Goal: Task Accomplishment & Management: Use online tool/utility

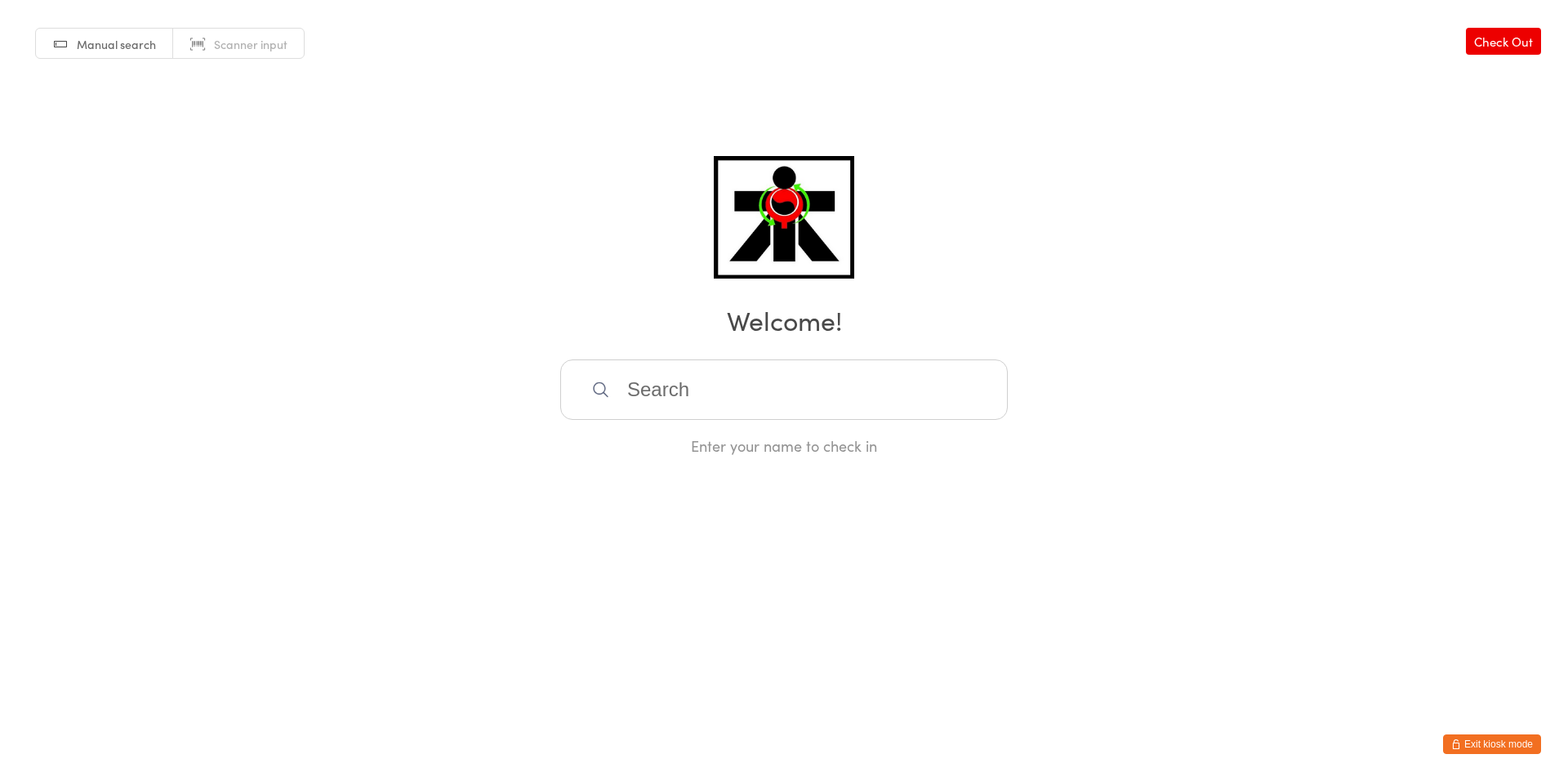
click at [740, 406] on input "search" at bounding box center [784, 390] width 448 height 61
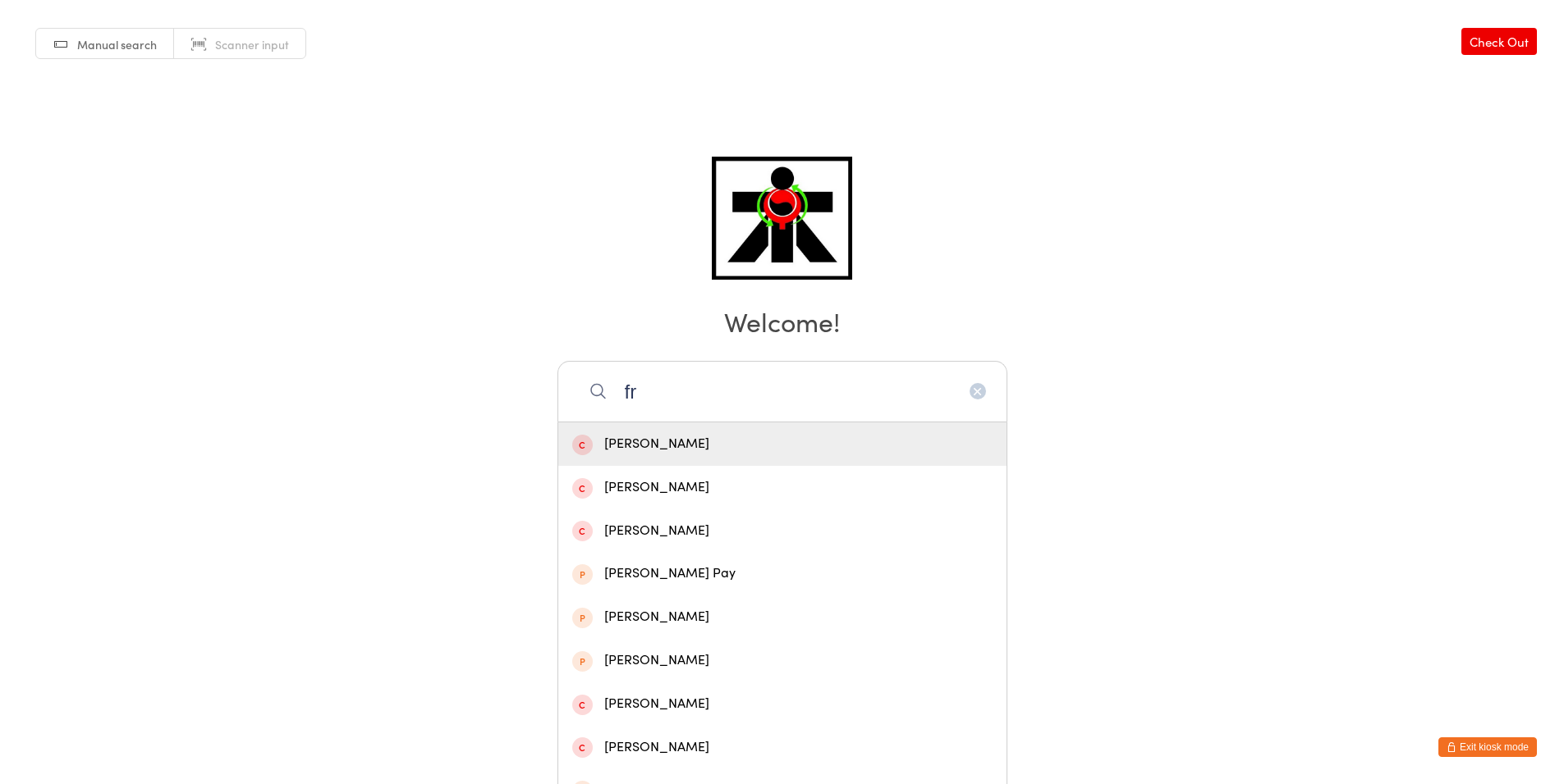
type input "f"
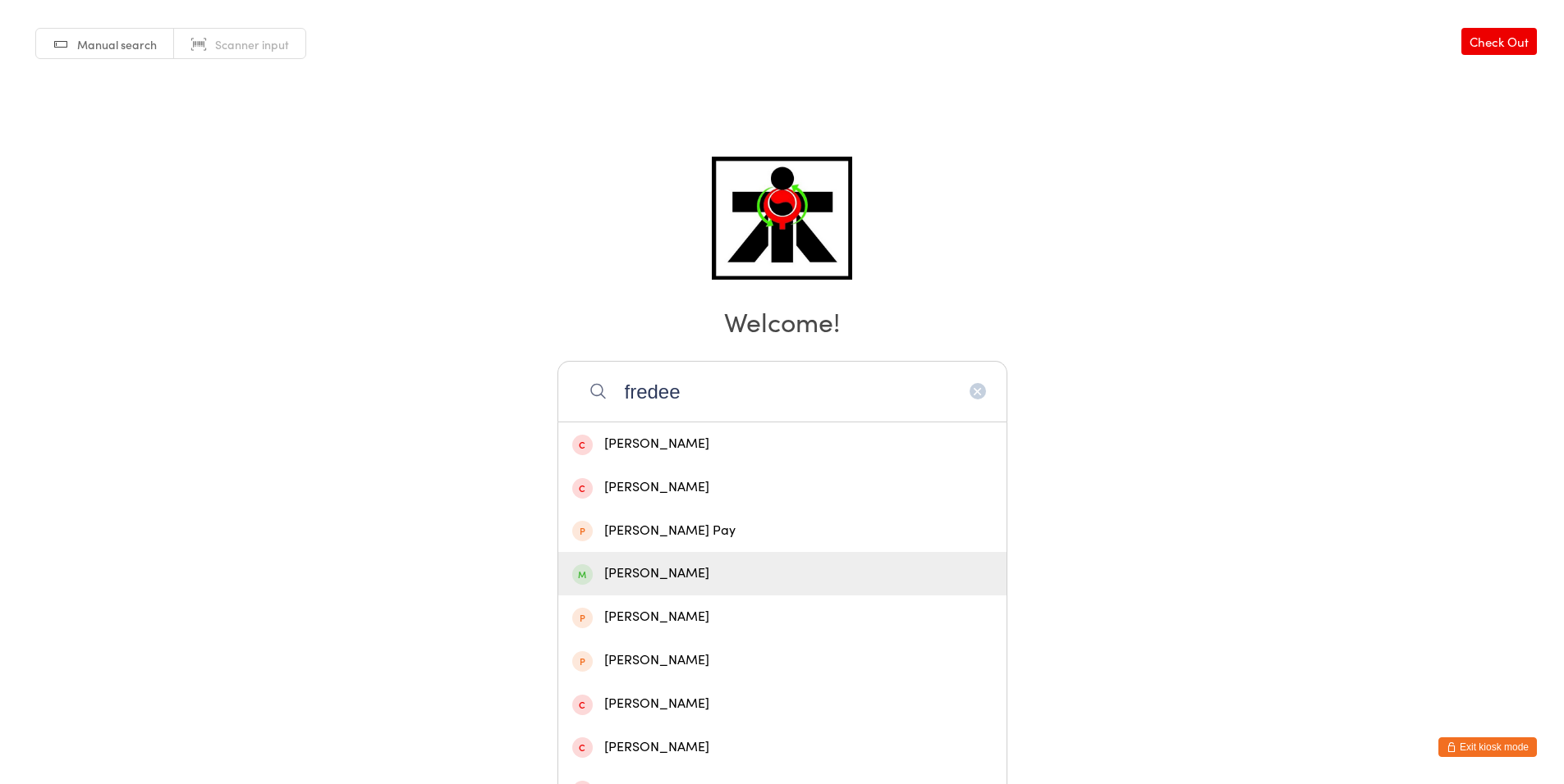
type input "fredee"
click at [615, 569] on div "[PERSON_NAME]" at bounding box center [782, 573] width 420 height 23
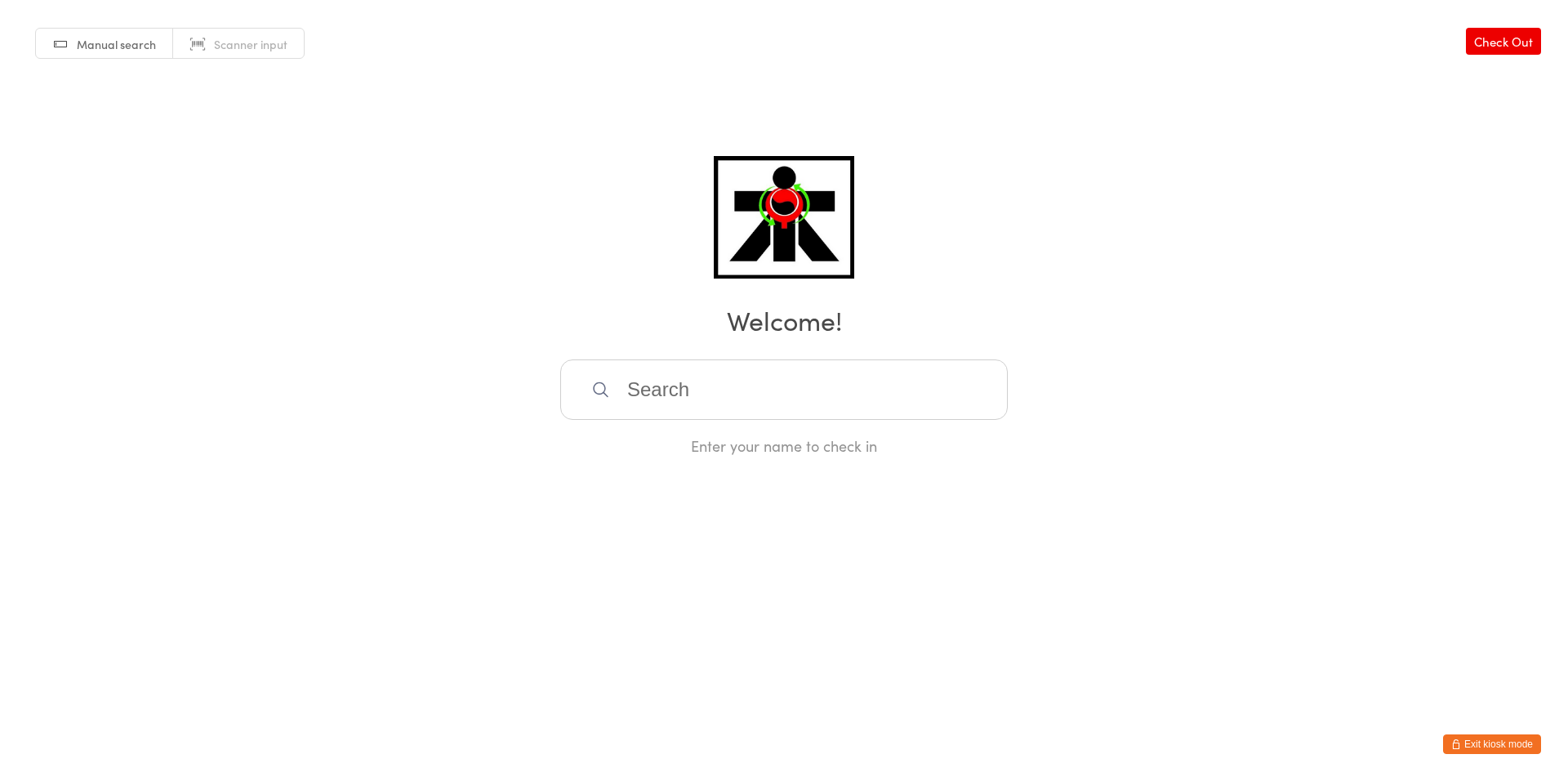
click at [612, 566] on html "You have now entered Kiosk Mode. Members will be able to check themselves in us…" at bounding box center [784, 390] width 1568 height 781
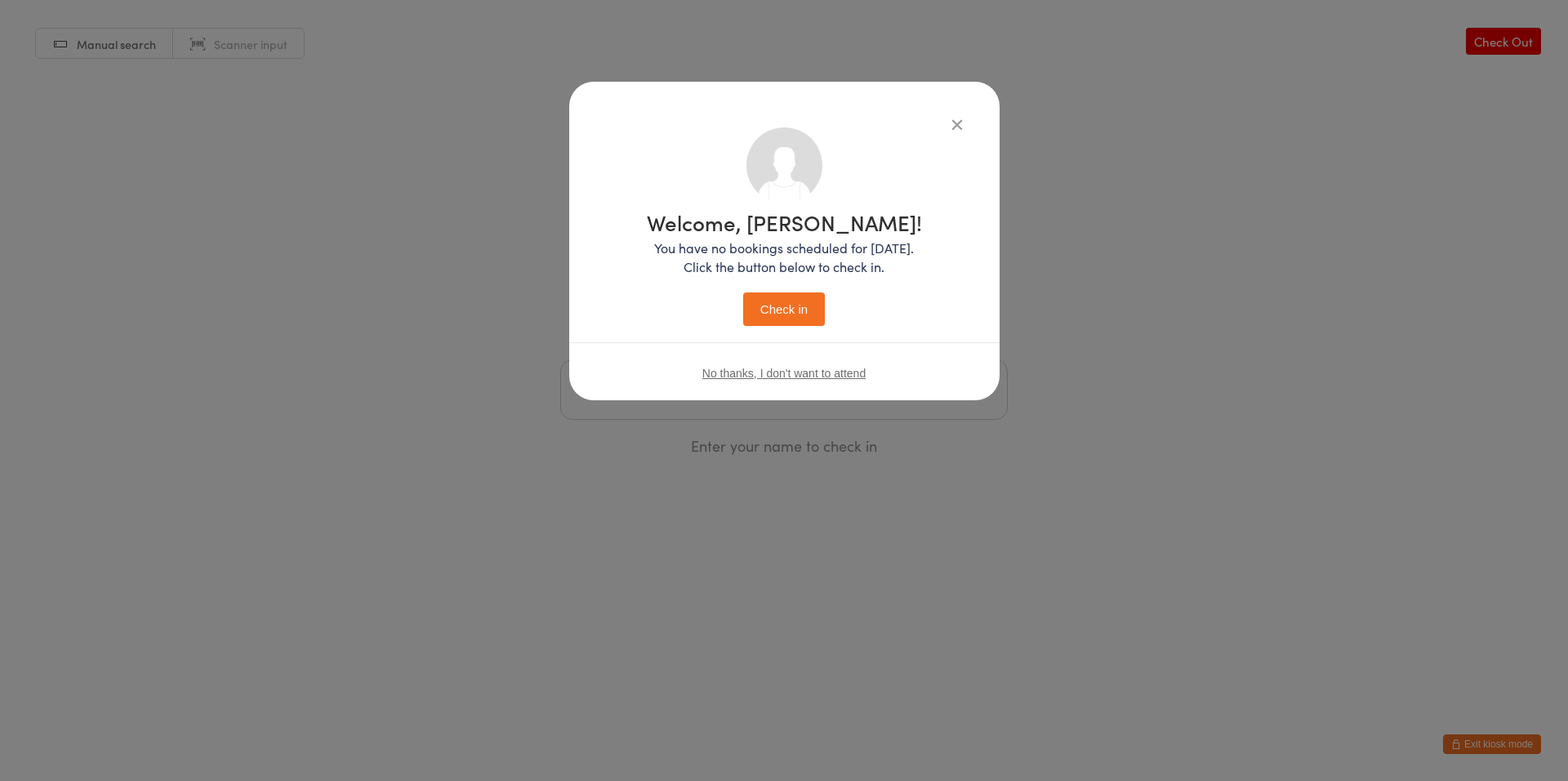
click at [780, 308] on button "Check in" at bounding box center [784, 310] width 81 height 33
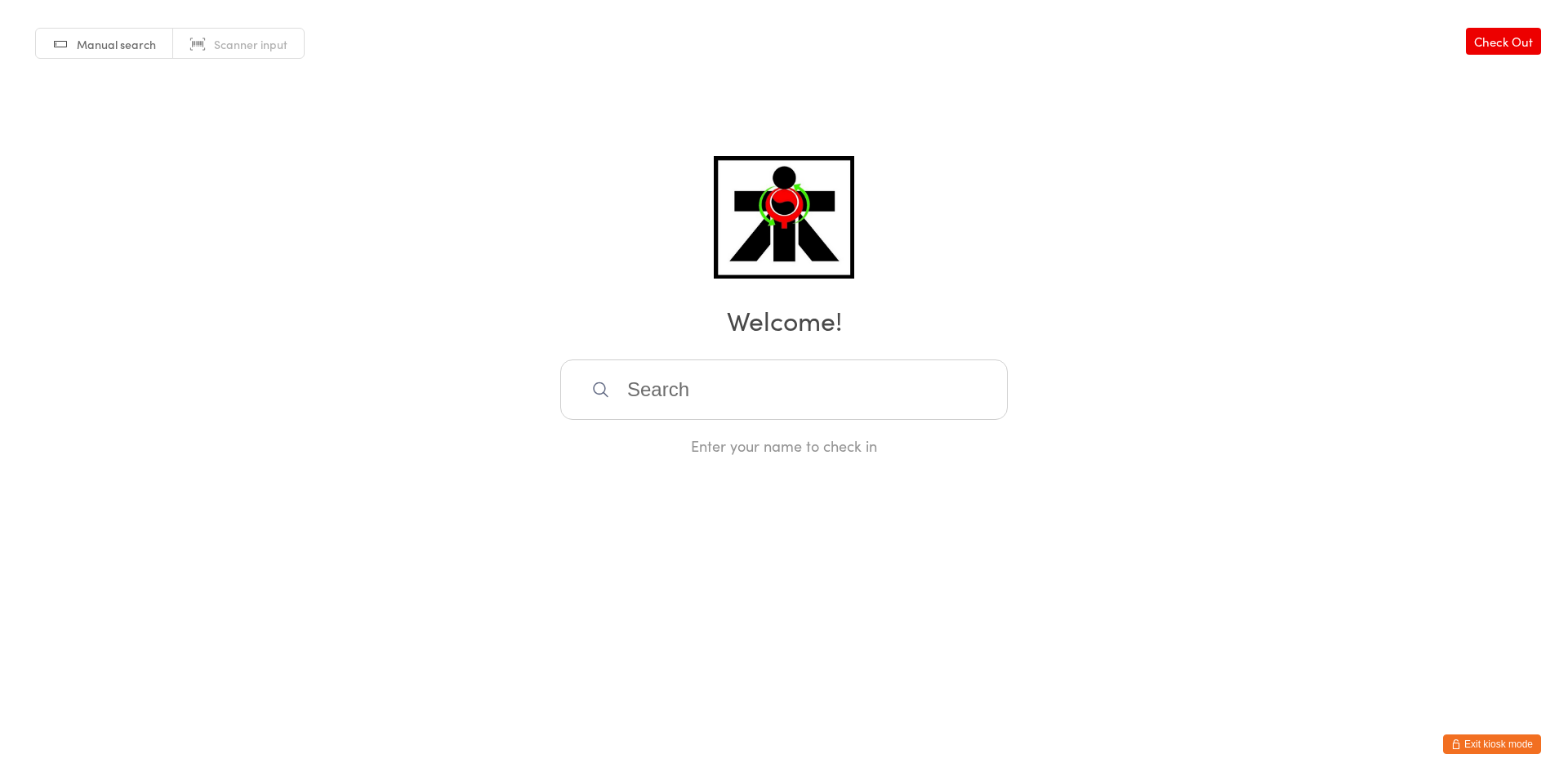
click at [881, 413] on input "search" at bounding box center [784, 390] width 448 height 61
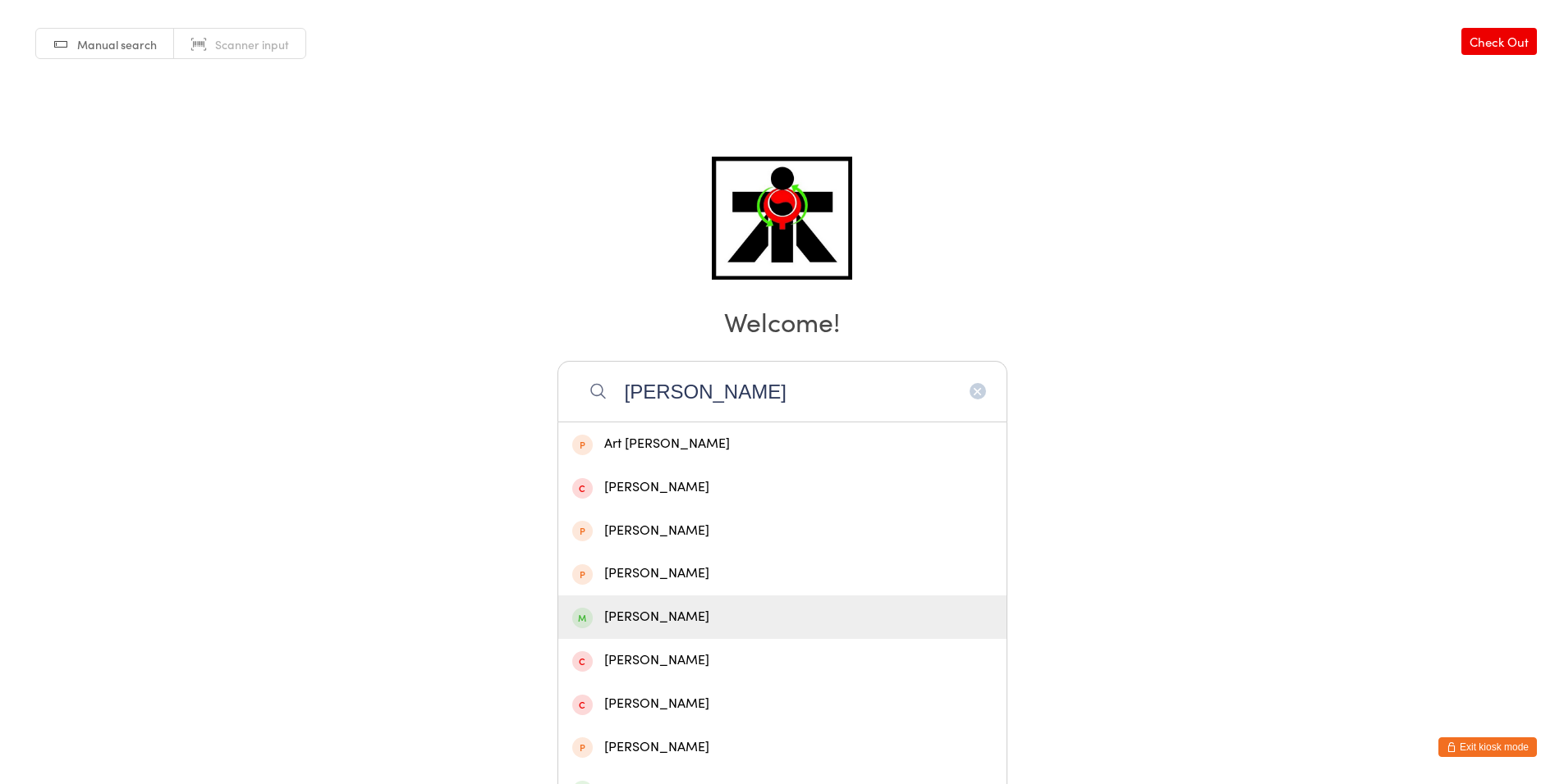
type input "[PERSON_NAME]"
click at [756, 632] on div "[PERSON_NAME]" at bounding box center [782, 617] width 448 height 43
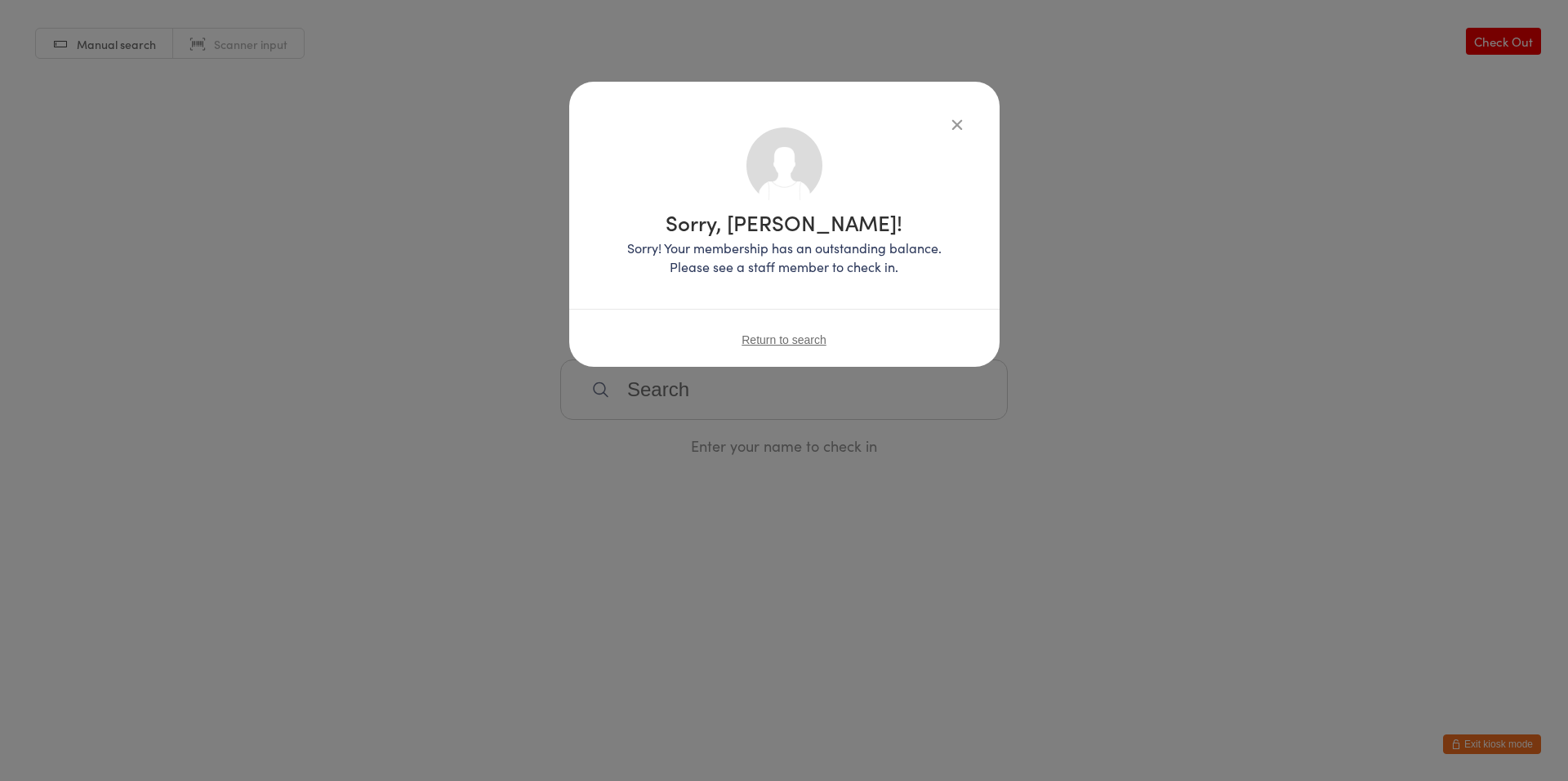
click at [816, 336] on span "Return to search" at bounding box center [784, 339] width 85 height 13
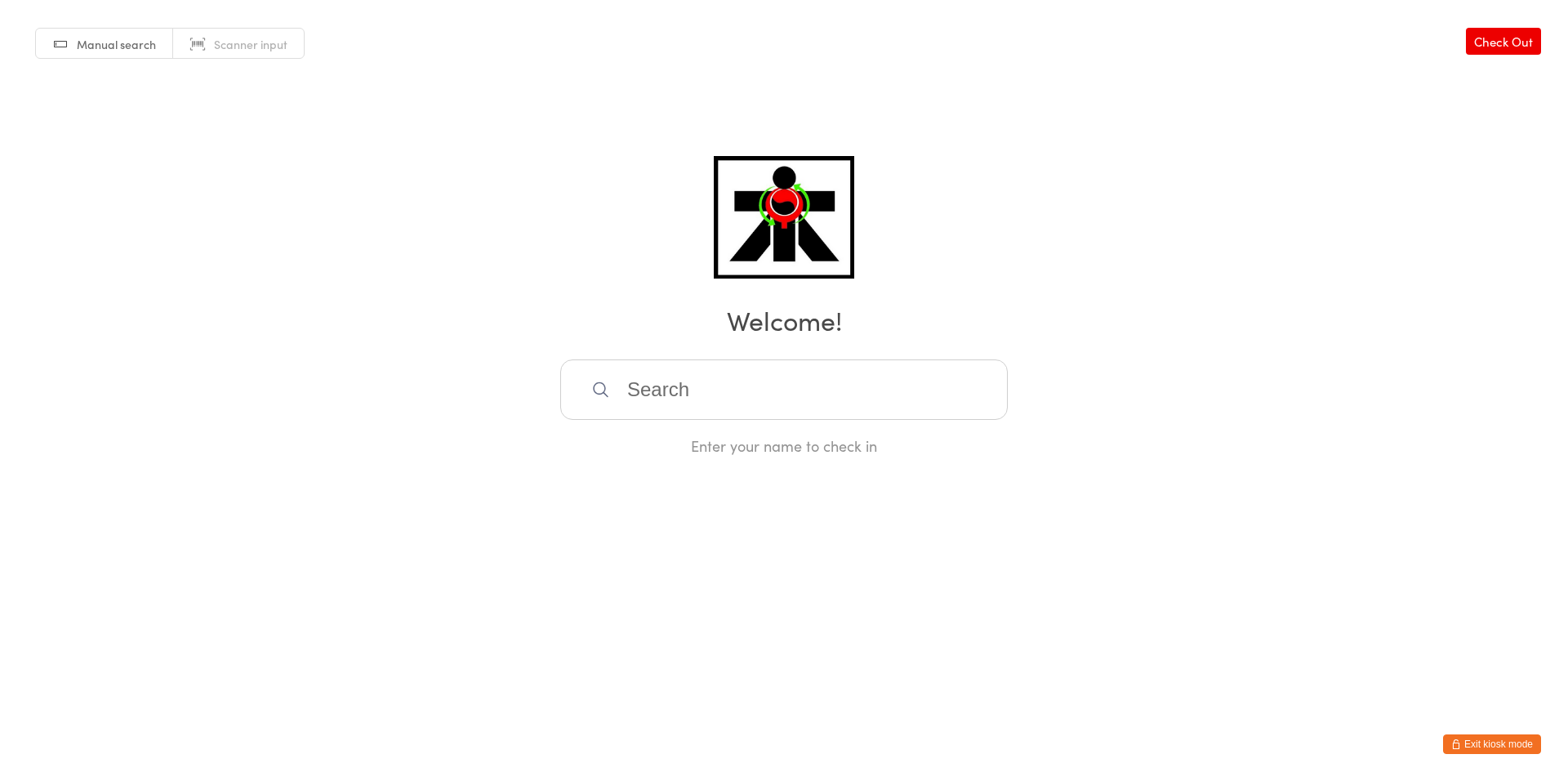
click at [694, 415] on input "search" at bounding box center [784, 390] width 448 height 61
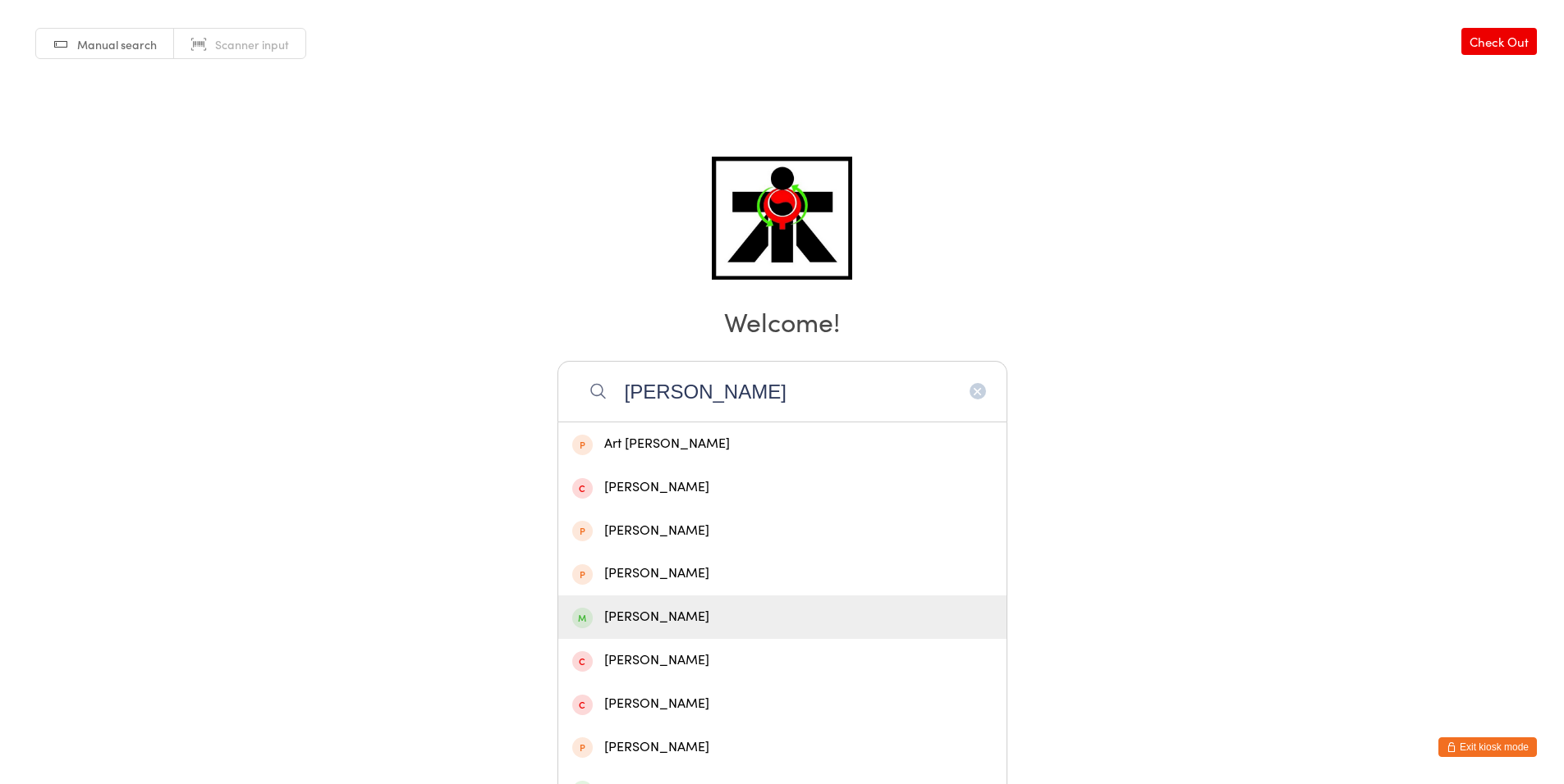
type input "[PERSON_NAME]"
click at [672, 611] on div "[PERSON_NAME]" at bounding box center [782, 617] width 420 height 23
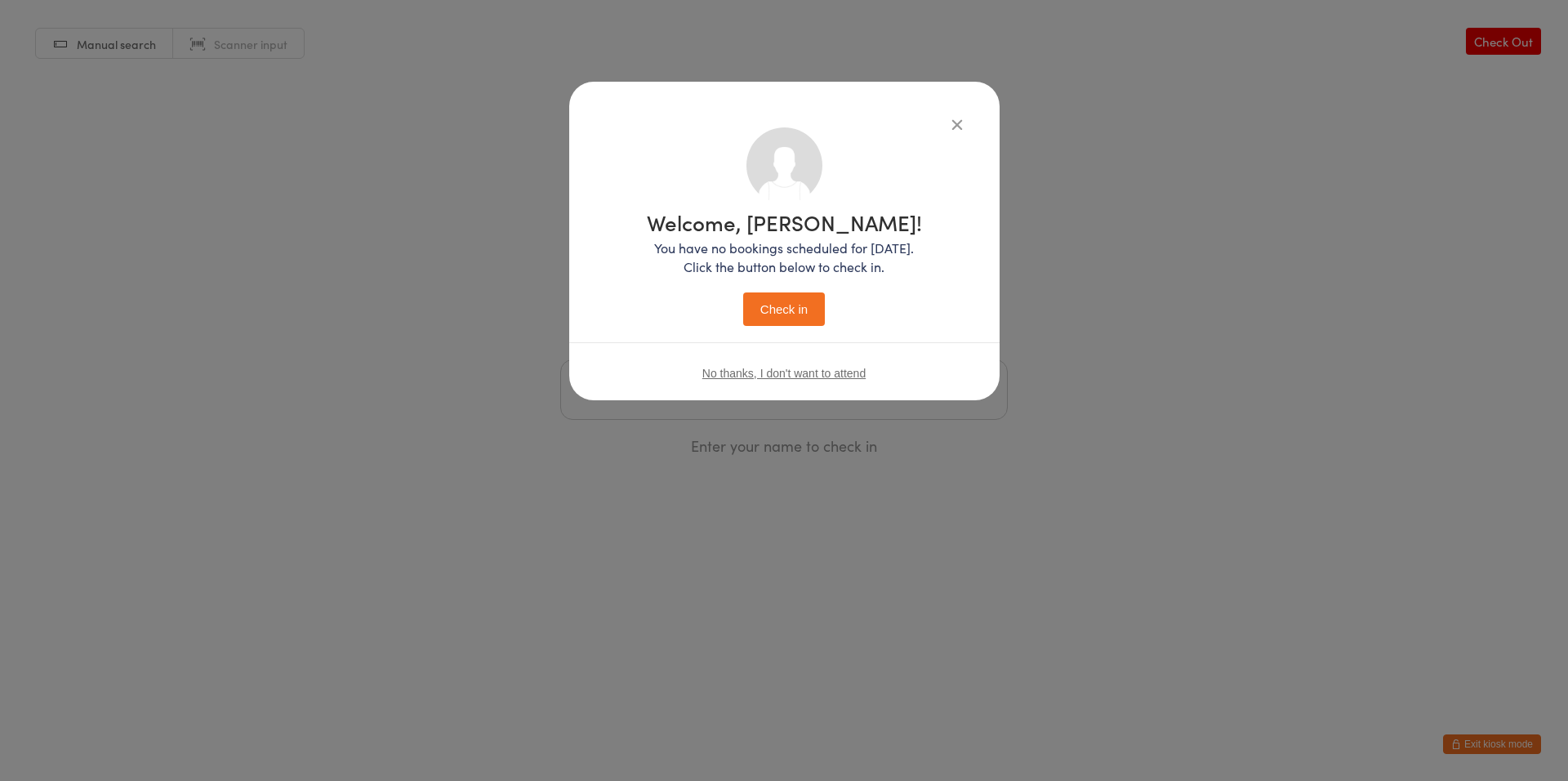
click at [765, 317] on button "Check in" at bounding box center [784, 310] width 81 height 33
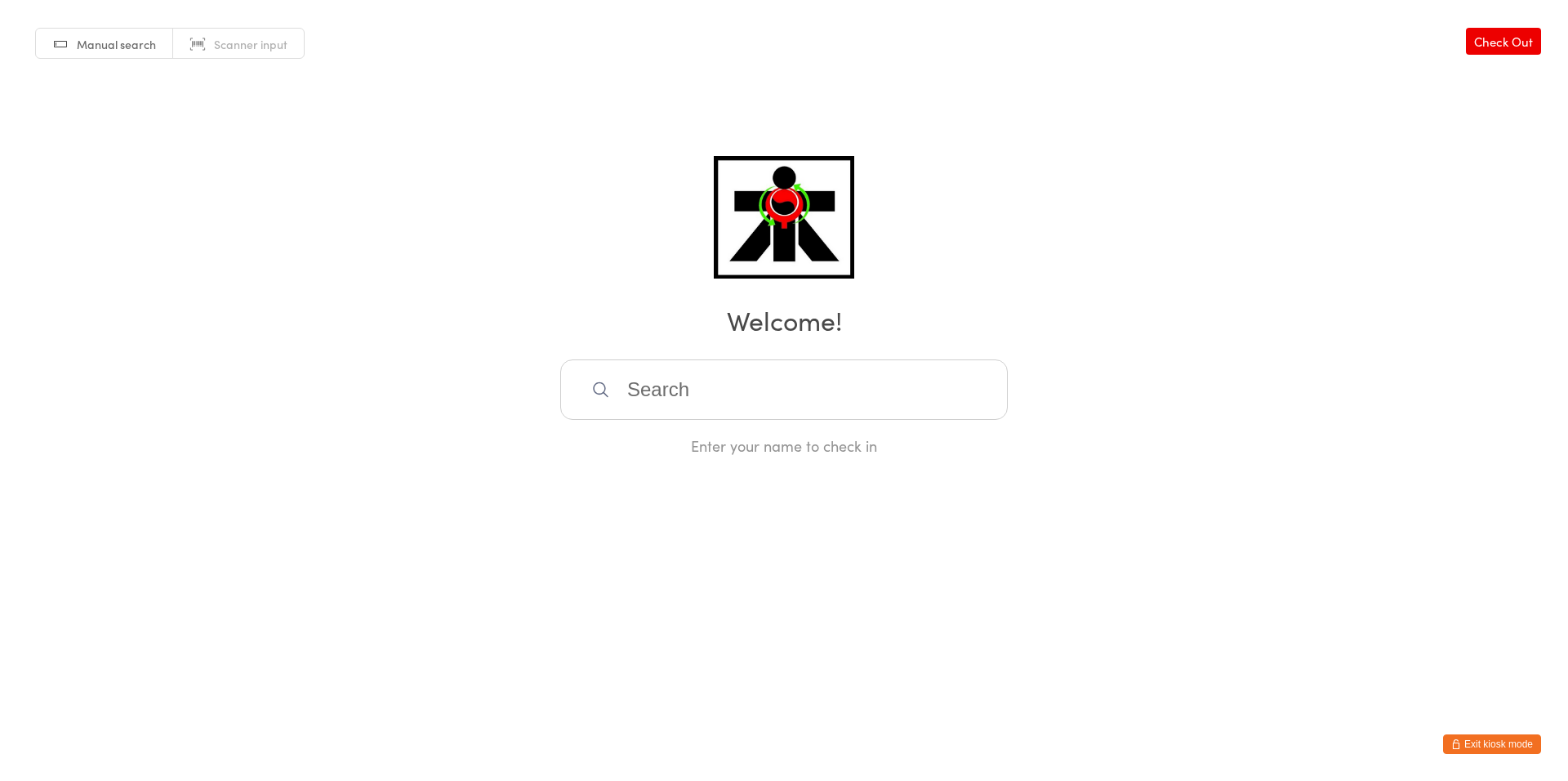
click at [607, 392] on icon at bounding box center [600, 390] width 19 height 19
click at [651, 390] on input "search" at bounding box center [784, 390] width 448 height 61
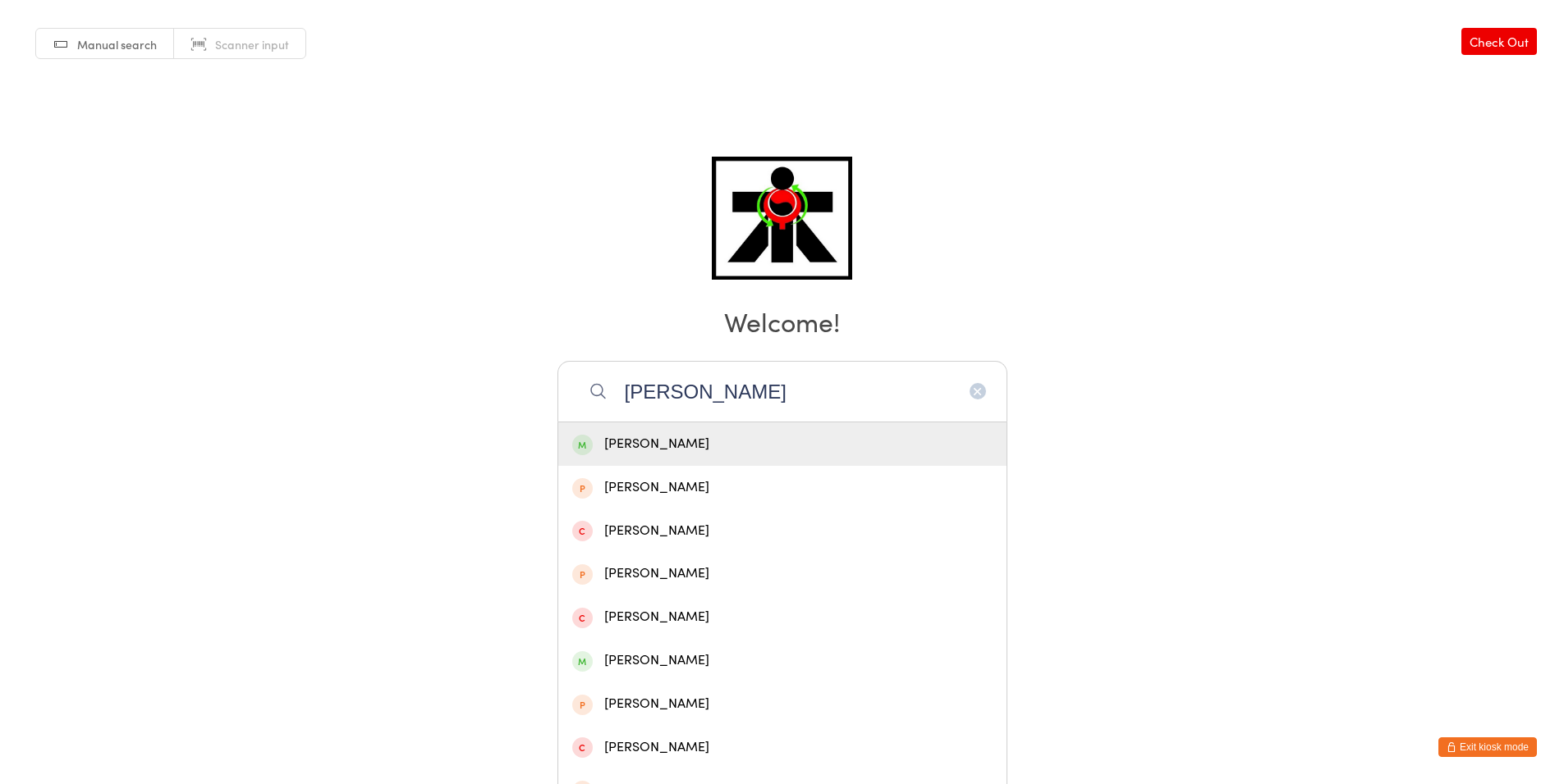
type input "[PERSON_NAME]"
click at [765, 424] on div "[PERSON_NAME]" at bounding box center [782, 444] width 448 height 43
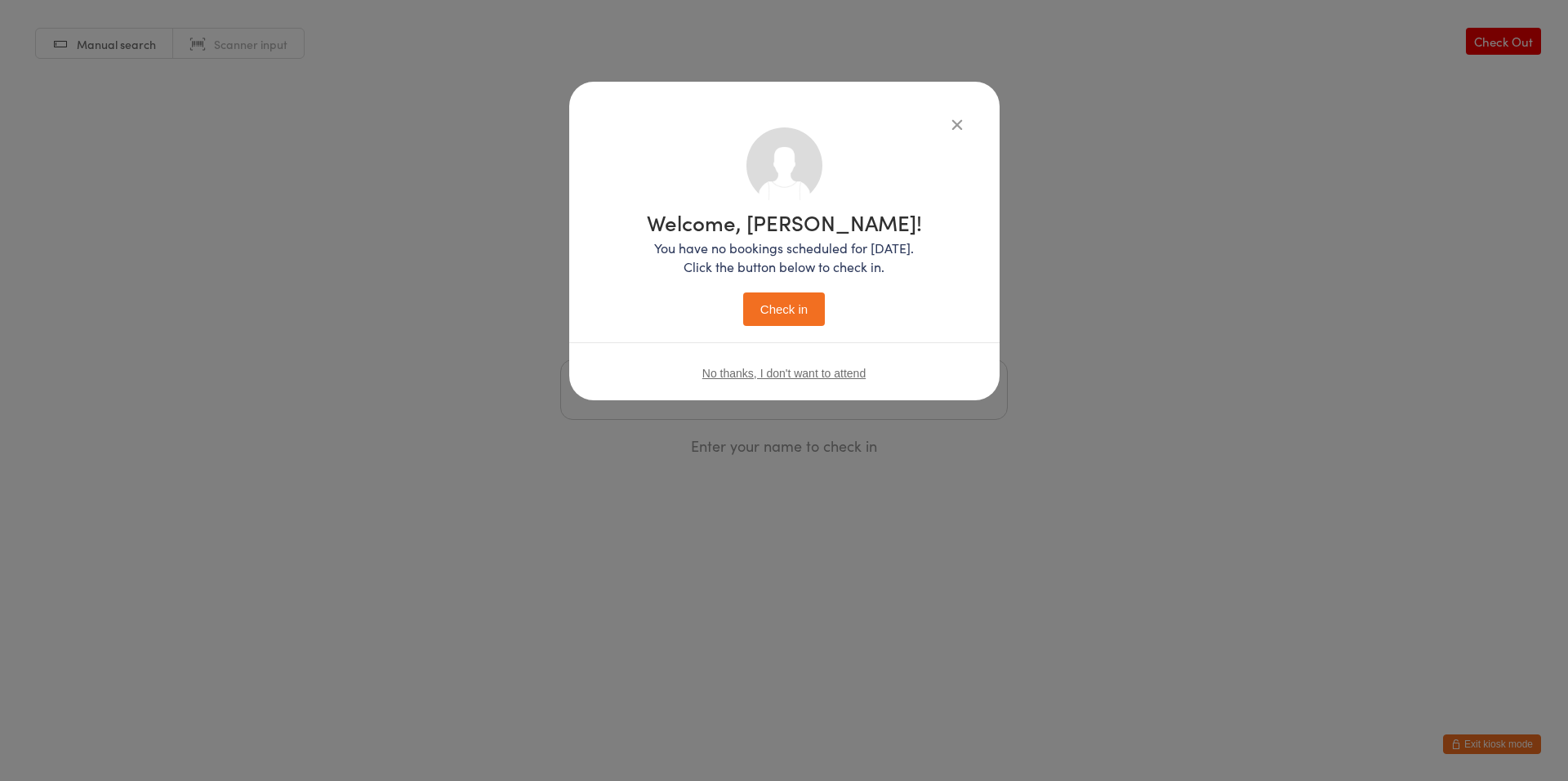
click at [789, 318] on button "Check in" at bounding box center [784, 310] width 81 height 33
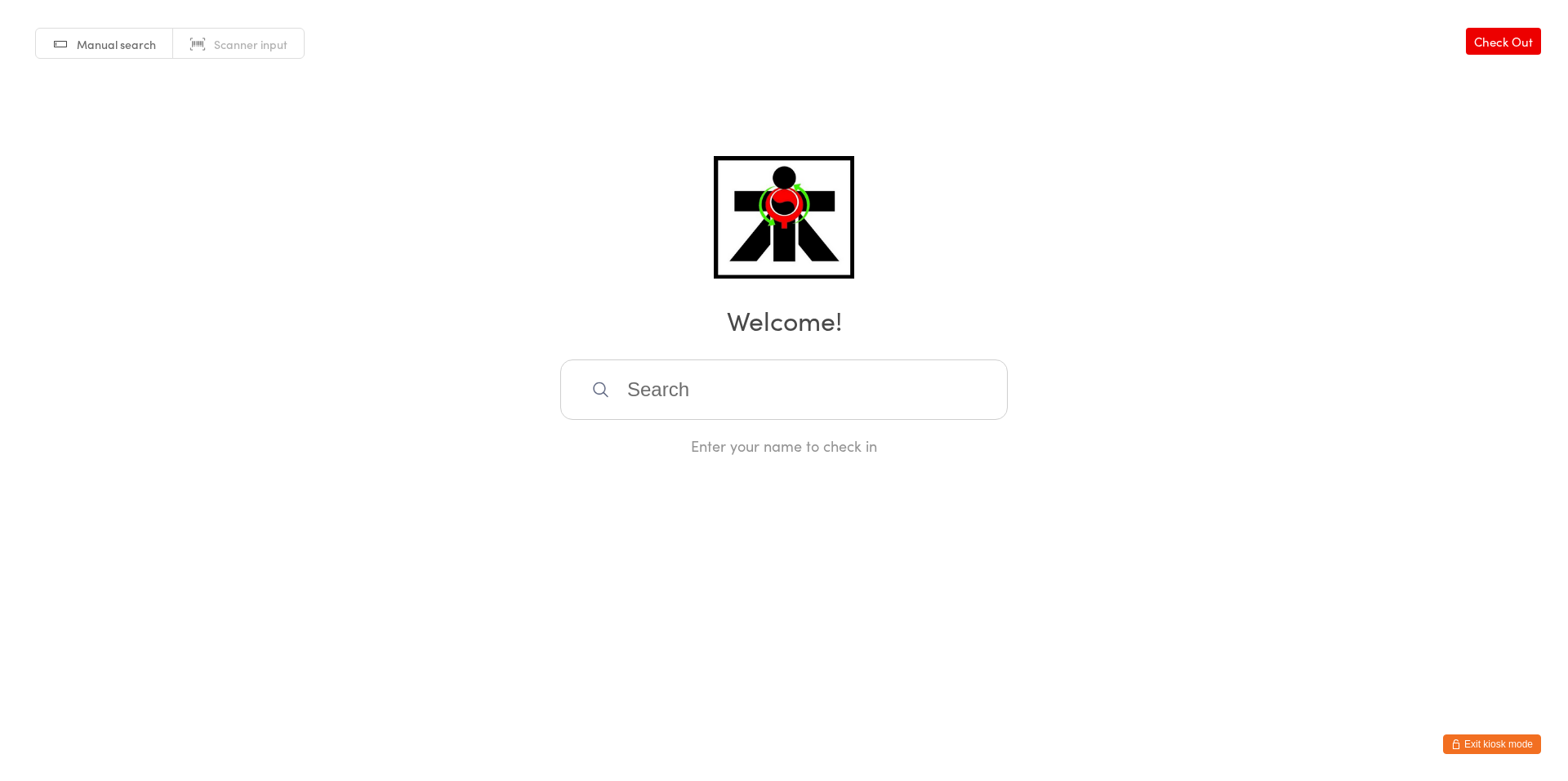
click at [704, 415] on input "search" at bounding box center [784, 390] width 448 height 61
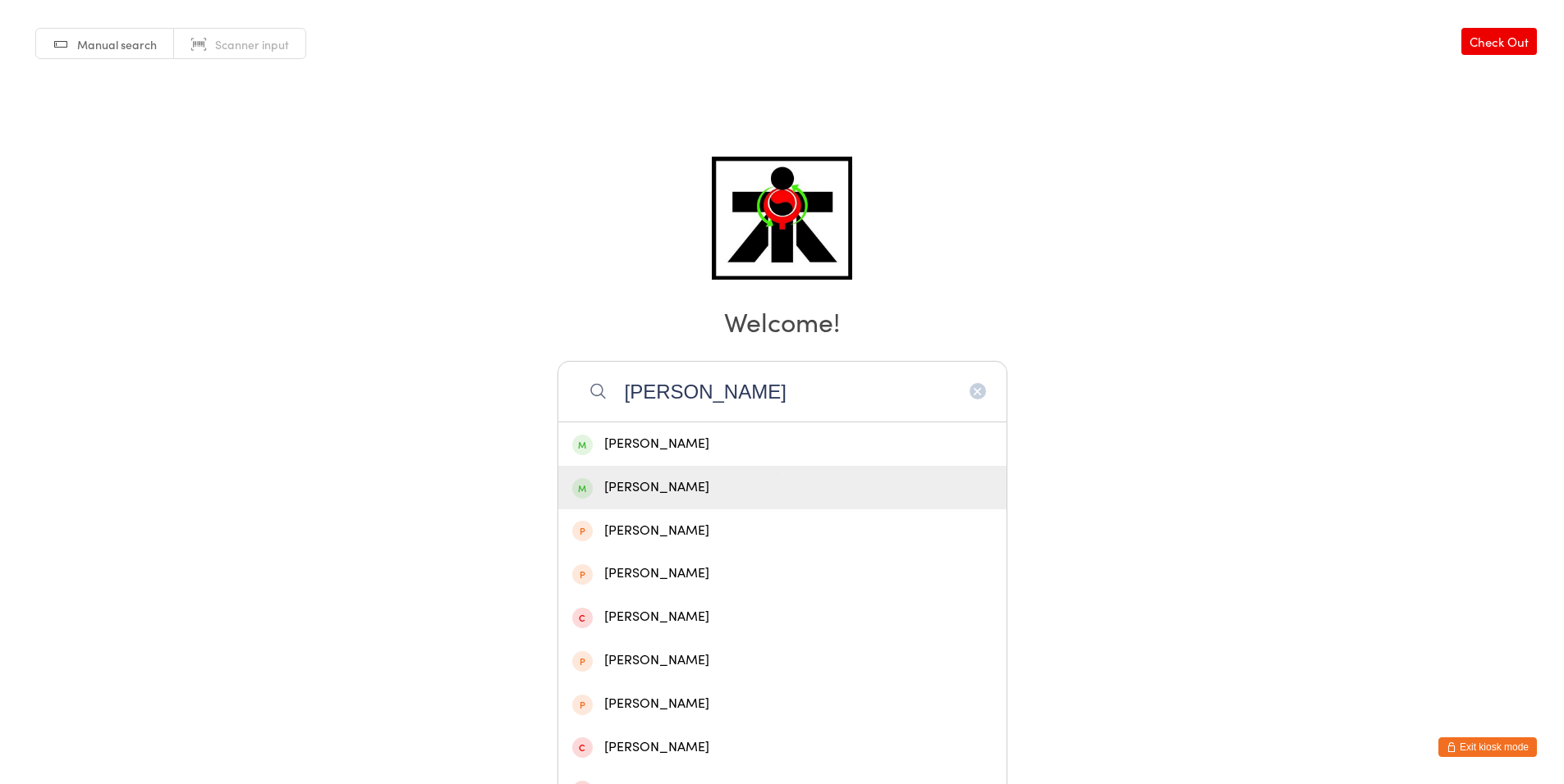
type input "[PERSON_NAME]"
click at [654, 500] on div "[PERSON_NAME]" at bounding box center [782, 488] width 448 height 43
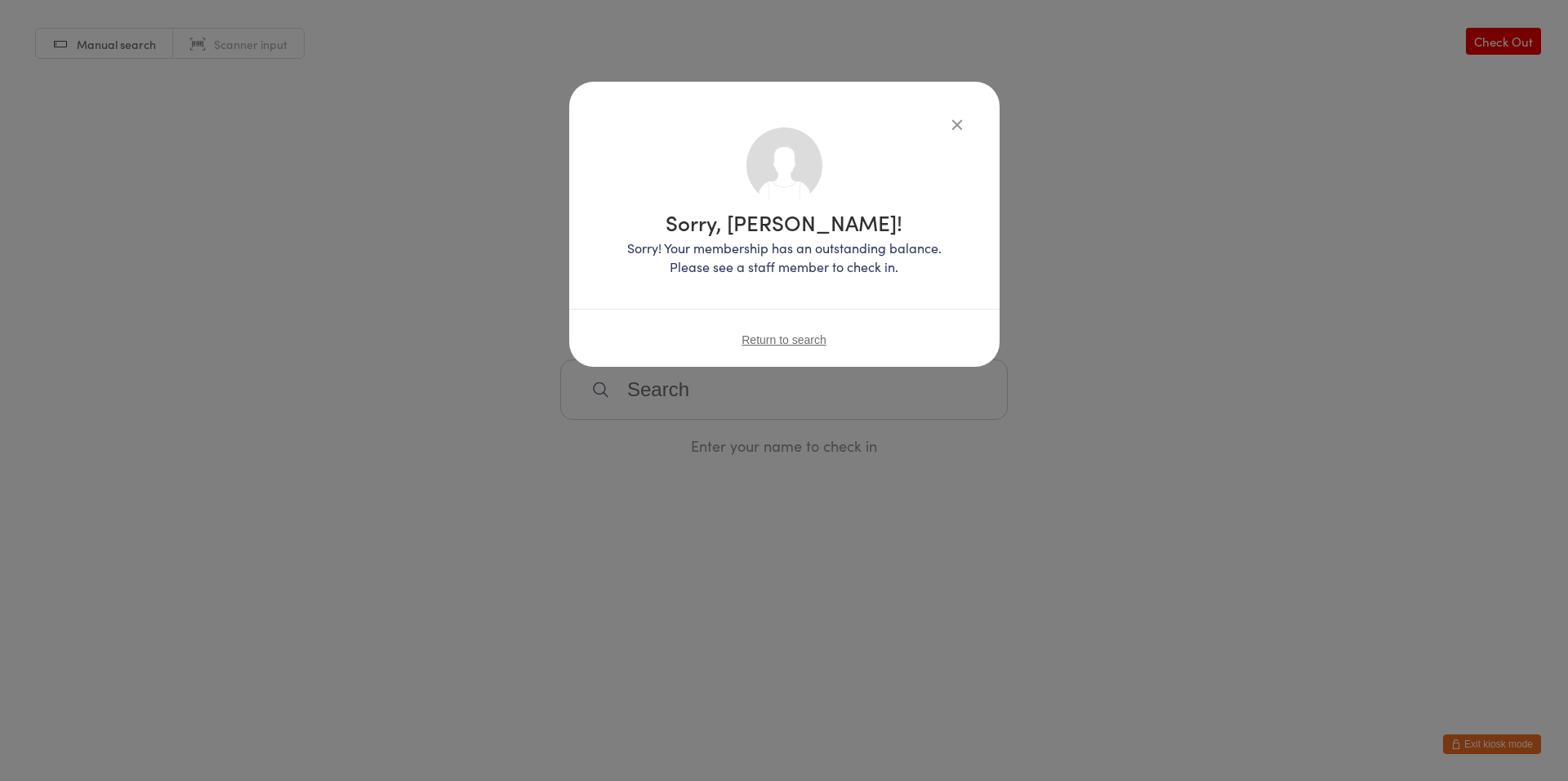
click at [785, 315] on div "Return to search" at bounding box center [784, 339] width 430 height 62
click at [789, 334] on span "Return to search" at bounding box center [784, 339] width 85 height 13
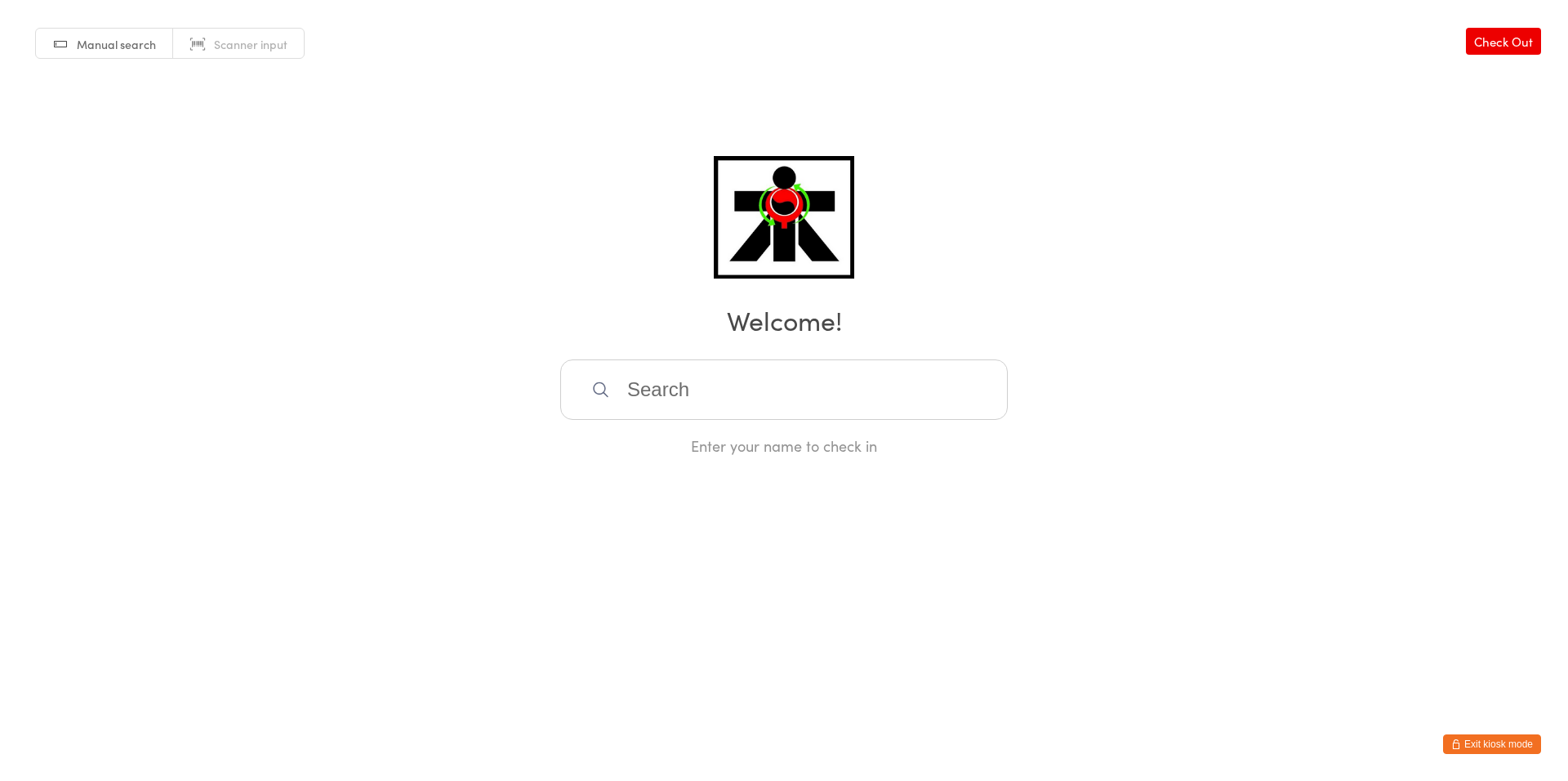
click at [878, 387] on input "search" at bounding box center [784, 390] width 448 height 61
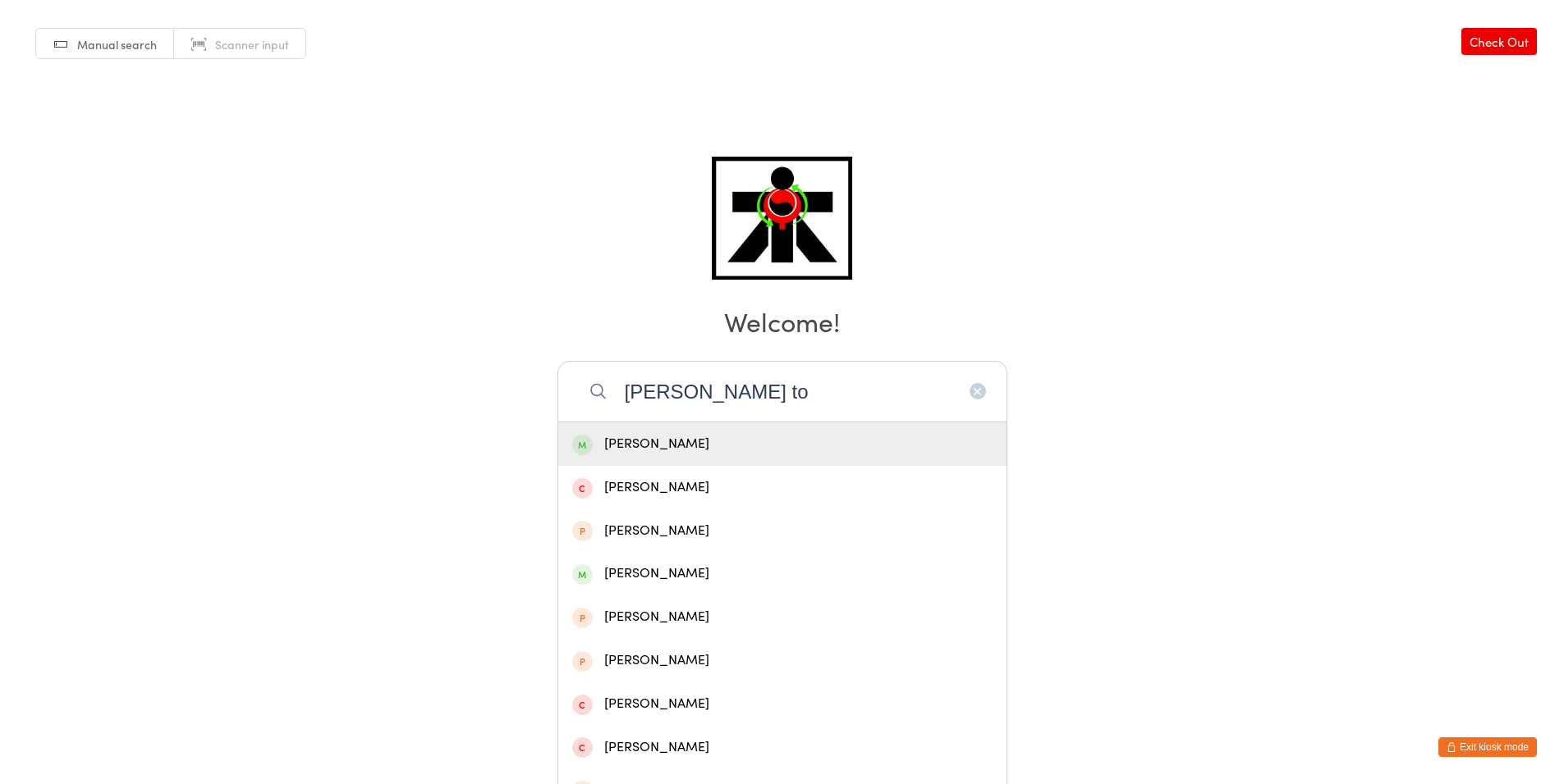
type input "[PERSON_NAME] to"
click at [884, 427] on div "[PERSON_NAME]" at bounding box center [782, 444] width 448 height 43
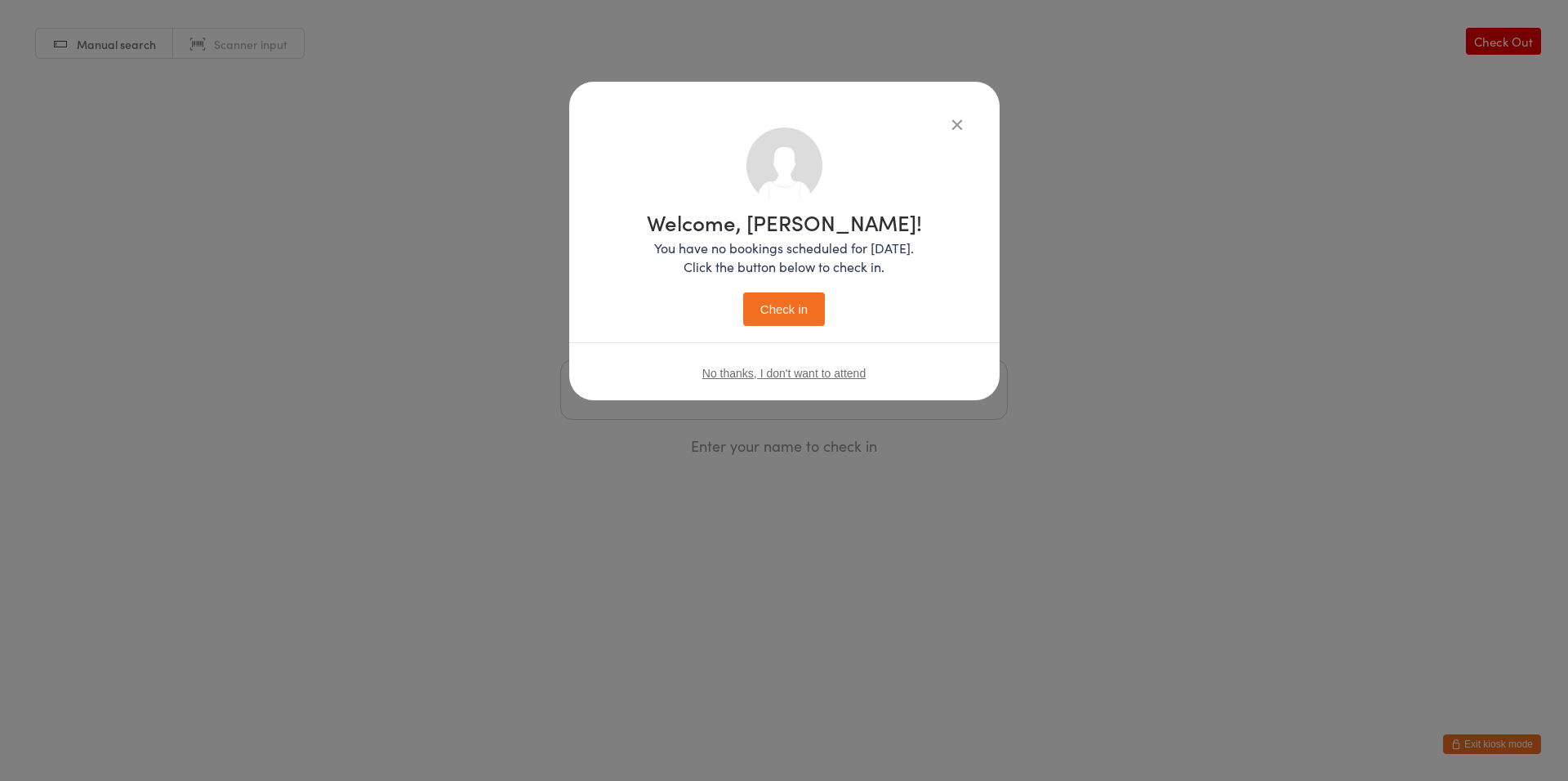
click at [800, 305] on button "Check in" at bounding box center [784, 310] width 81 height 33
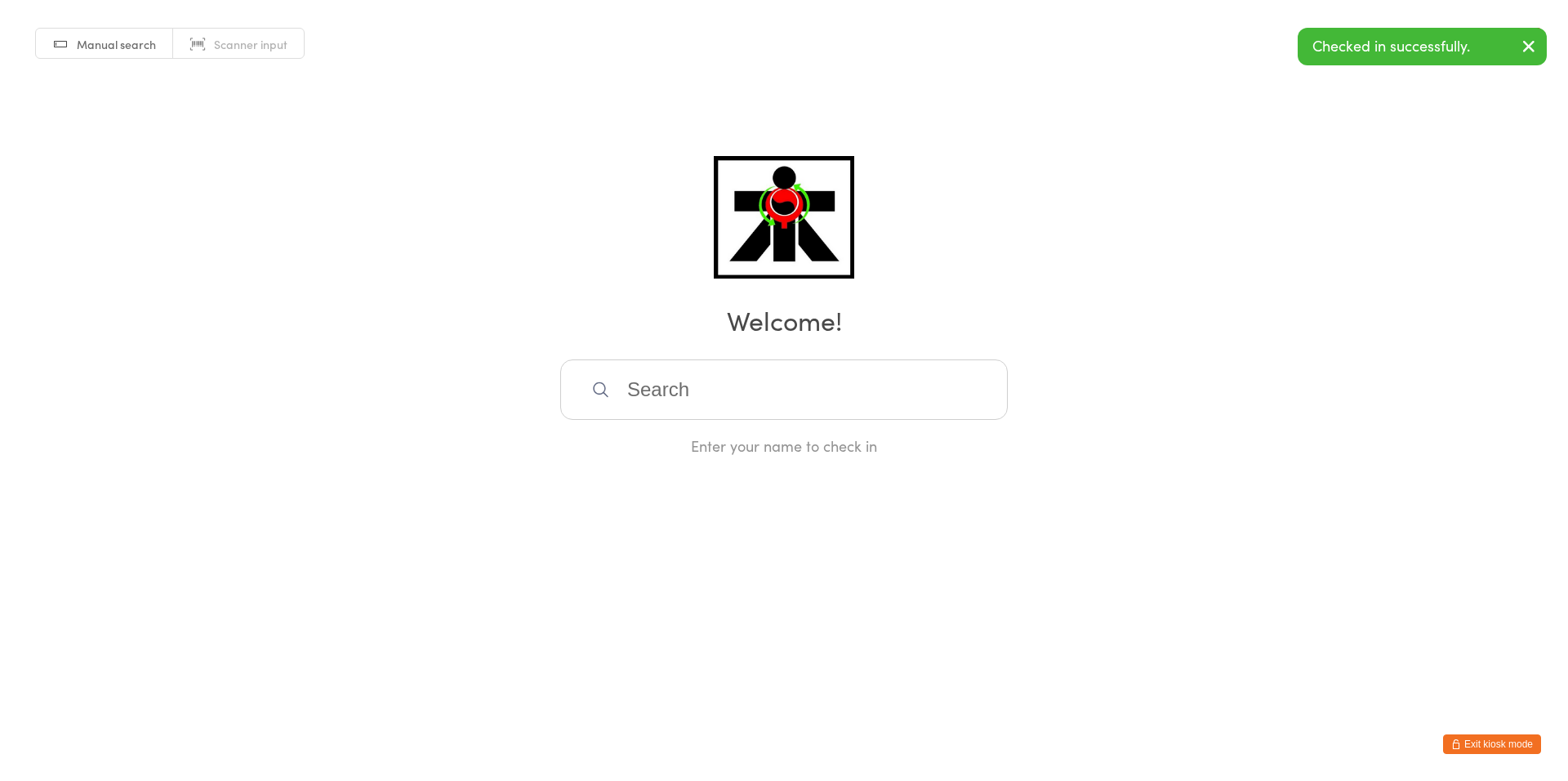
click at [770, 381] on input "search" at bounding box center [784, 390] width 448 height 61
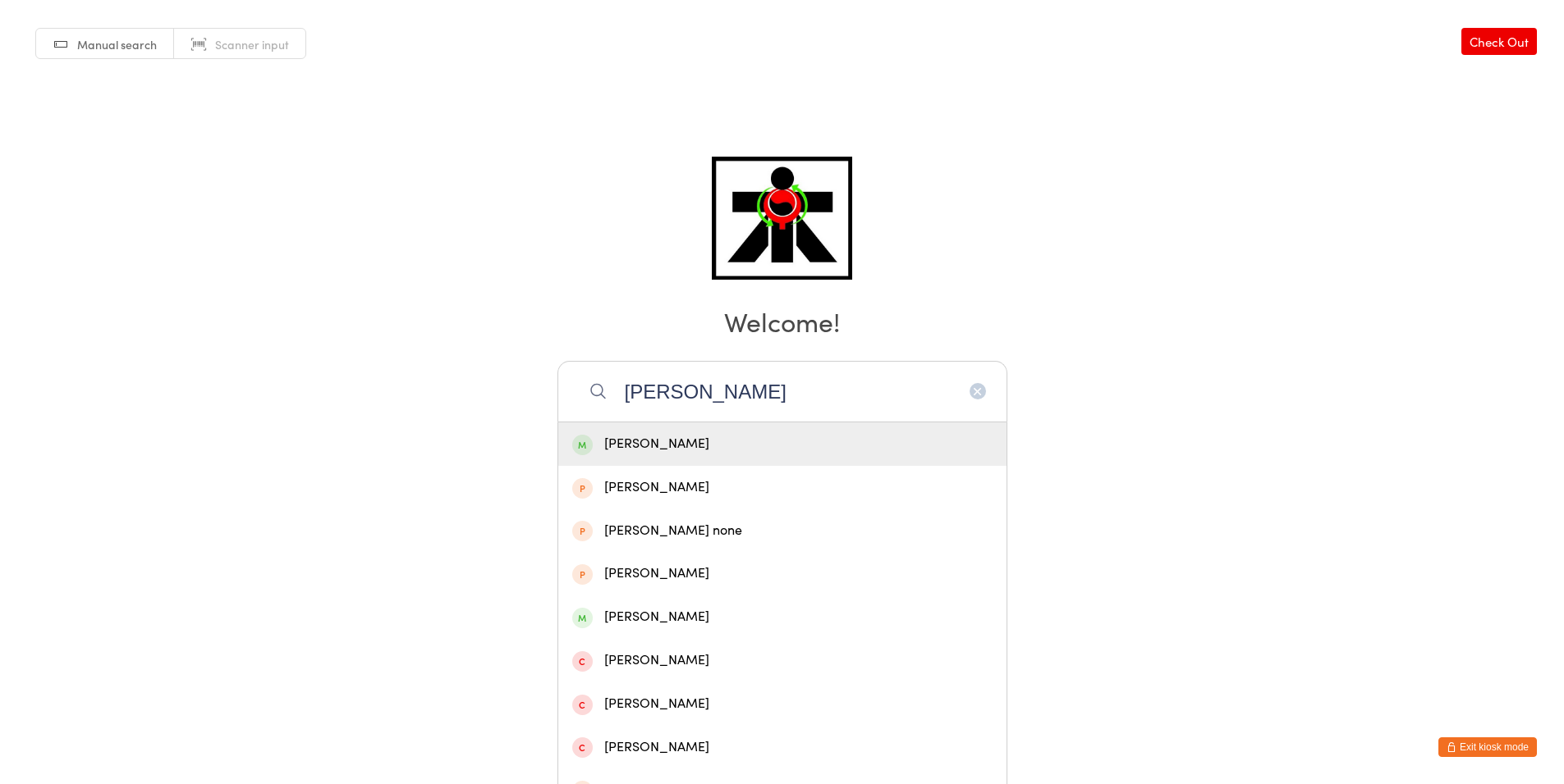
type input "[PERSON_NAME]"
click at [769, 442] on div "[PERSON_NAME]" at bounding box center [782, 444] width 420 height 23
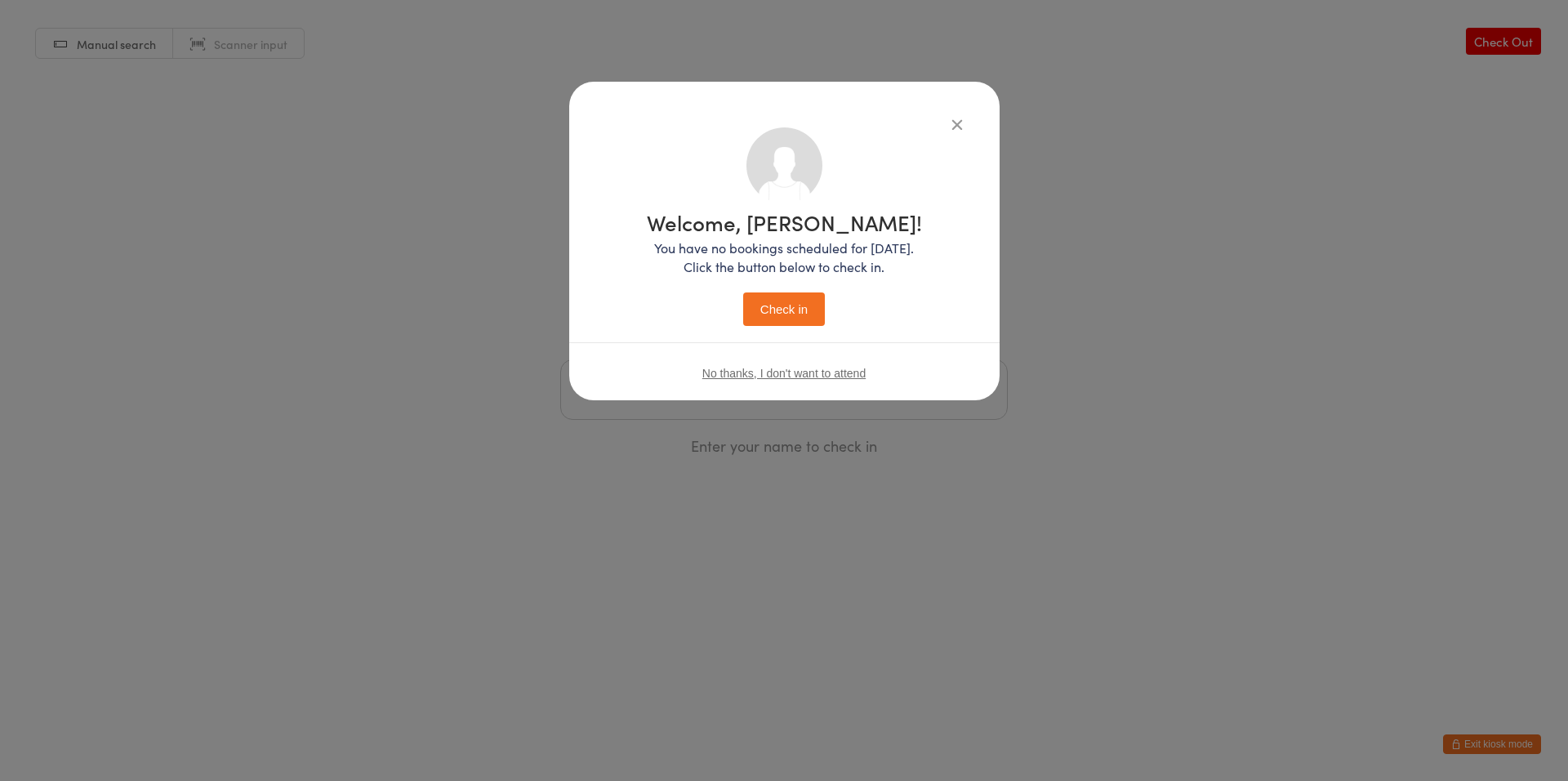
click at [762, 303] on button "Check in" at bounding box center [784, 310] width 81 height 33
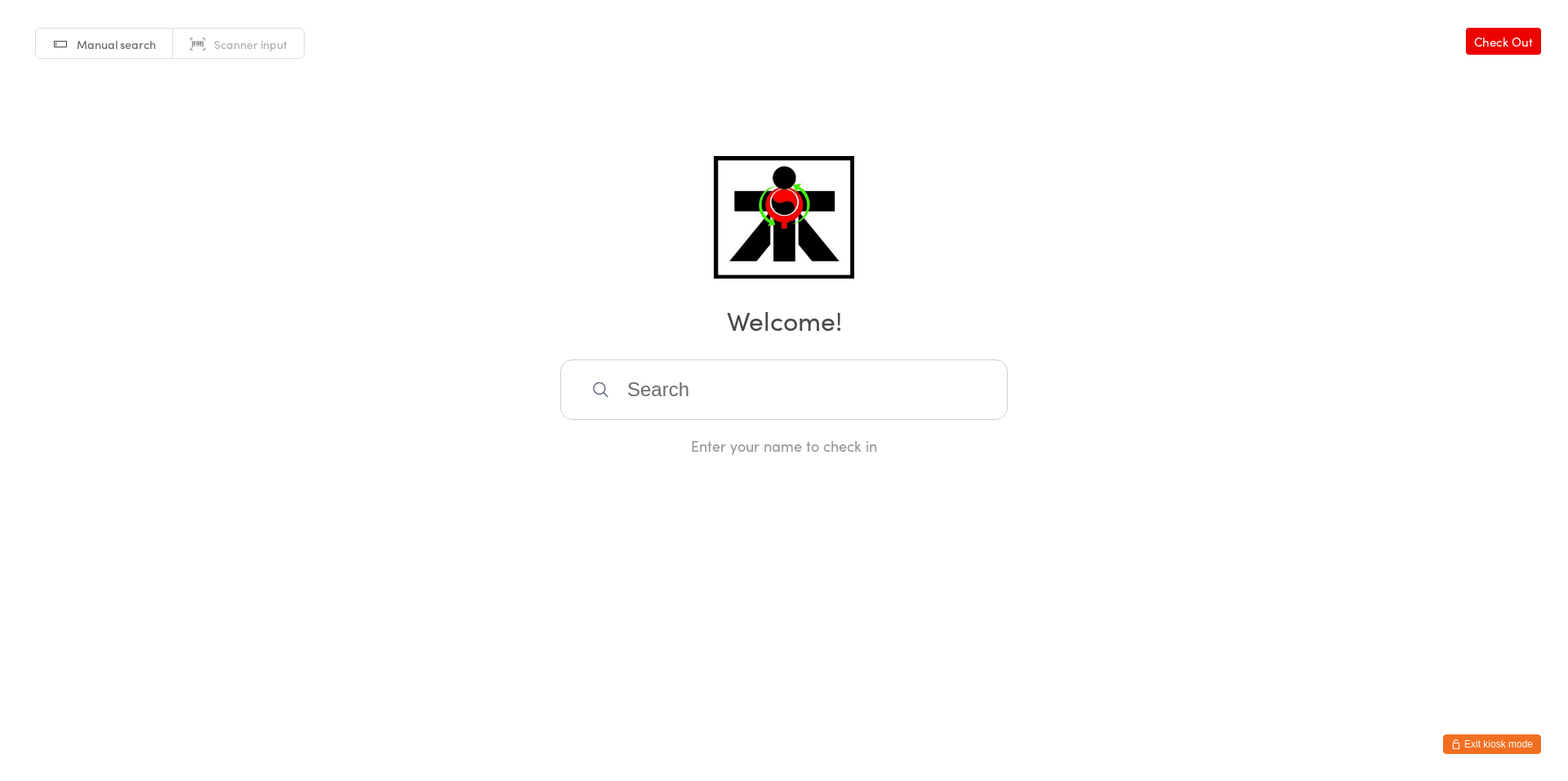
click at [769, 390] on input "search" at bounding box center [784, 390] width 448 height 61
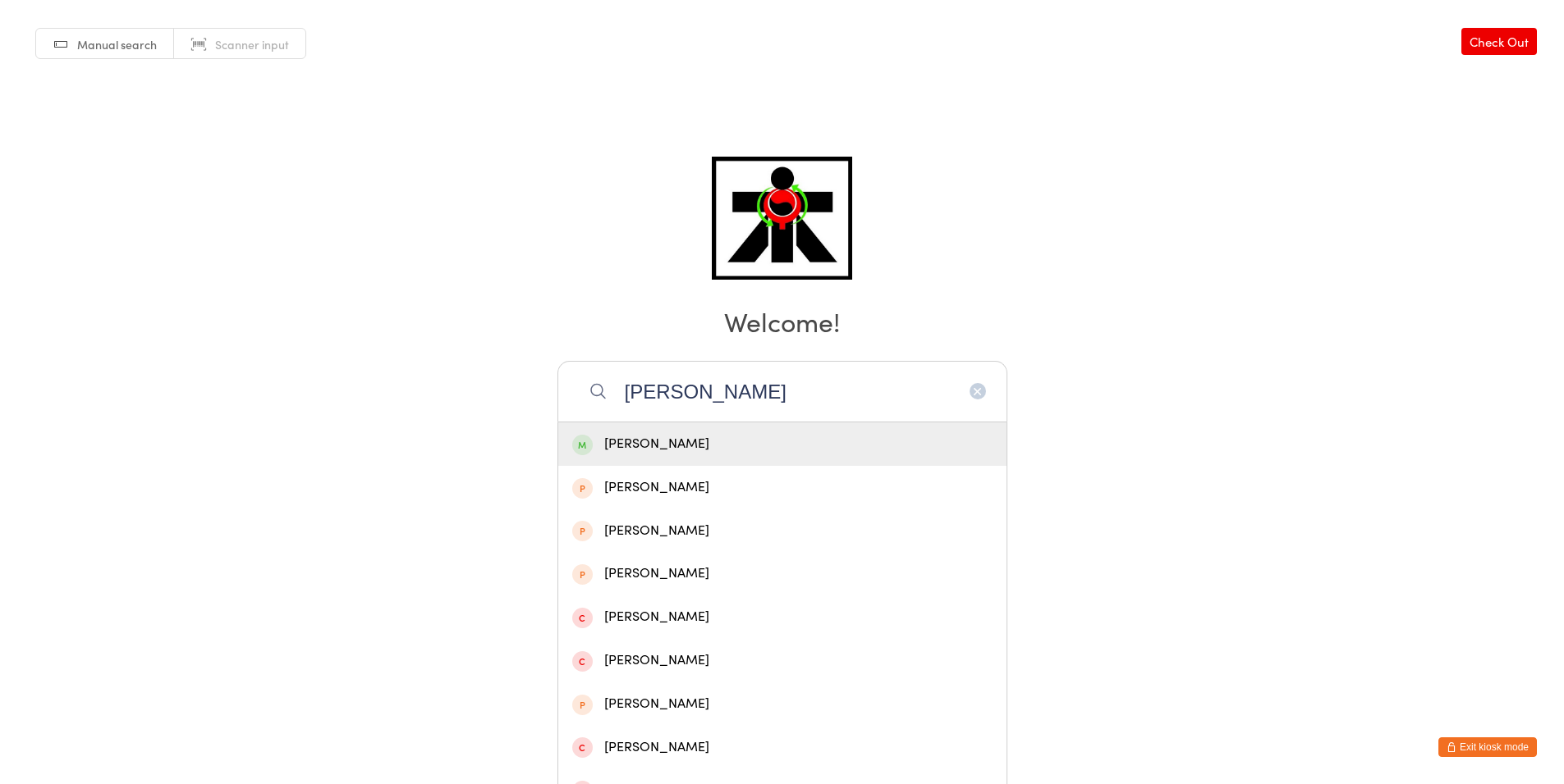
type input "[PERSON_NAME]"
click at [633, 442] on div "[PERSON_NAME]" at bounding box center [782, 444] width 420 height 23
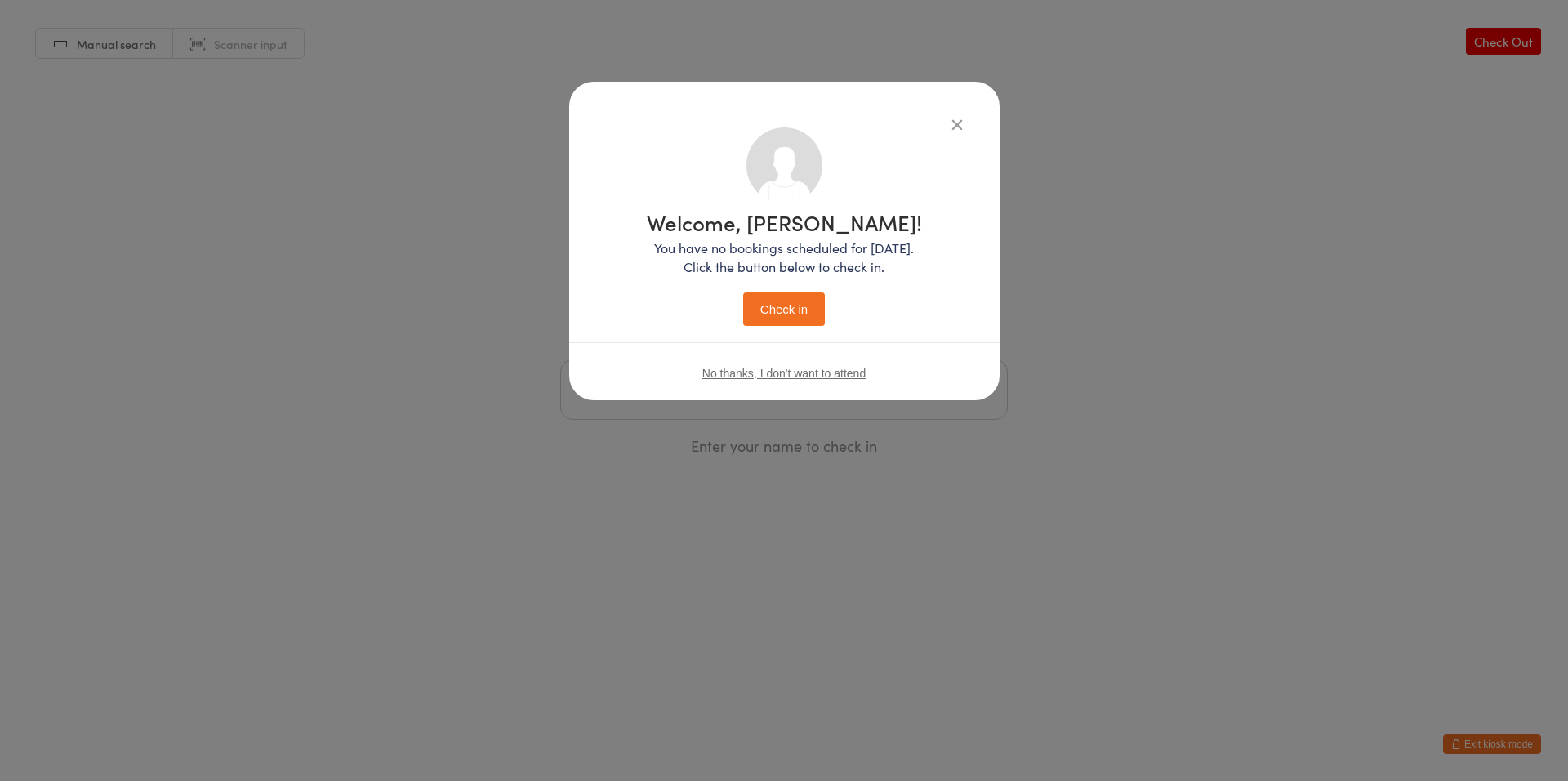
drag, startPoint x: 819, startPoint y: 300, endPoint x: 809, endPoint y: 305, distance: 11.2
click at [809, 305] on button "Check in" at bounding box center [784, 310] width 81 height 33
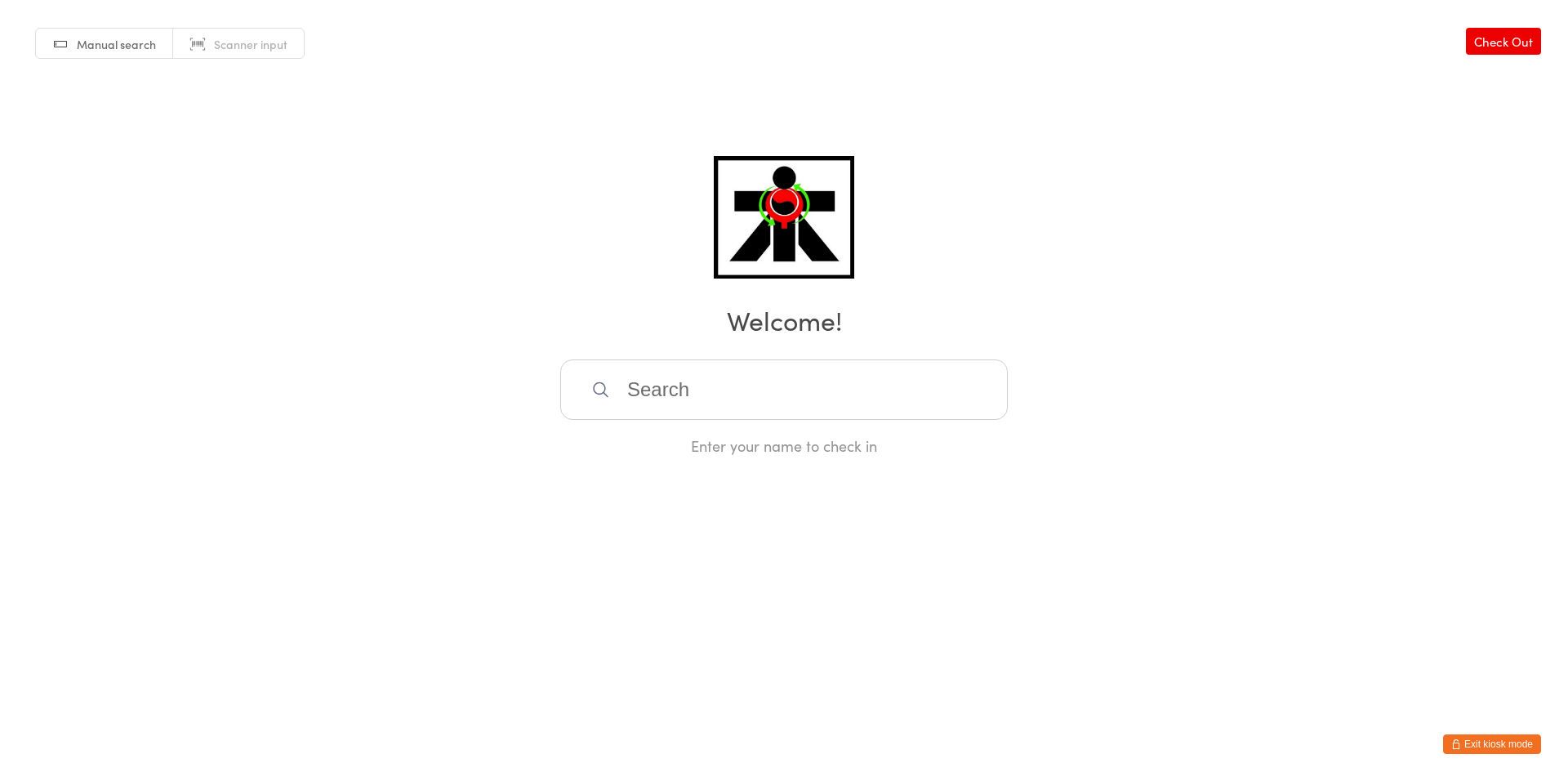
click at [697, 406] on input "search" at bounding box center [784, 390] width 448 height 61
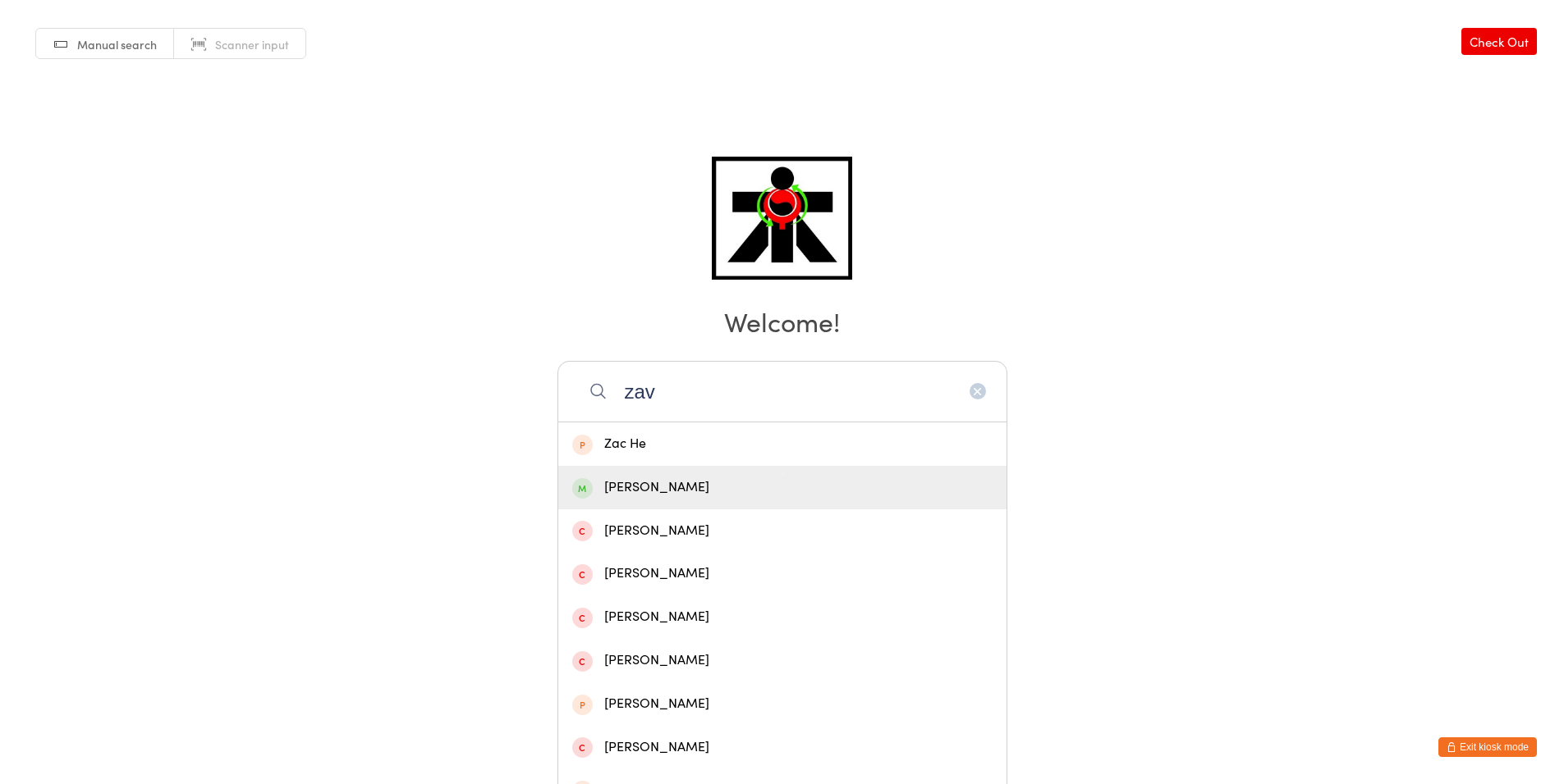
type input "zav"
click at [648, 497] on div "[PERSON_NAME]" at bounding box center [782, 488] width 420 height 23
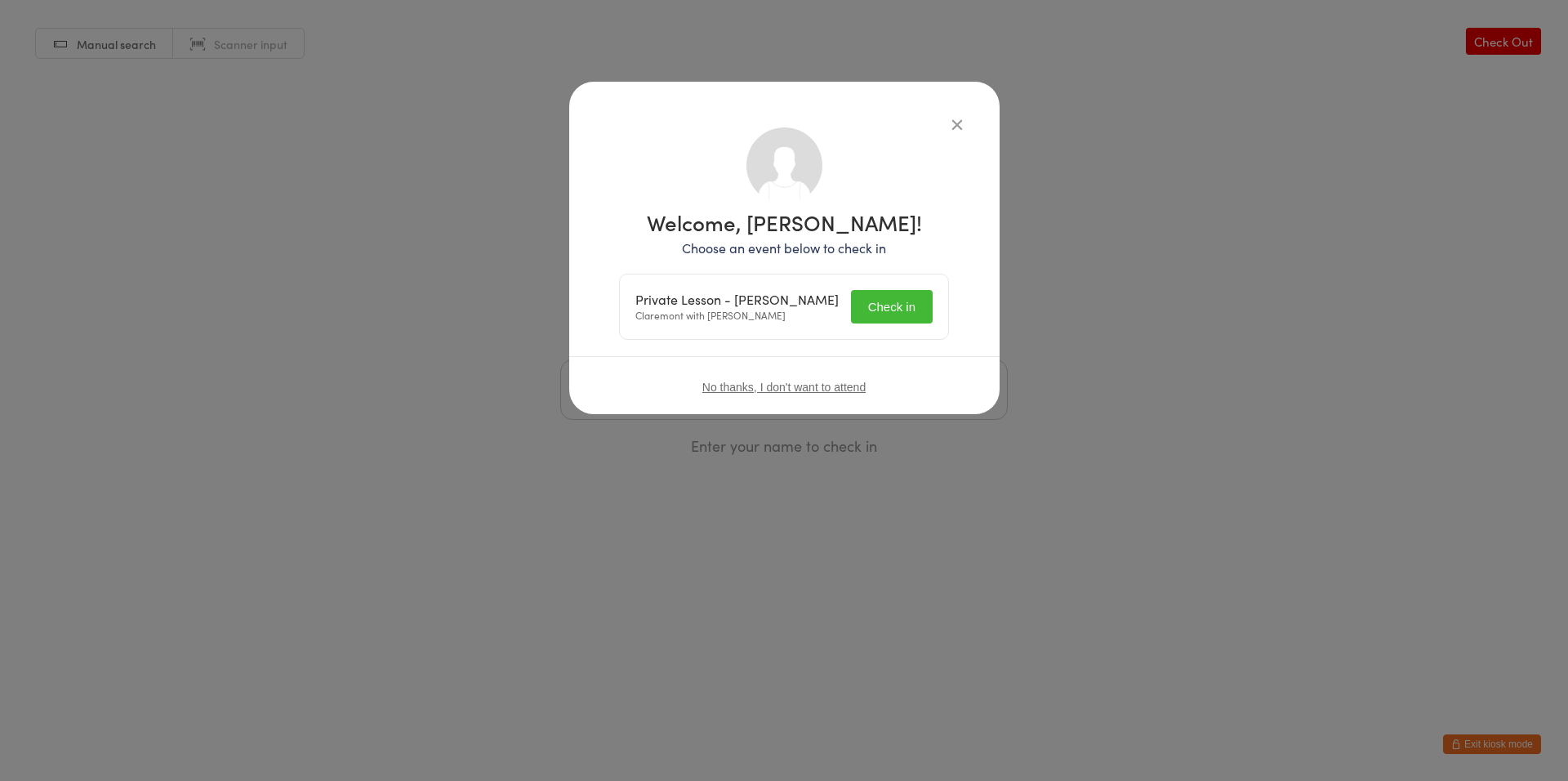
click at [904, 317] on button "Check in" at bounding box center [891, 307] width 81 height 33
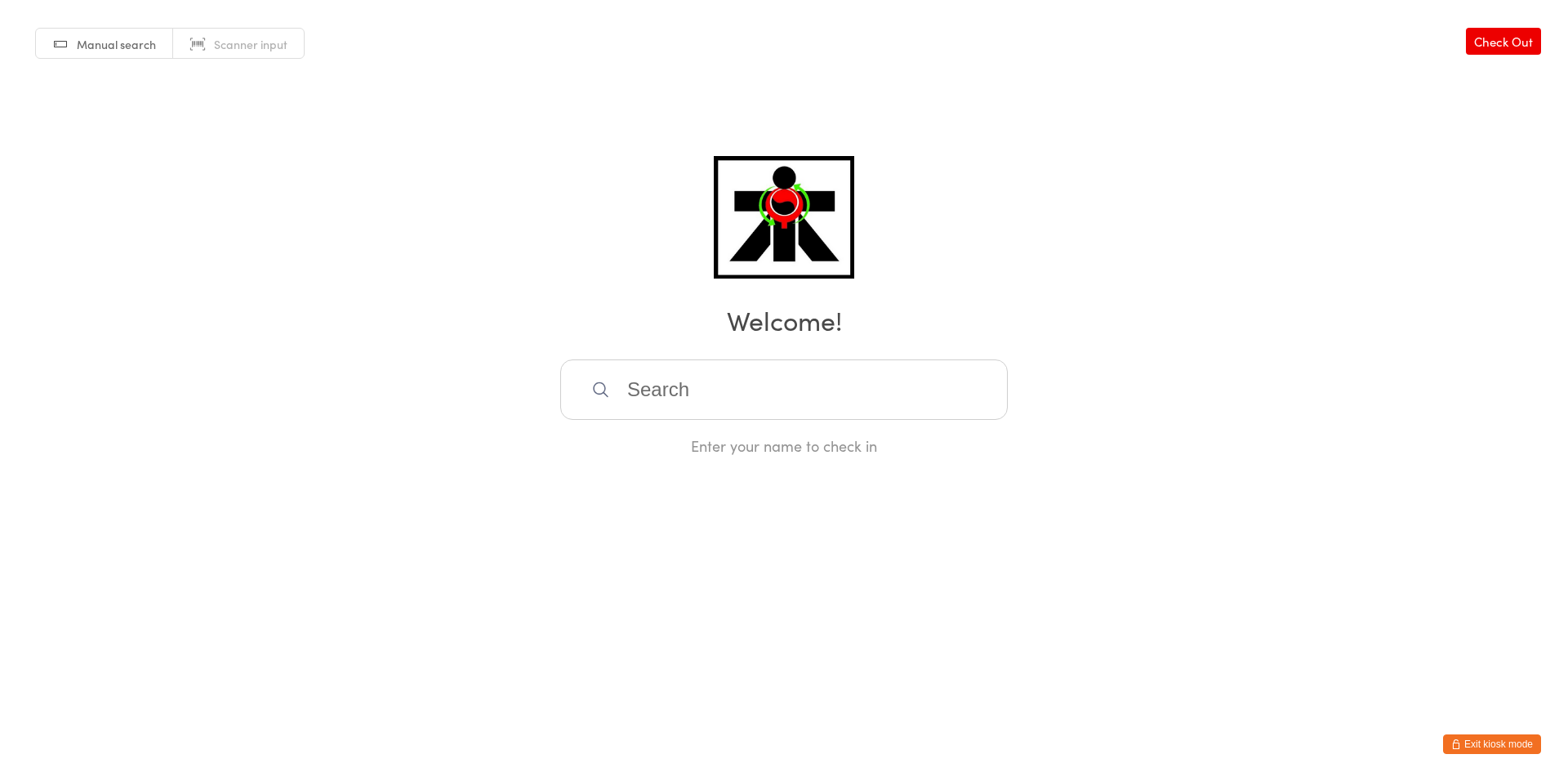
click at [906, 406] on input "search" at bounding box center [784, 390] width 448 height 61
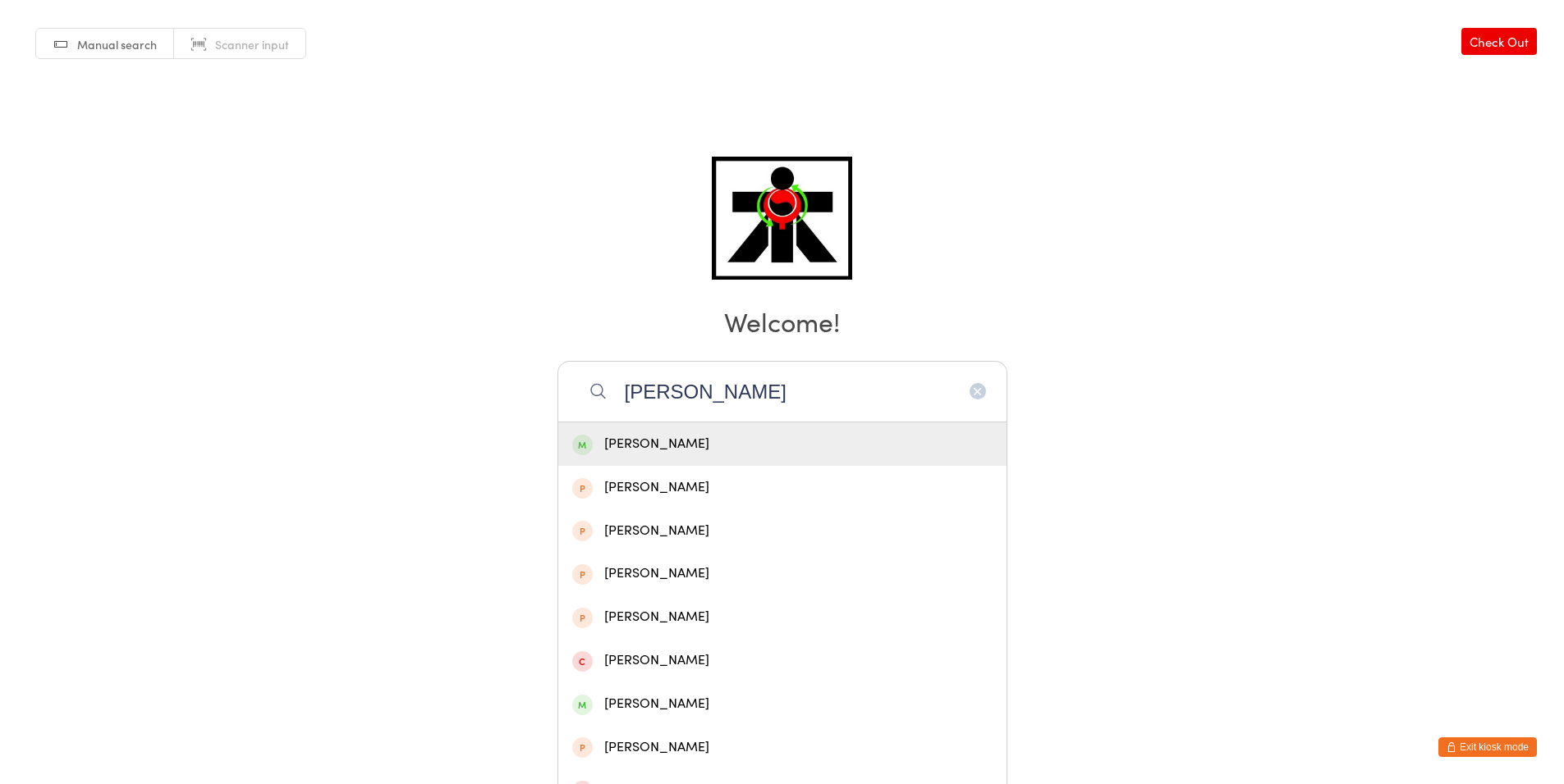
type input "[PERSON_NAME]"
click at [712, 442] on div "[PERSON_NAME]" at bounding box center [782, 444] width 420 height 23
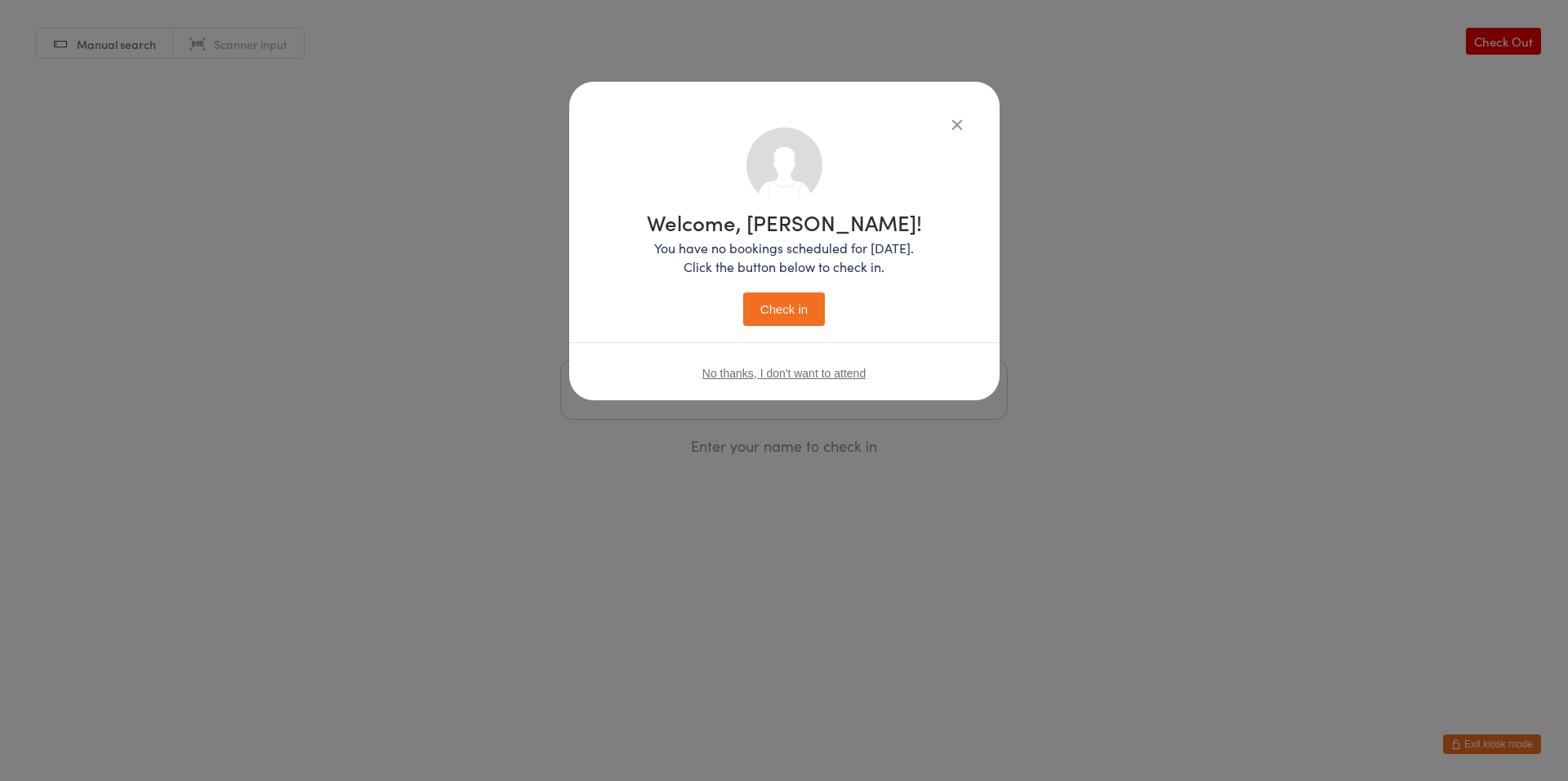
click at [799, 298] on button "Check in" at bounding box center [784, 310] width 81 height 33
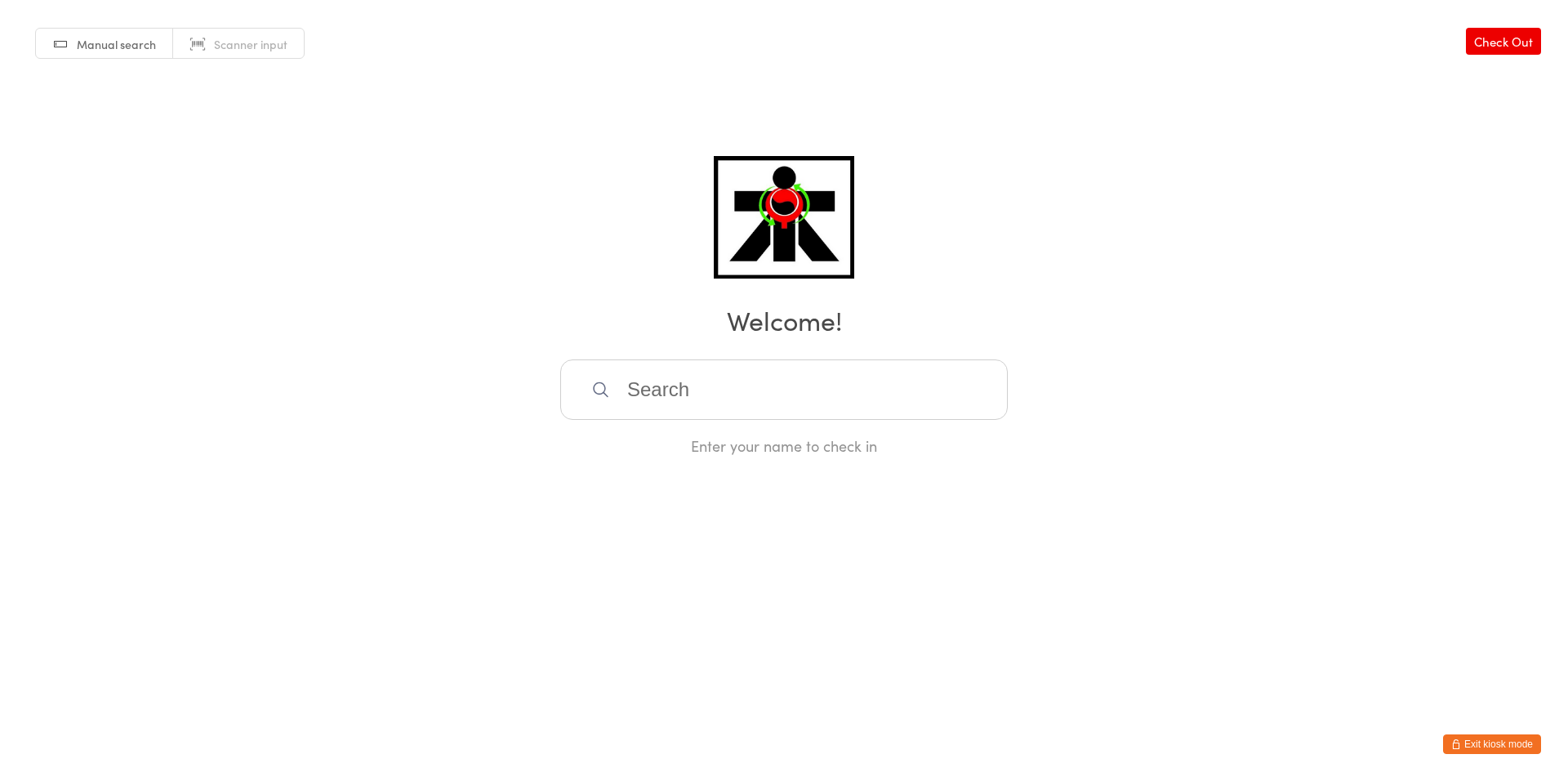
click at [767, 396] on input "search" at bounding box center [784, 390] width 448 height 61
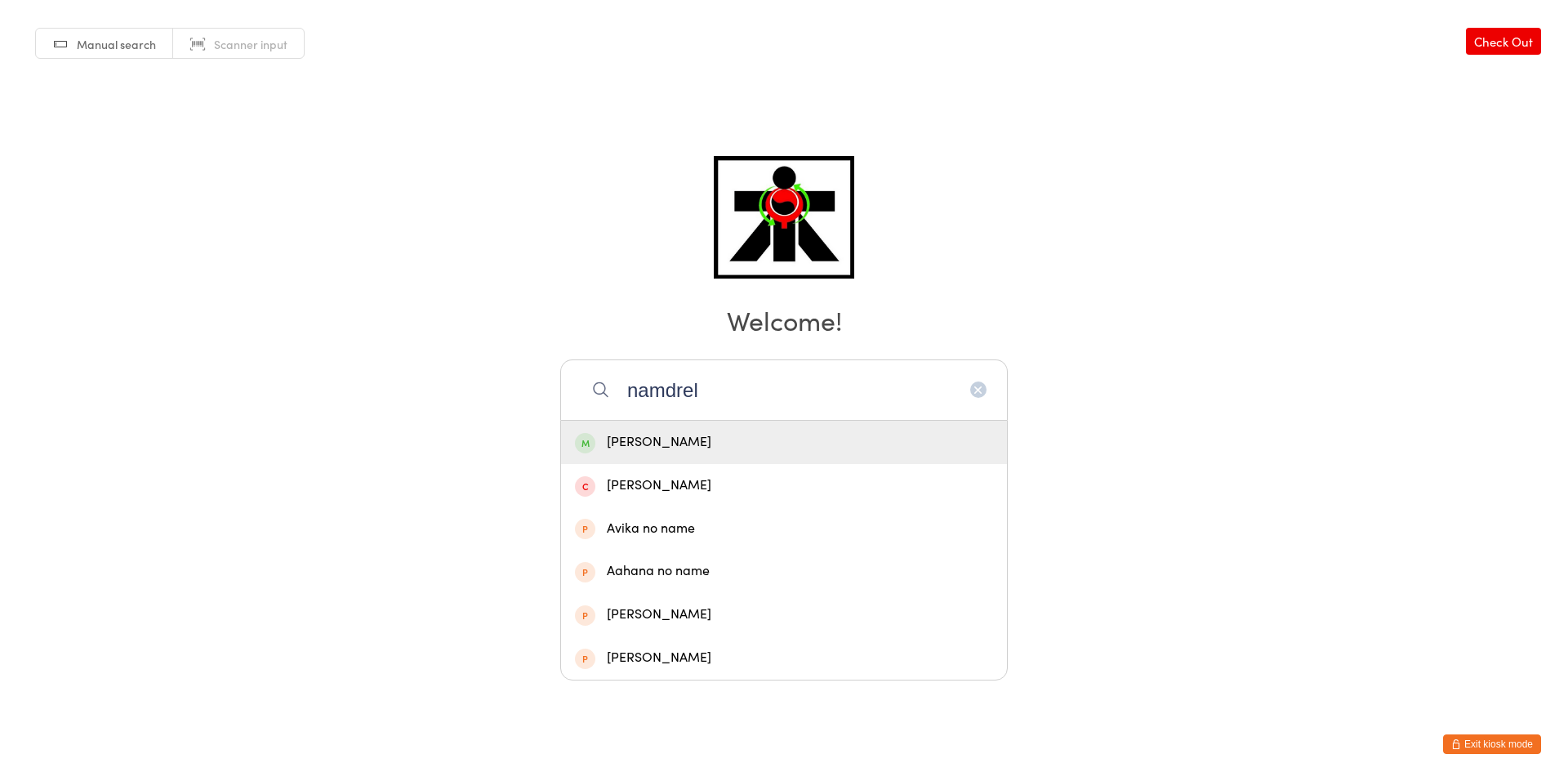
type input "namdrel"
click at [649, 446] on div "[PERSON_NAME]" at bounding box center [784, 442] width 418 height 23
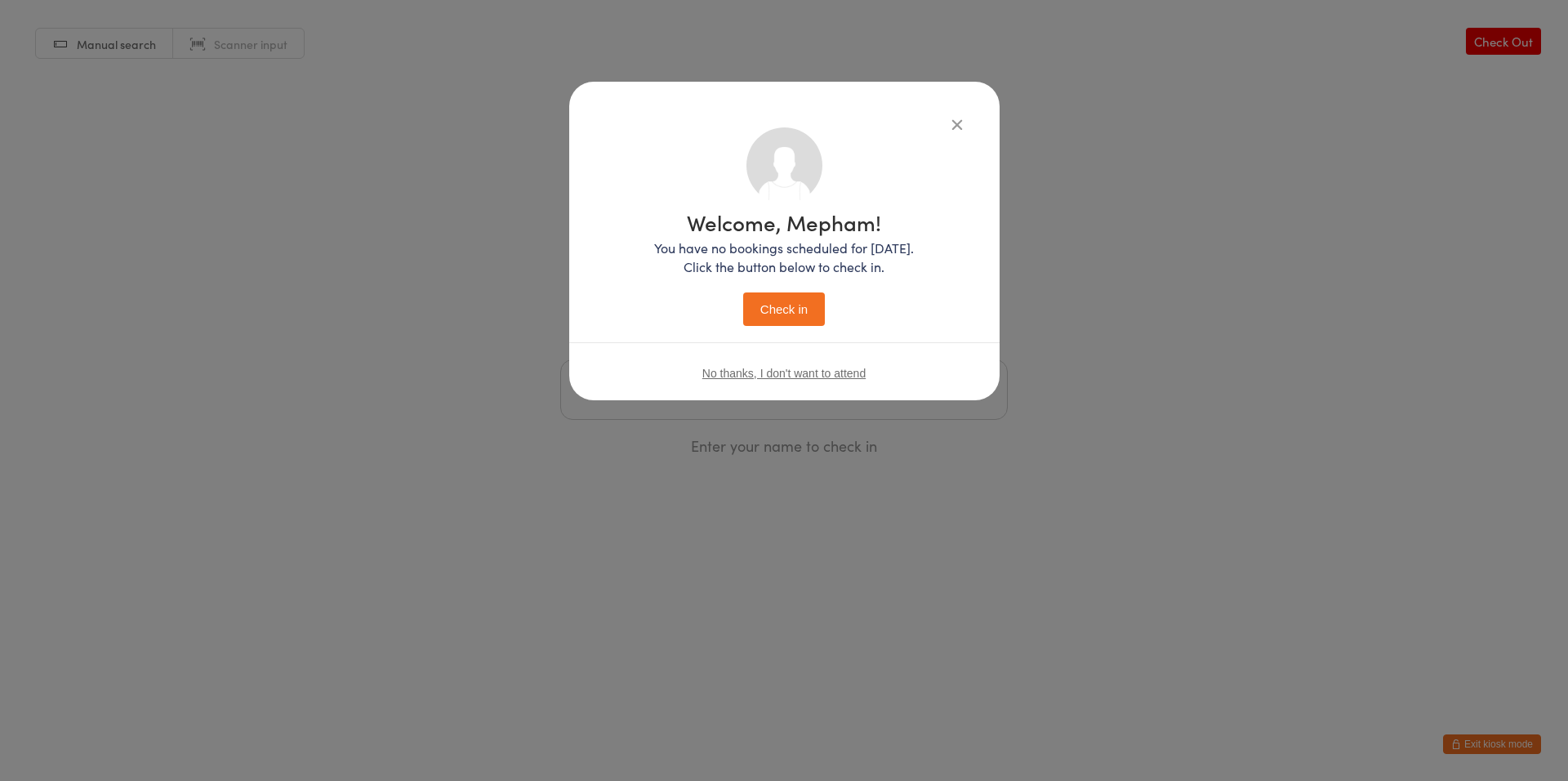
click at [752, 305] on button "Check in" at bounding box center [784, 310] width 81 height 33
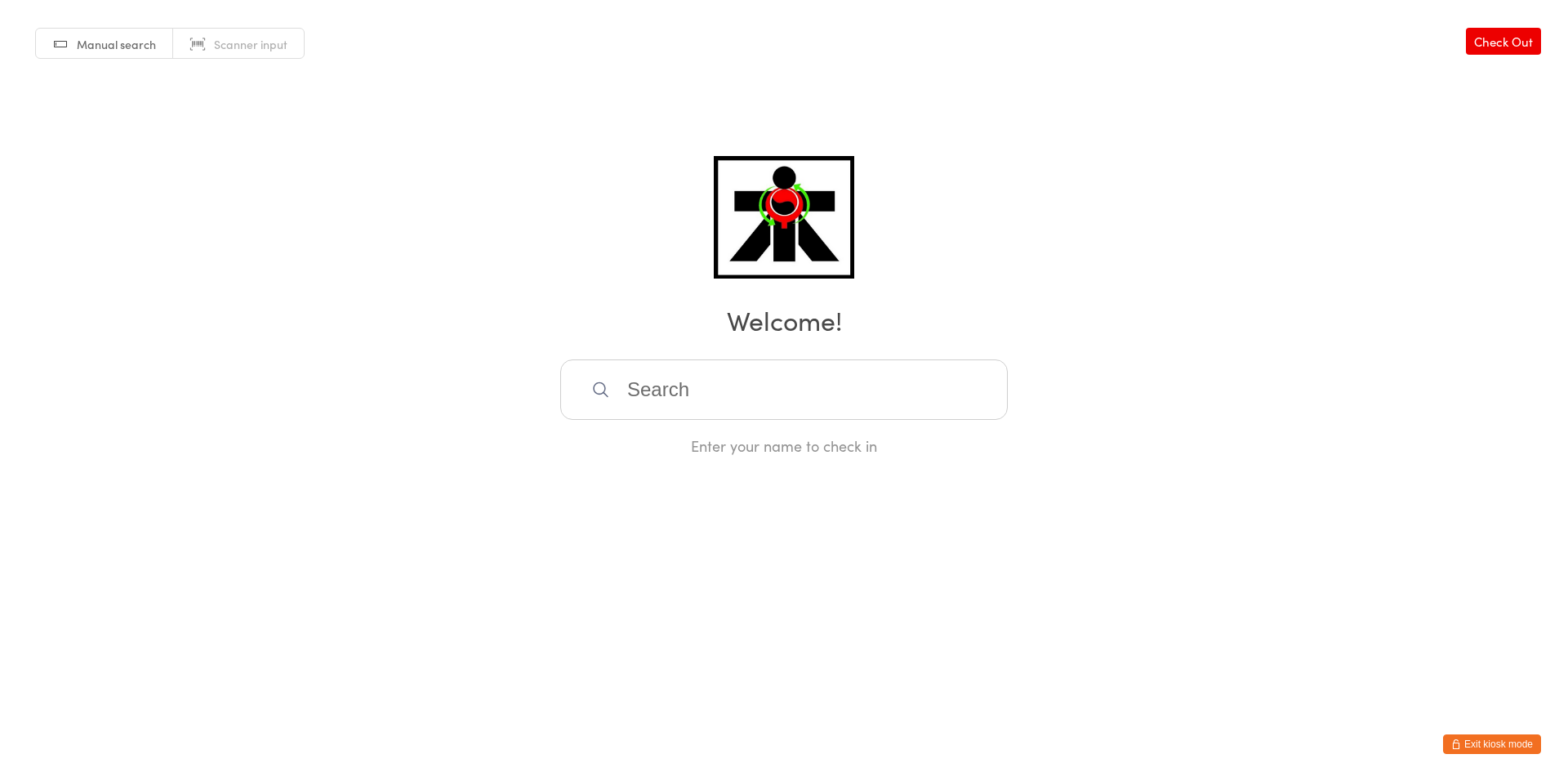
click at [804, 376] on input "search" at bounding box center [784, 390] width 448 height 61
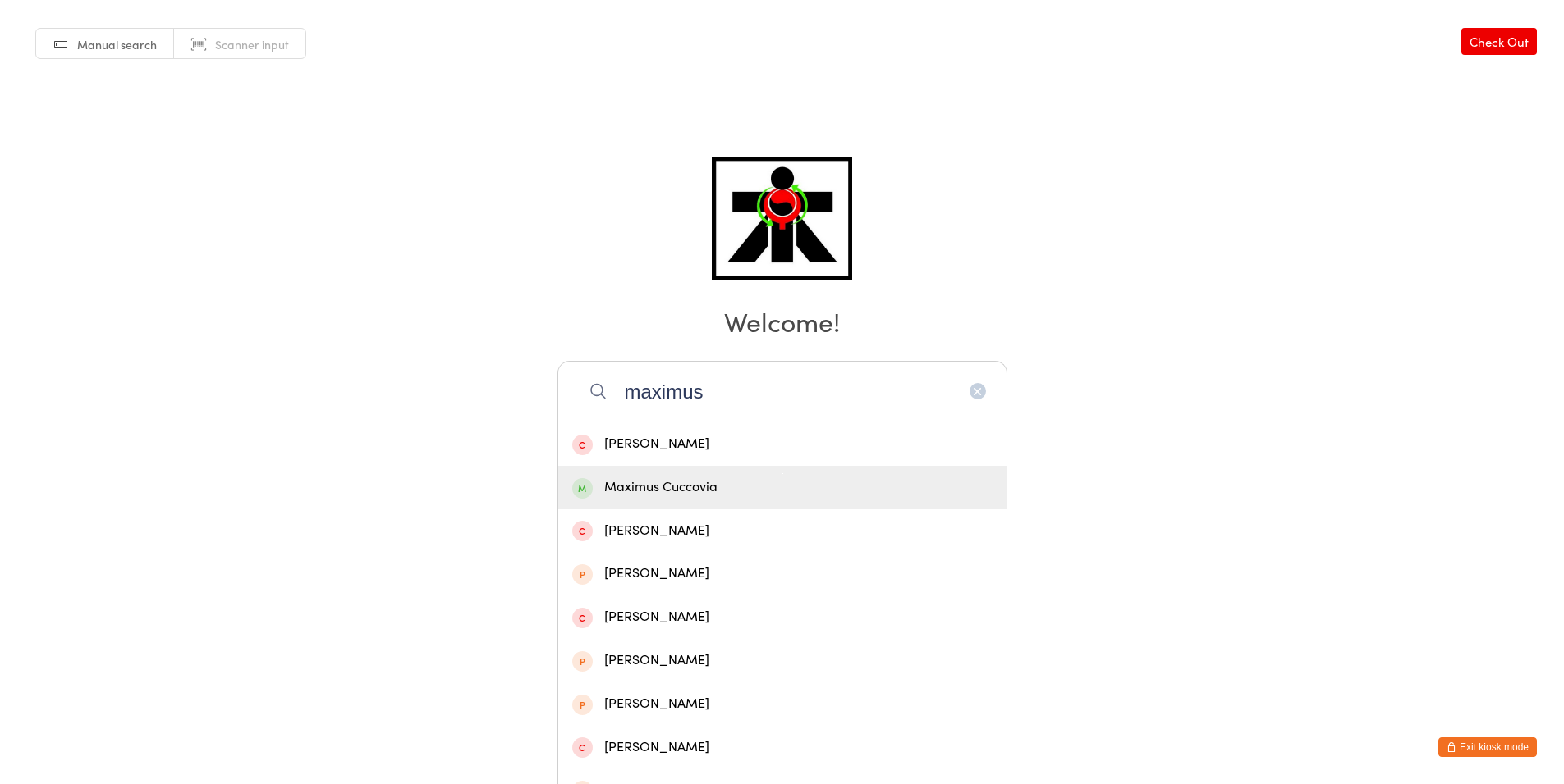
type input "maximus"
click at [819, 477] on div "Maximus Cuccovia" at bounding box center [782, 488] width 420 height 23
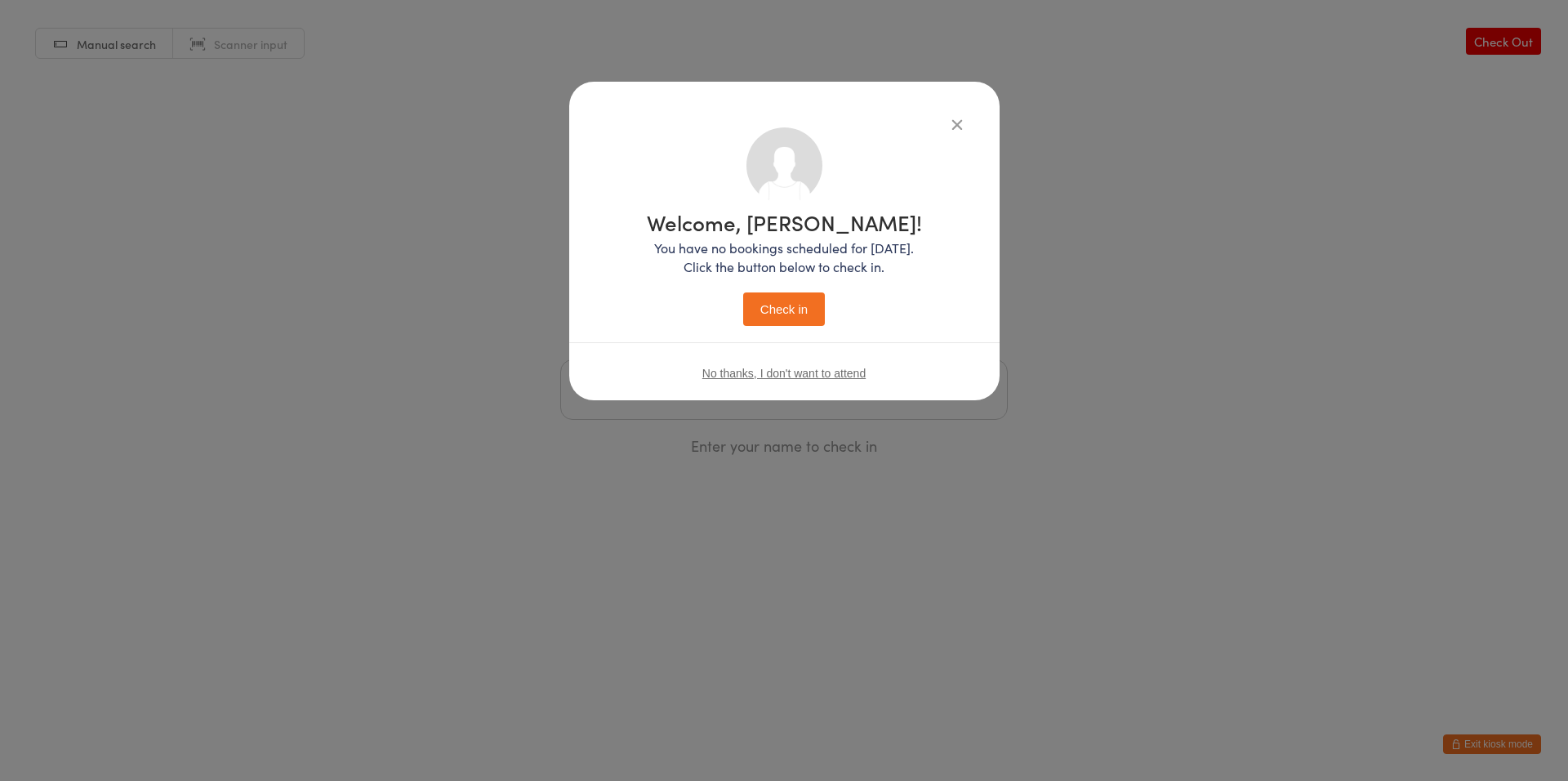
click at [755, 311] on button "Check in" at bounding box center [784, 310] width 81 height 33
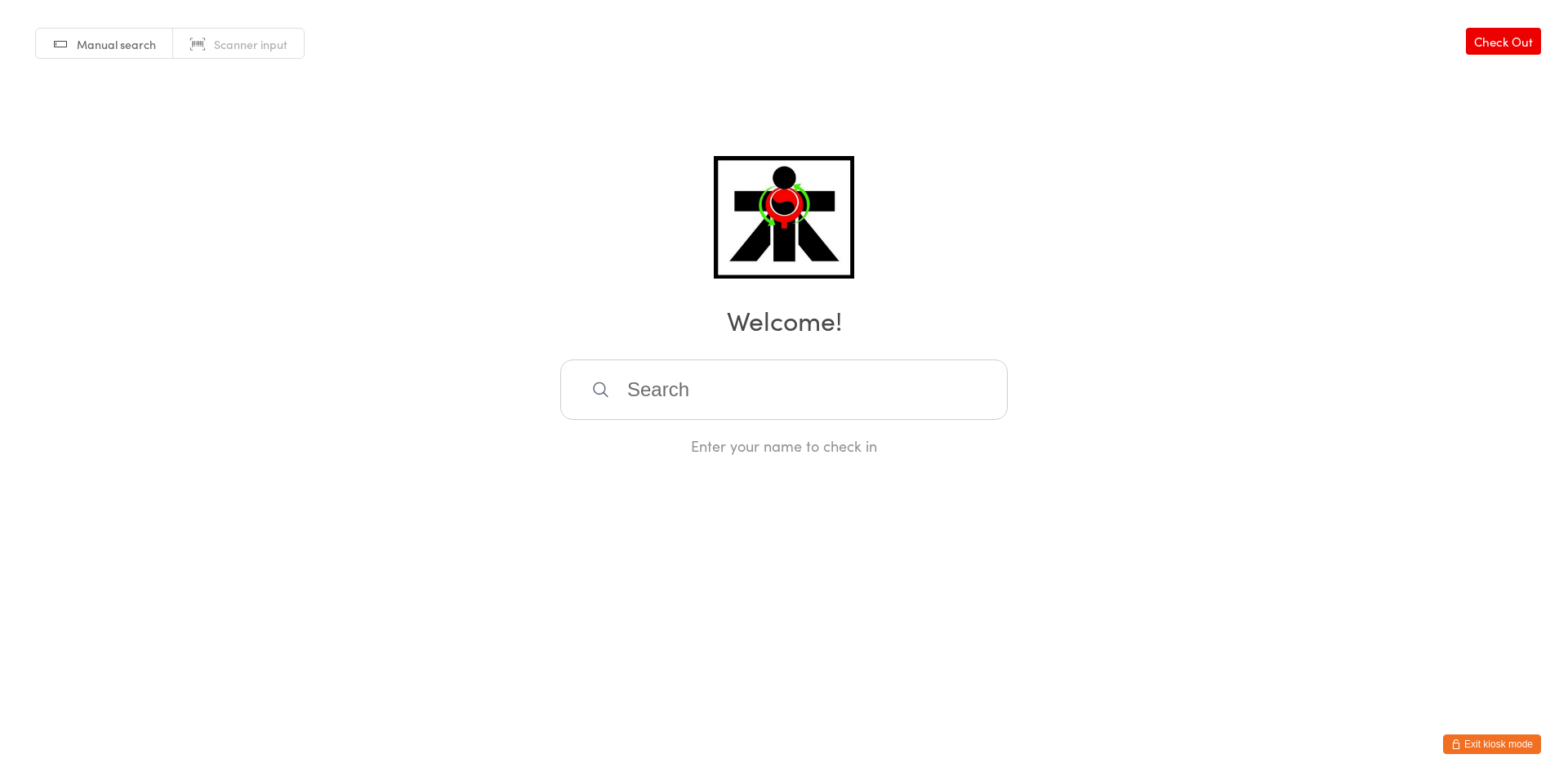
click at [671, 379] on input "search" at bounding box center [784, 390] width 448 height 61
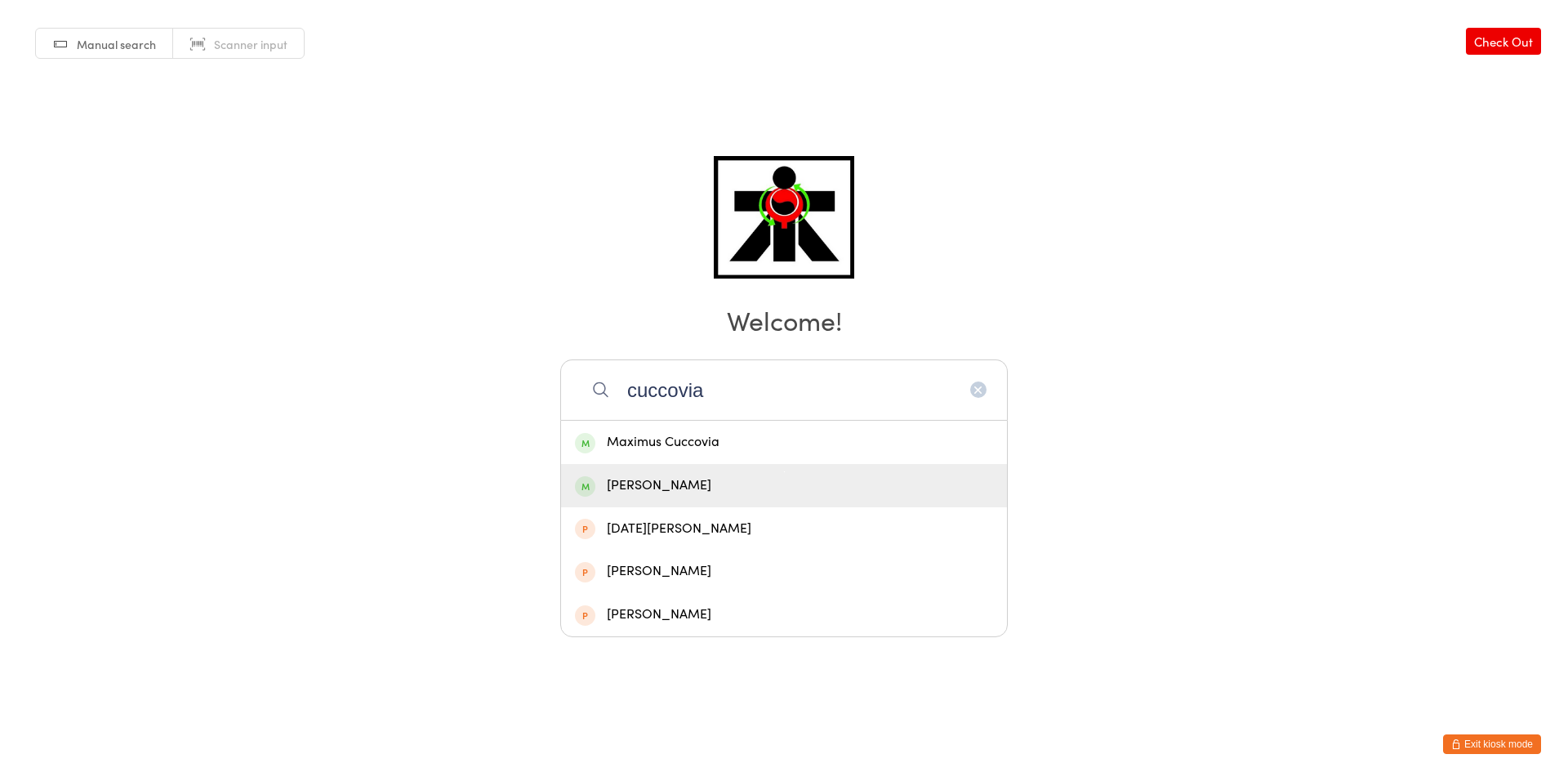
type input "cuccovia"
click at [644, 479] on div "[PERSON_NAME]" at bounding box center [784, 486] width 418 height 23
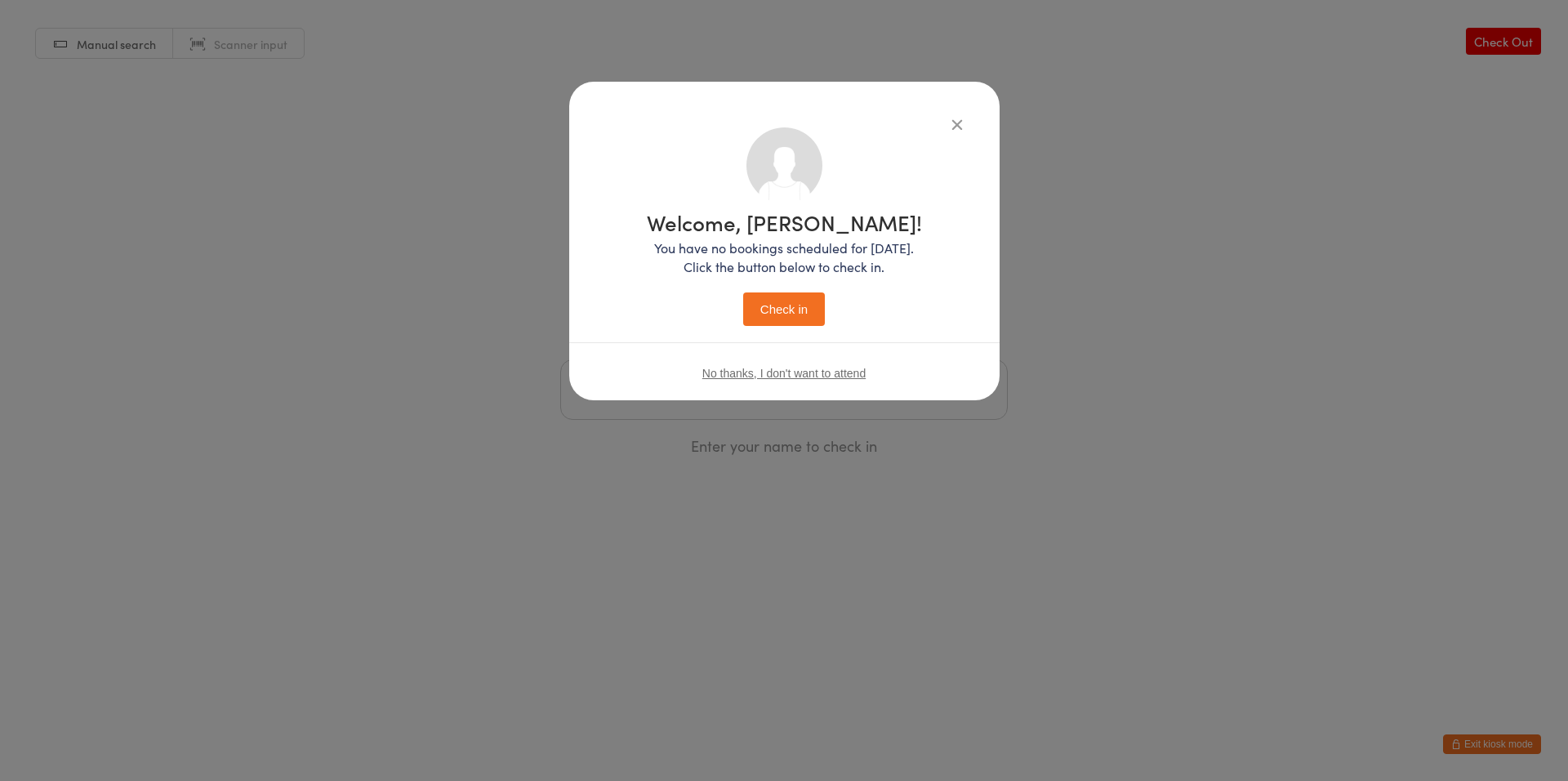
click at [780, 301] on button "Check in" at bounding box center [784, 310] width 81 height 33
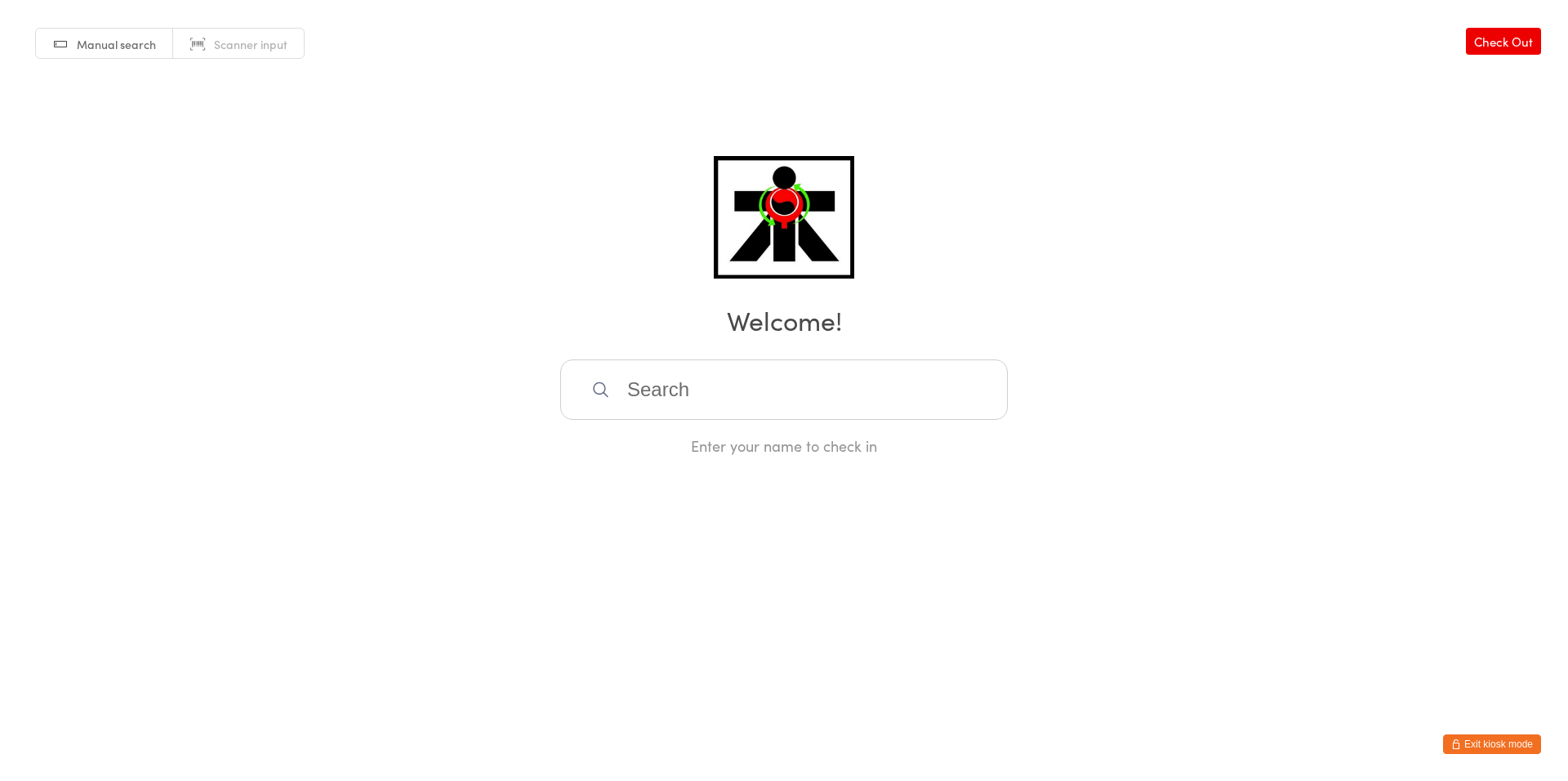
click at [629, 391] on input "search" at bounding box center [784, 390] width 448 height 61
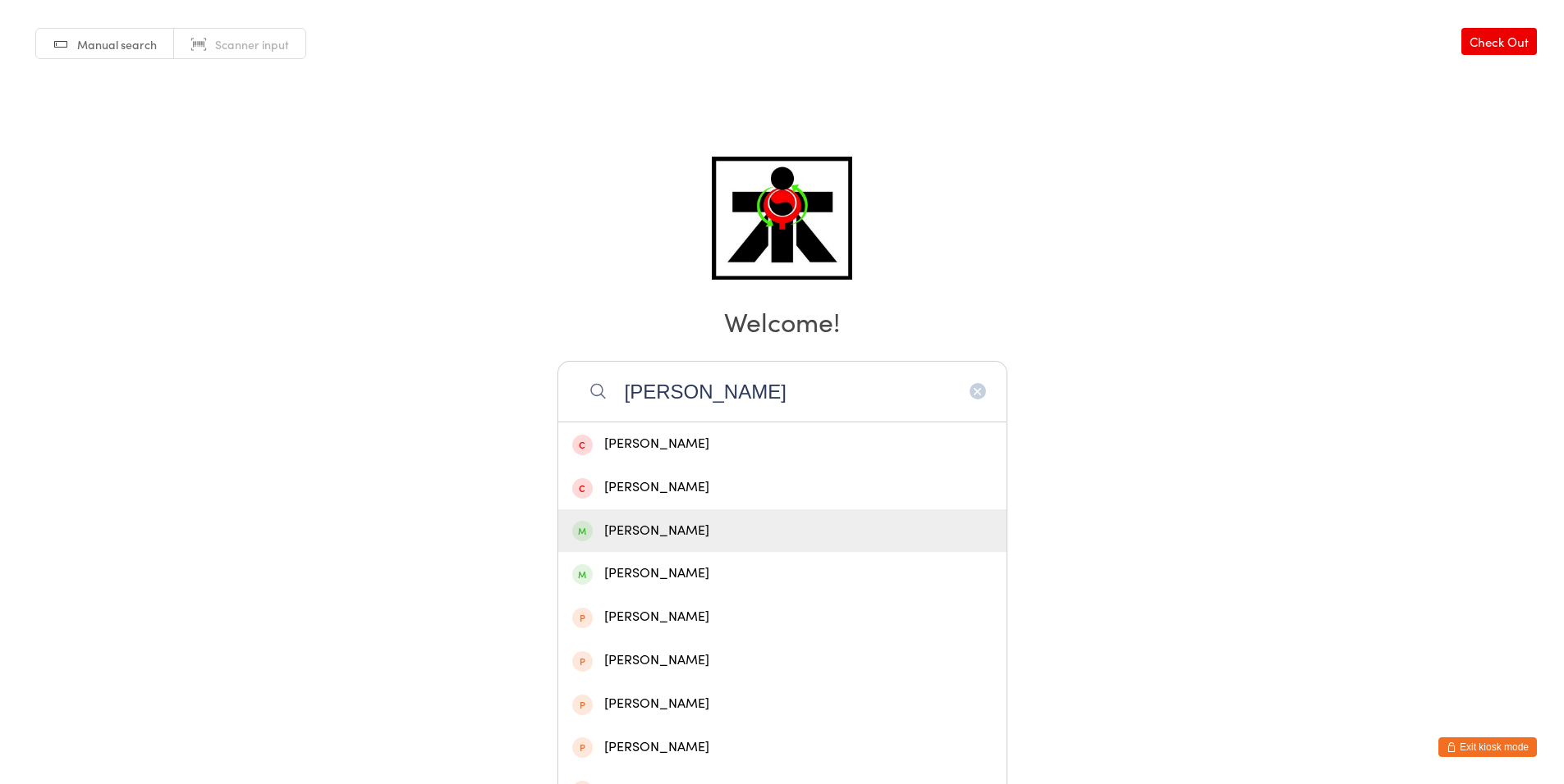
type input "[PERSON_NAME]"
click at [646, 535] on div "[PERSON_NAME]" at bounding box center [782, 531] width 420 height 23
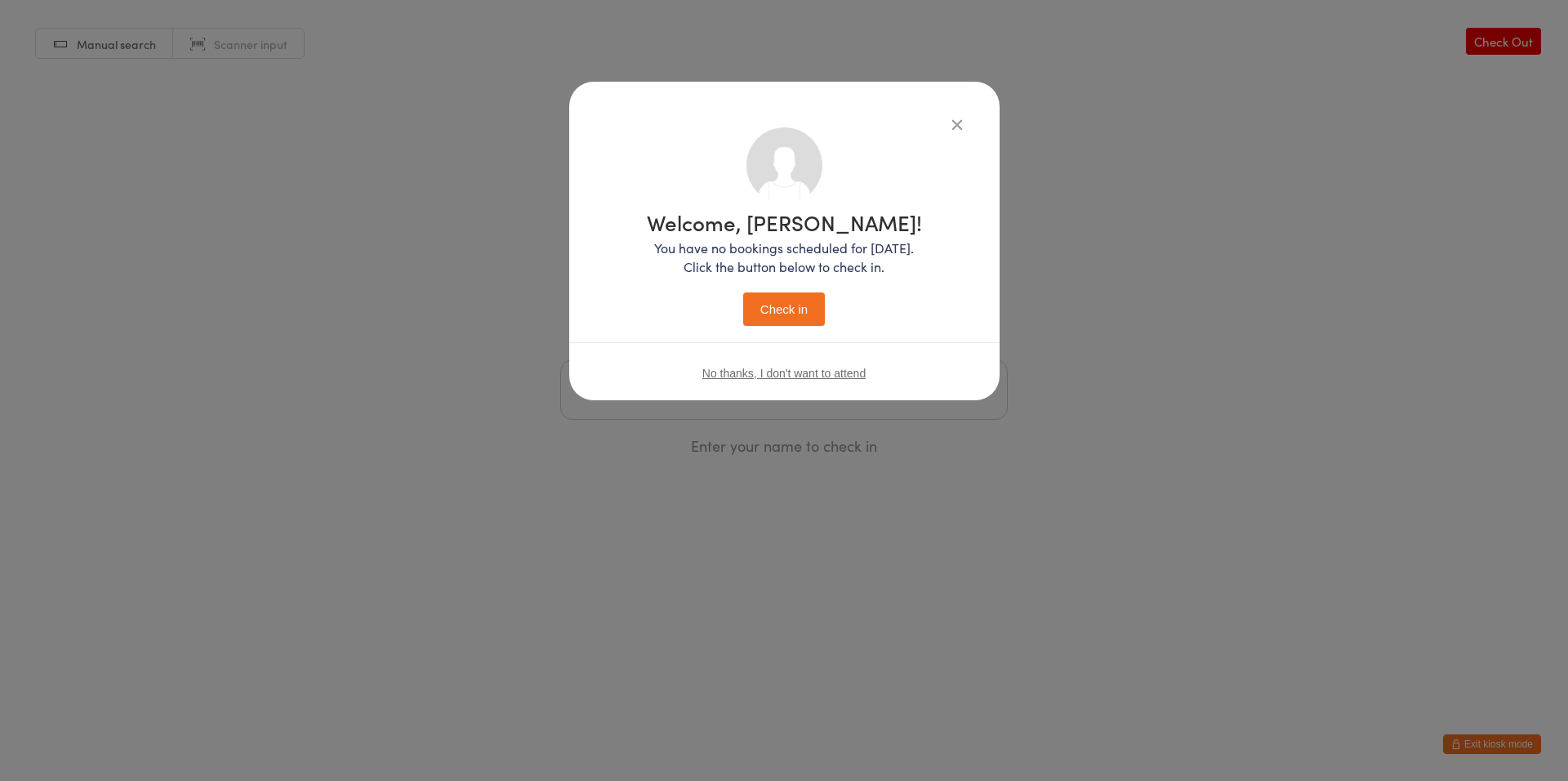
click at [800, 313] on button "Check in" at bounding box center [784, 310] width 81 height 33
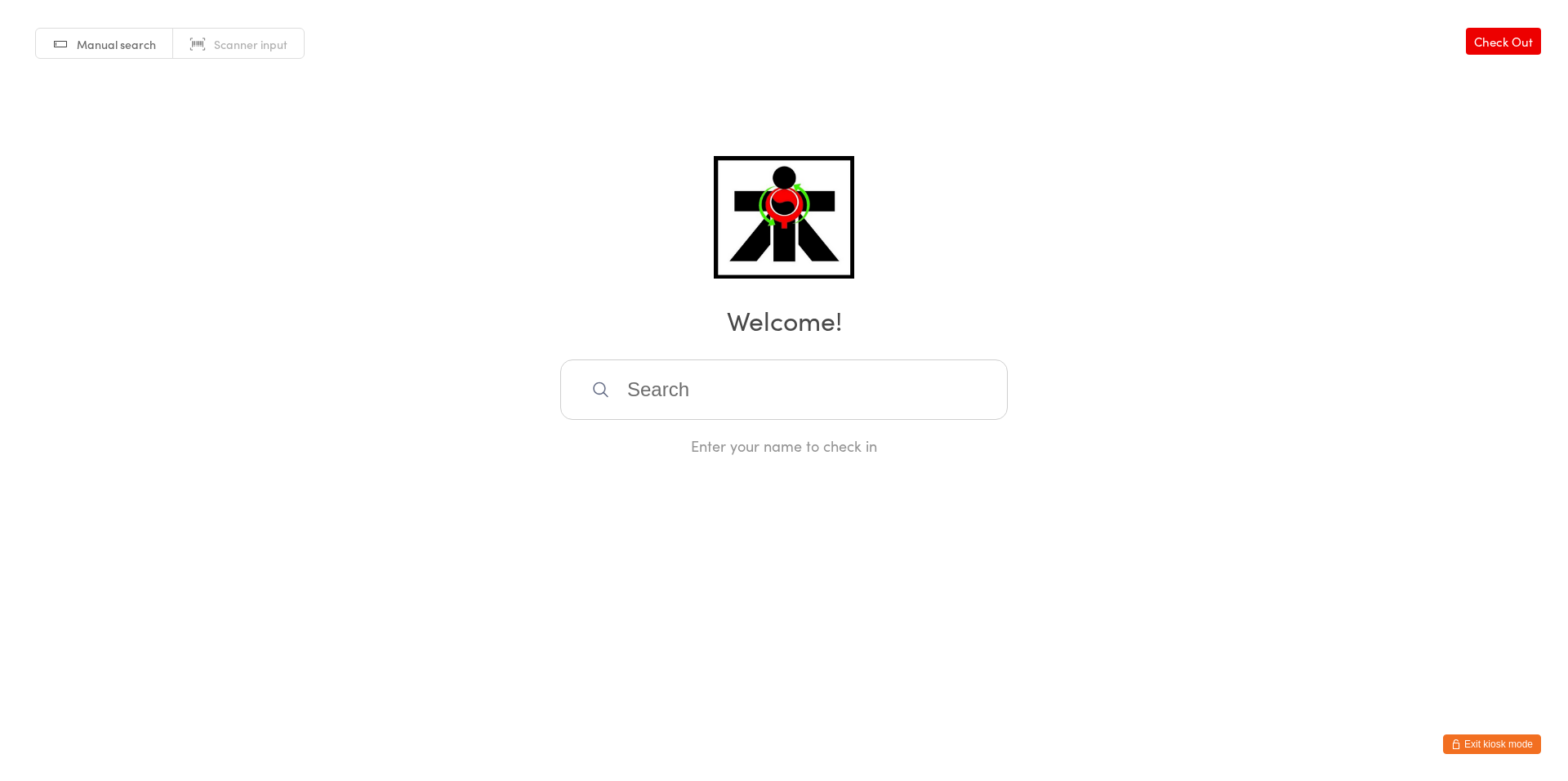
click at [831, 386] on input "search" at bounding box center [784, 390] width 448 height 61
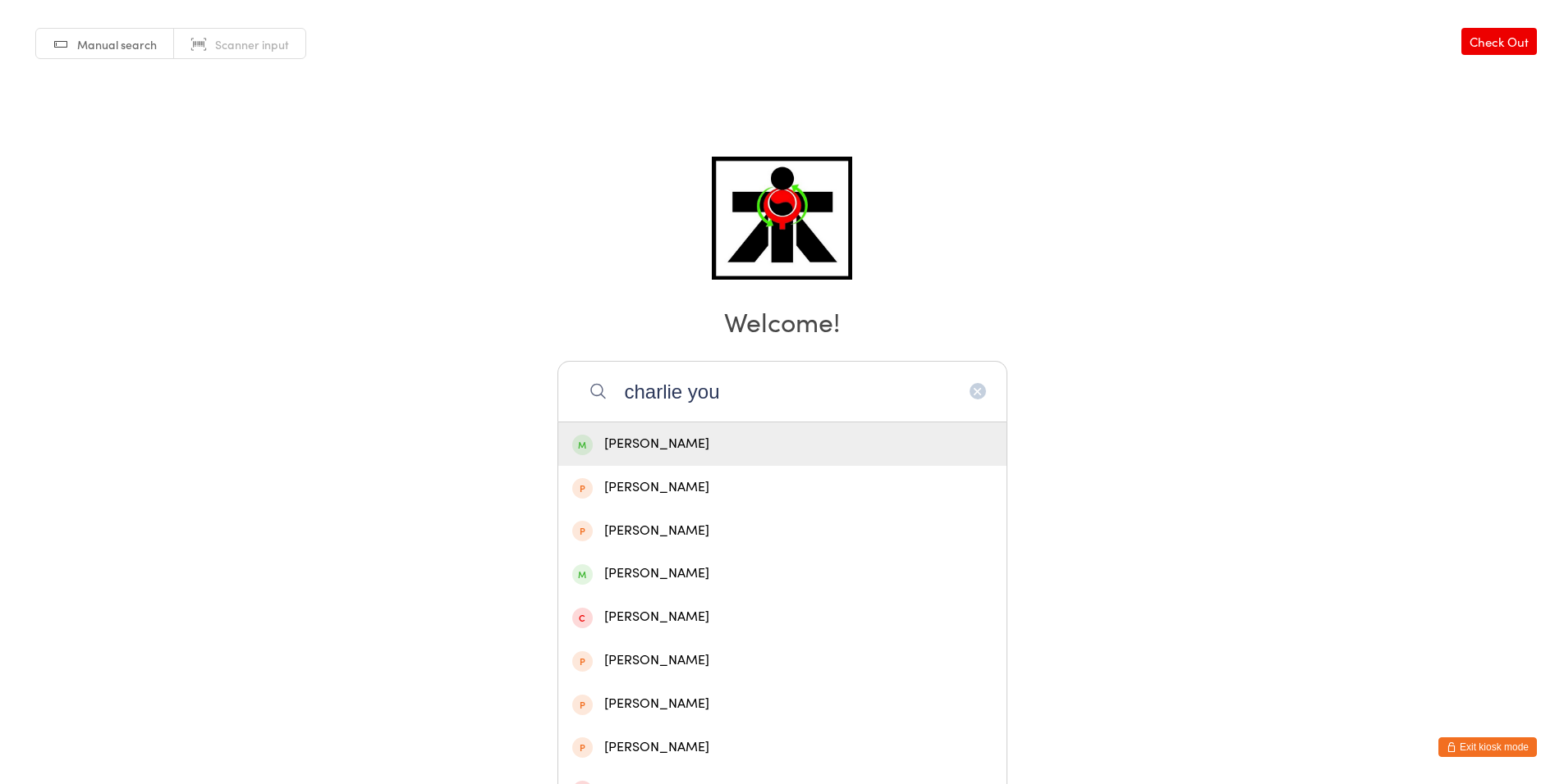
type input "charlie you"
click at [605, 453] on div "[PERSON_NAME]" at bounding box center [782, 444] width 420 height 23
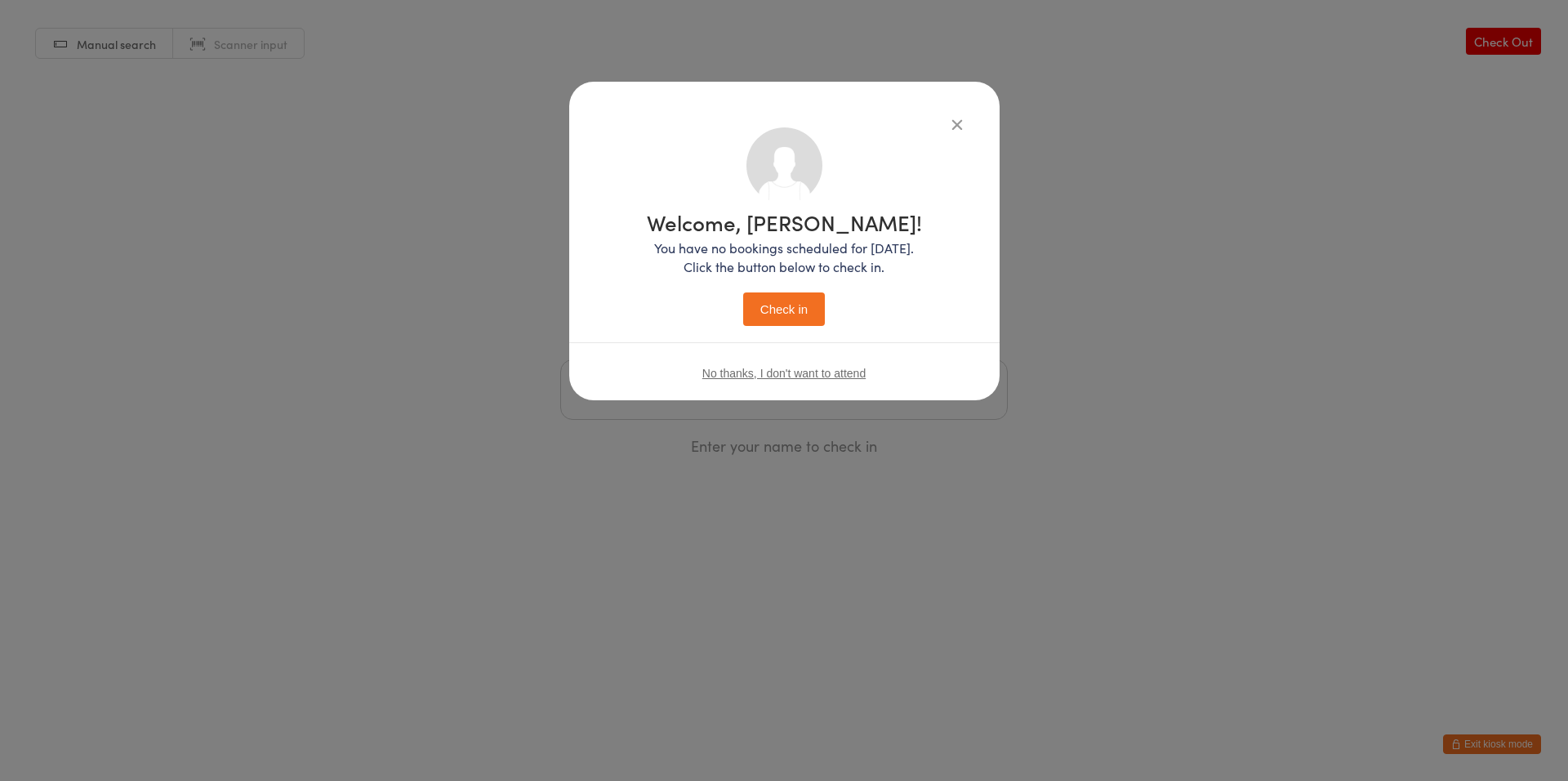
click at [785, 302] on button "Check in" at bounding box center [784, 310] width 81 height 33
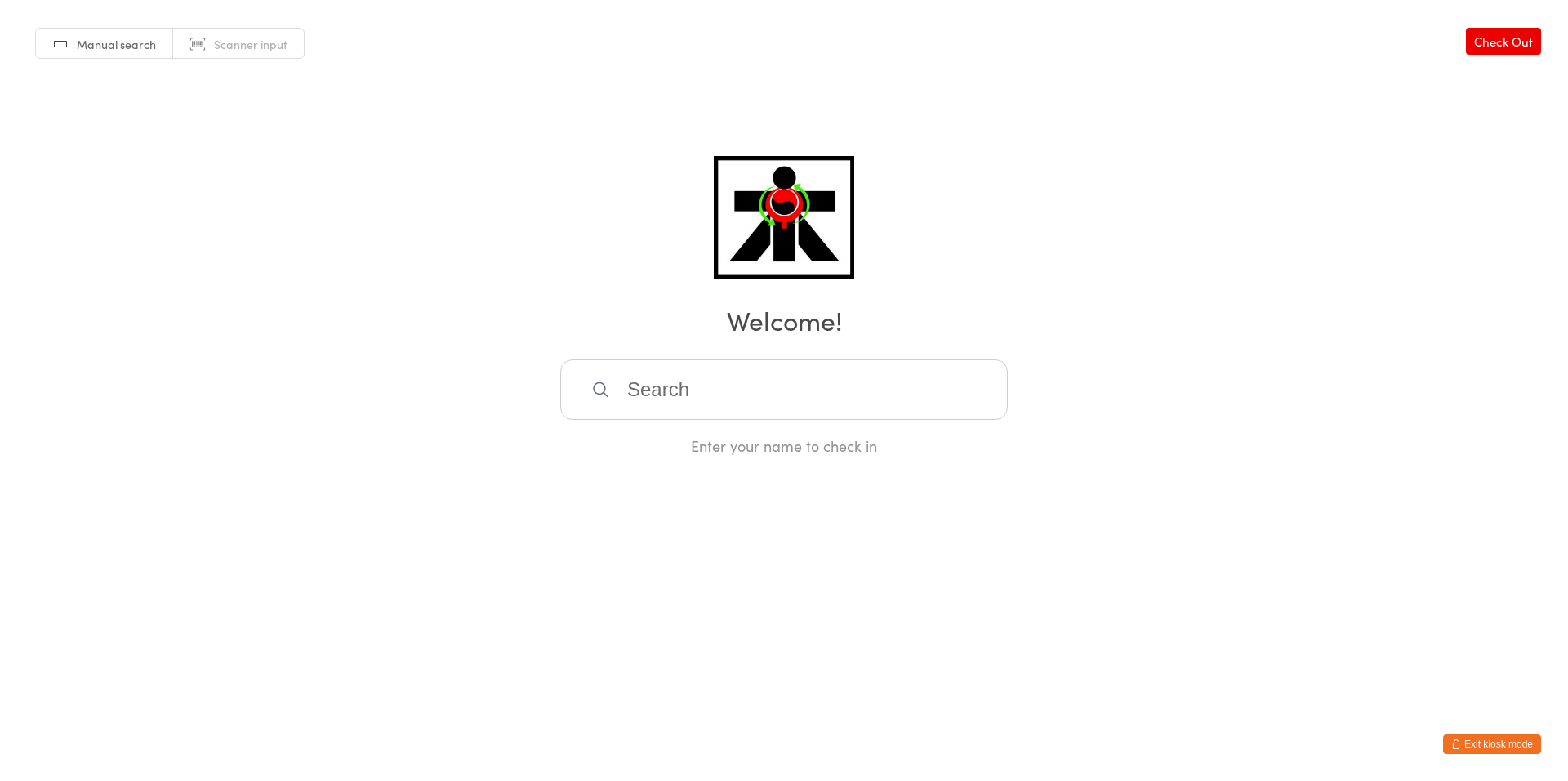
click at [787, 402] on input "search" at bounding box center [784, 390] width 448 height 61
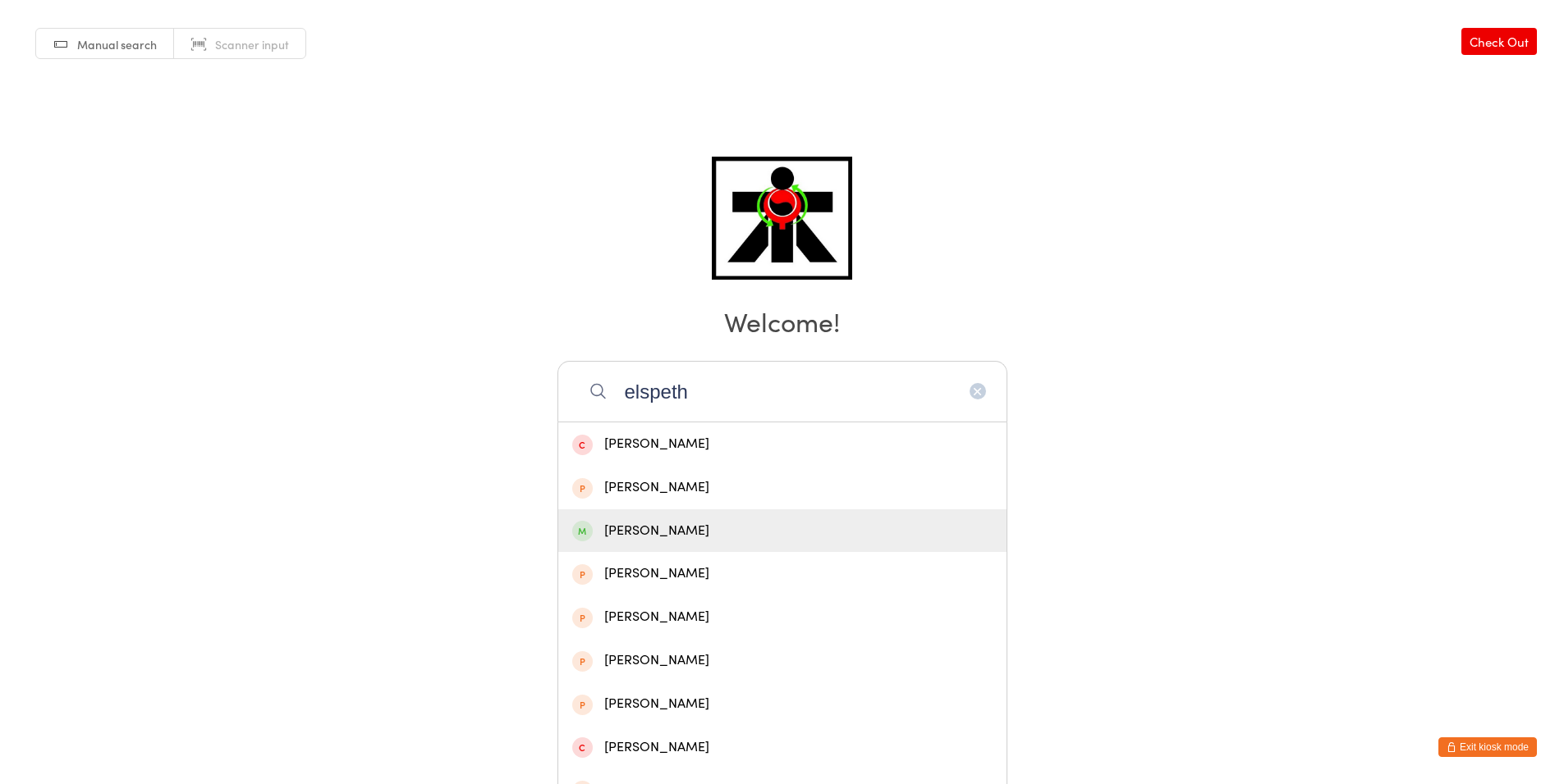
type input "elspeth"
click at [747, 520] on div "[PERSON_NAME]" at bounding box center [782, 531] width 420 height 23
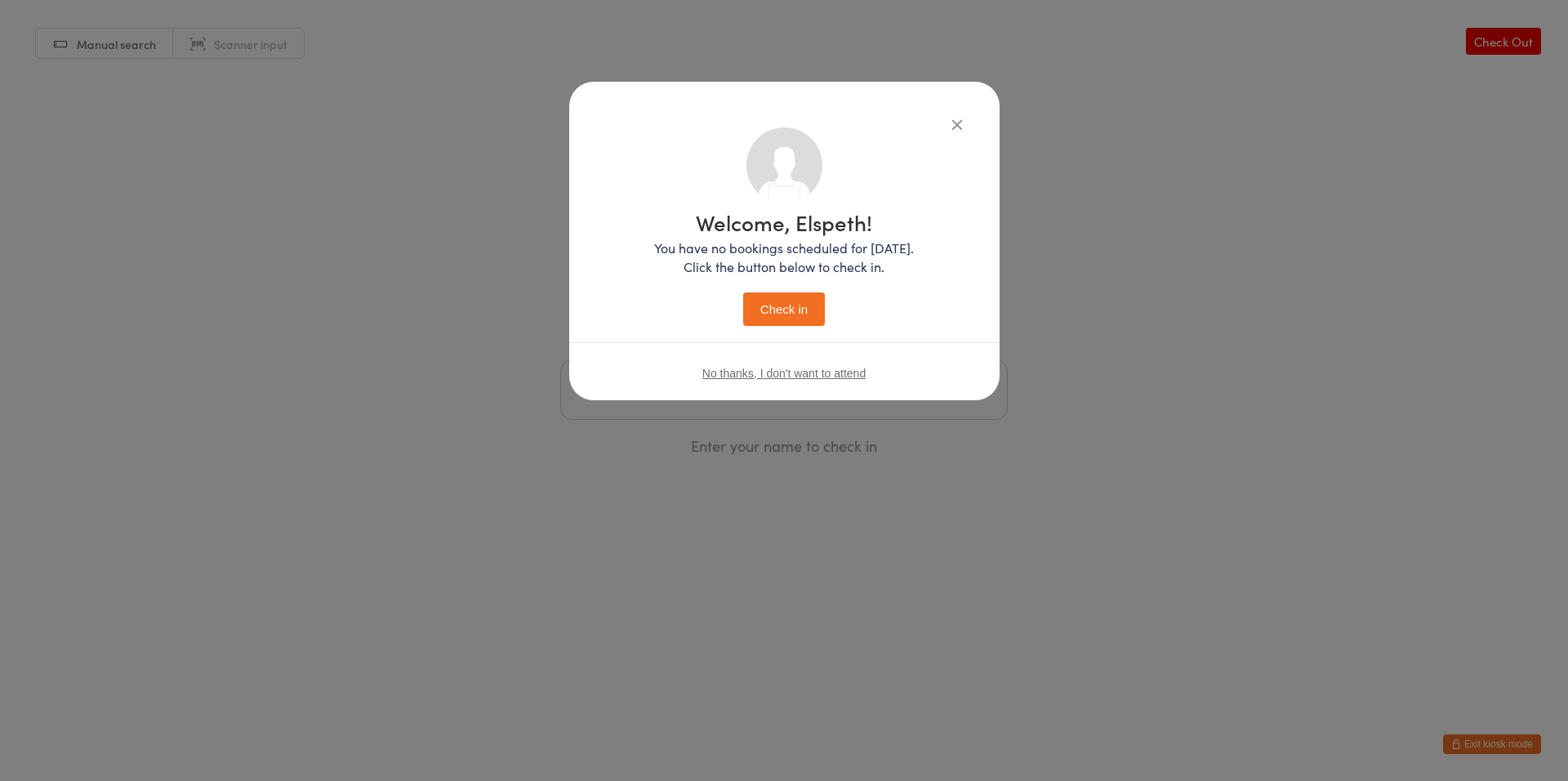
drag, startPoint x: 769, startPoint y: 316, endPoint x: 755, endPoint y: 308, distance: 16.1
click at [755, 308] on button "Check in" at bounding box center [784, 310] width 81 height 33
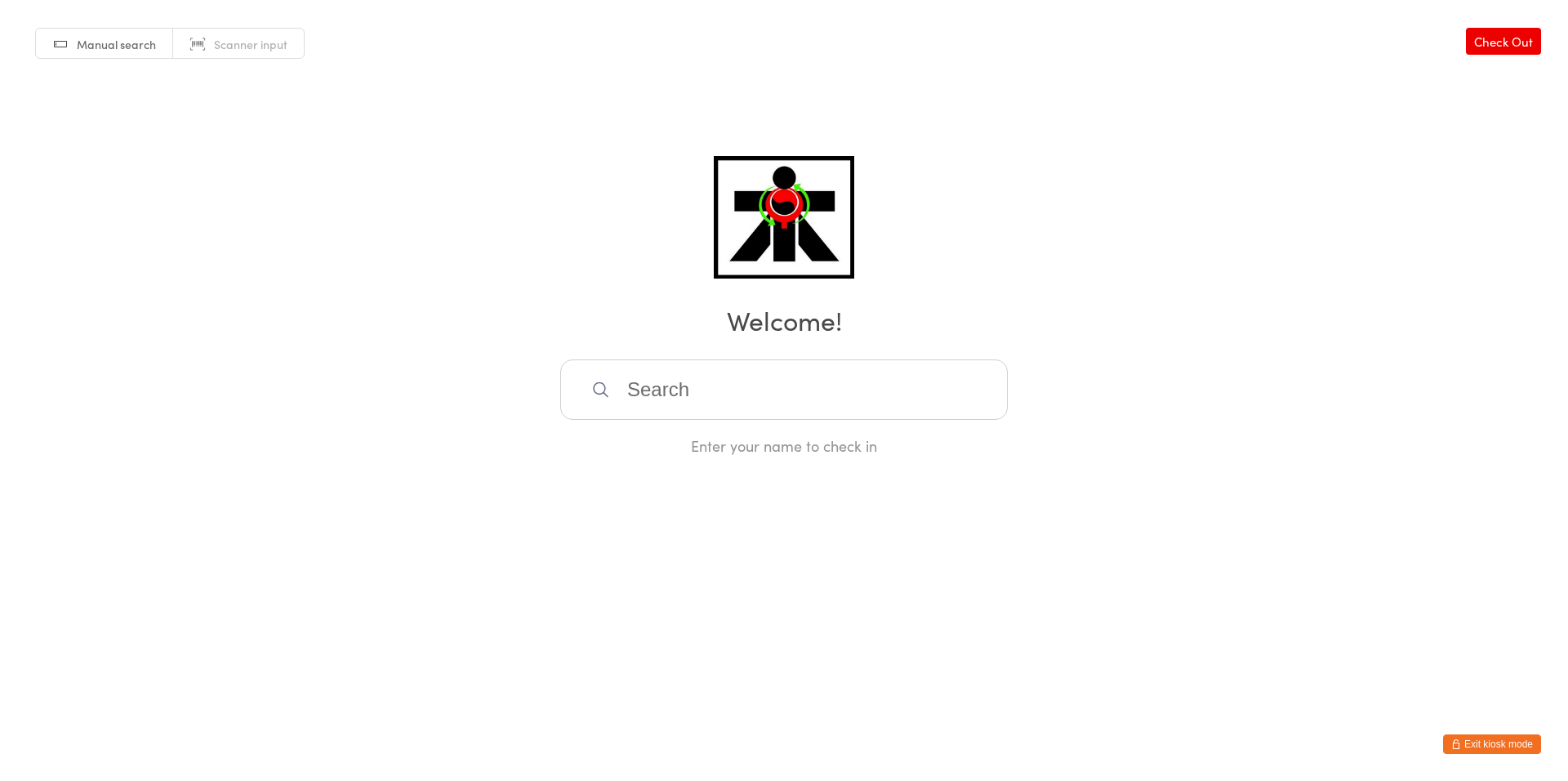
click at [708, 371] on input "search" at bounding box center [784, 390] width 448 height 61
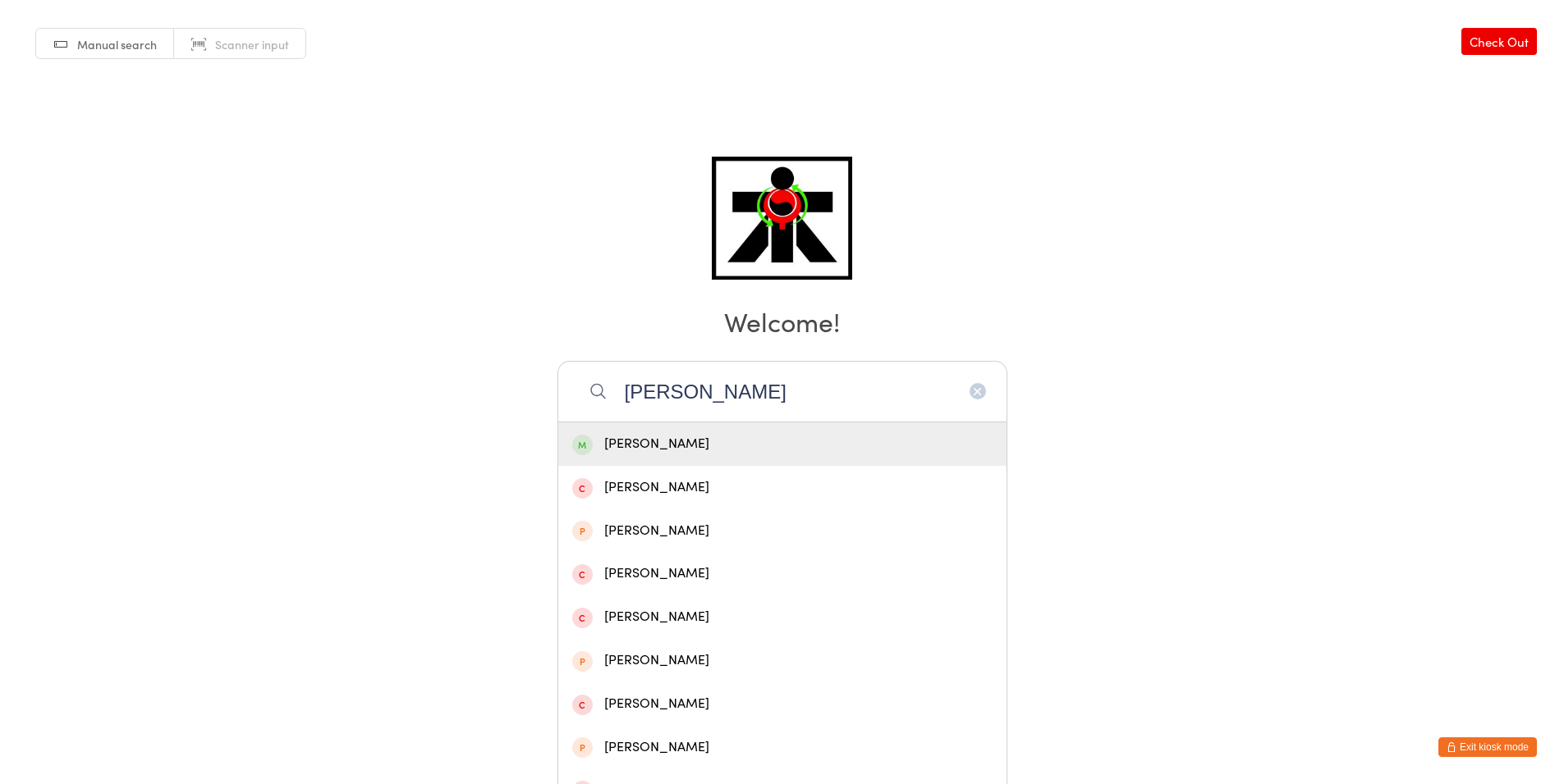
type input "[PERSON_NAME]"
click at [607, 452] on div "[PERSON_NAME]" at bounding box center [782, 444] width 420 height 23
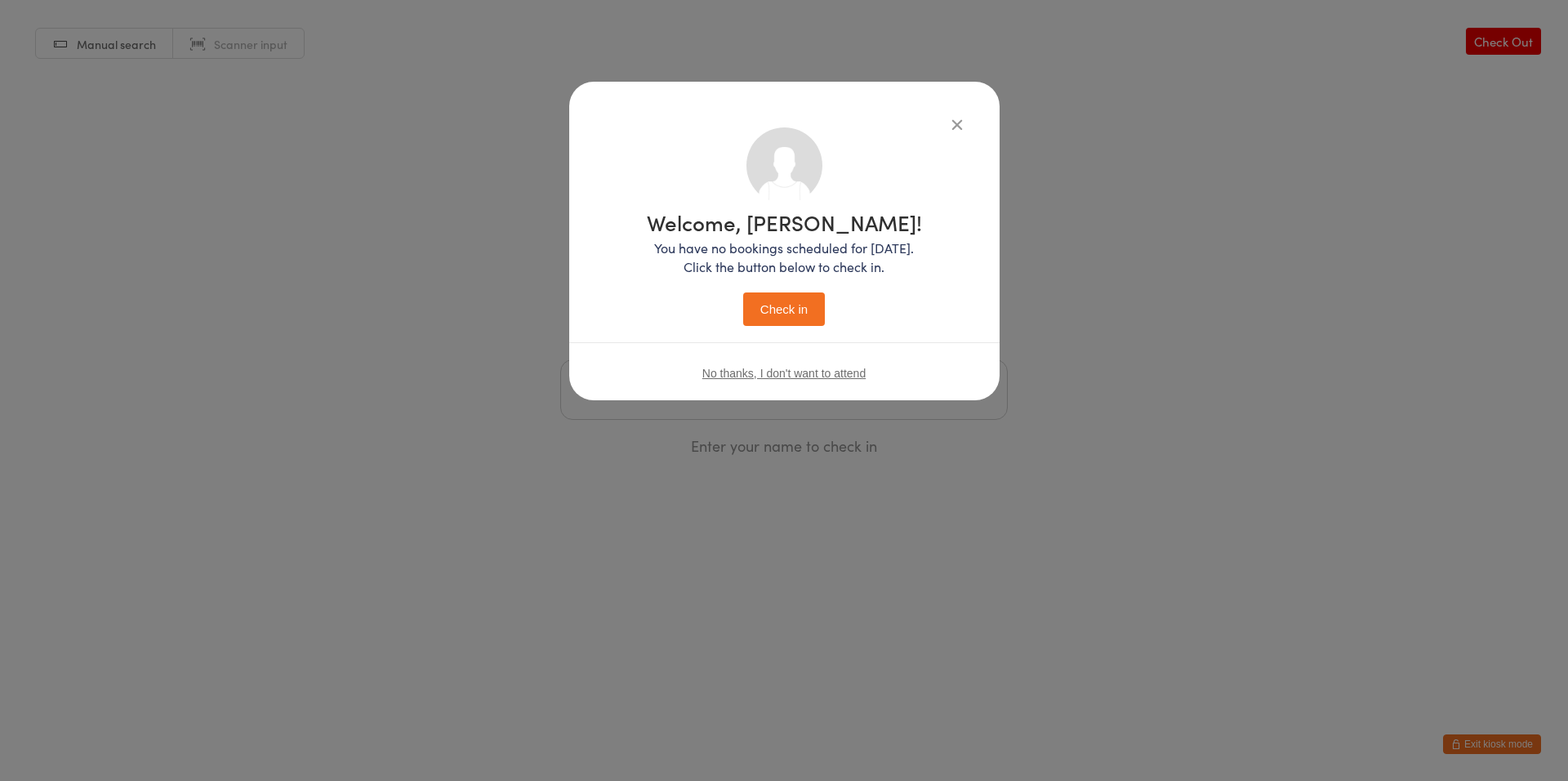
click at [794, 287] on div "Welcome, [PERSON_NAME]! You have no bookings scheduled for [DATE]. Click the bu…" at bounding box center [784, 268] width 275 height 115
click at [808, 298] on button "Check in" at bounding box center [784, 310] width 81 height 33
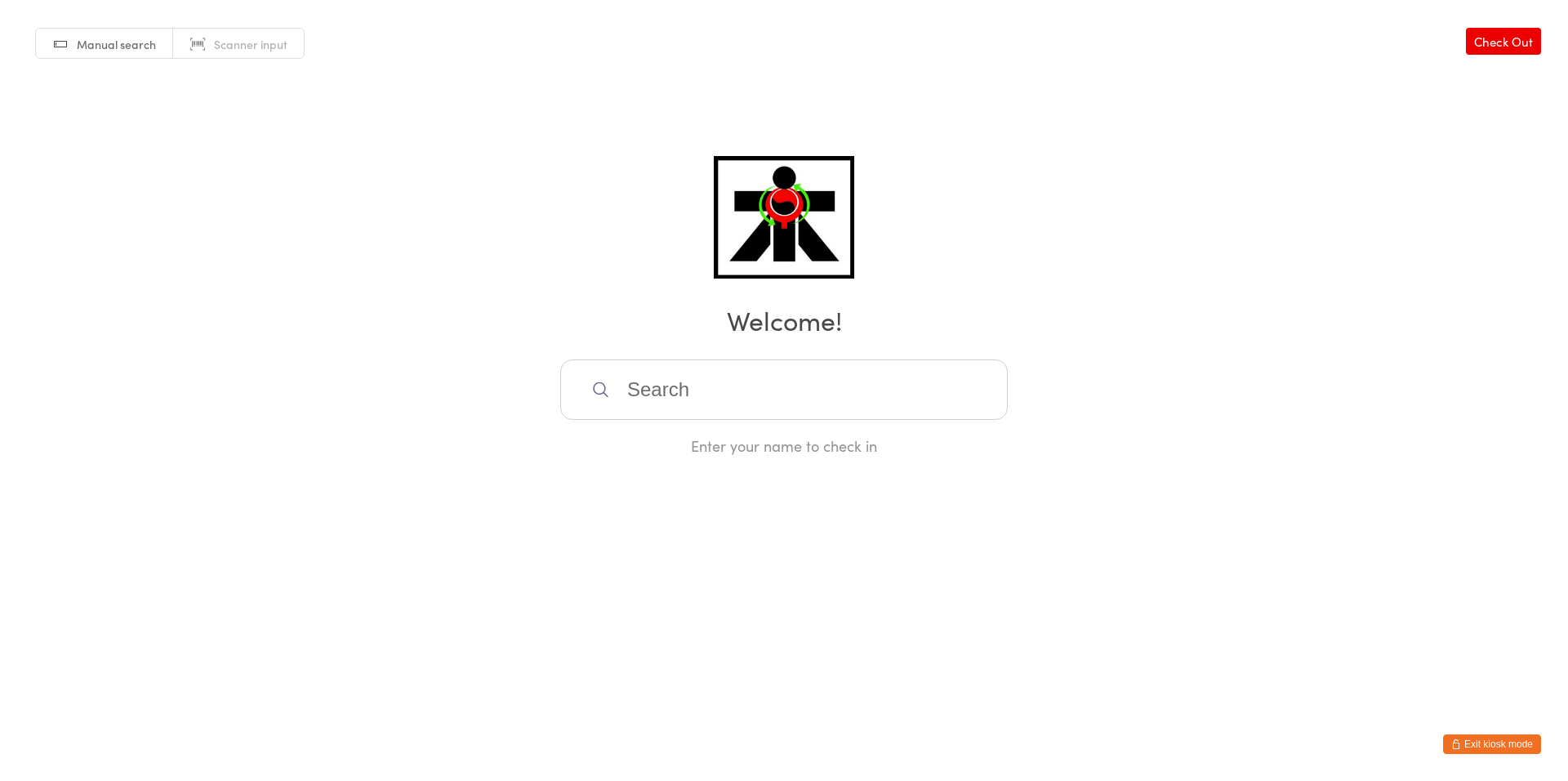
click at [706, 410] on input "search" at bounding box center [784, 390] width 448 height 61
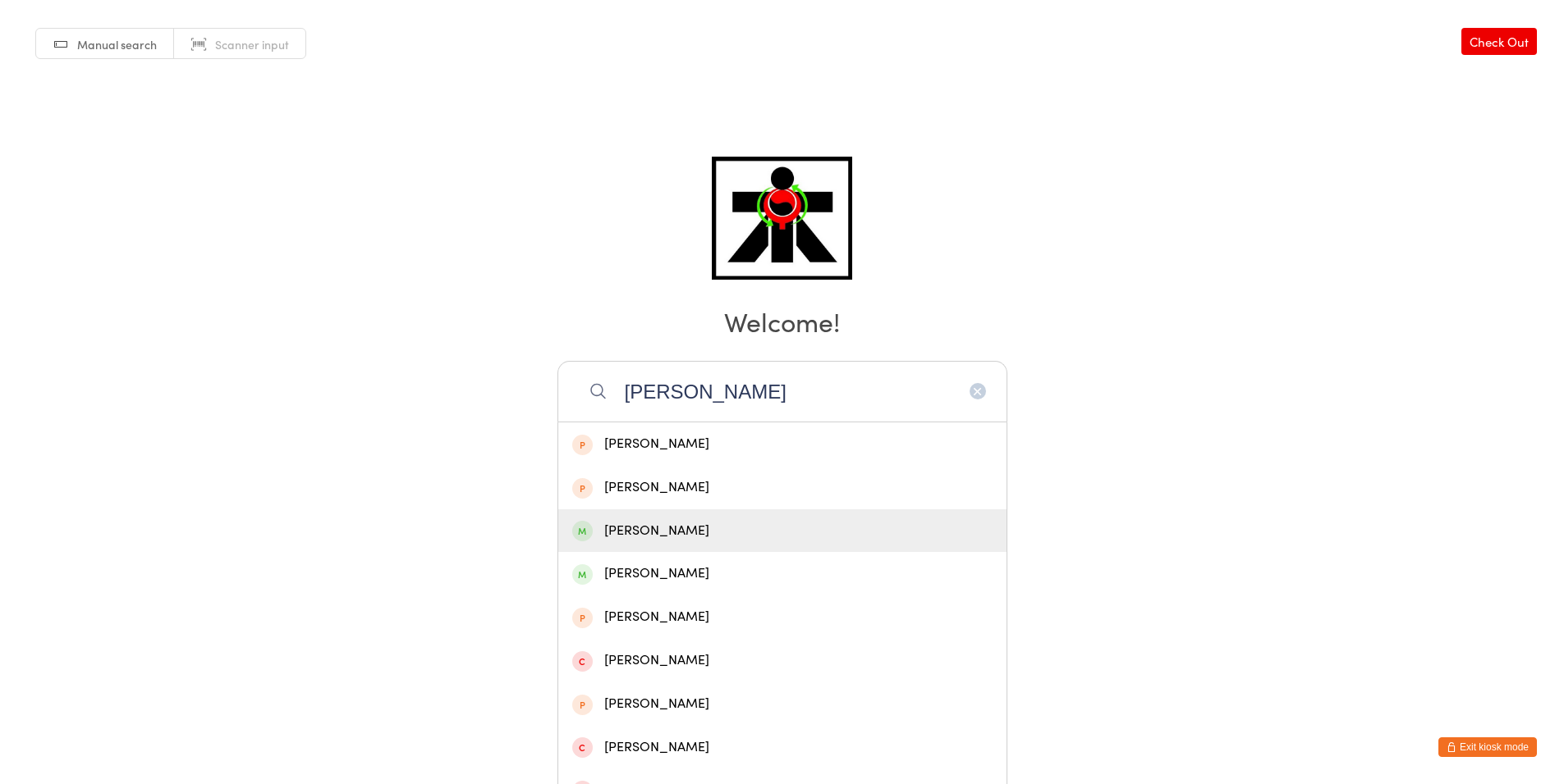
type input "[PERSON_NAME]"
click at [637, 541] on div "[PERSON_NAME]" at bounding box center [782, 531] width 448 height 43
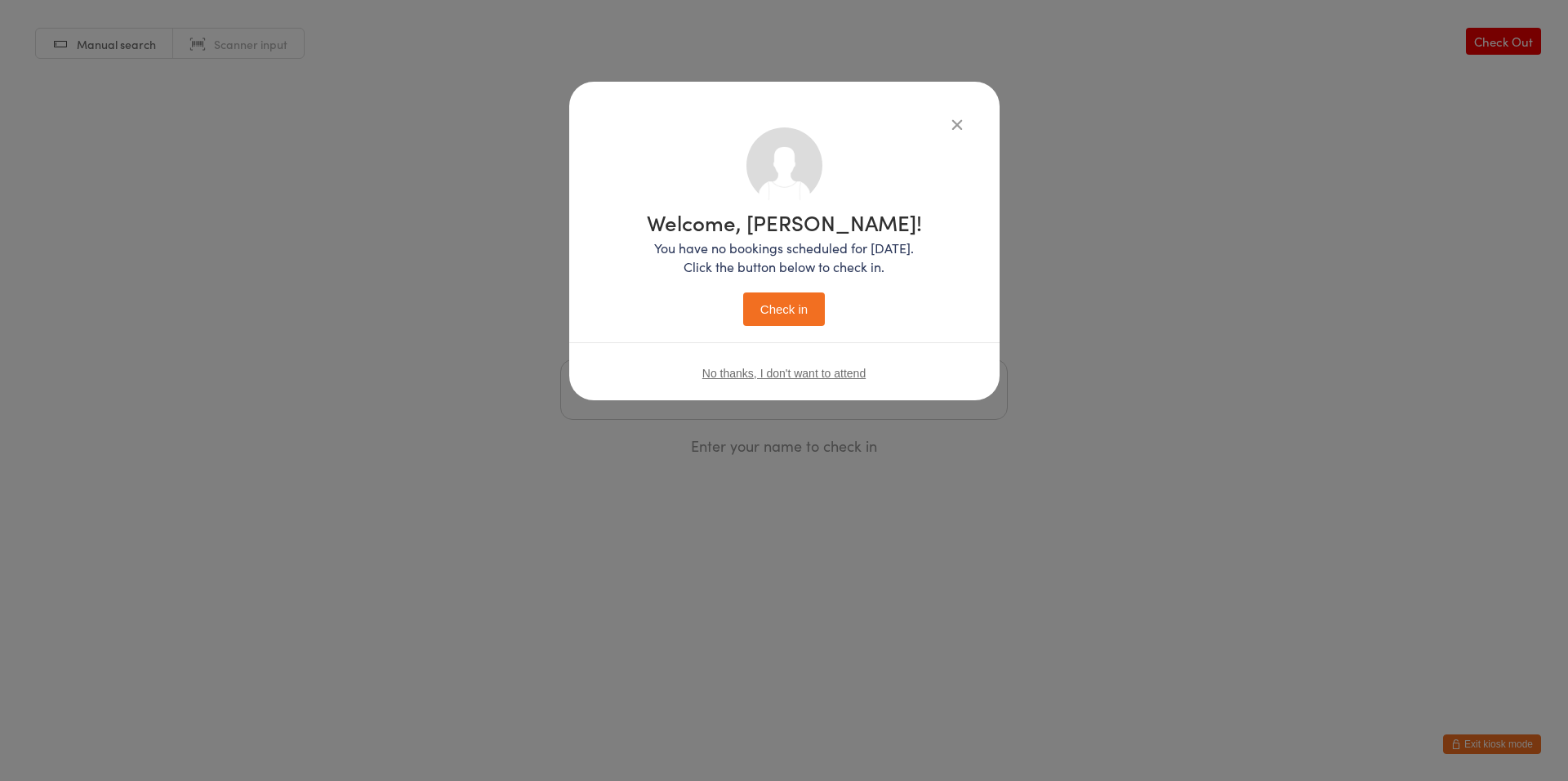
click at [765, 313] on button "Check in" at bounding box center [784, 310] width 81 height 33
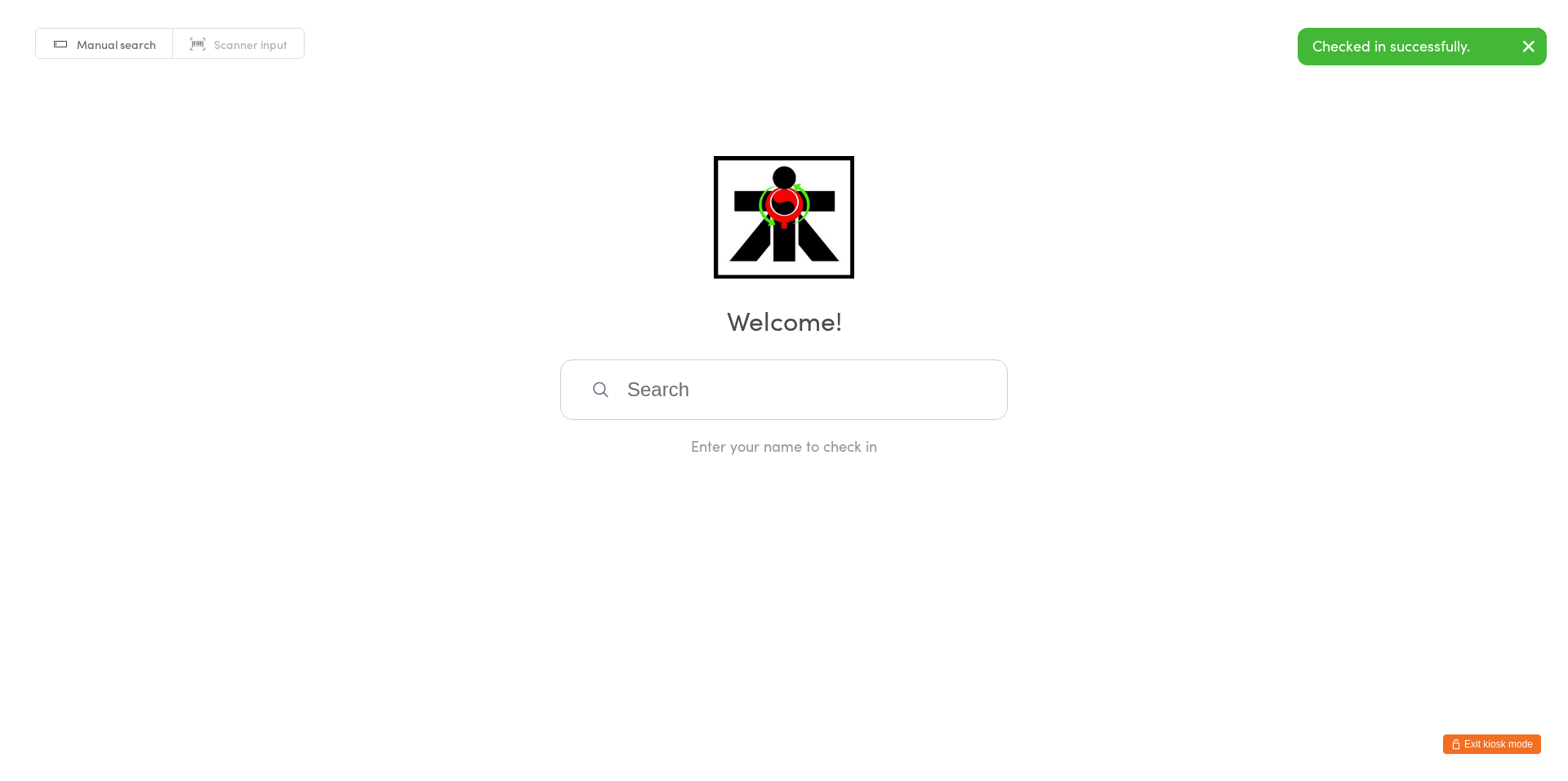
click at [660, 389] on input "search" at bounding box center [784, 390] width 448 height 61
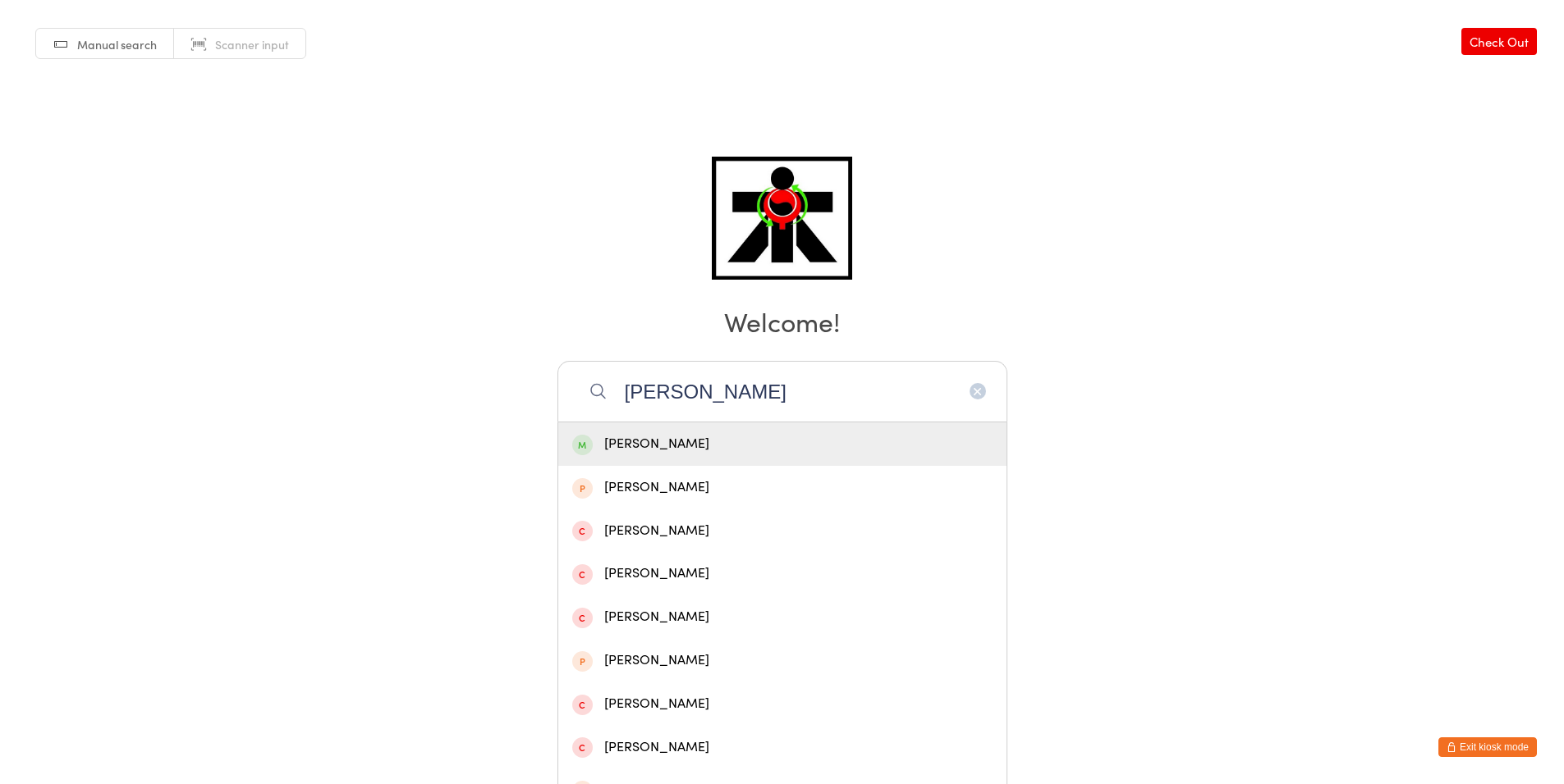
type input "[PERSON_NAME]"
click at [739, 428] on div "[PERSON_NAME]" at bounding box center [782, 444] width 448 height 43
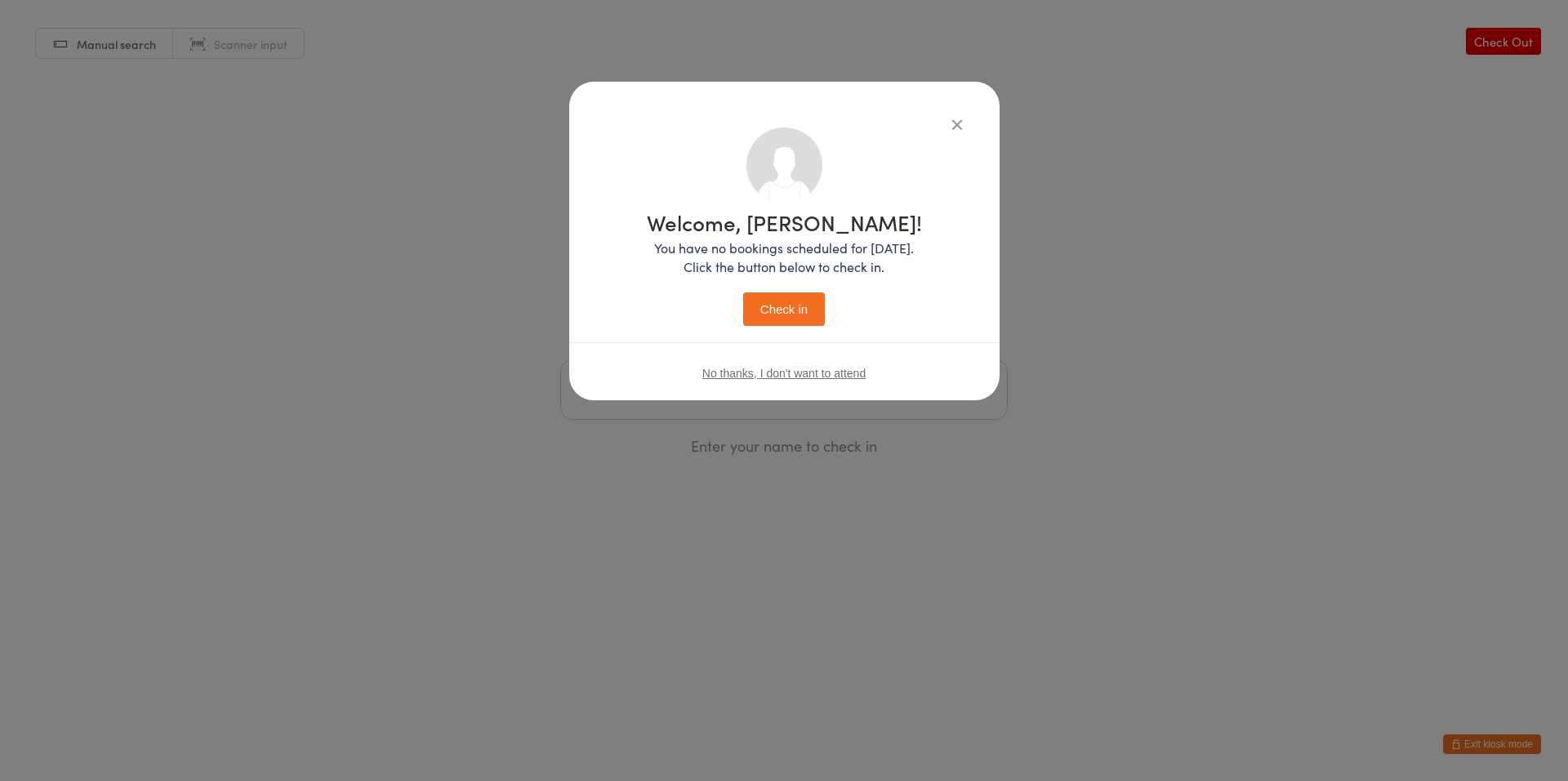
click at [810, 311] on button "Check in" at bounding box center [784, 310] width 81 height 33
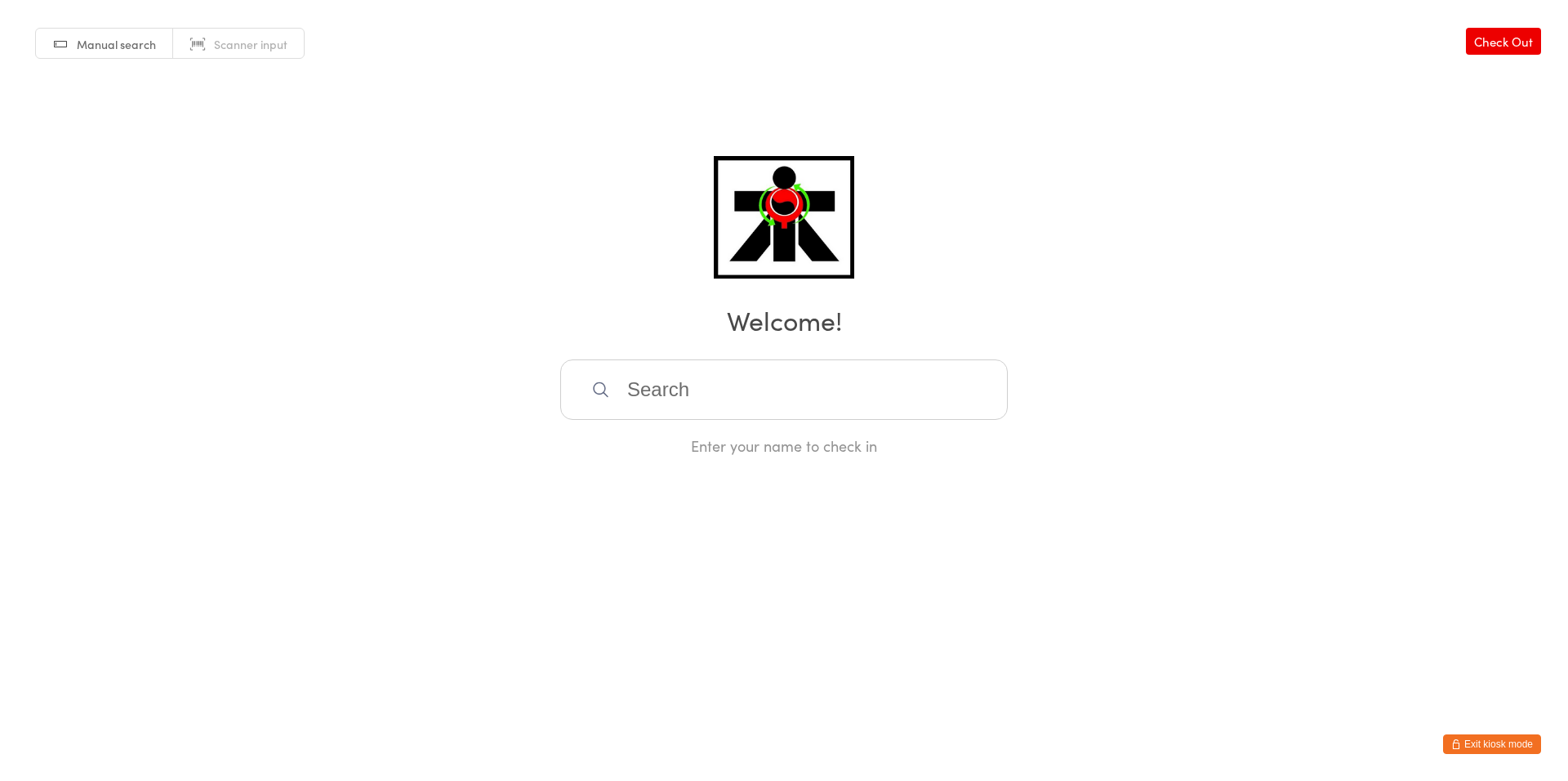
click at [848, 383] on input "search" at bounding box center [784, 390] width 448 height 61
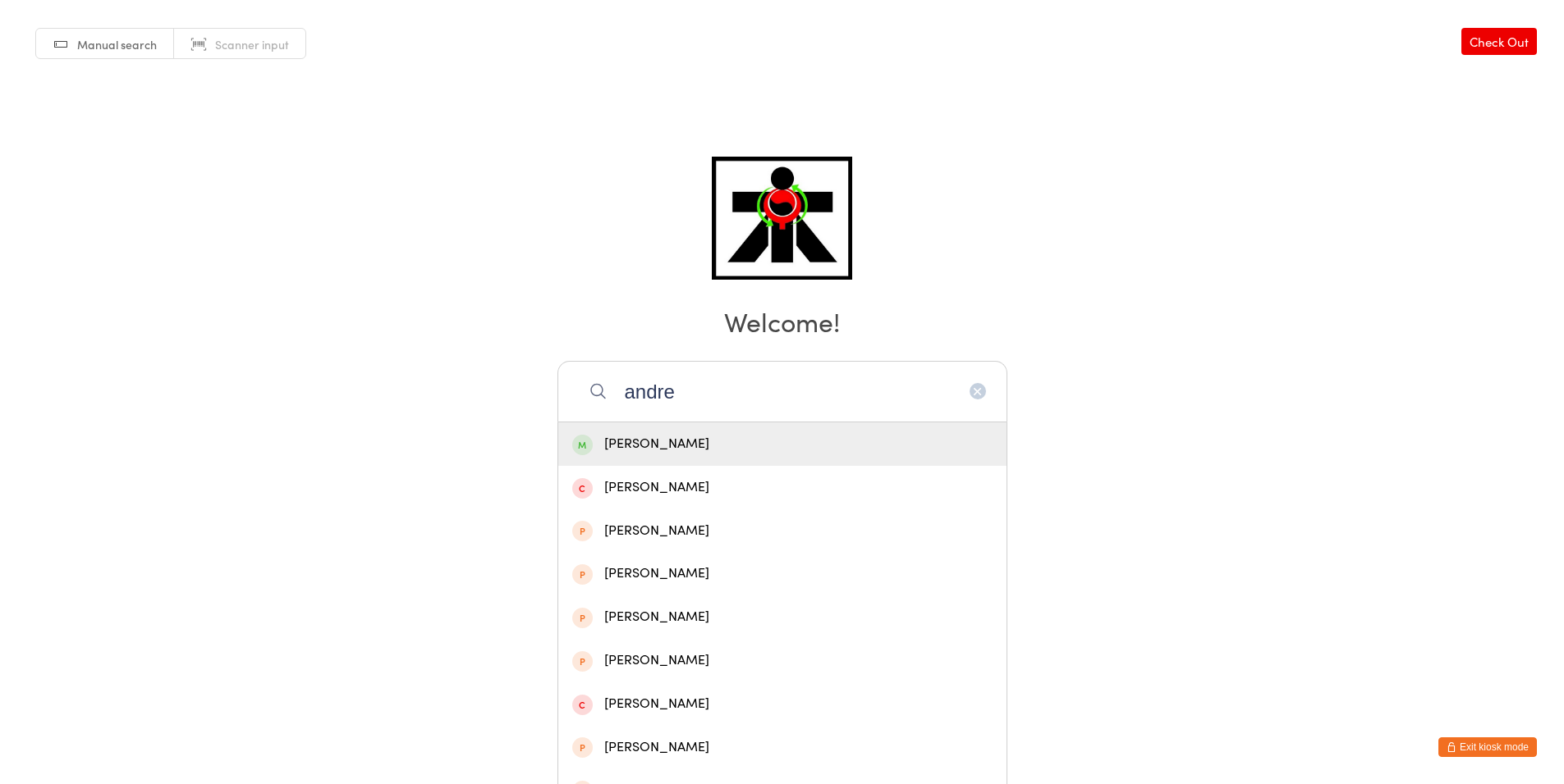
scroll to position [3, 0]
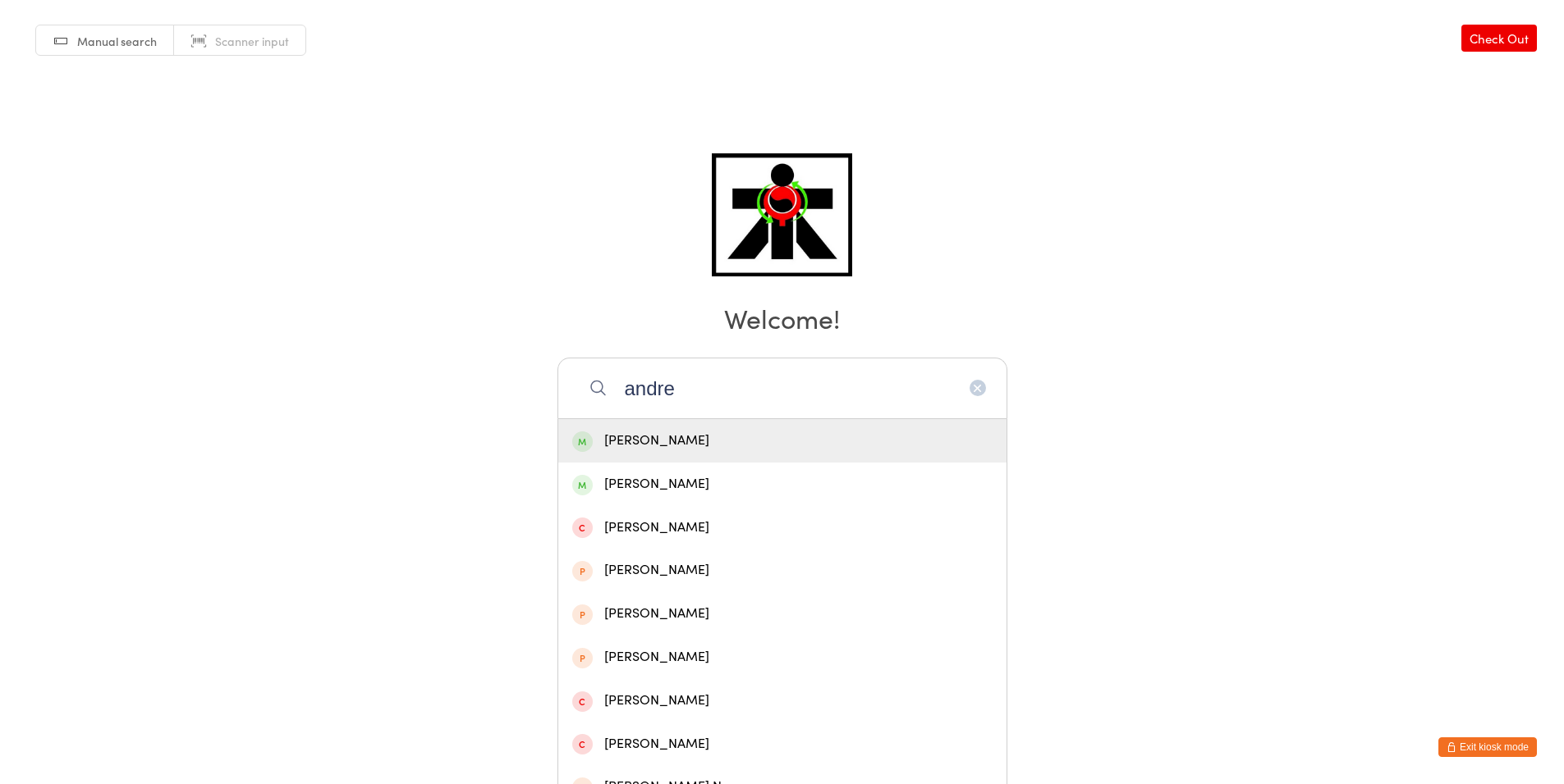
type input "andre"
click at [781, 437] on div "[PERSON_NAME]" at bounding box center [782, 441] width 420 height 23
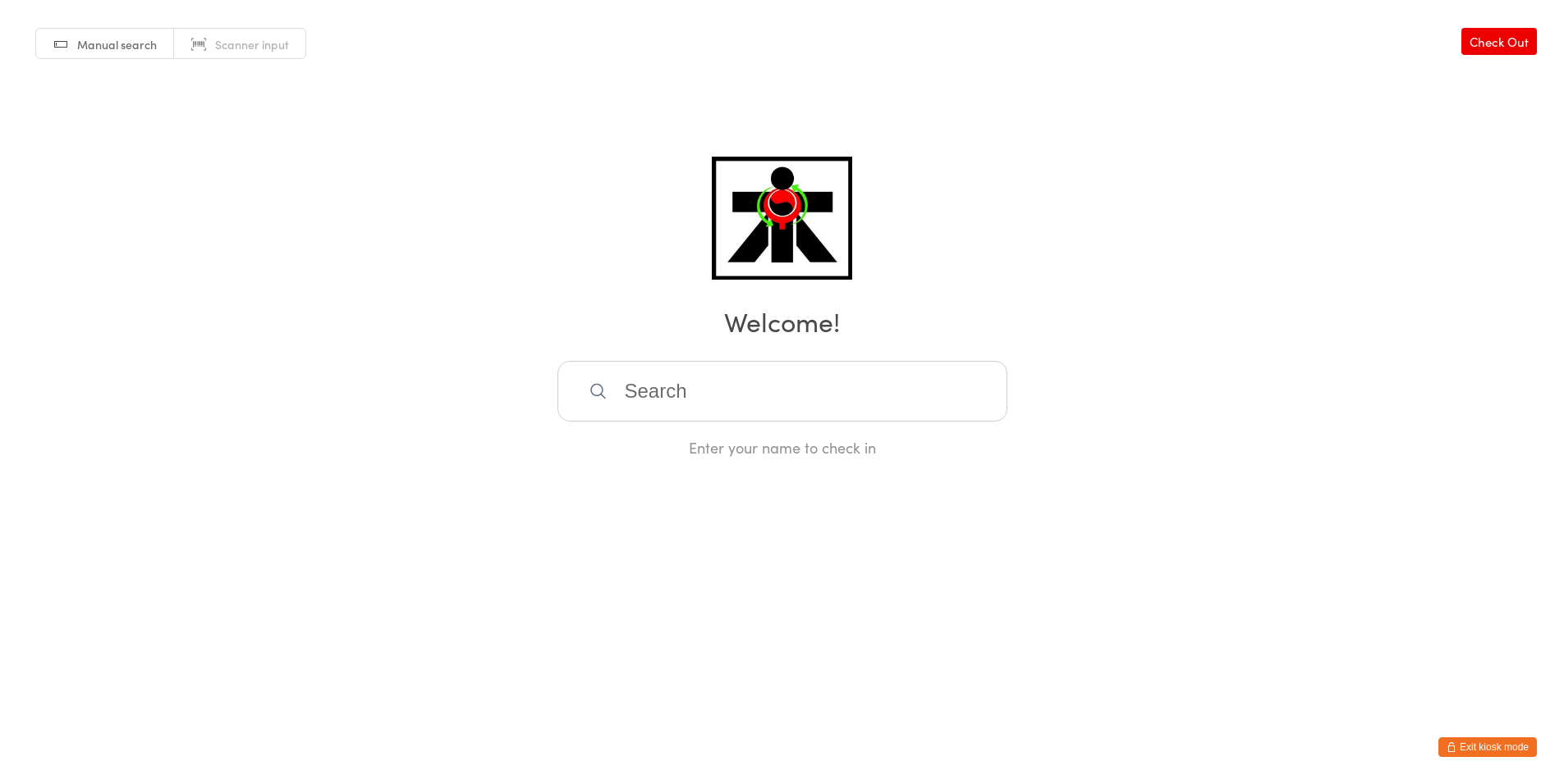
scroll to position [0, 0]
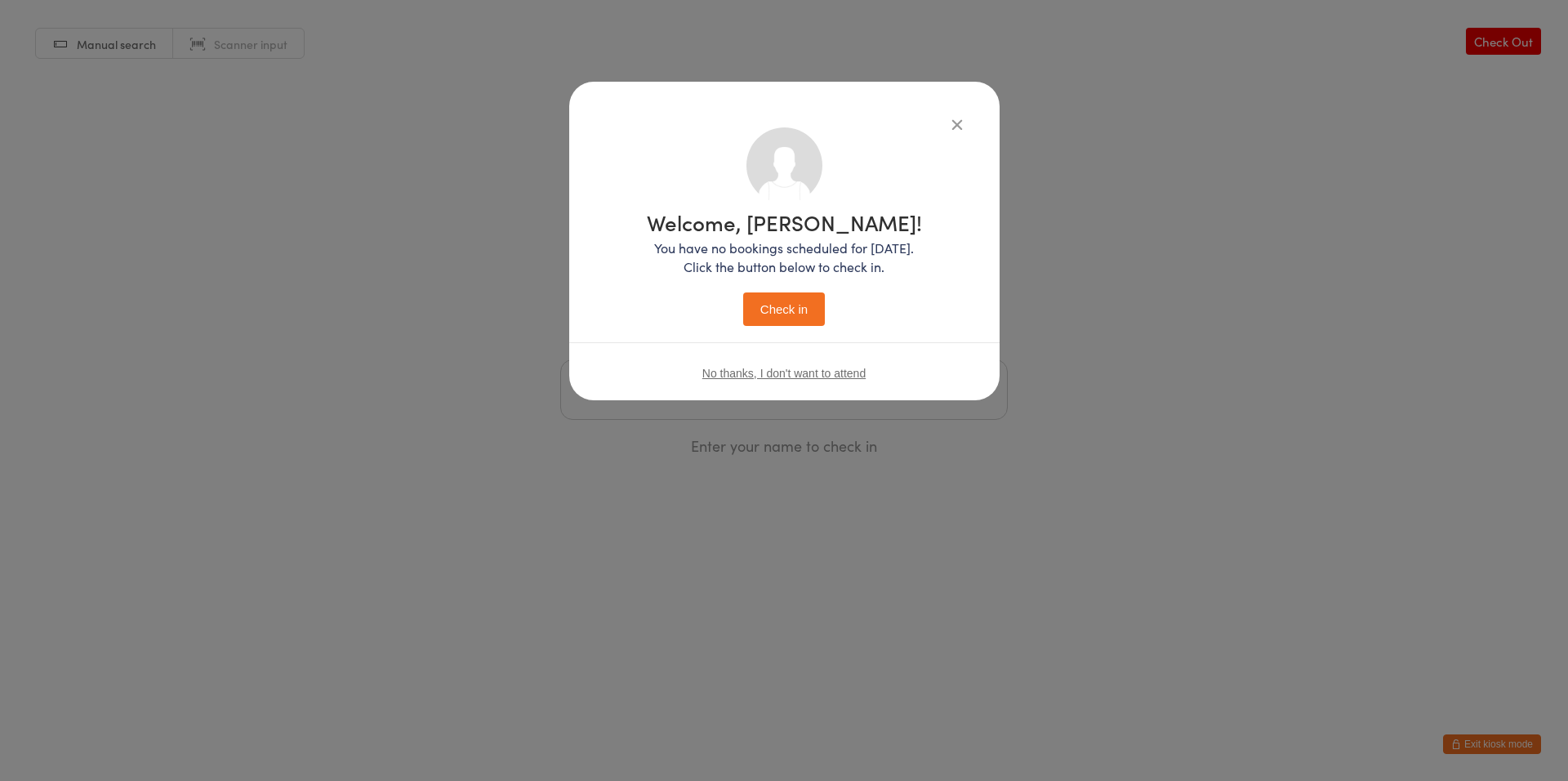
click at [805, 308] on button "Check in" at bounding box center [784, 310] width 81 height 33
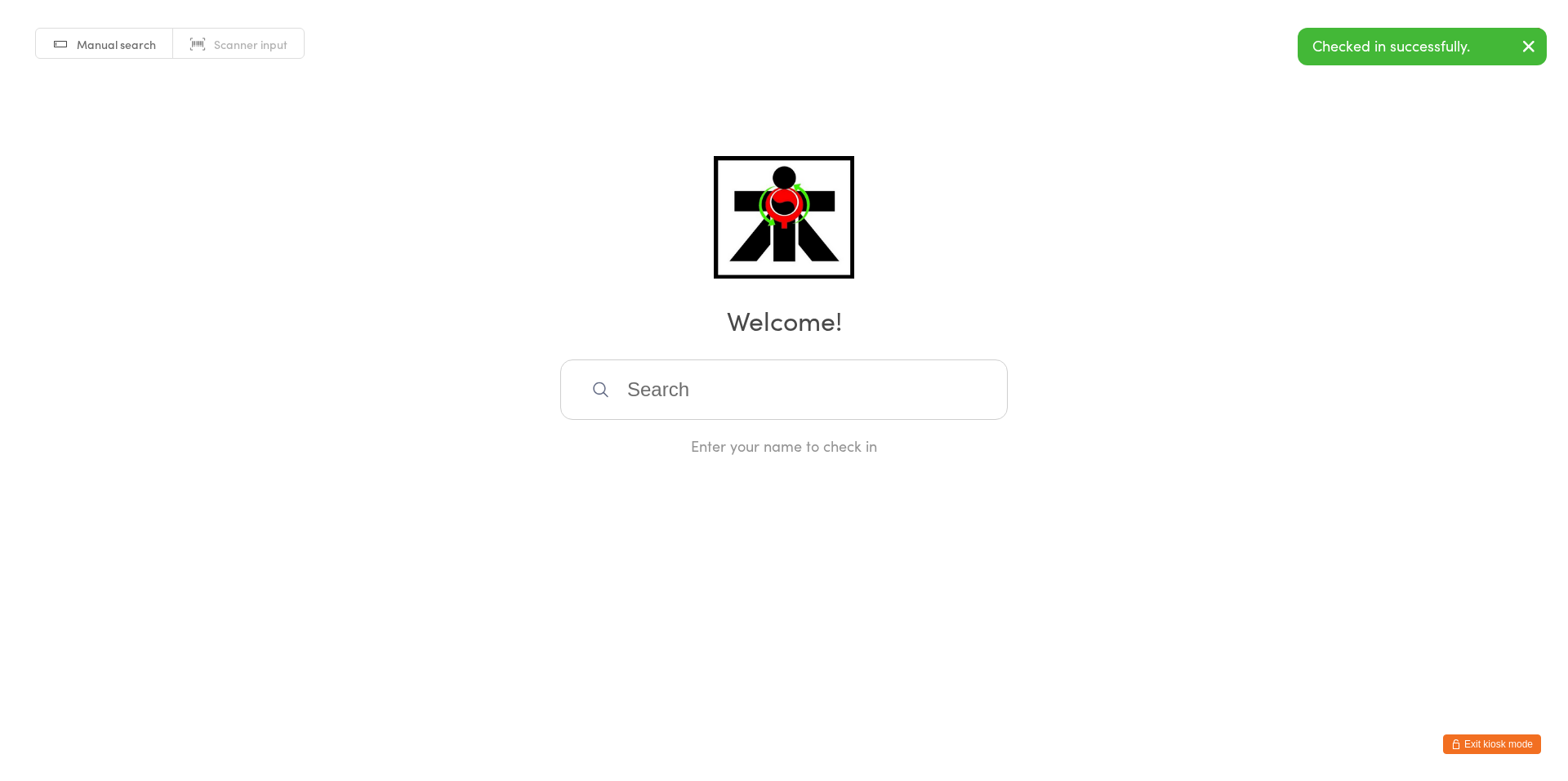
click at [833, 399] on input "search" at bounding box center [784, 390] width 448 height 61
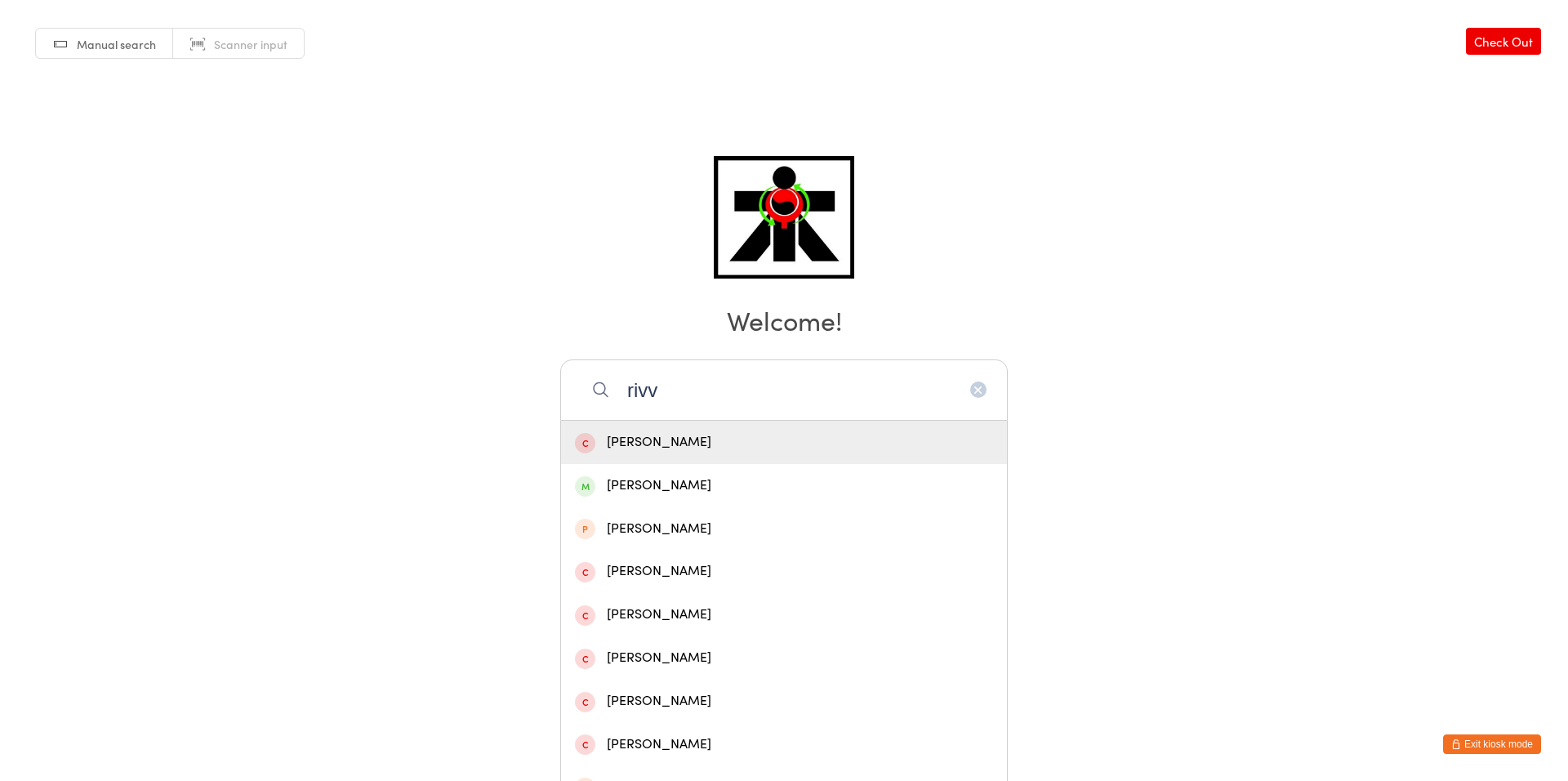
type input "rivv"
click at [843, 450] on div "Rivv Pigdon" at bounding box center [784, 442] width 418 height 23
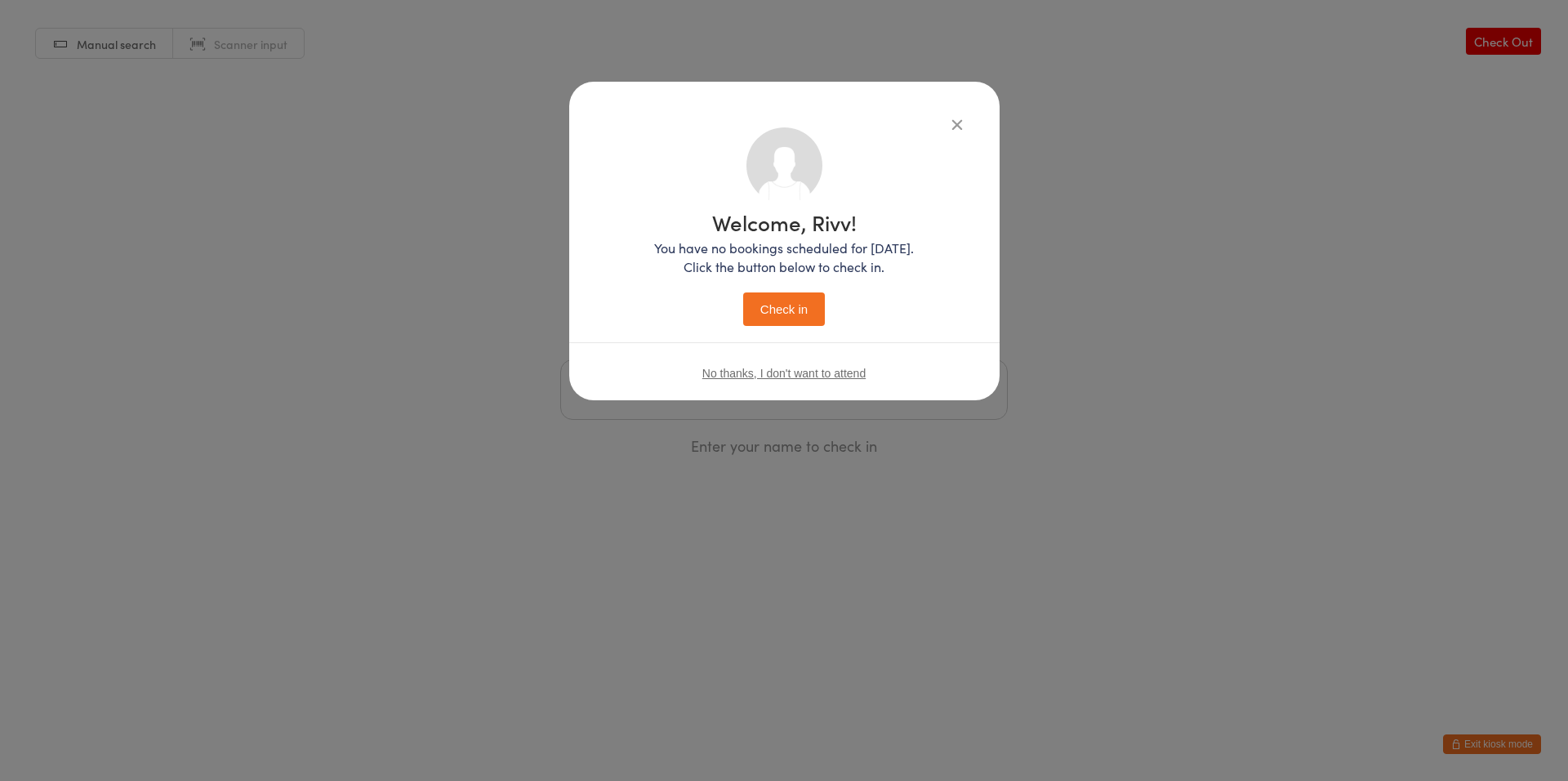
drag, startPoint x: 819, startPoint y: 304, endPoint x: 808, endPoint y: 309, distance: 12.1
click at [808, 309] on button "Check in" at bounding box center [784, 310] width 81 height 33
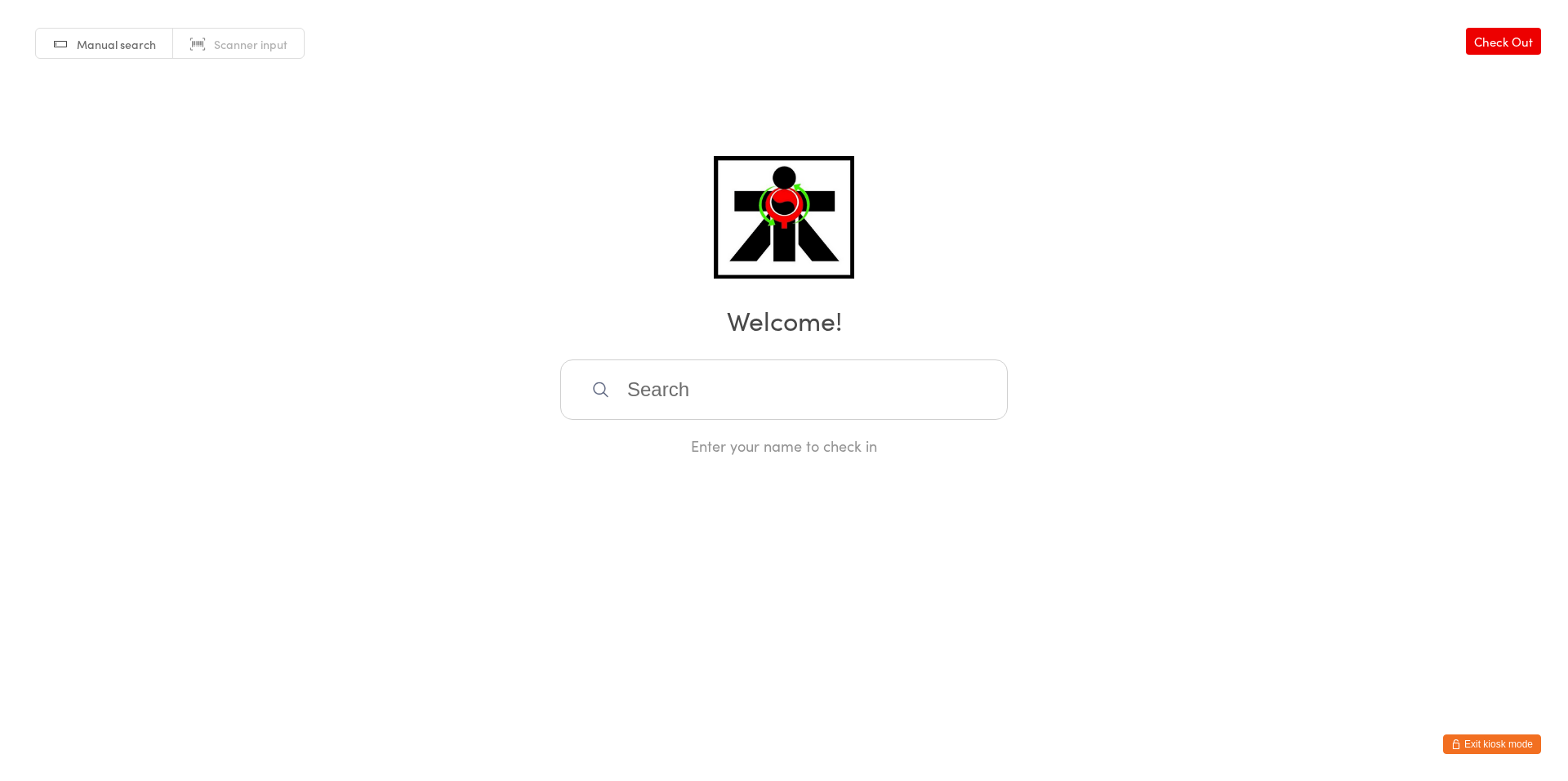
click at [629, 391] on input "search" at bounding box center [784, 390] width 448 height 61
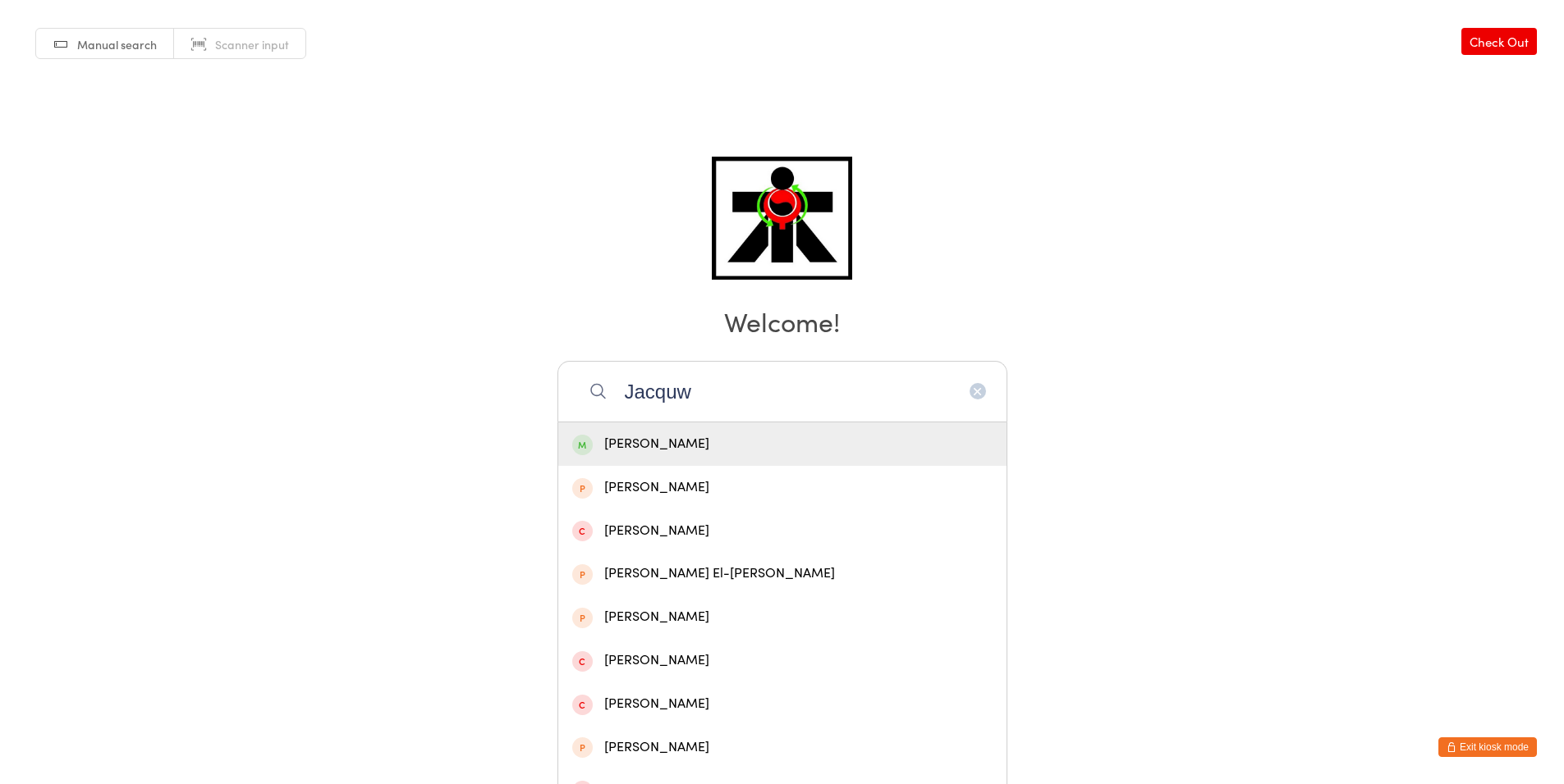
type input "Jacquw"
click at [700, 433] on div "[PERSON_NAME]" at bounding box center [782, 444] width 448 height 43
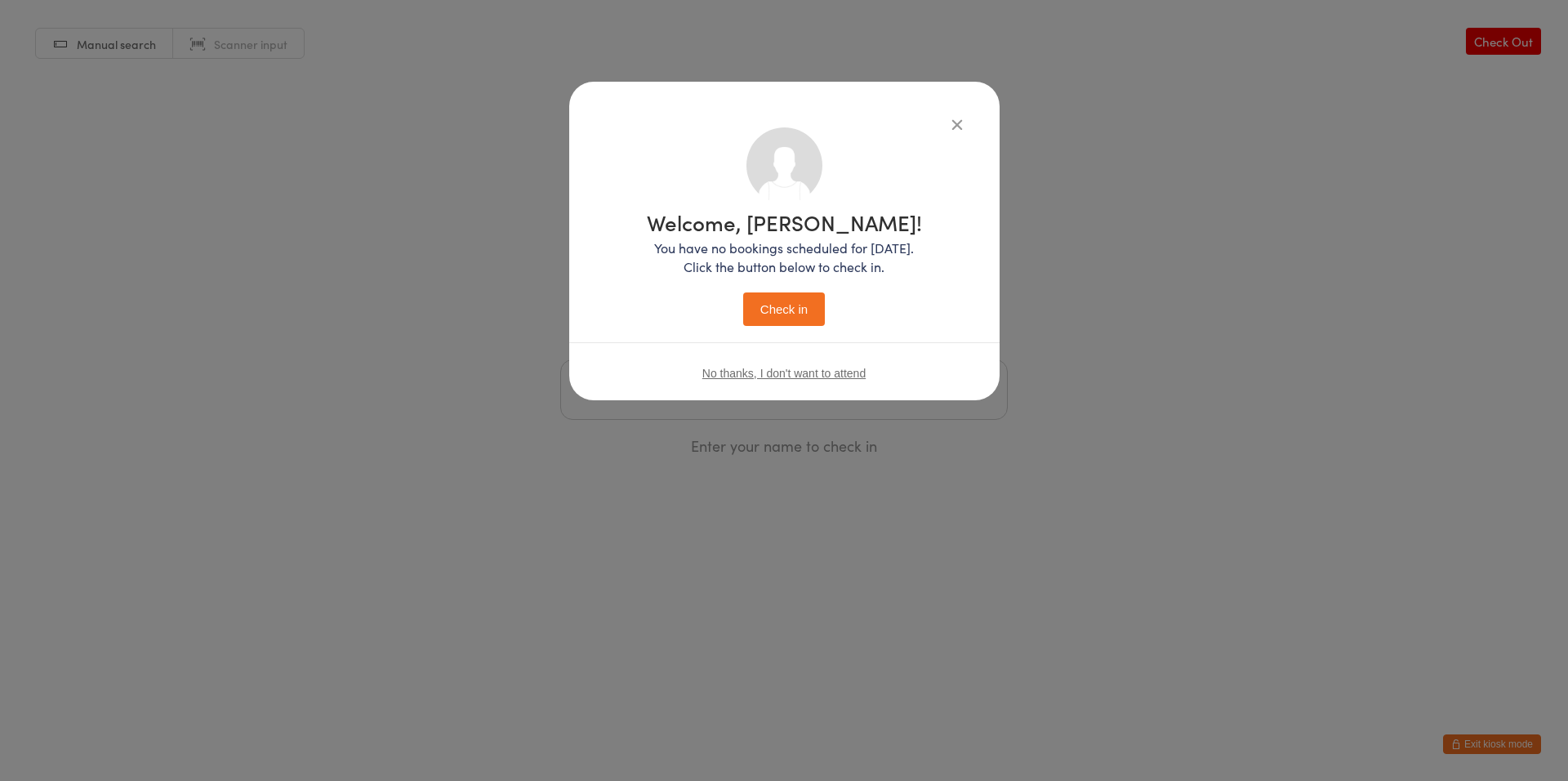
click at [793, 303] on button "Check in" at bounding box center [784, 310] width 81 height 33
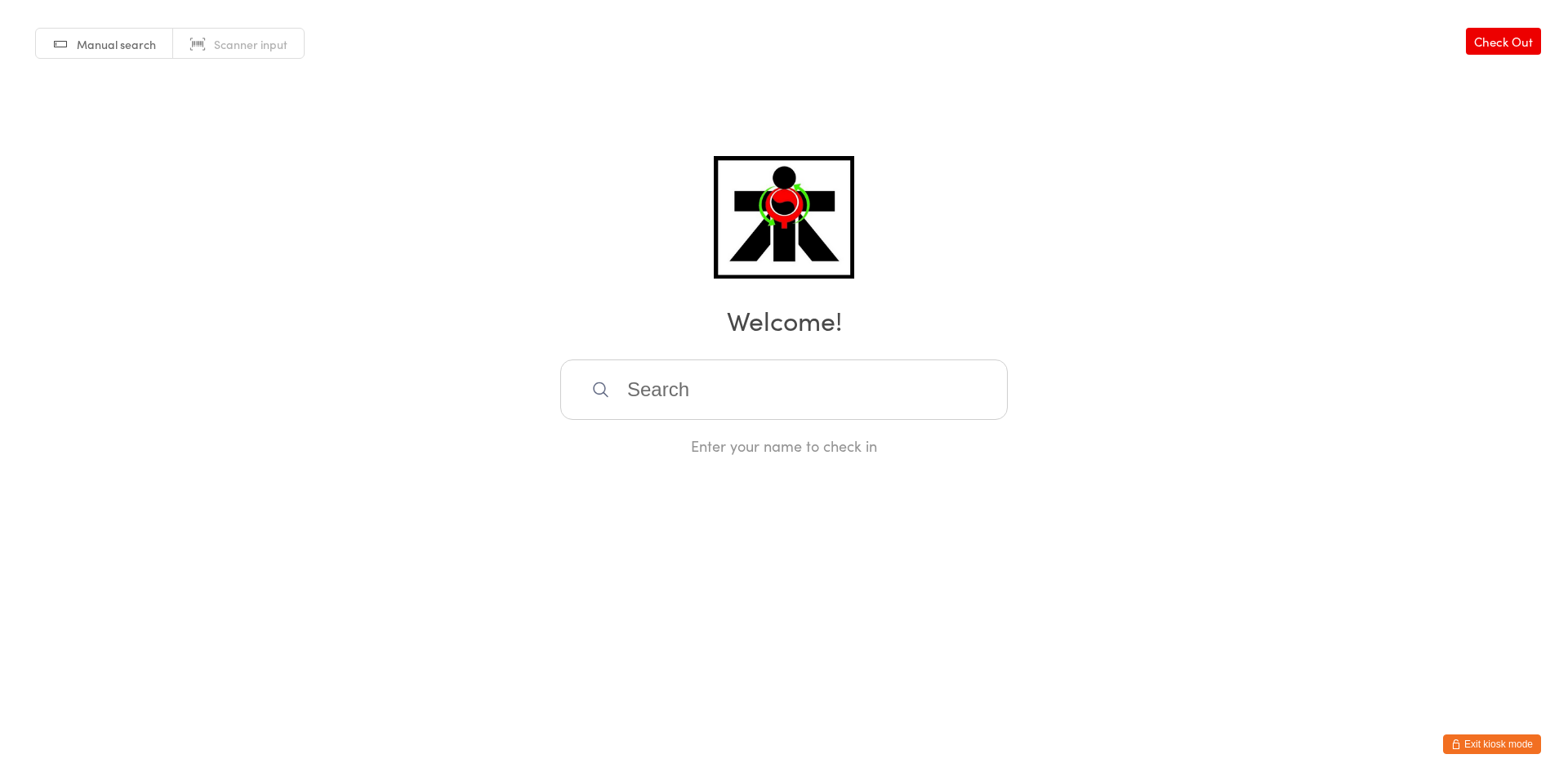
click at [961, 388] on input "search" at bounding box center [784, 390] width 448 height 61
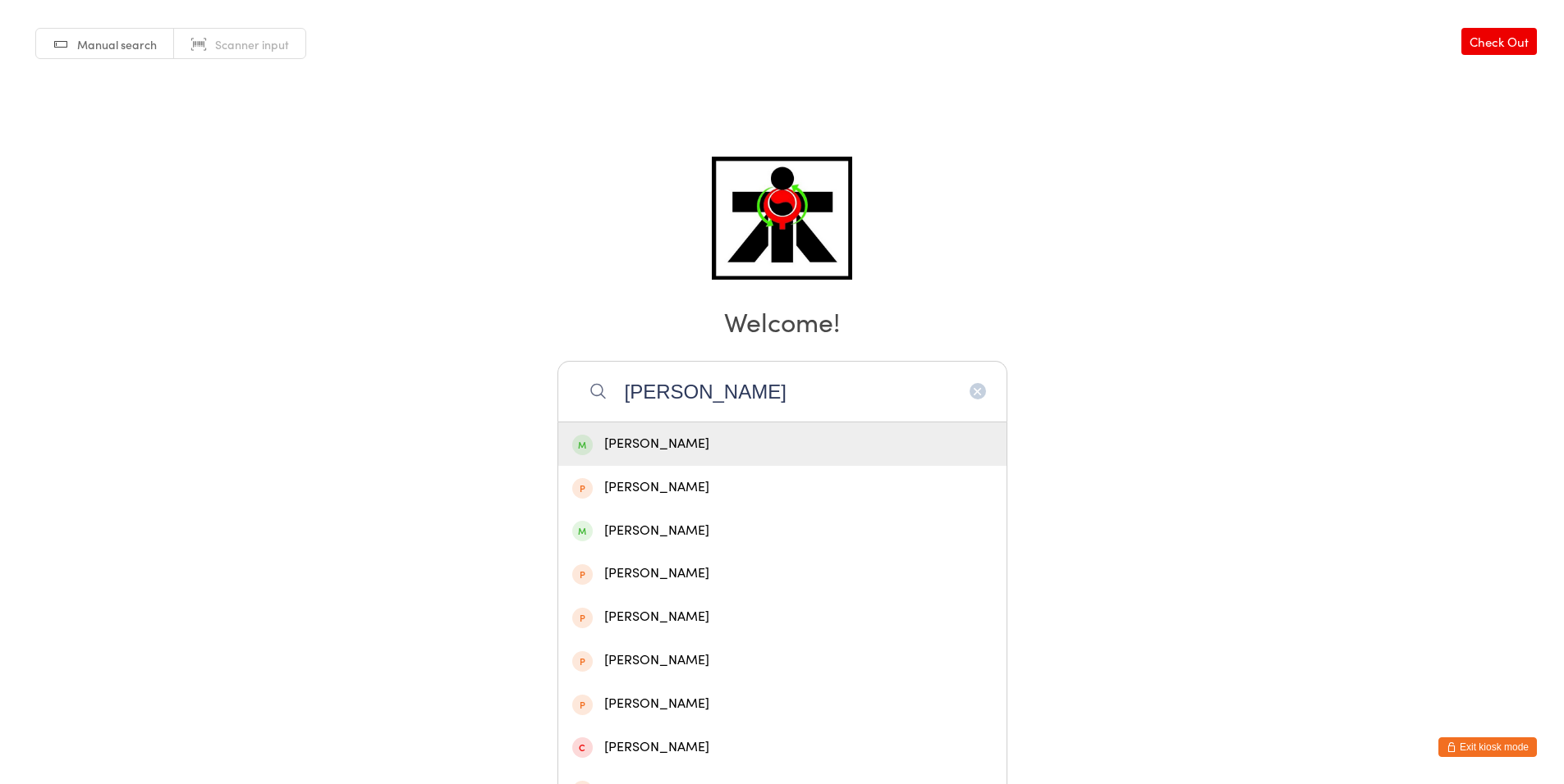
type input "[PERSON_NAME]"
click at [808, 445] on div "[PERSON_NAME]" at bounding box center [782, 444] width 420 height 23
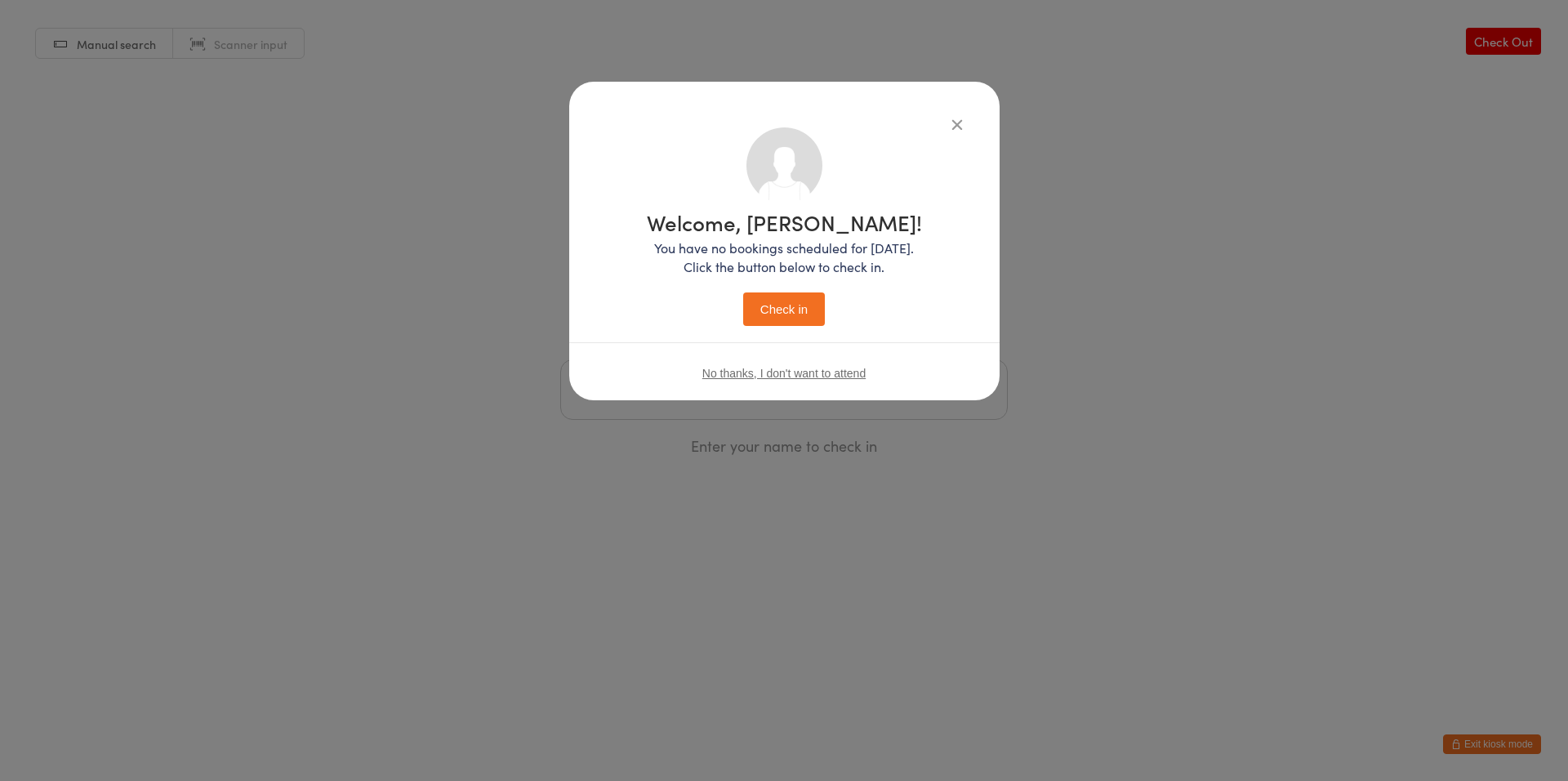
click at [784, 298] on button "Check in" at bounding box center [784, 310] width 81 height 33
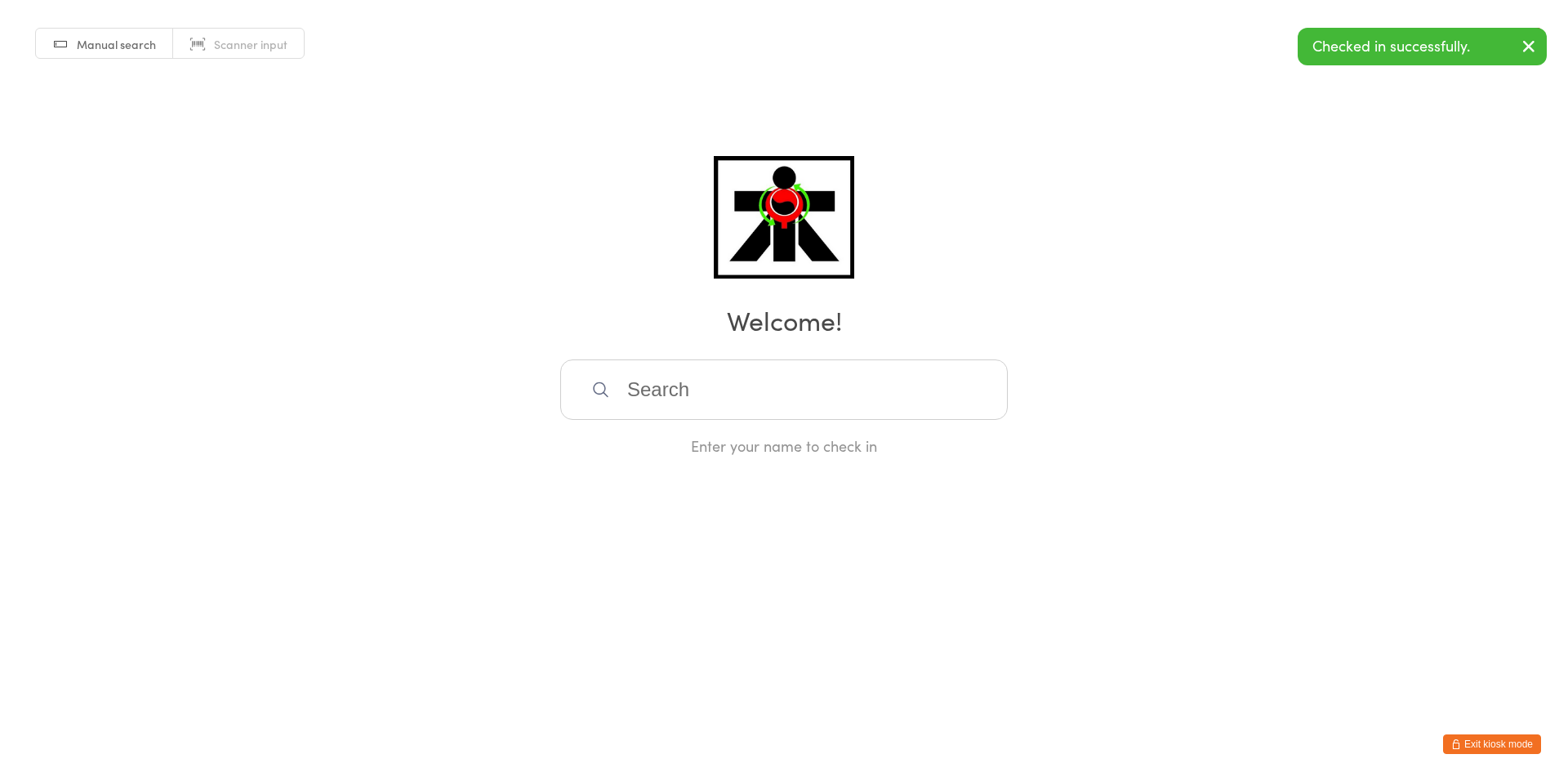
click at [777, 392] on input "search" at bounding box center [784, 390] width 448 height 61
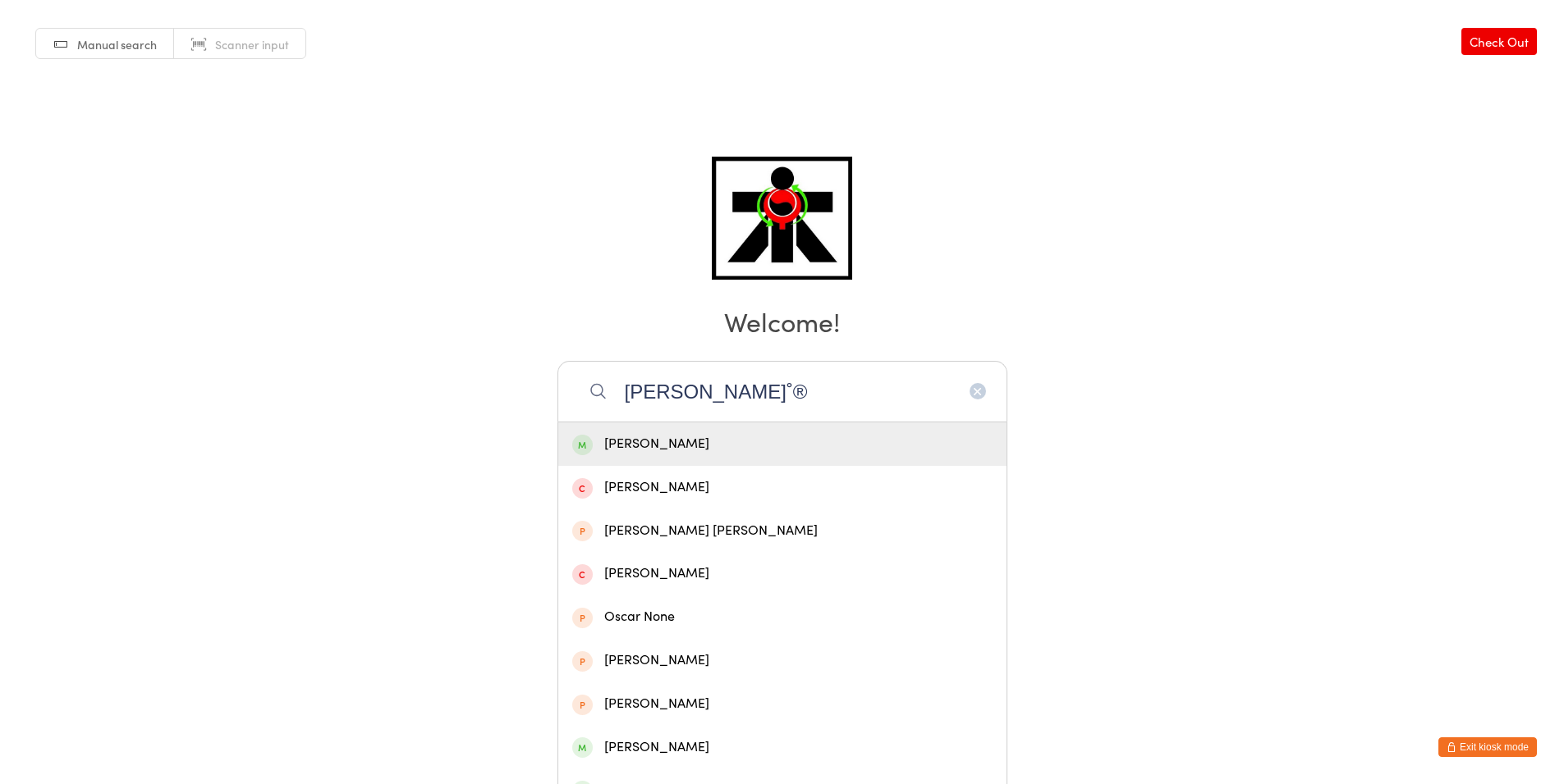
drag, startPoint x: 733, startPoint y: 404, endPoint x: 742, endPoint y: 405, distance: 9.1
click at [738, 404] on input "[PERSON_NAME]˚®" at bounding box center [782, 392] width 450 height 61
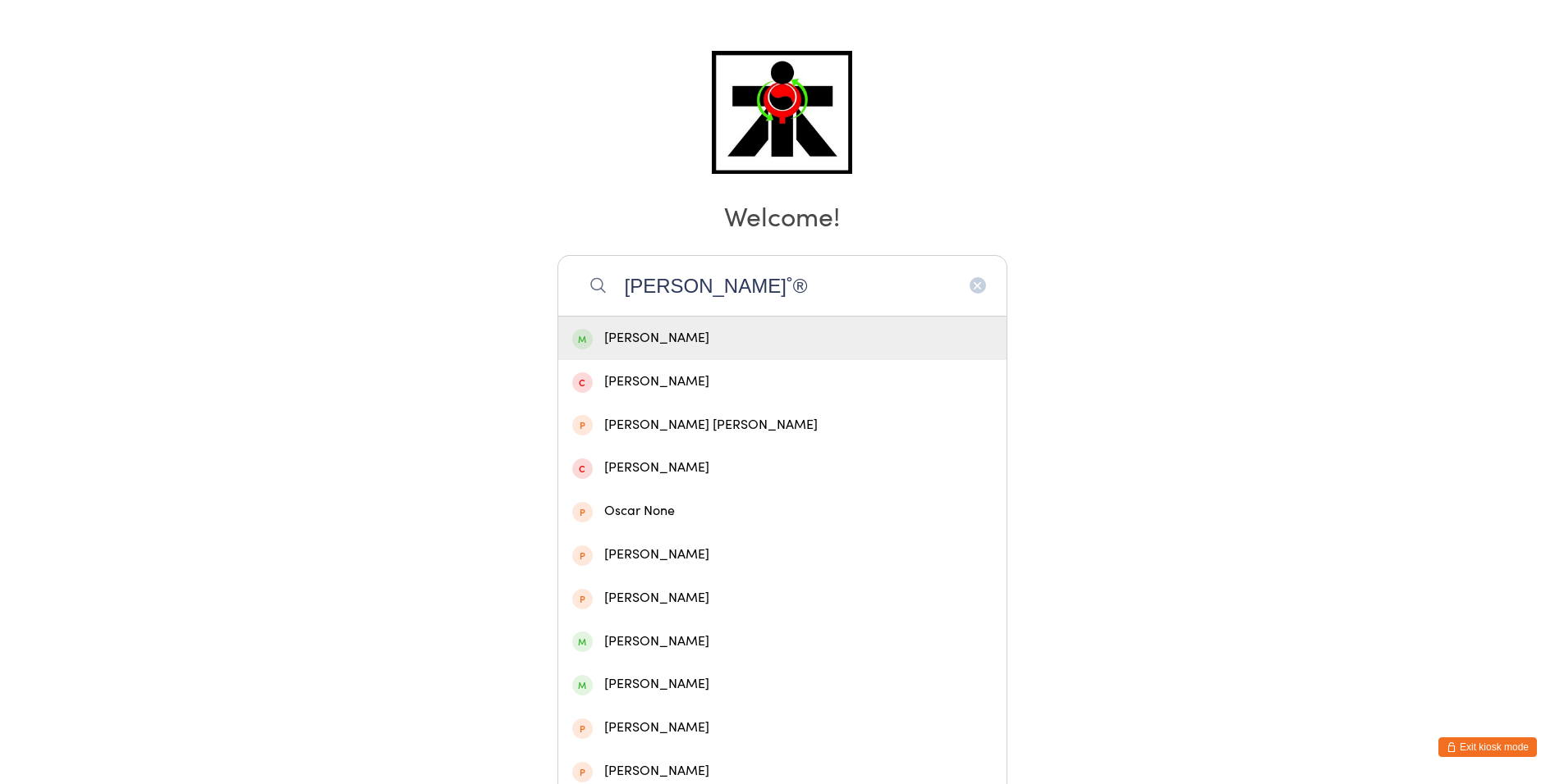
scroll to position [289, 0]
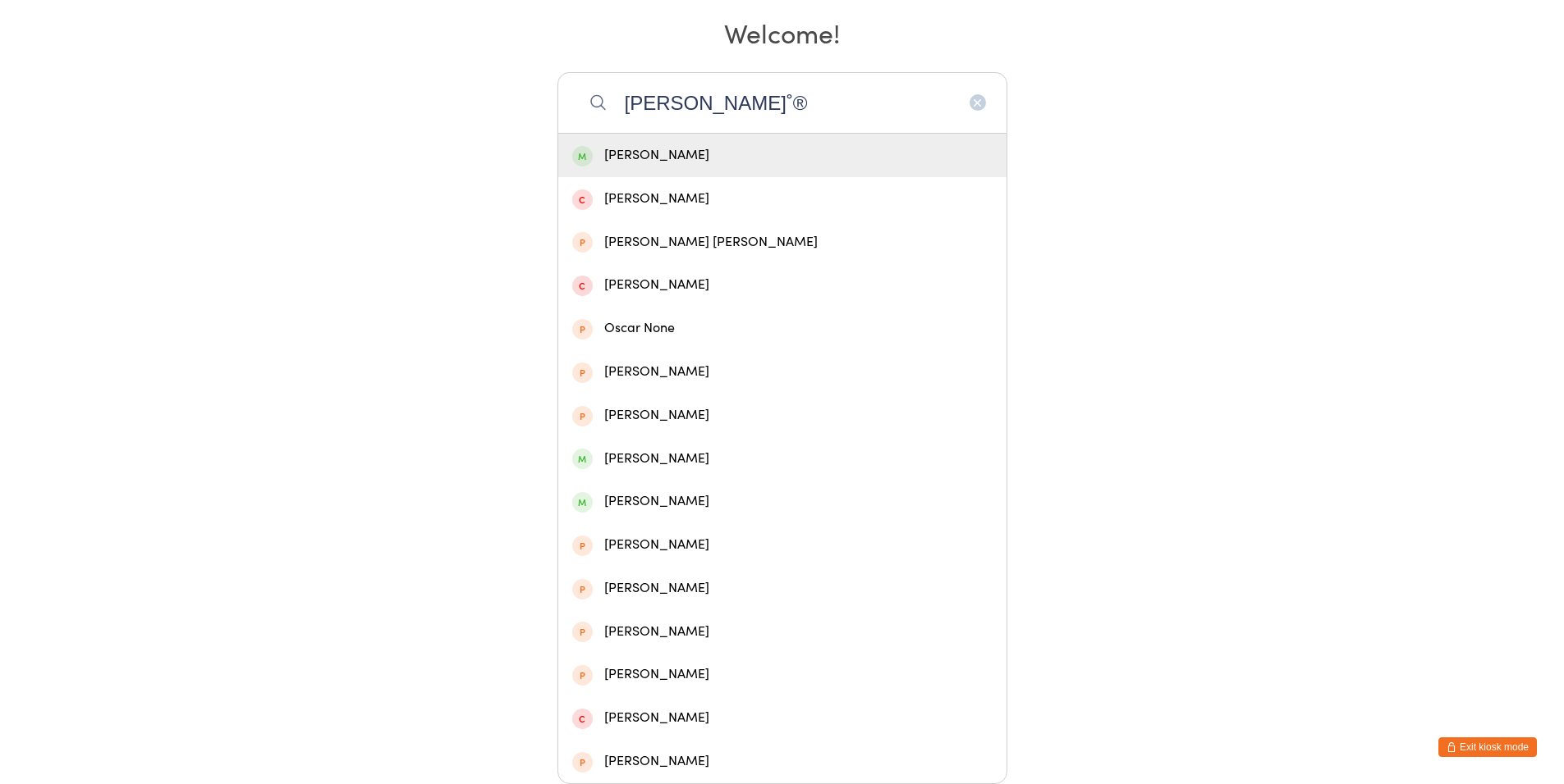
type input "[PERSON_NAME]˚®"
click at [740, 147] on div "[PERSON_NAME]" at bounding box center [782, 155] width 420 height 23
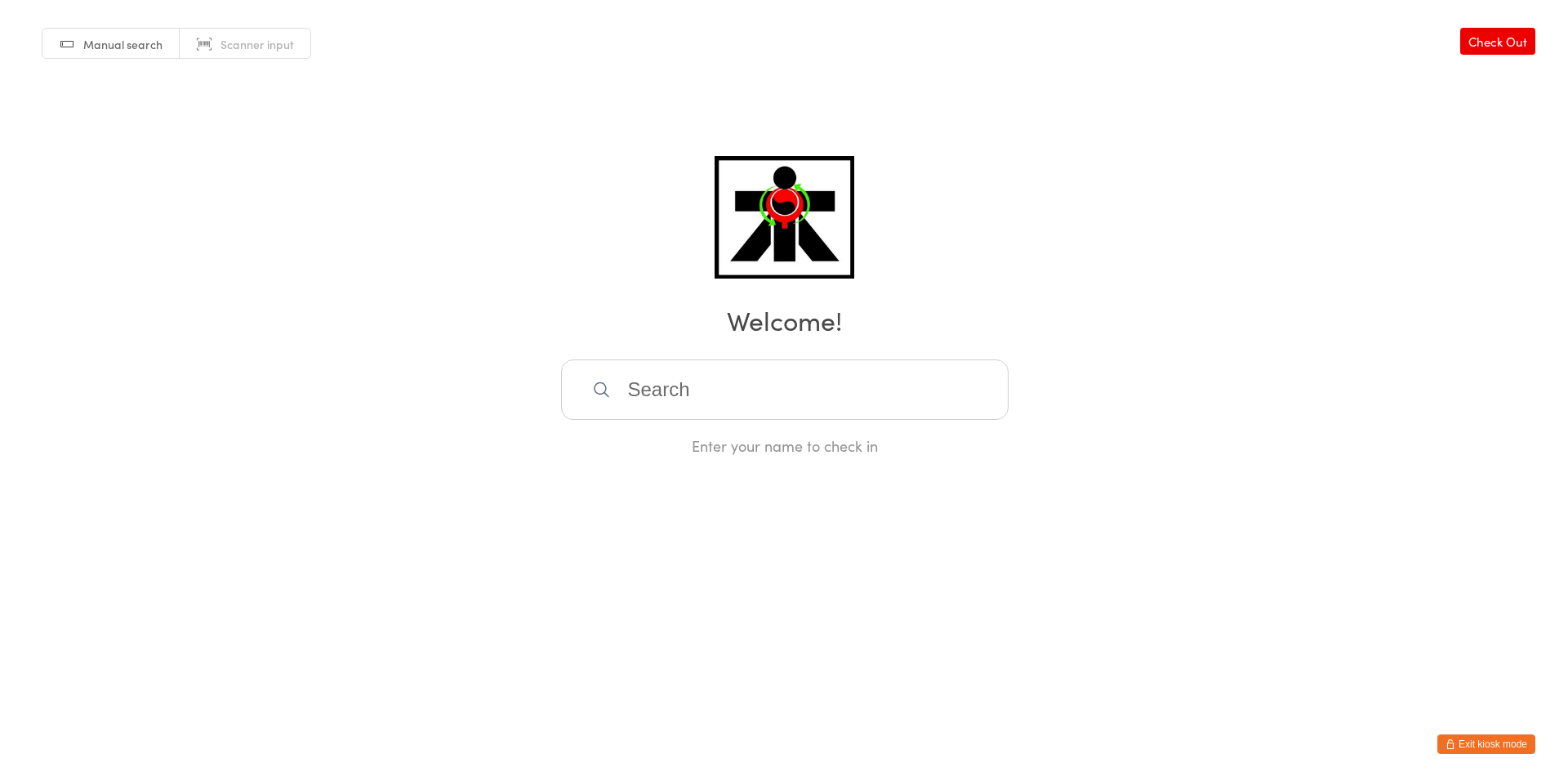
scroll to position [0, 0]
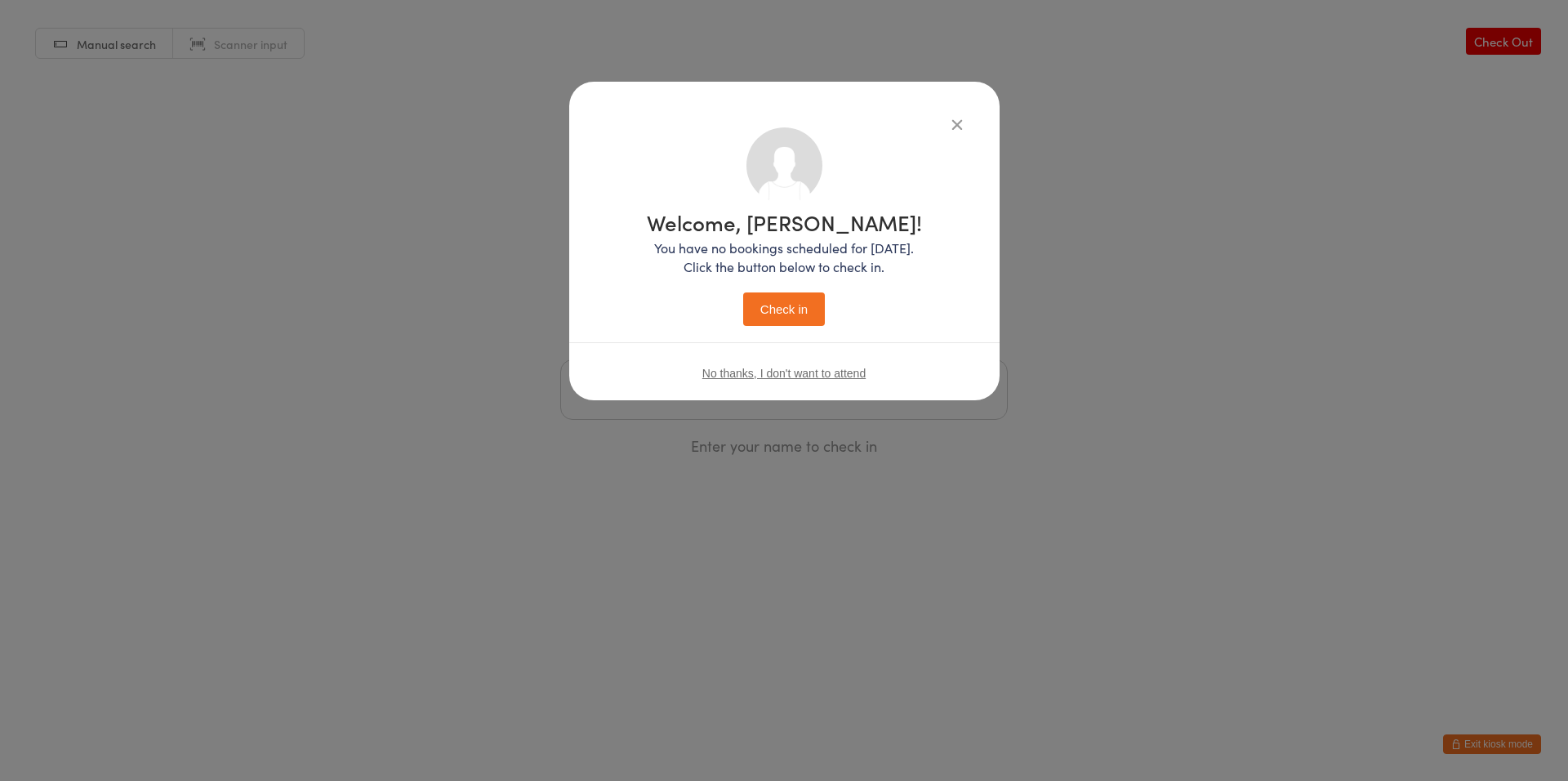
click at [799, 313] on button "Check in" at bounding box center [784, 310] width 81 height 33
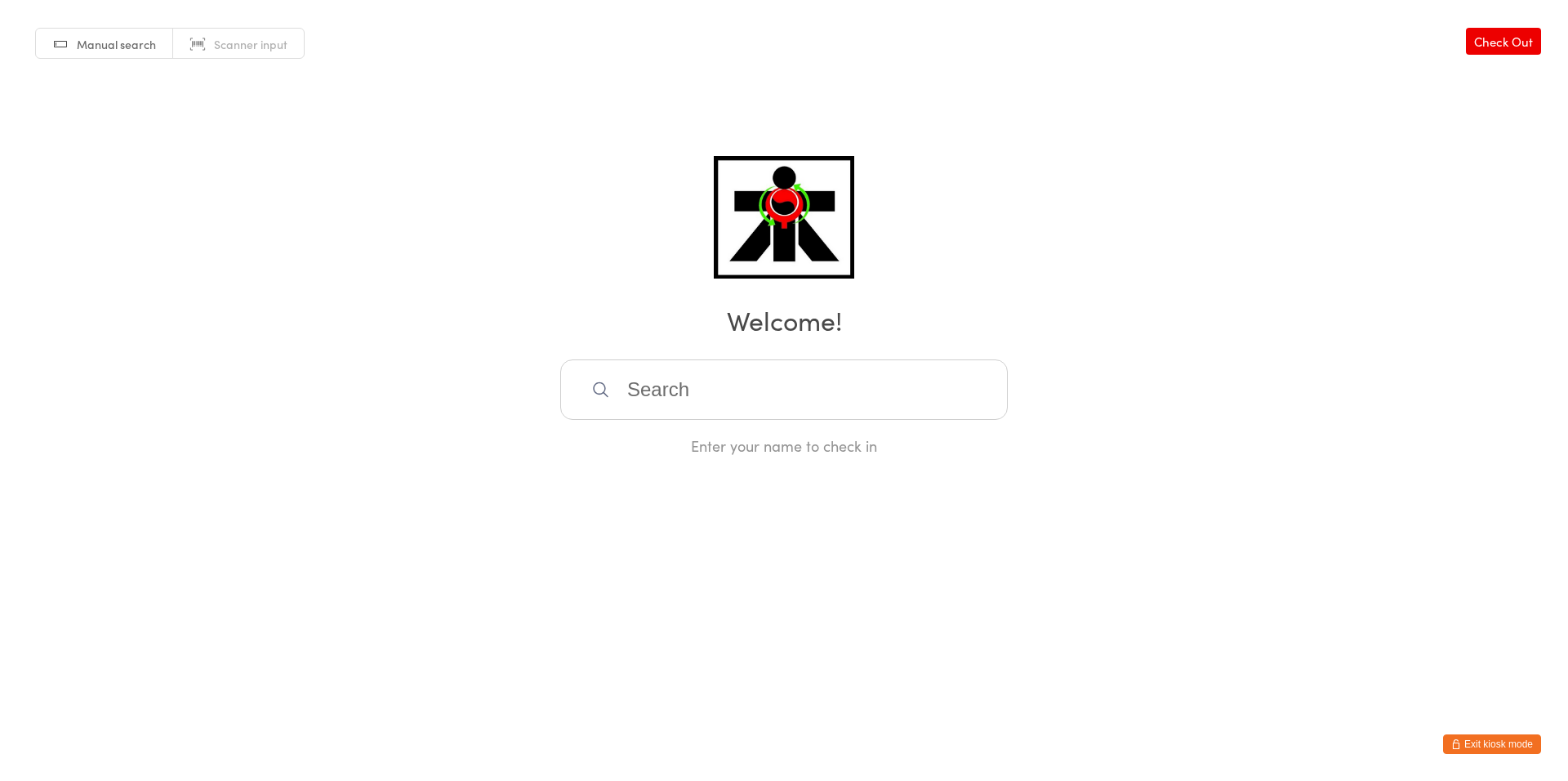
click at [890, 378] on input "search" at bounding box center [784, 390] width 448 height 61
type input "R"
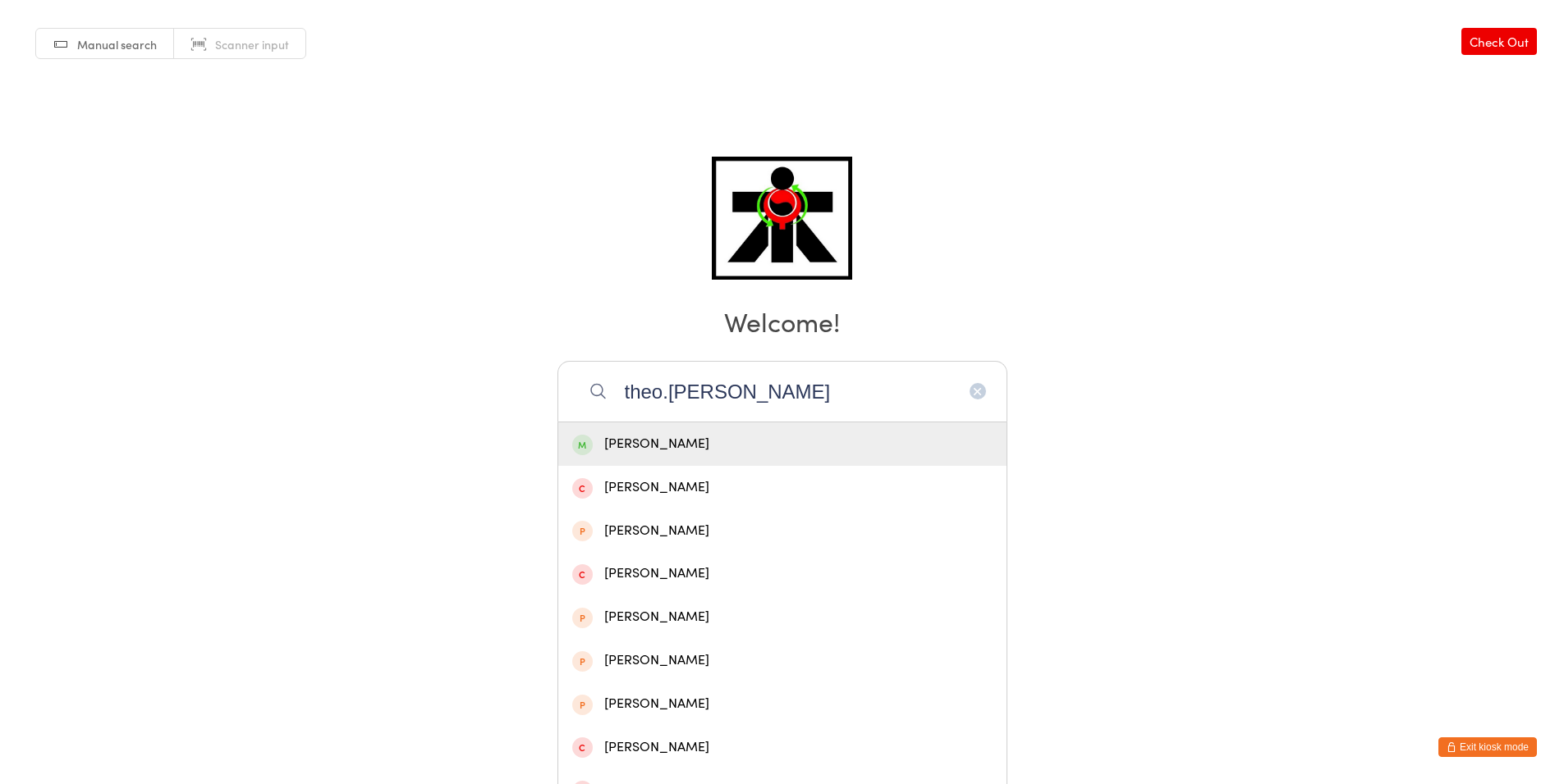
type input "theo.[PERSON_NAME]"
click at [787, 445] on div "[PERSON_NAME]" at bounding box center [782, 444] width 420 height 23
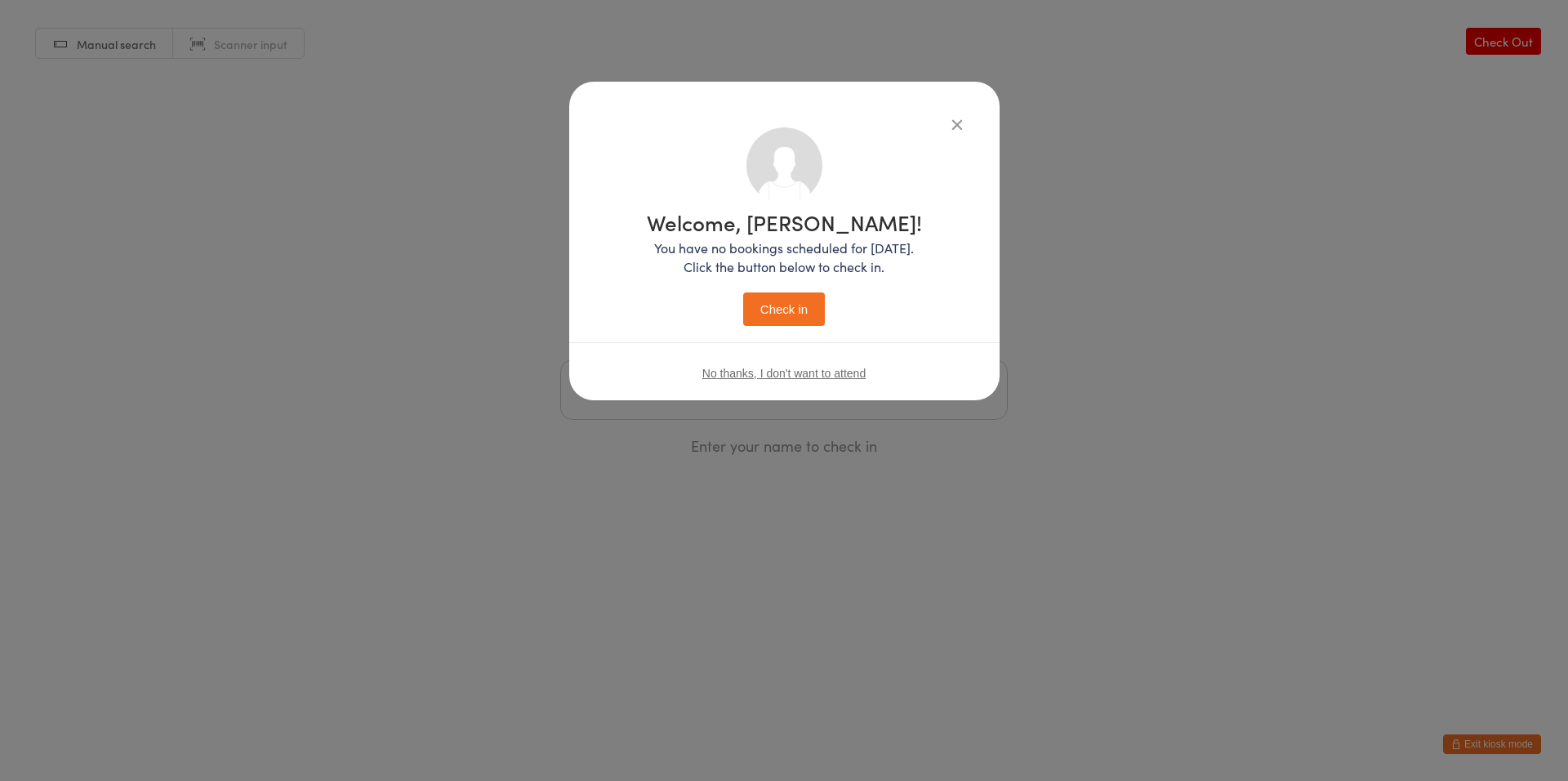
click at [759, 309] on button "Check in" at bounding box center [784, 310] width 81 height 33
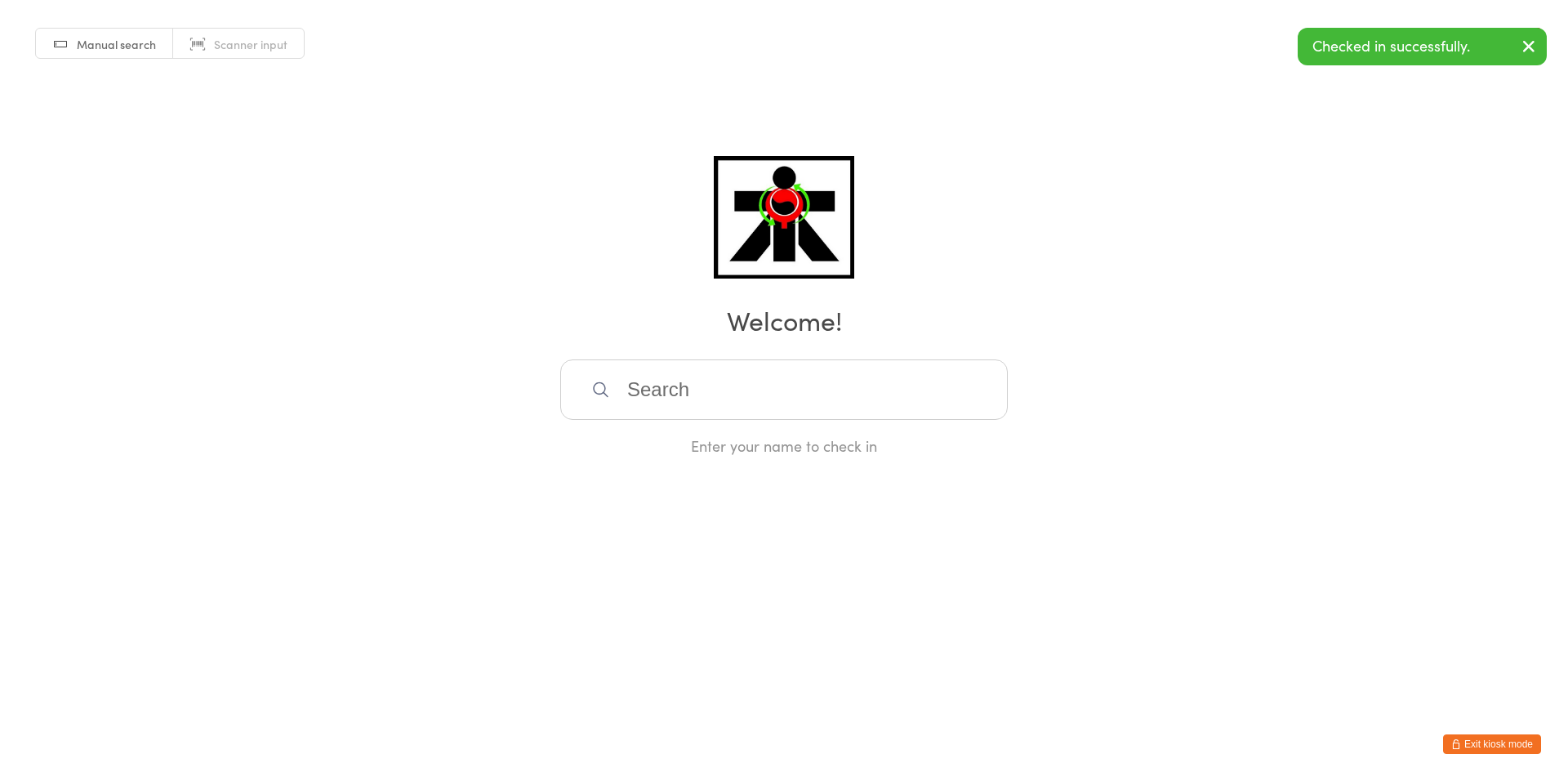
click at [781, 385] on input "search" at bounding box center [784, 390] width 448 height 61
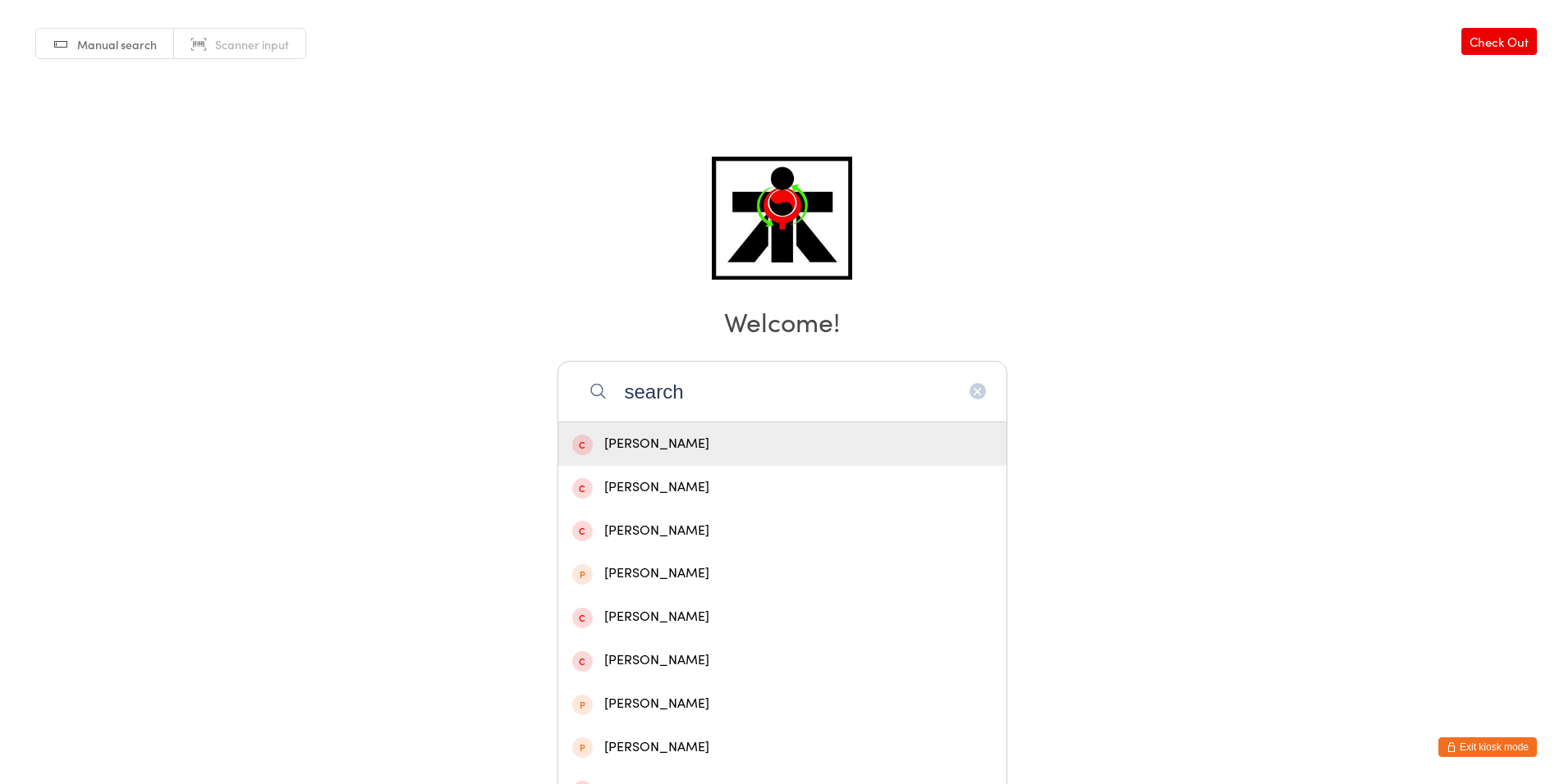
click at [1056, 285] on div "Manual search Scanner input Check Out Welcome! search [PERSON_NAME] [PERSON_NAM…" at bounding box center [782, 228] width 1564 height 457
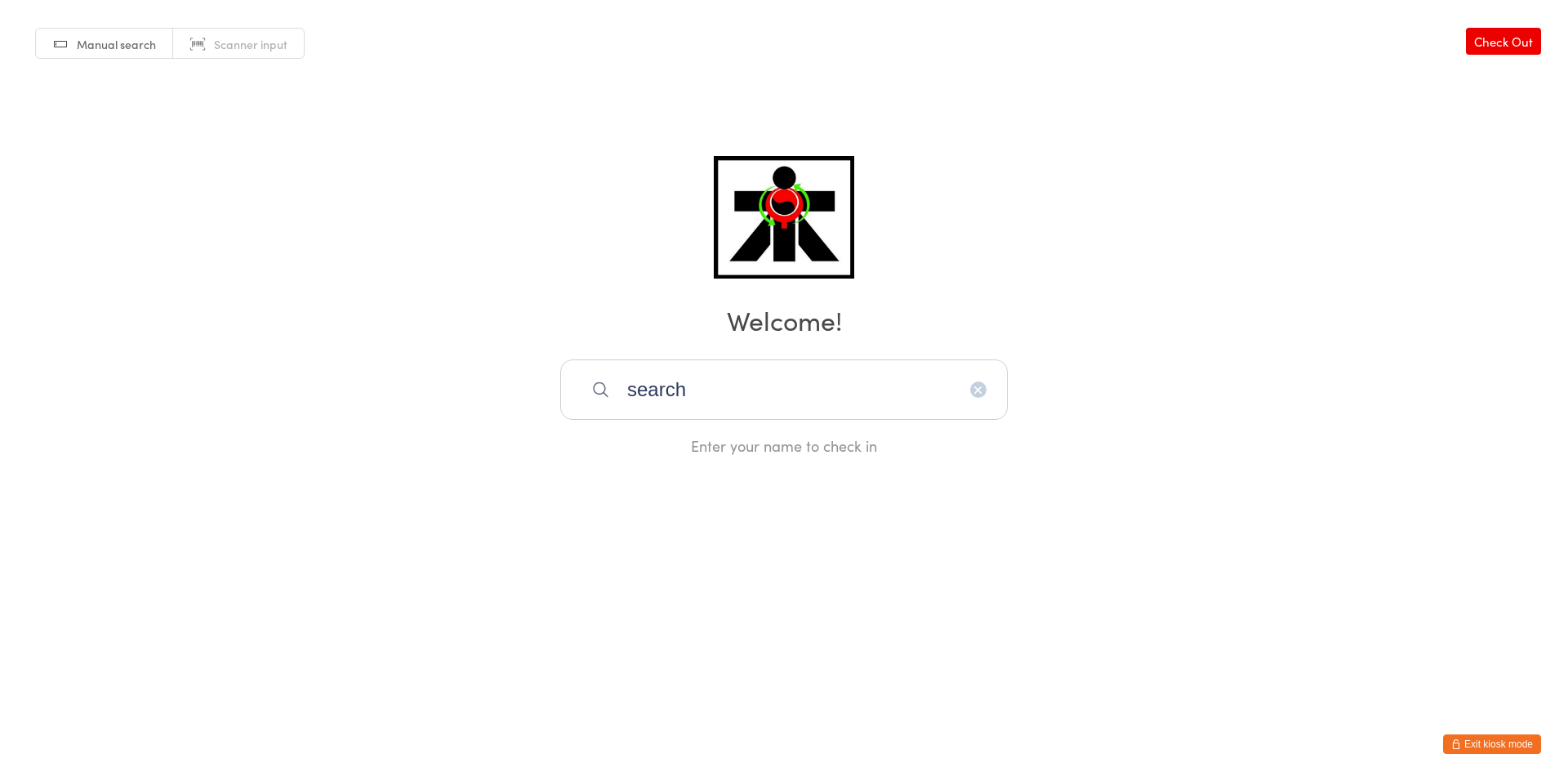
click at [691, 386] on input "search" at bounding box center [784, 390] width 448 height 61
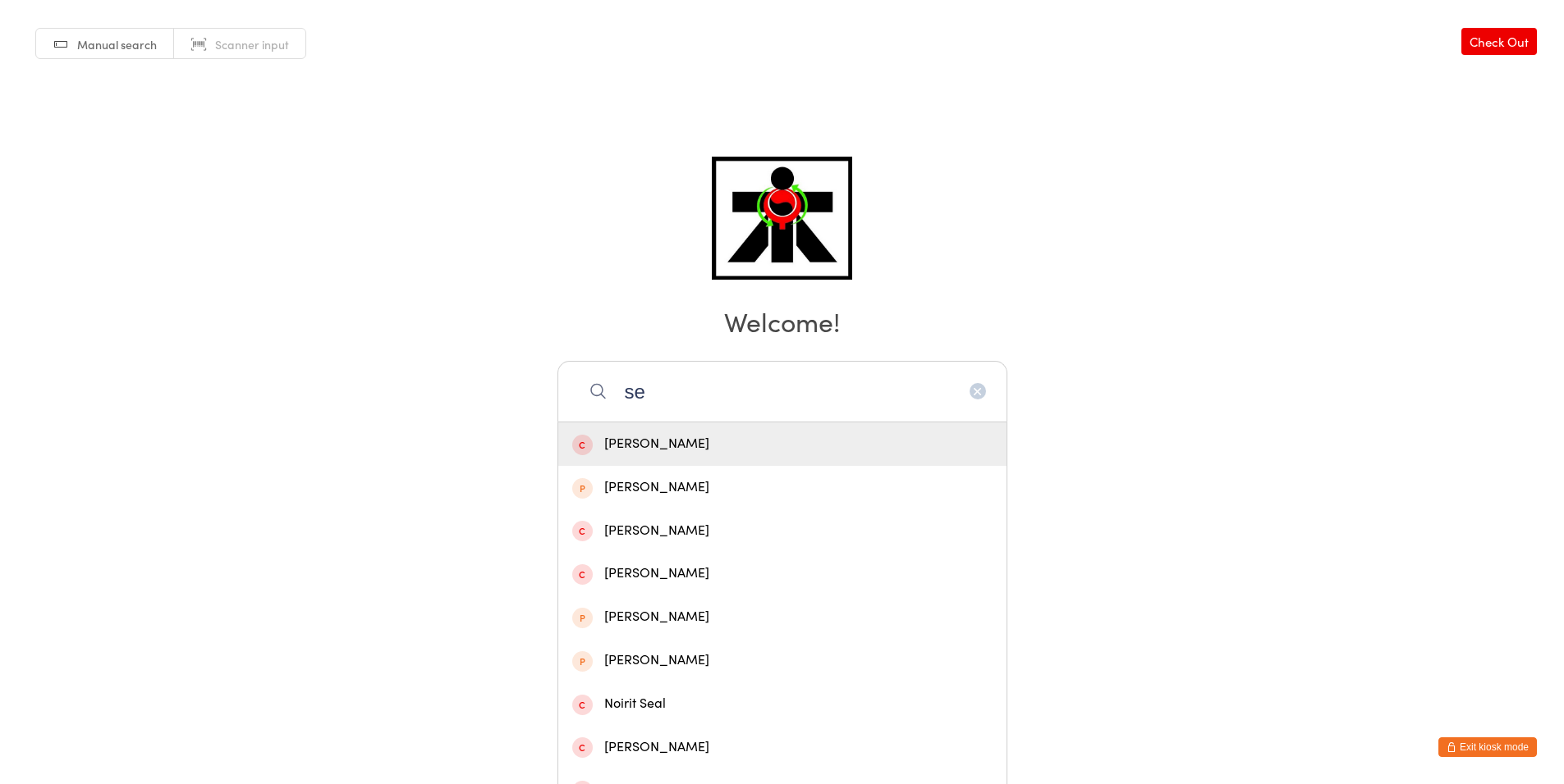
type input "s"
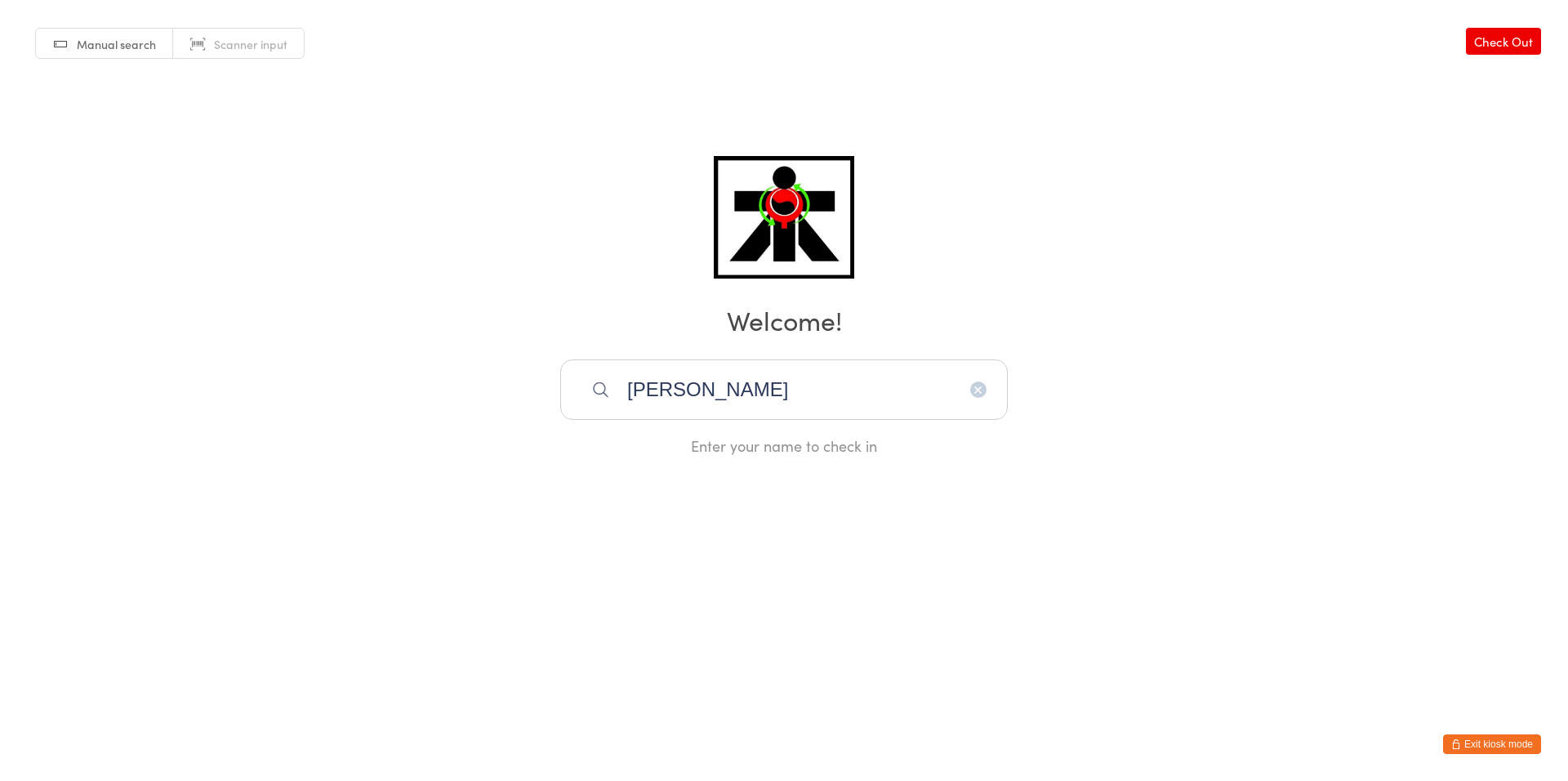
type input "[PERSON_NAME]"
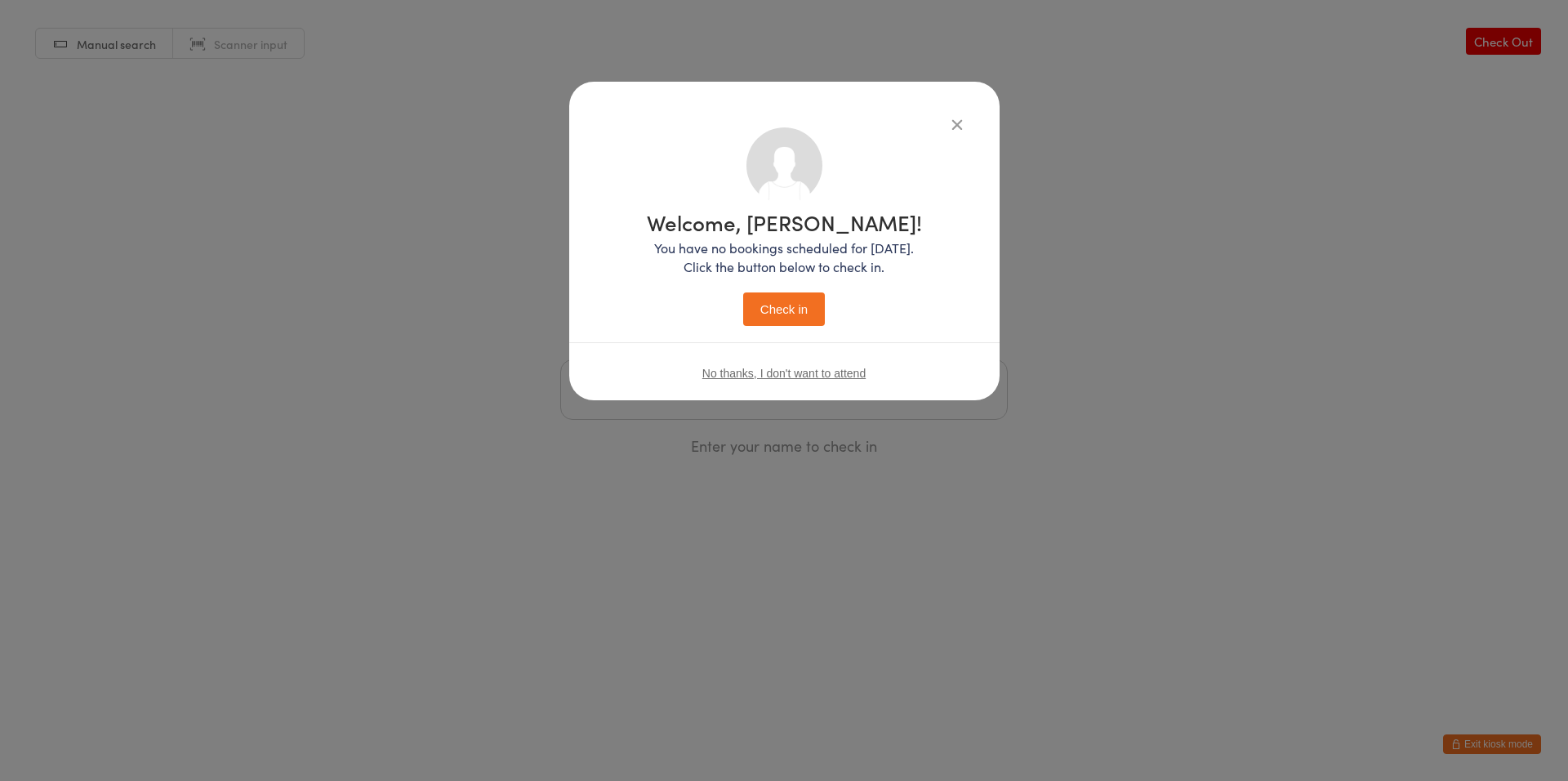
click at [743, 293] on button "Check in" at bounding box center [784, 310] width 81 height 33
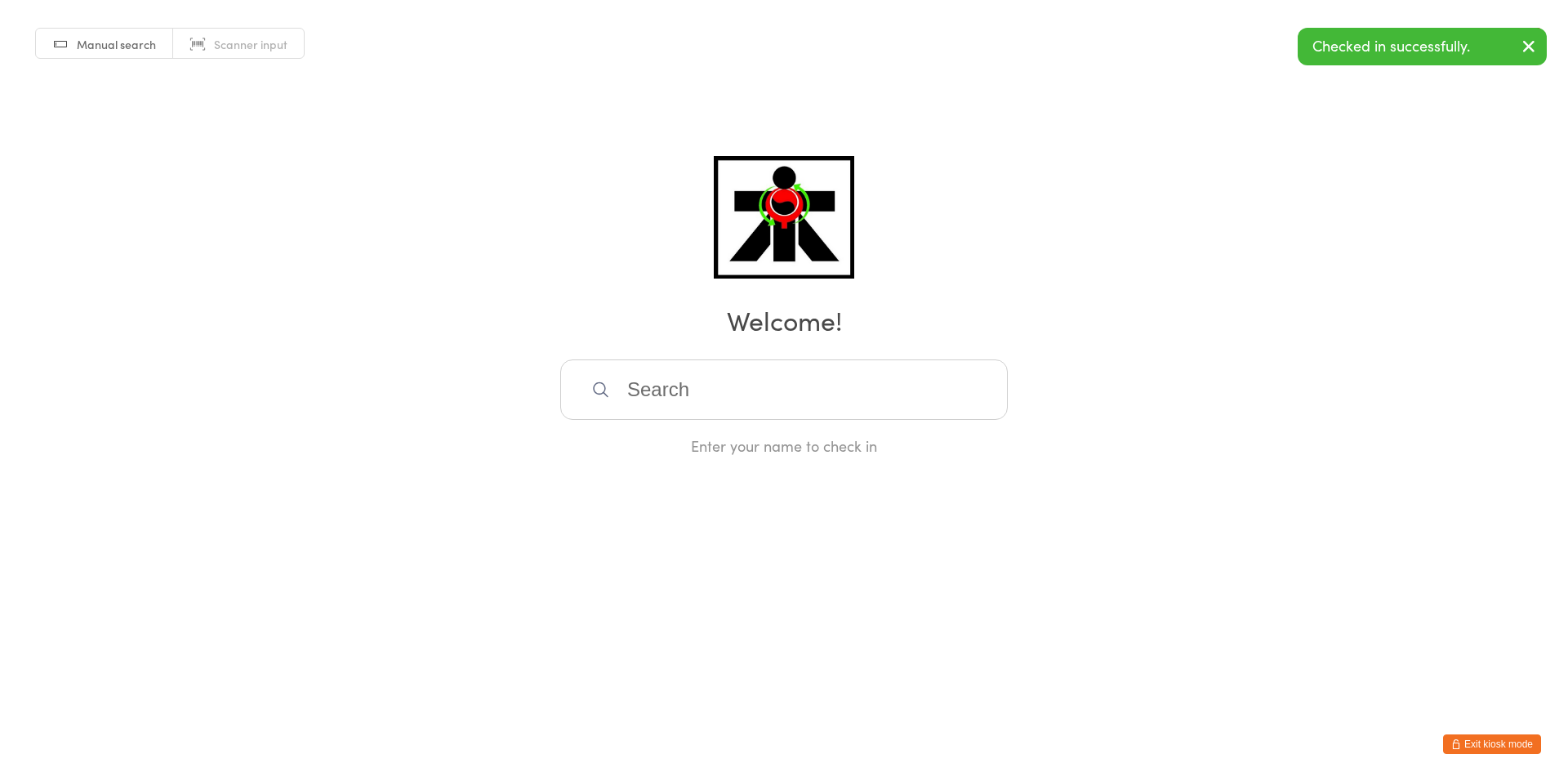
click at [848, 403] on input "search" at bounding box center [784, 390] width 448 height 61
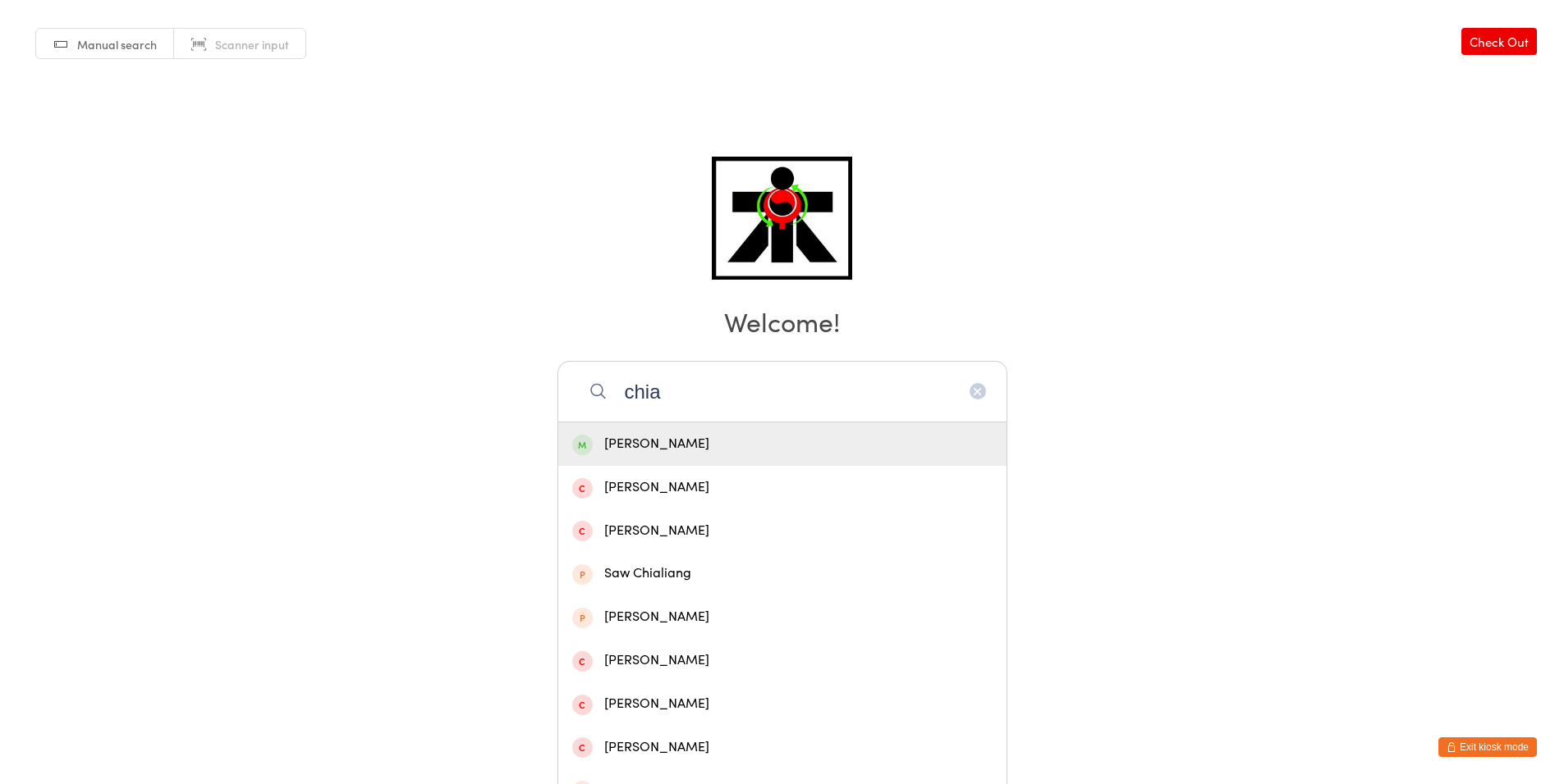
type input "chia"
click at [781, 450] on div "[PERSON_NAME]" at bounding box center [782, 444] width 420 height 23
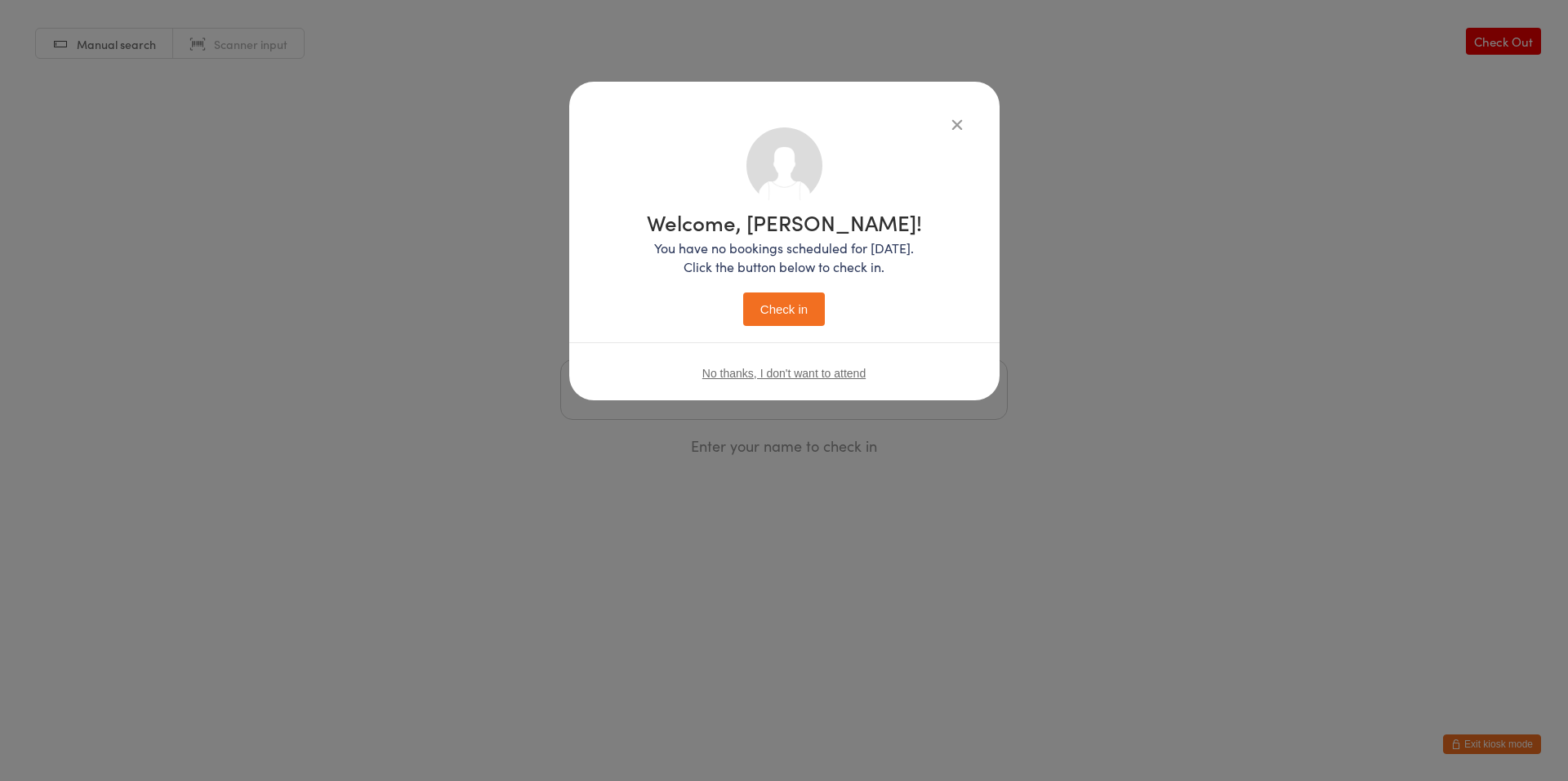
click at [814, 313] on button "Check in" at bounding box center [784, 310] width 81 height 33
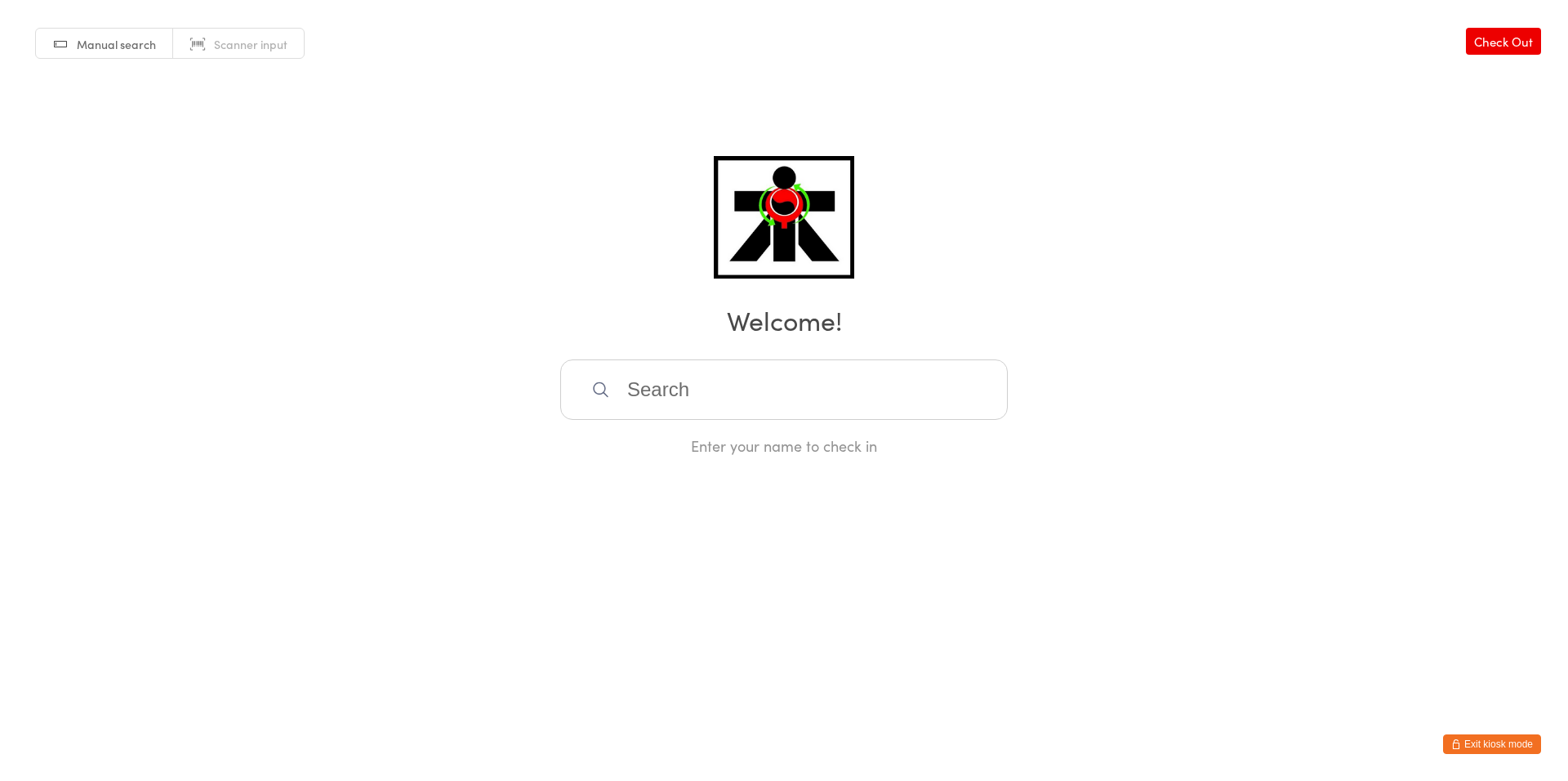
click at [945, 394] on input "search" at bounding box center [784, 390] width 448 height 61
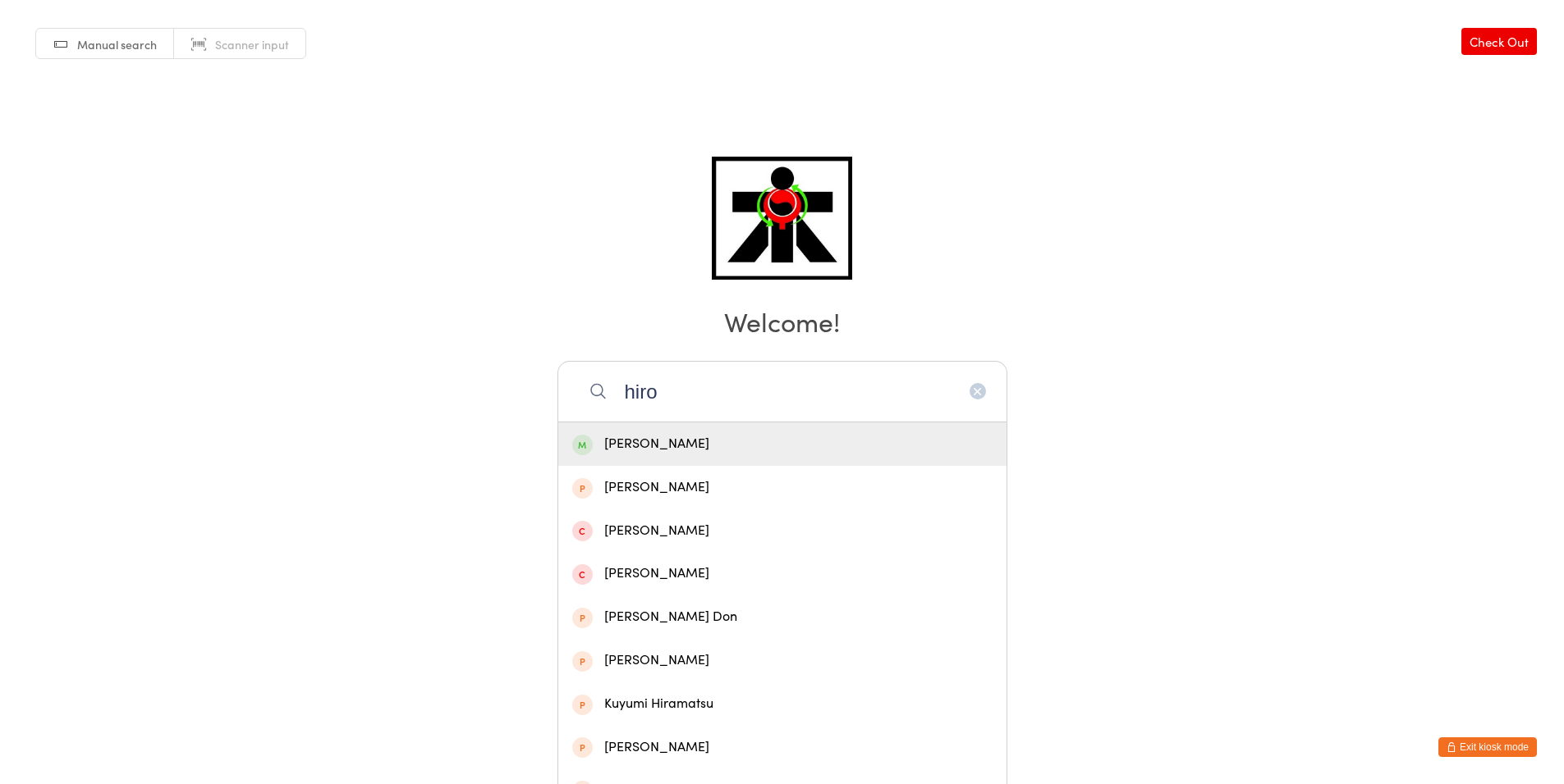
type input "hiro"
click at [806, 450] on div "[PERSON_NAME]" at bounding box center [782, 444] width 420 height 23
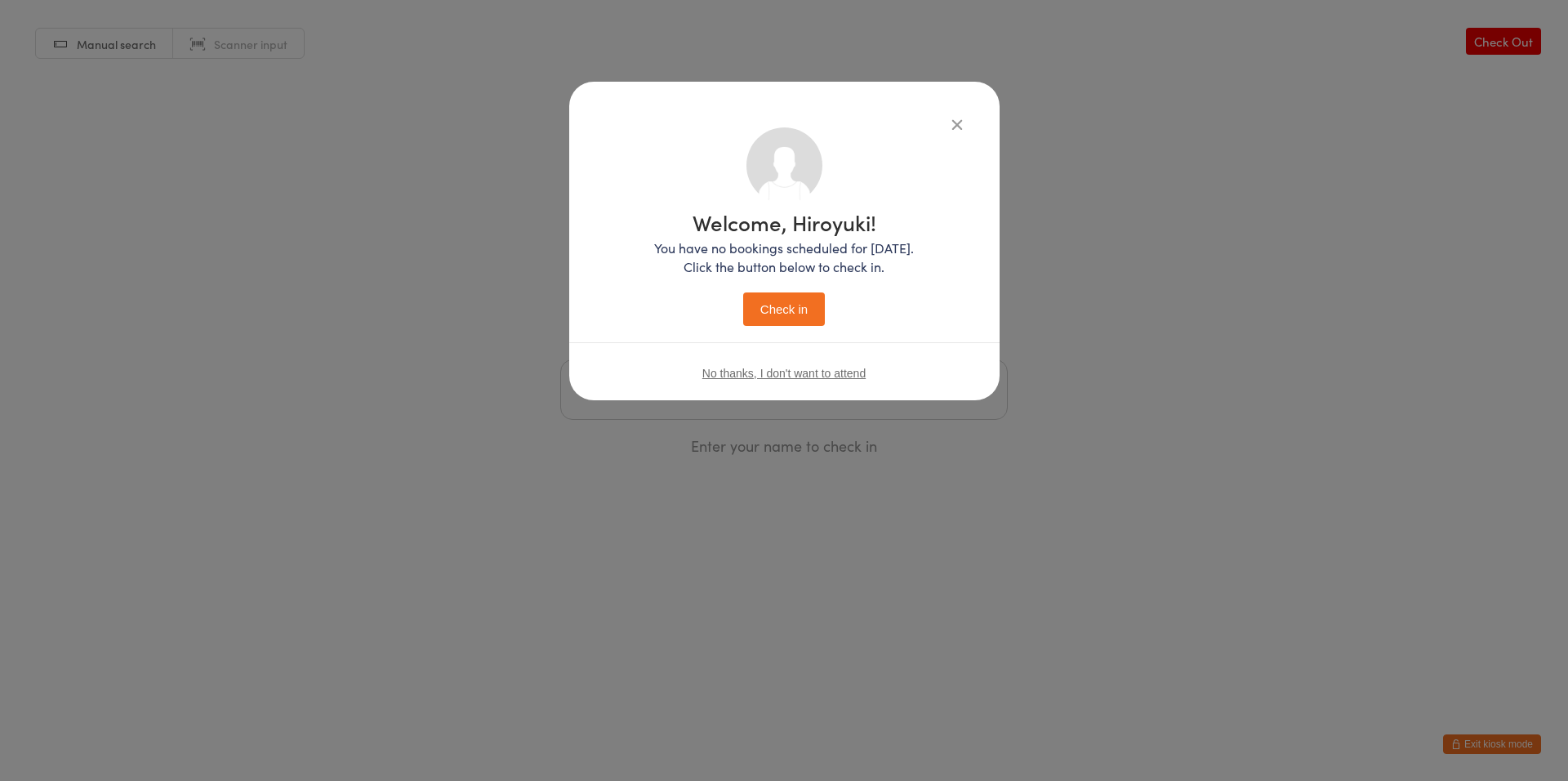
click at [819, 308] on button "Check in" at bounding box center [784, 310] width 81 height 33
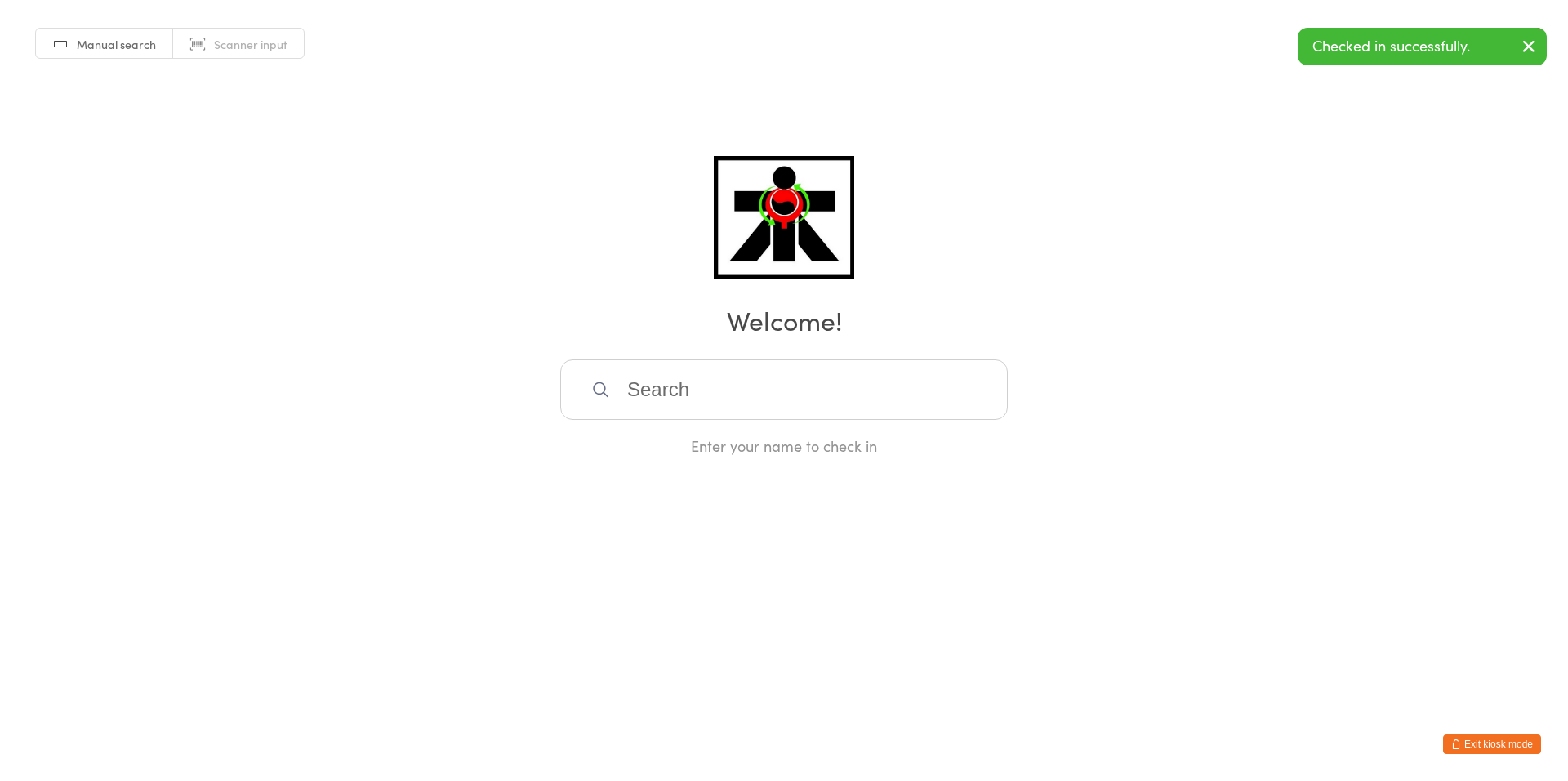
click at [836, 406] on input "search" at bounding box center [784, 390] width 448 height 61
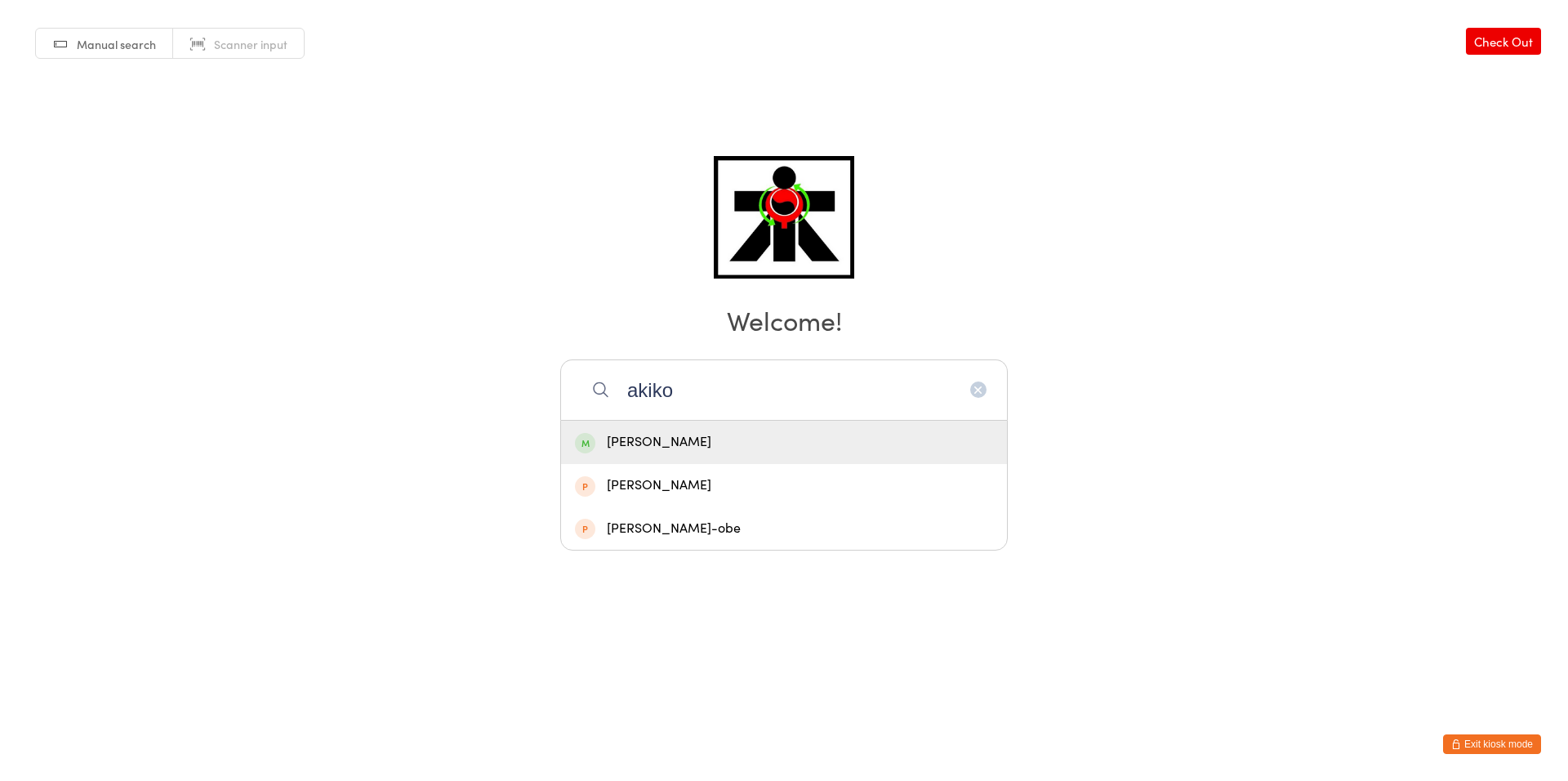
type input "akiko"
click at [703, 455] on div "[PERSON_NAME]" at bounding box center [784, 442] width 446 height 43
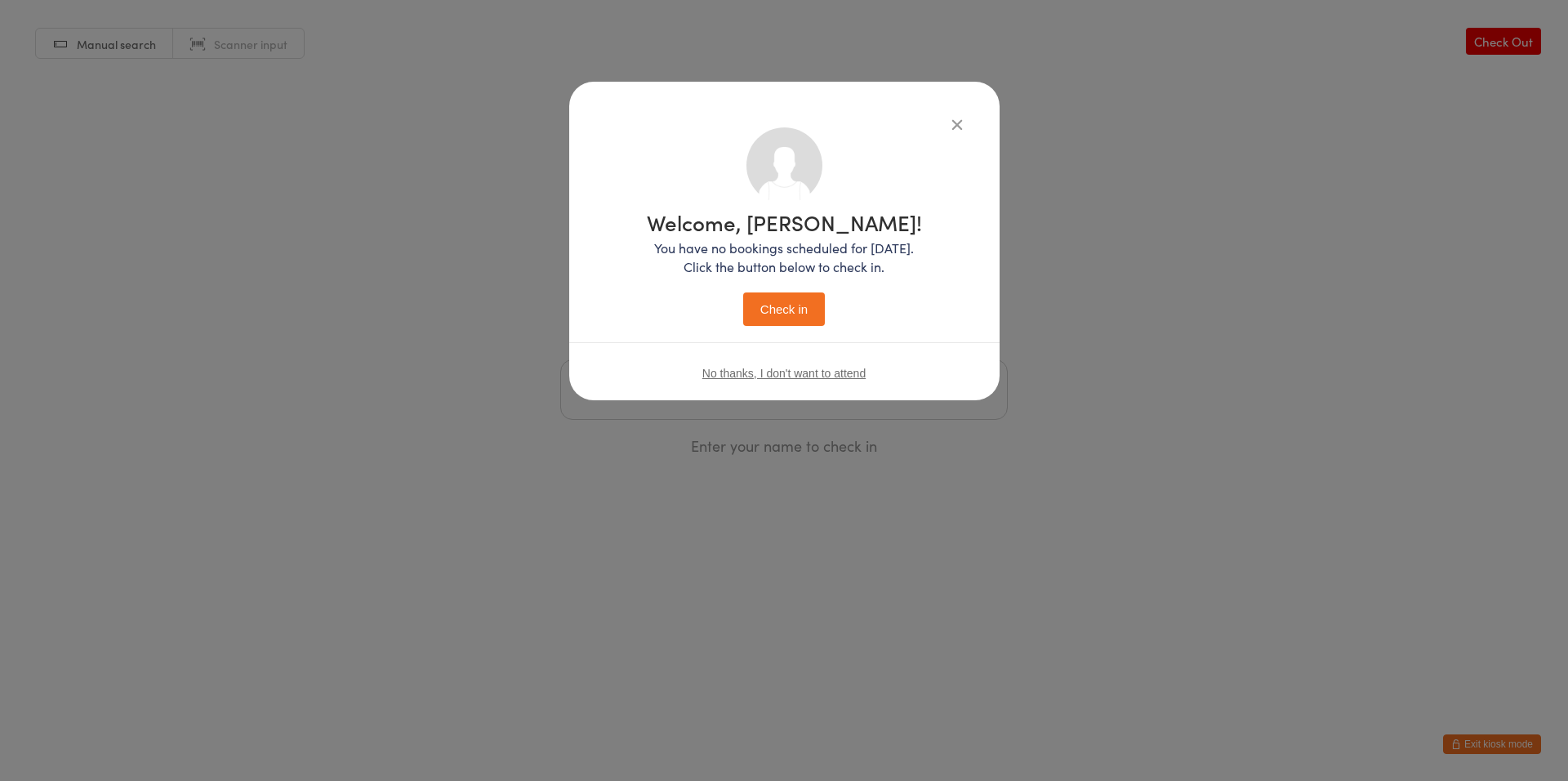
click at [814, 313] on button "Check in" at bounding box center [784, 310] width 81 height 33
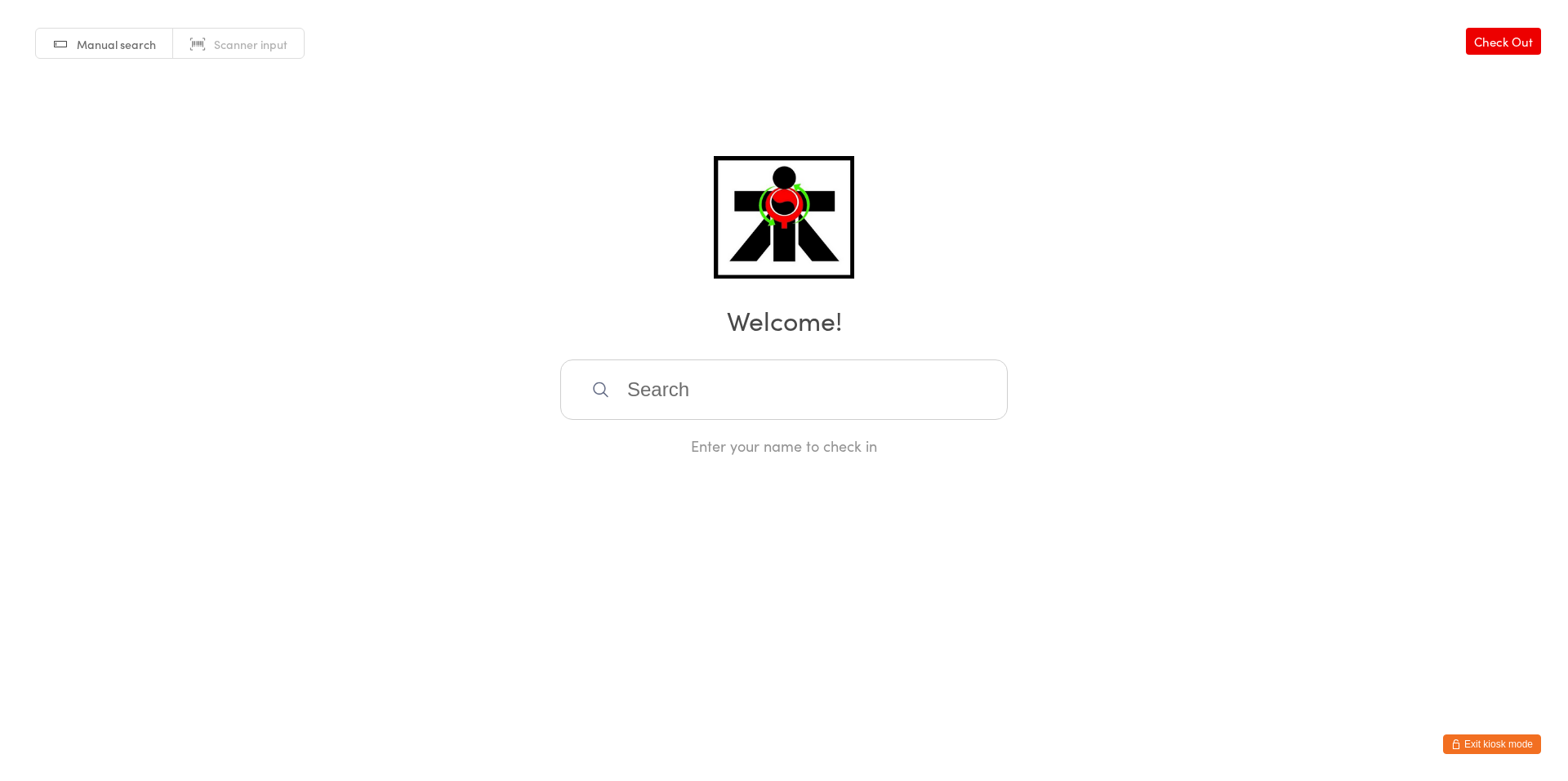
click at [872, 408] on input "search" at bounding box center [784, 390] width 448 height 61
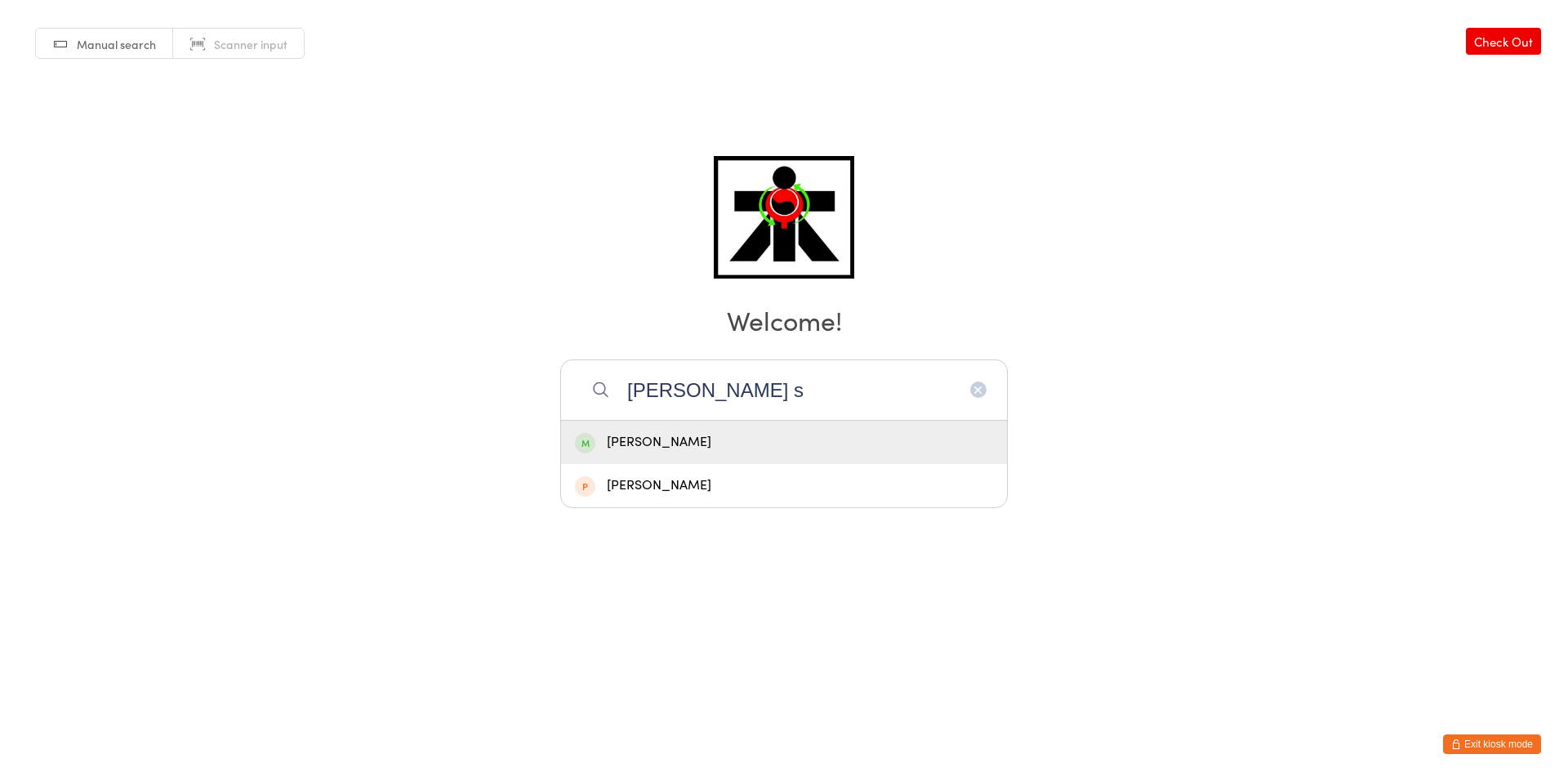
click at [749, 430] on div "Manual search Scanner input Check Out Welcome! [PERSON_NAME] s [PERSON_NAME] [P…" at bounding box center [784, 227] width 1568 height 456
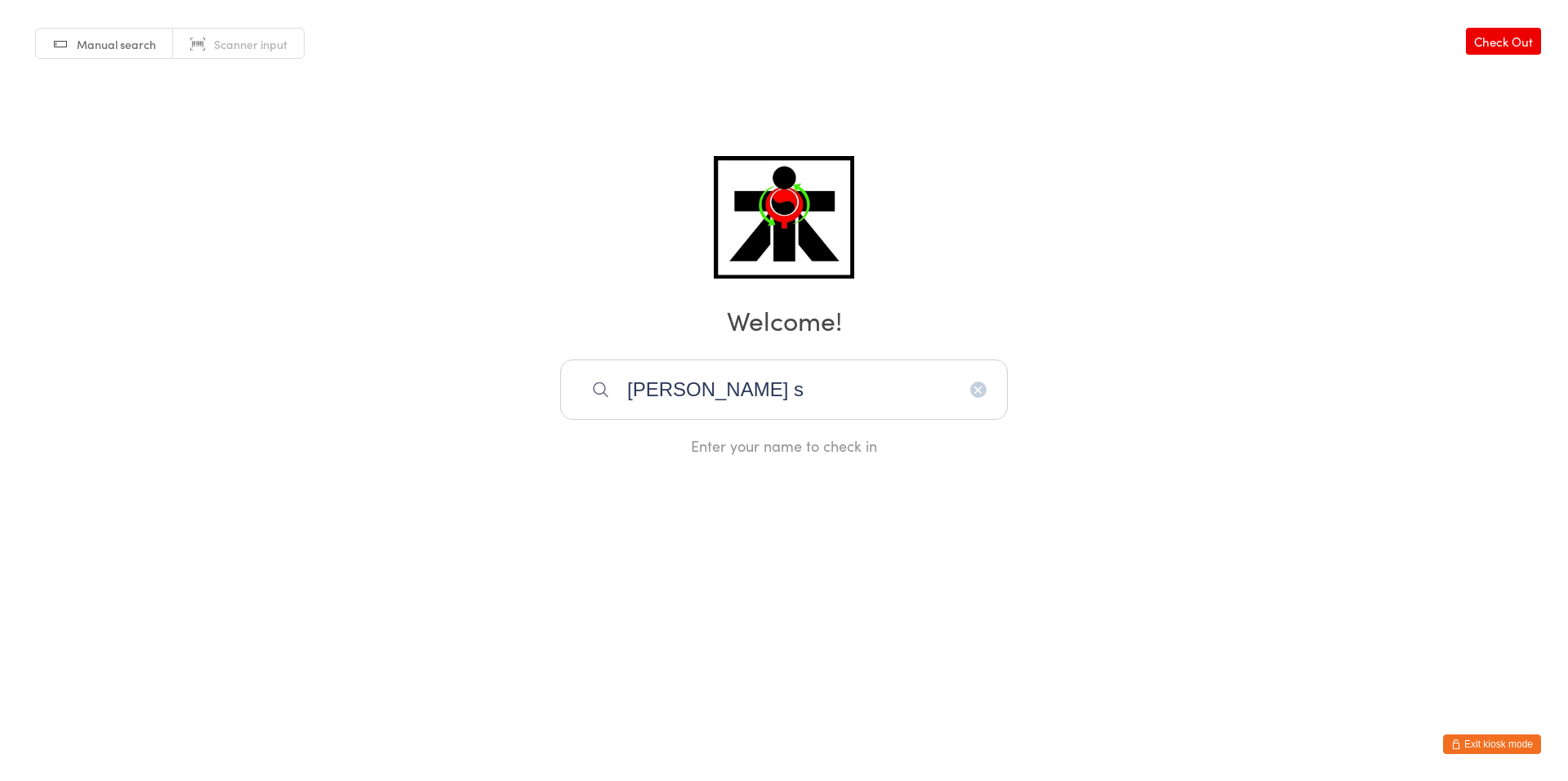
click at [722, 397] on input "[PERSON_NAME] s" at bounding box center [784, 390] width 448 height 61
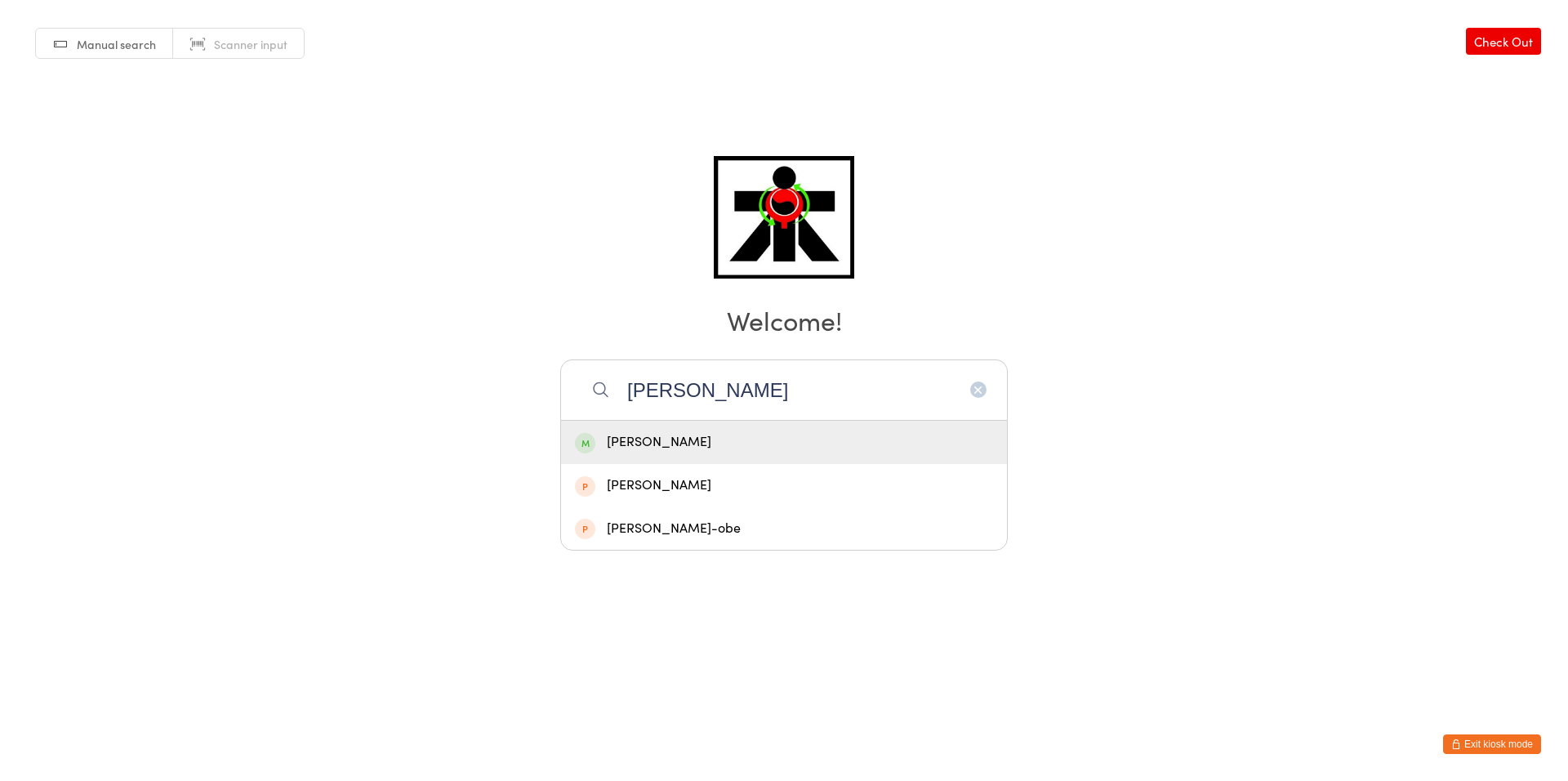
type input "[PERSON_NAME]"
click at [743, 437] on div "[PERSON_NAME]" at bounding box center [784, 442] width 418 height 23
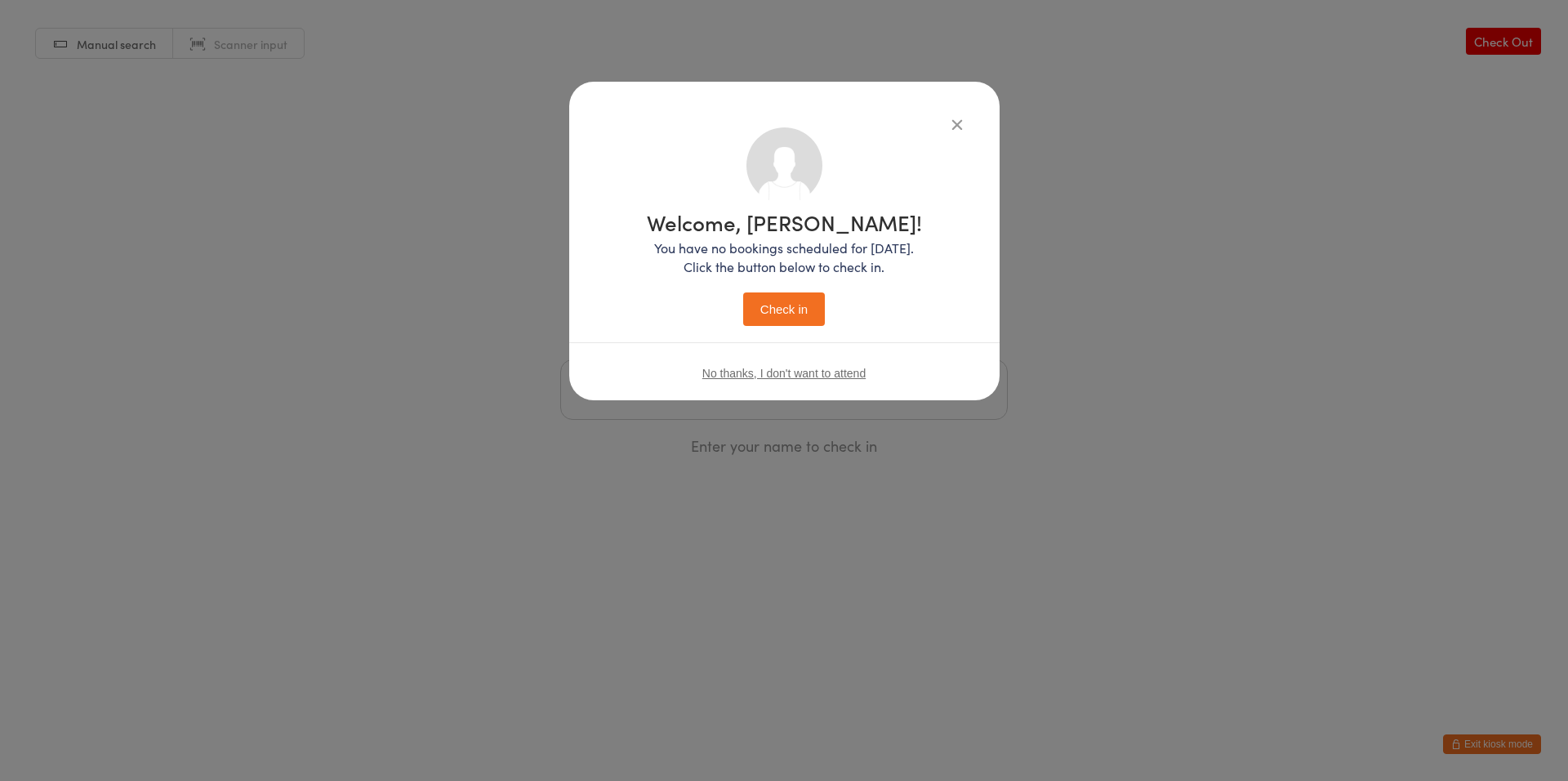
click at [779, 291] on div "Welcome, [PERSON_NAME]! You have no bookings scheduled for [DATE]. Click the bu…" at bounding box center [784, 268] width 275 height 115
click at [797, 291] on div "Welcome, [PERSON_NAME]! You have no bookings scheduled for [DATE]. Click the bu…" at bounding box center [784, 268] width 275 height 115
click at [778, 318] on button "Check in" at bounding box center [784, 310] width 81 height 33
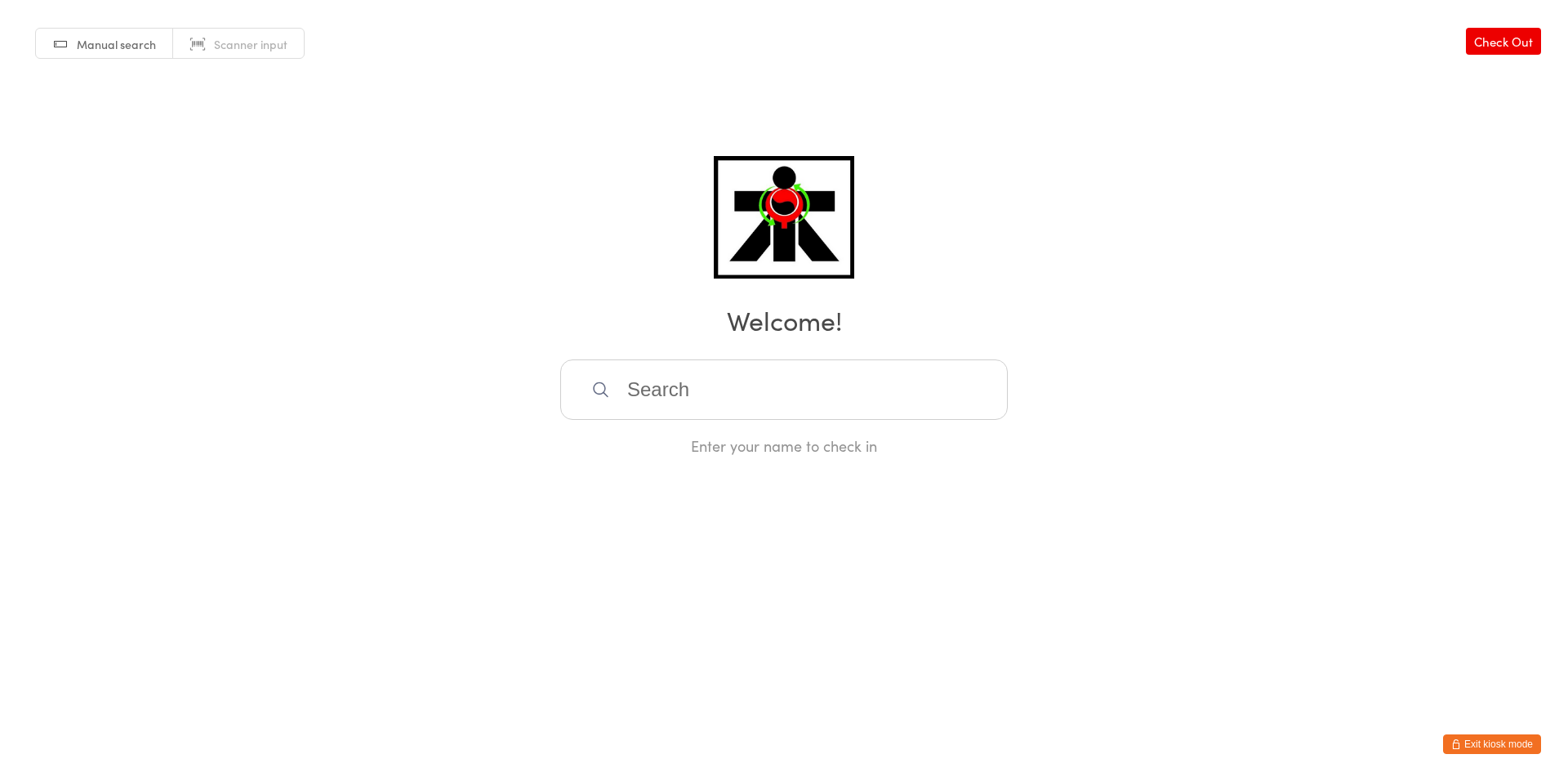
click at [715, 375] on input "search" at bounding box center [784, 390] width 448 height 61
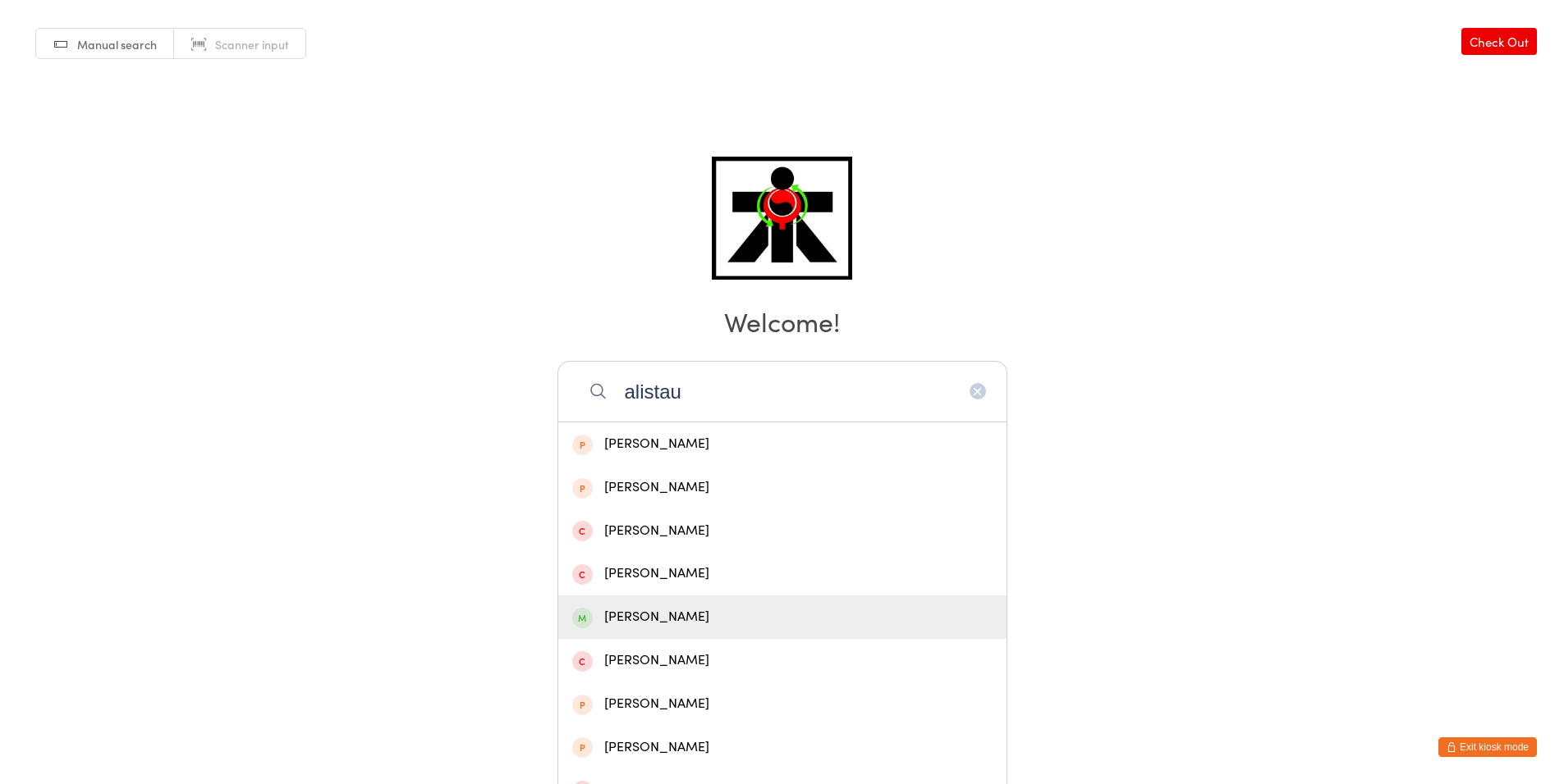
type input "alistau"
click at [706, 613] on div "[PERSON_NAME]" at bounding box center [782, 617] width 420 height 23
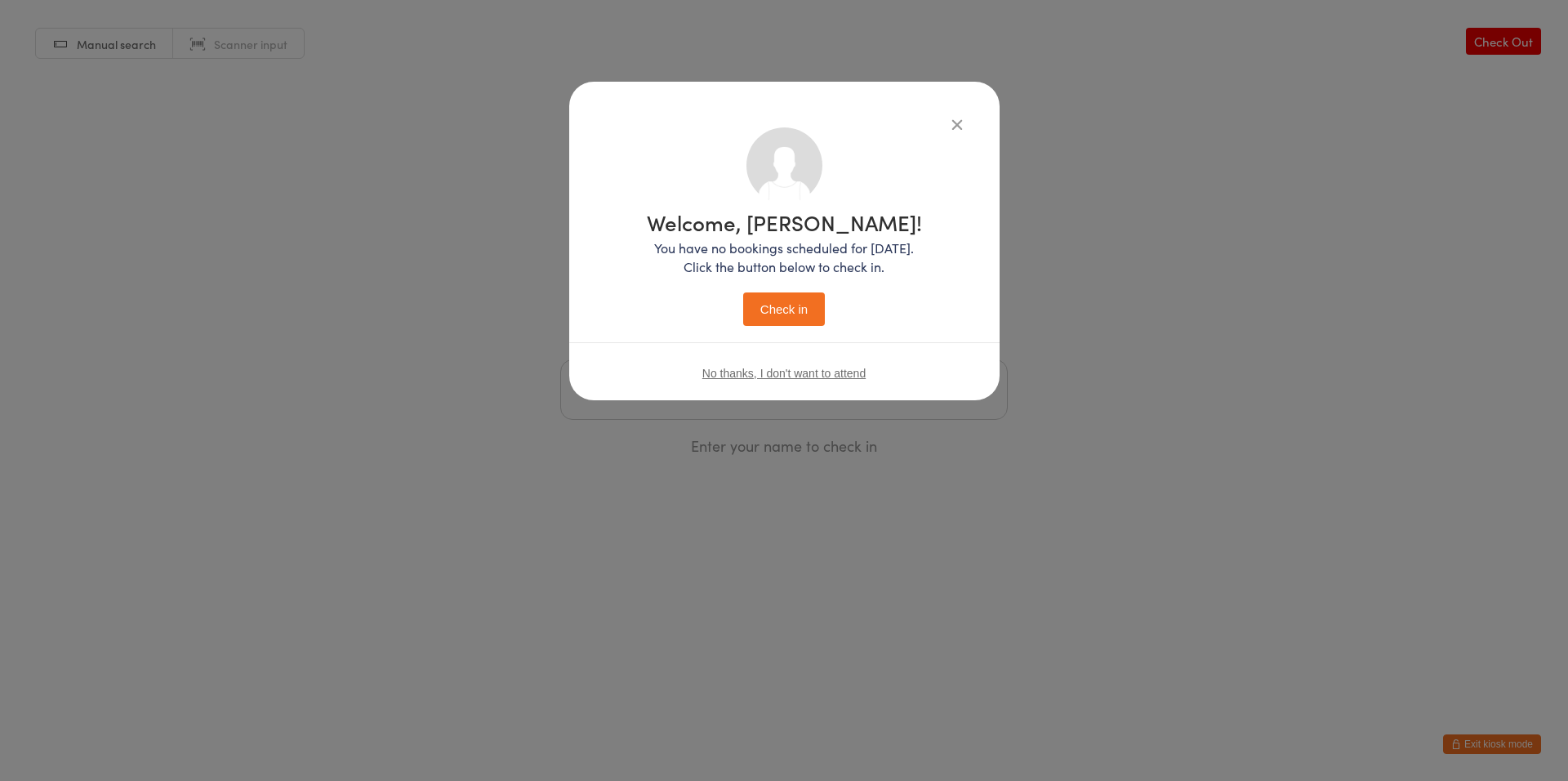
click at [770, 301] on button "Check in" at bounding box center [784, 310] width 81 height 33
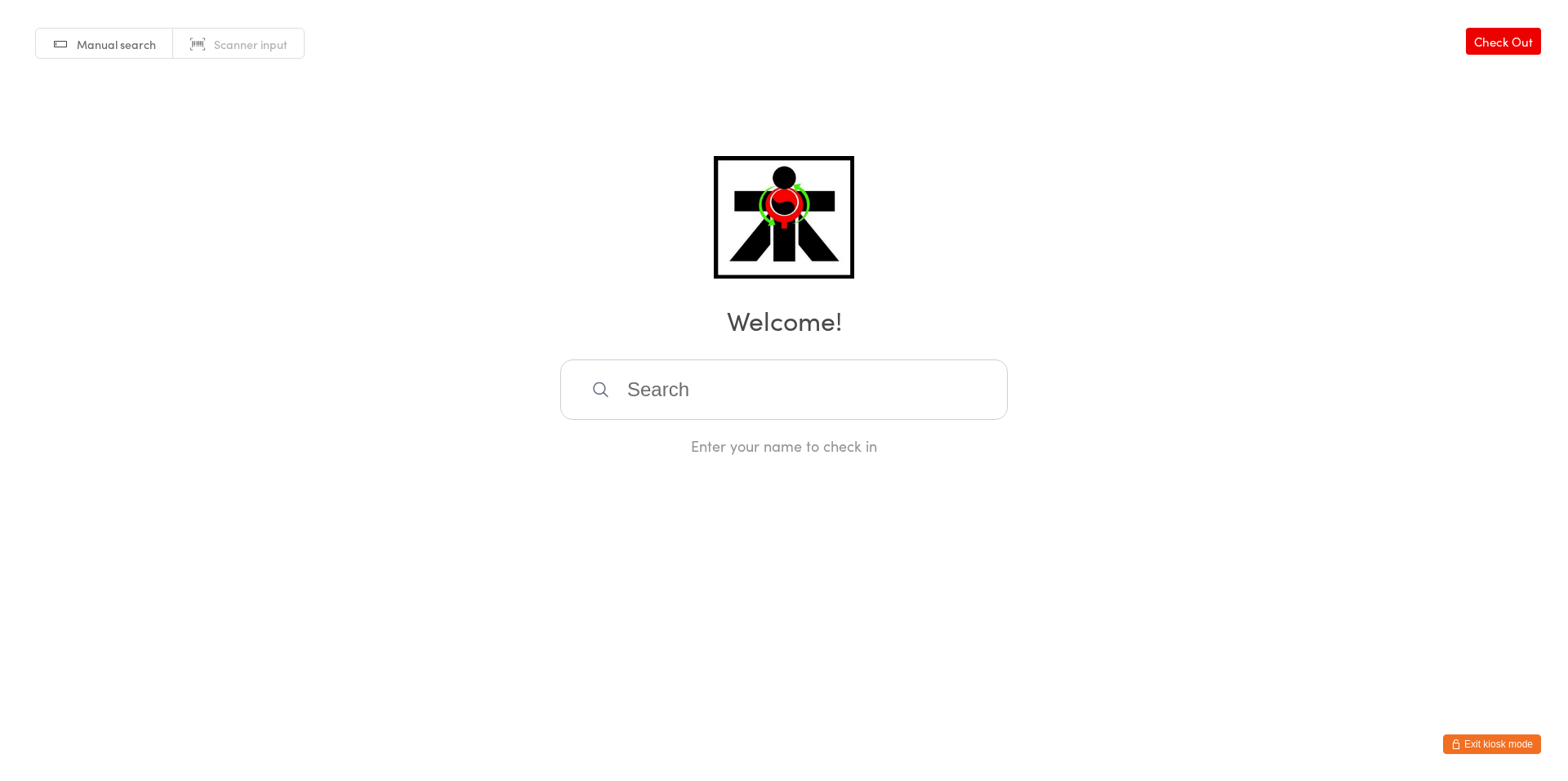
click at [636, 392] on input "search" at bounding box center [784, 390] width 448 height 61
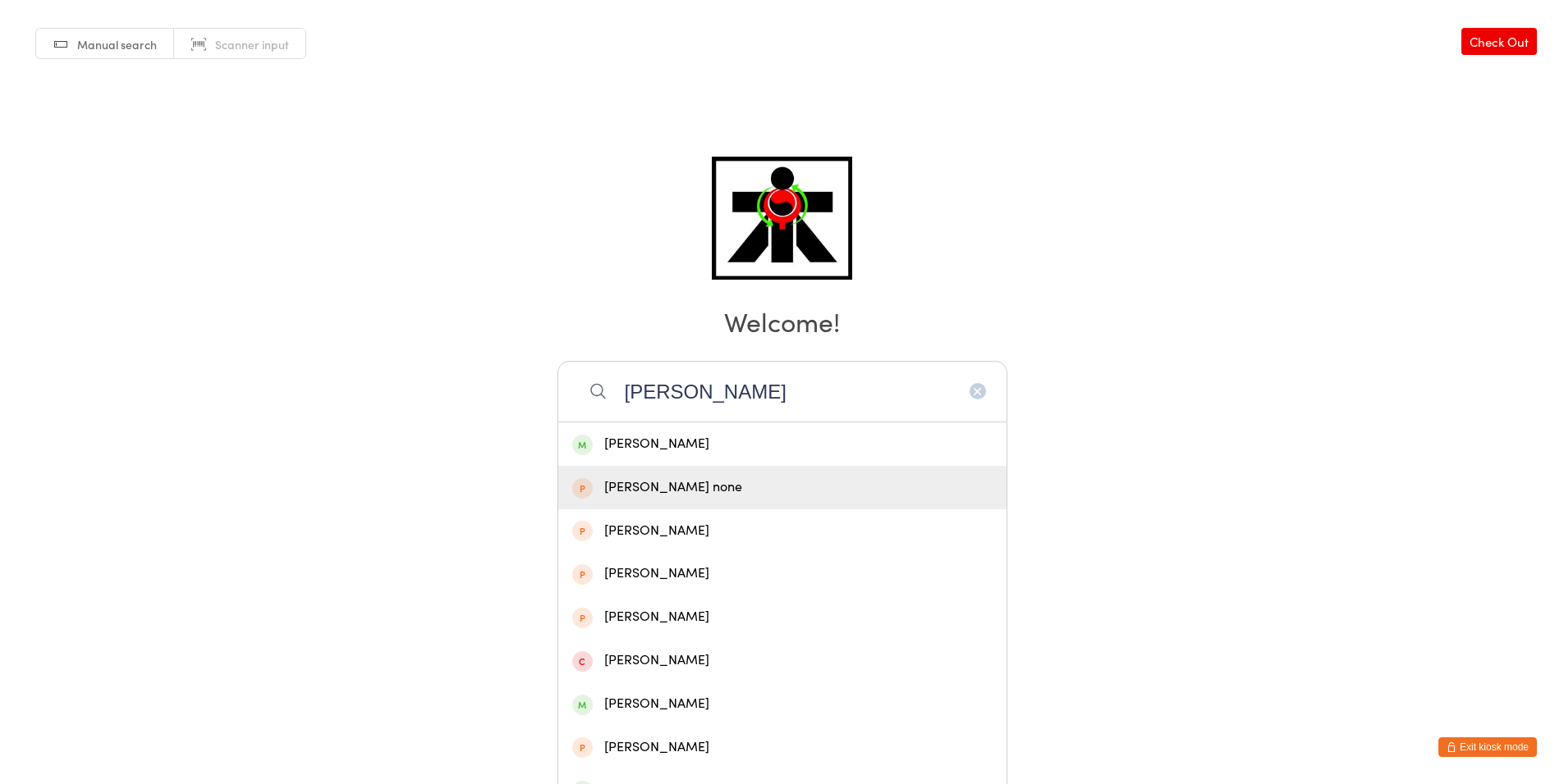
type input "[PERSON_NAME]"
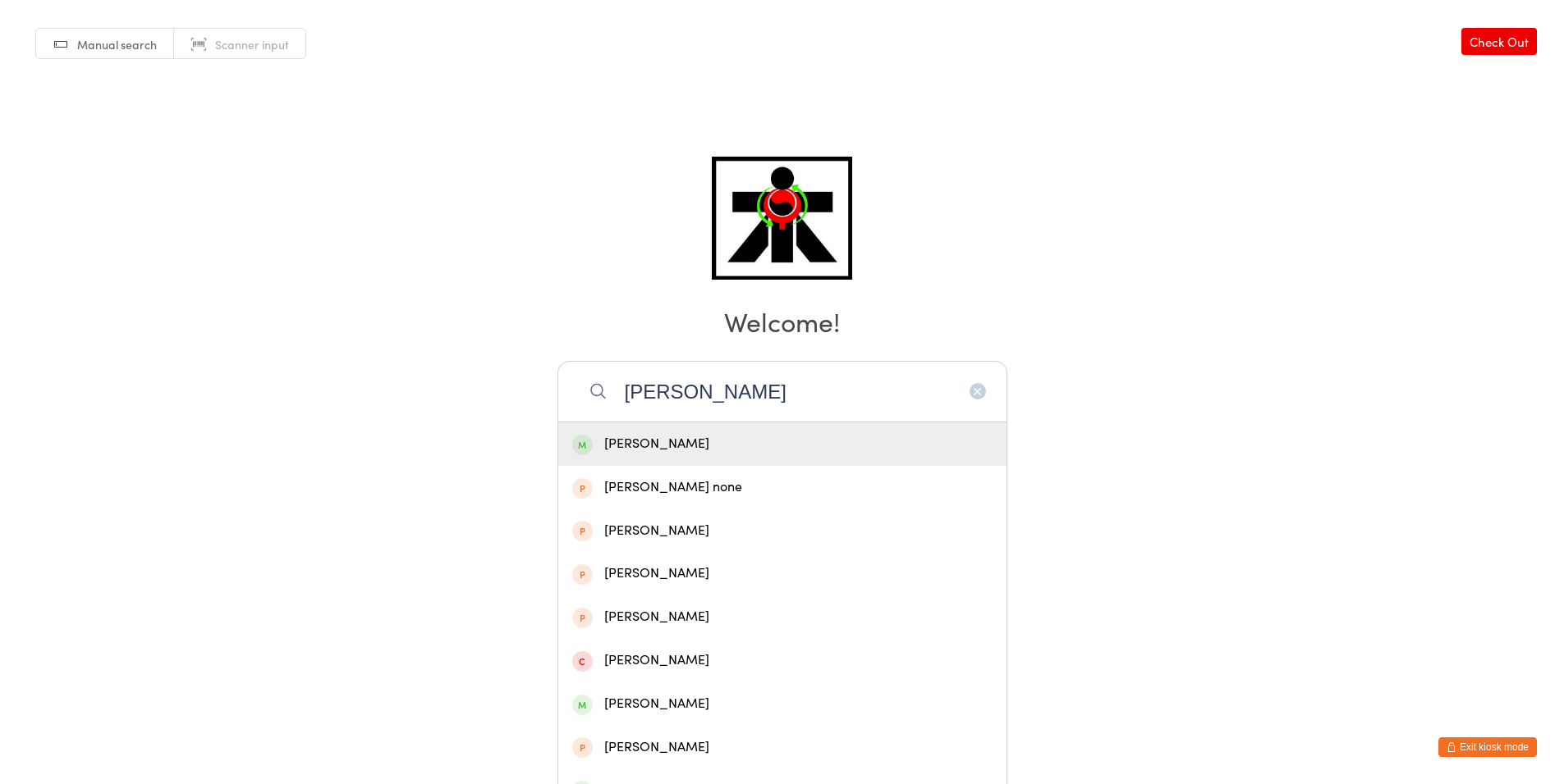
click at [681, 456] on div "[PERSON_NAME]" at bounding box center [782, 444] width 448 height 43
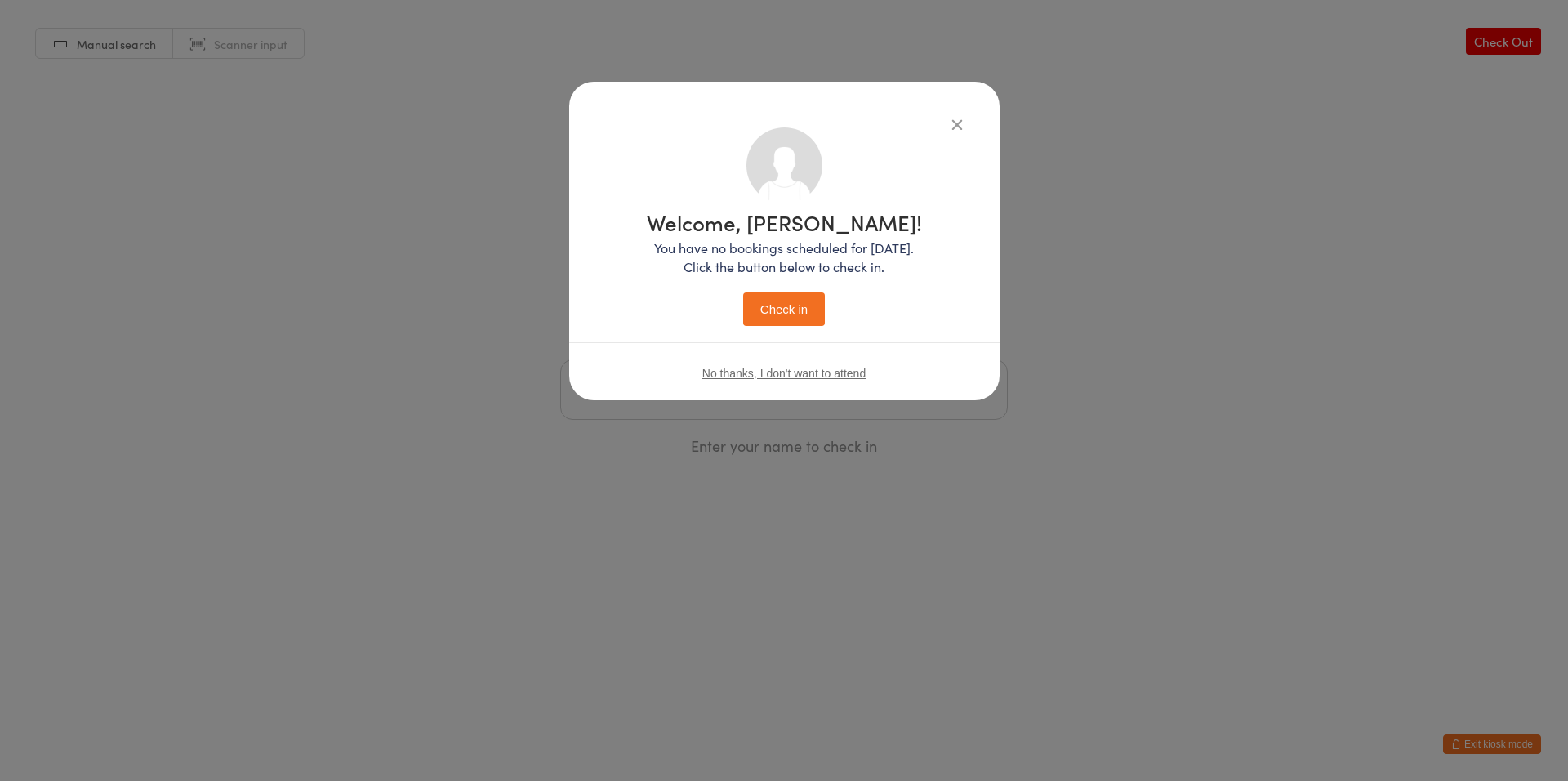
click at [791, 312] on button "Check in" at bounding box center [784, 310] width 81 height 33
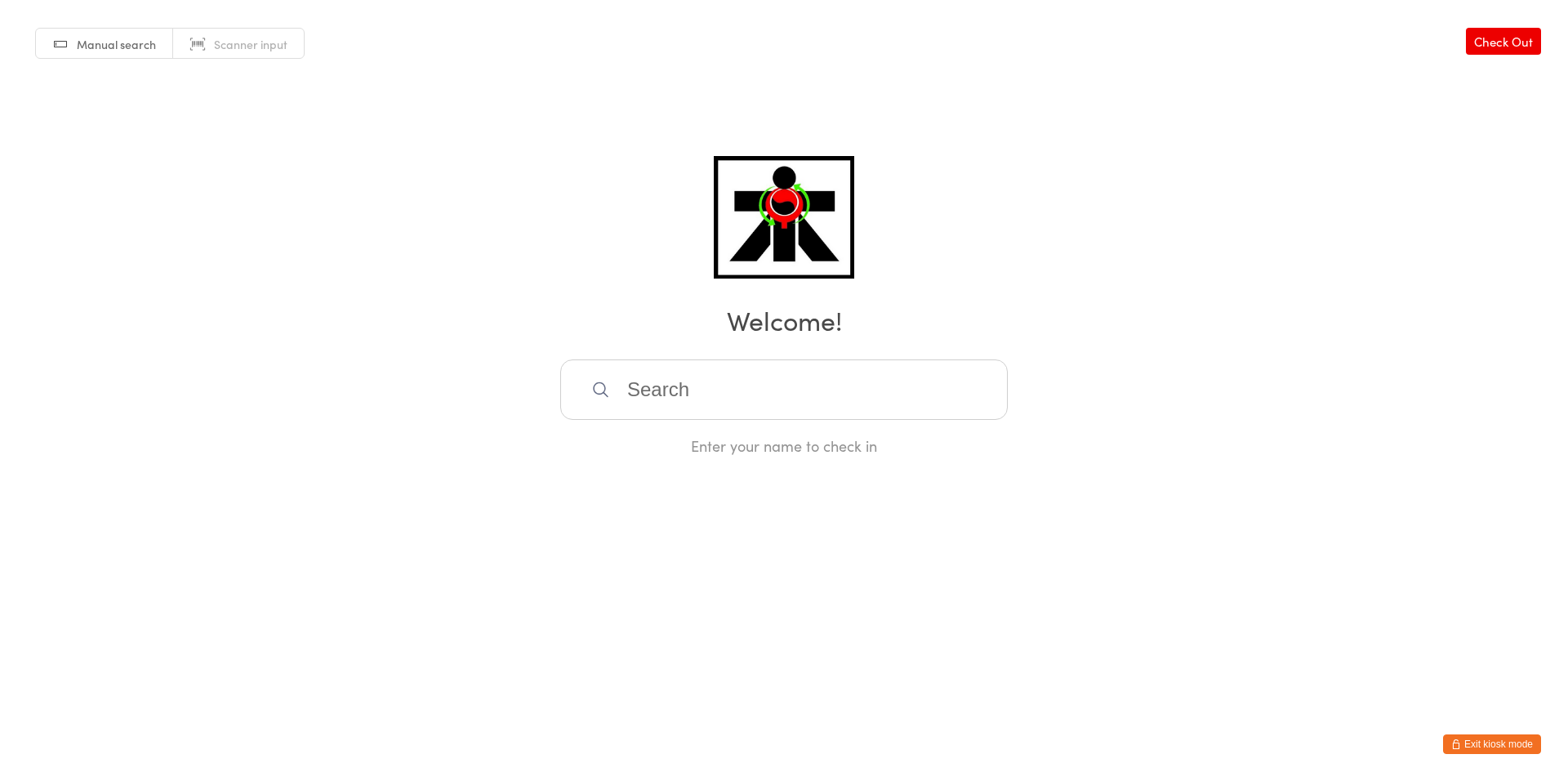
click at [727, 381] on input "search" at bounding box center [784, 390] width 448 height 61
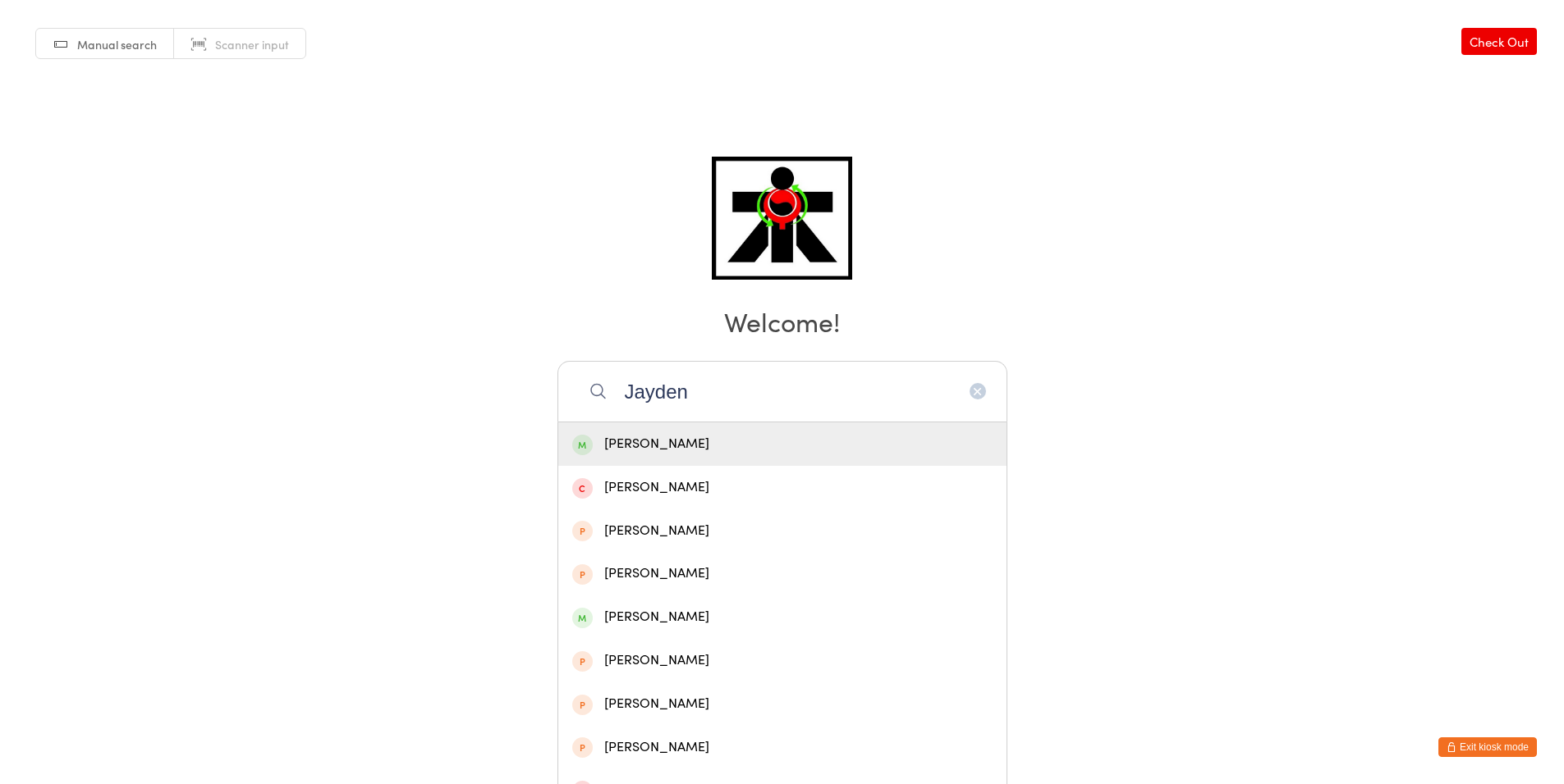
type input "Jayden"
click at [731, 436] on div "[PERSON_NAME]" at bounding box center [782, 444] width 420 height 23
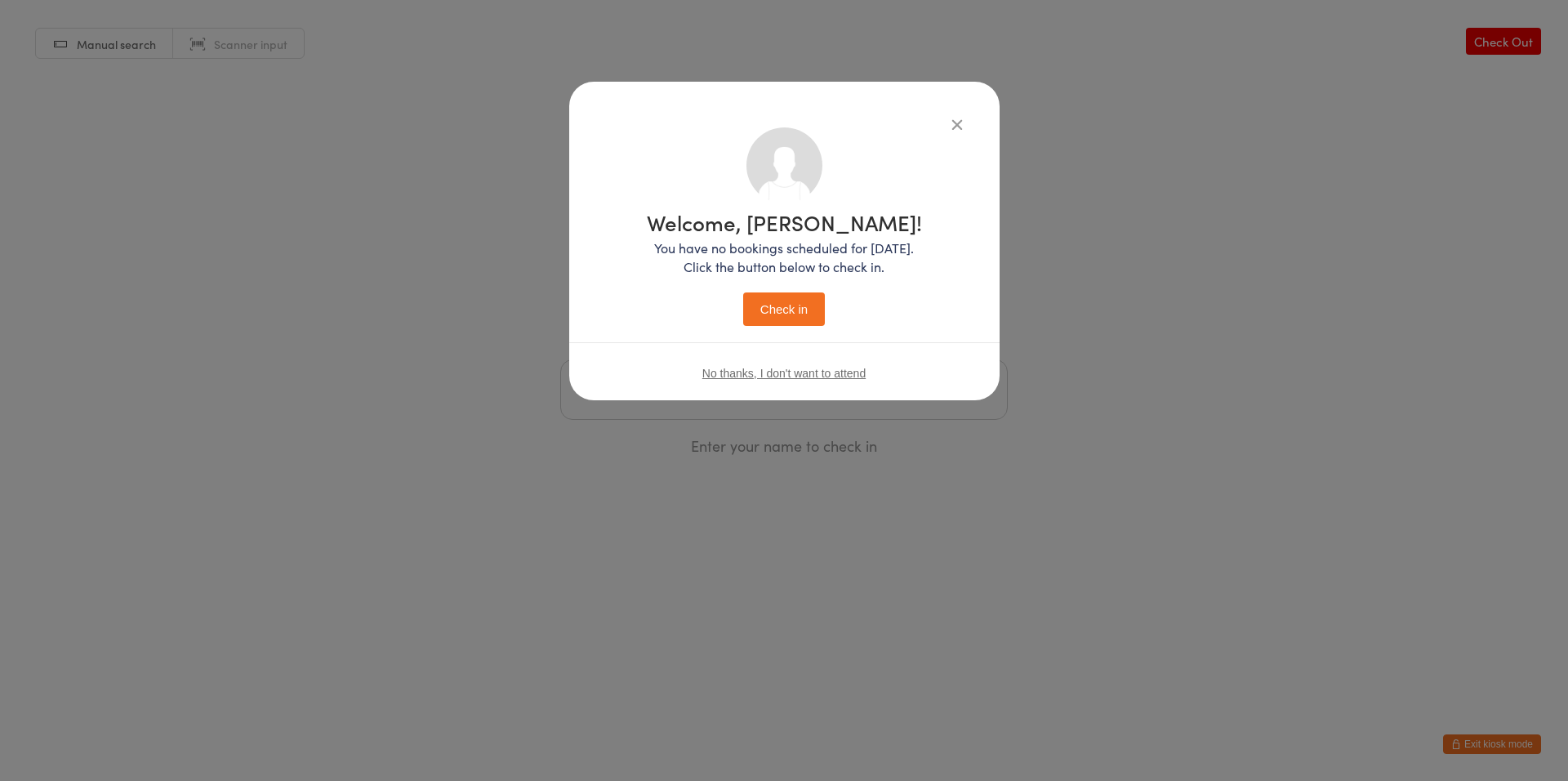
click at [760, 311] on button "Check in" at bounding box center [784, 310] width 81 height 33
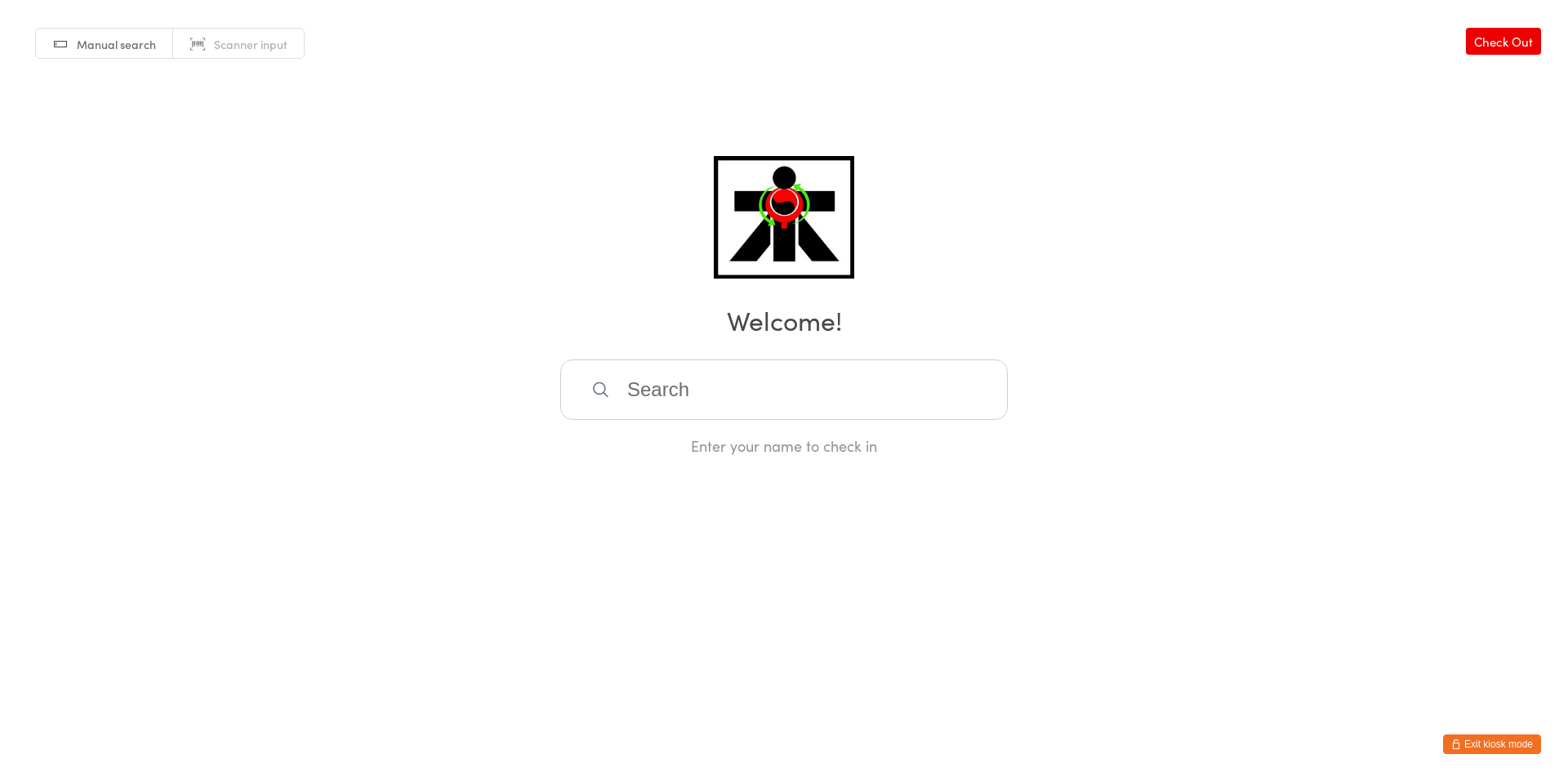
click at [763, 374] on input "search" at bounding box center [784, 390] width 448 height 61
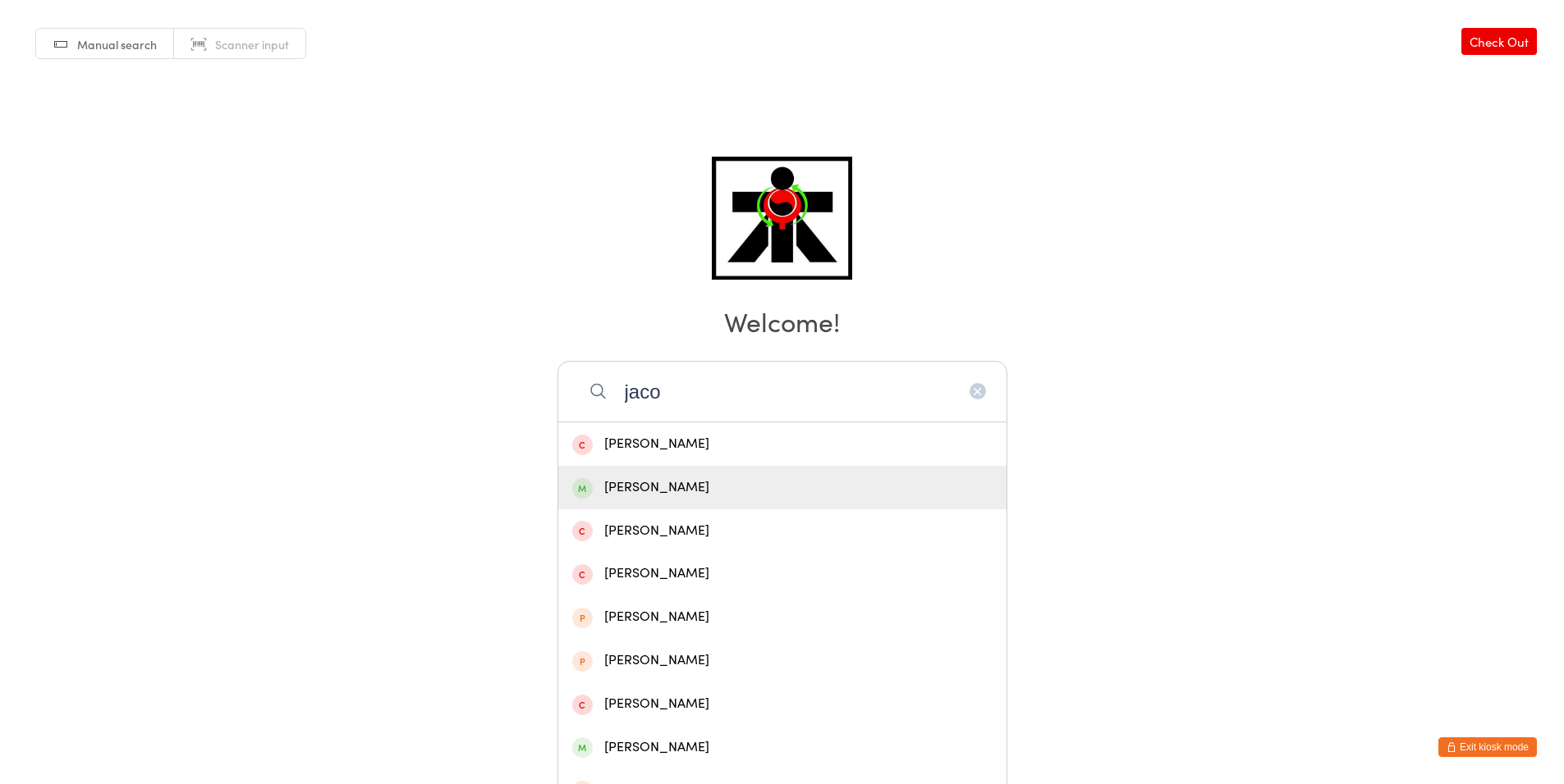
type input "jaco"
click at [777, 490] on div "[PERSON_NAME]" at bounding box center [782, 488] width 420 height 23
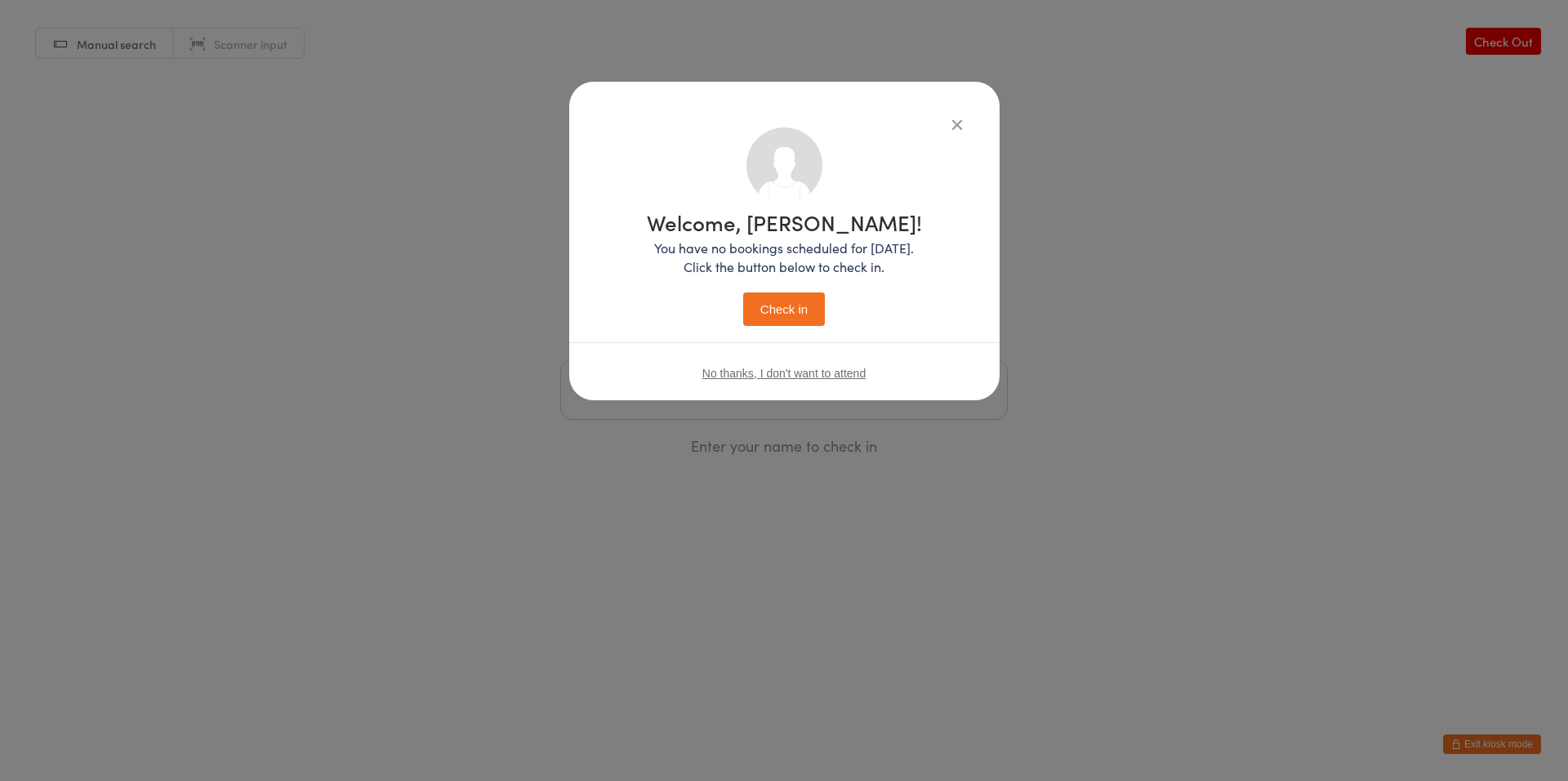
click at [775, 314] on button "Check in" at bounding box center [784, 310] width 81 height 33
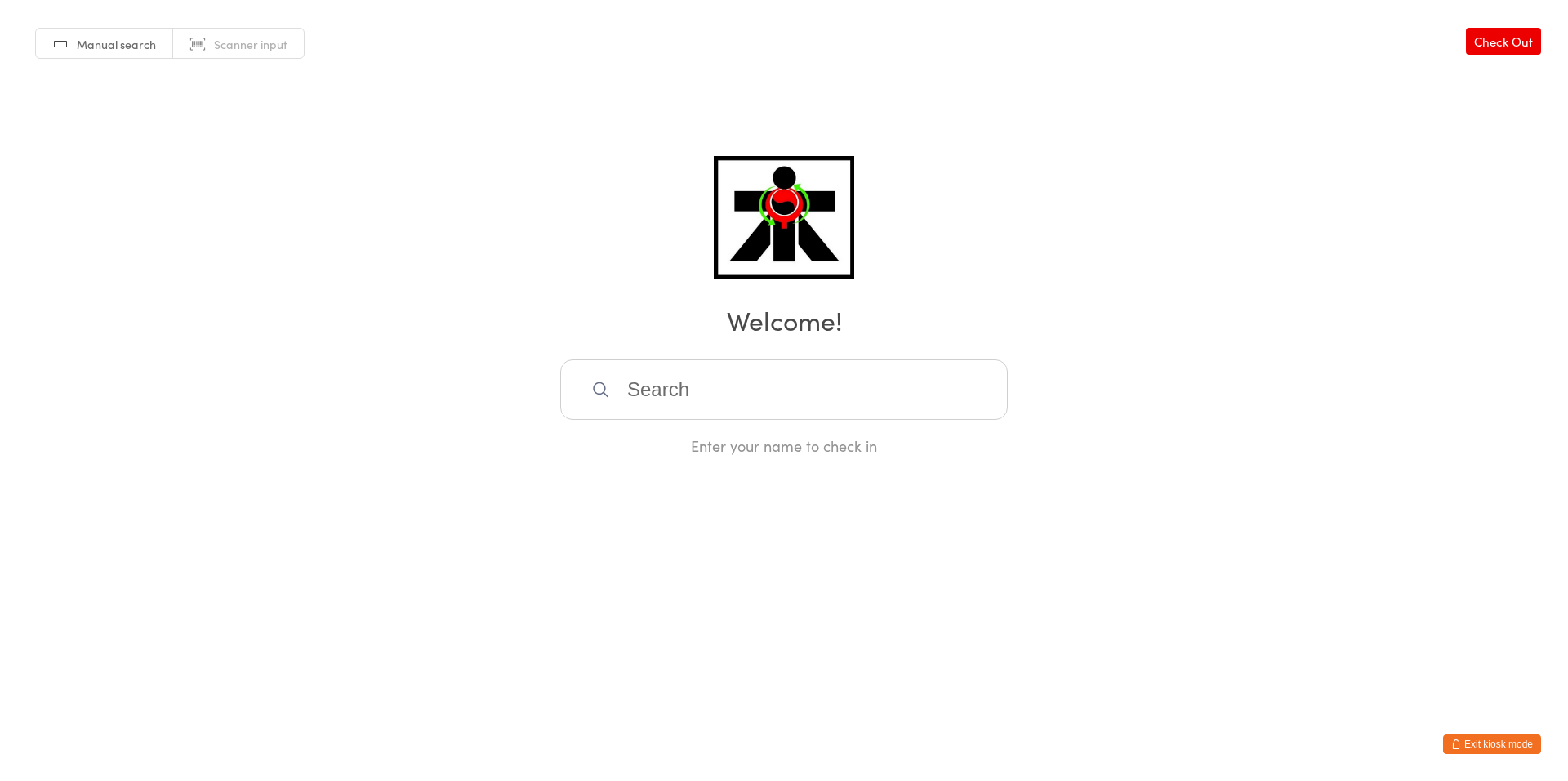
click at [710, 381] on input "search" at bounding box center [784, 390] width 448 height 61
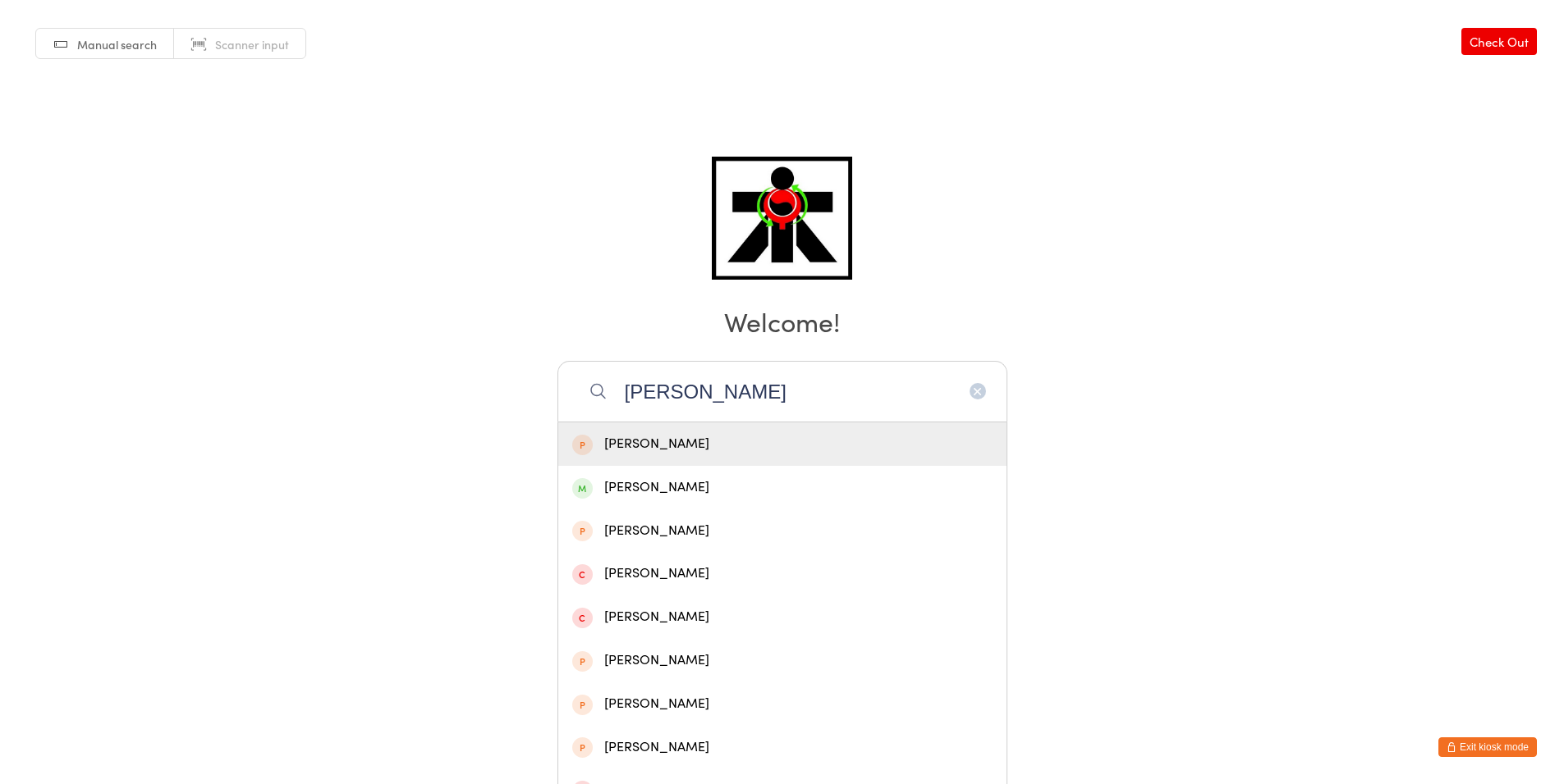
type input "[PERSON_NAME]"
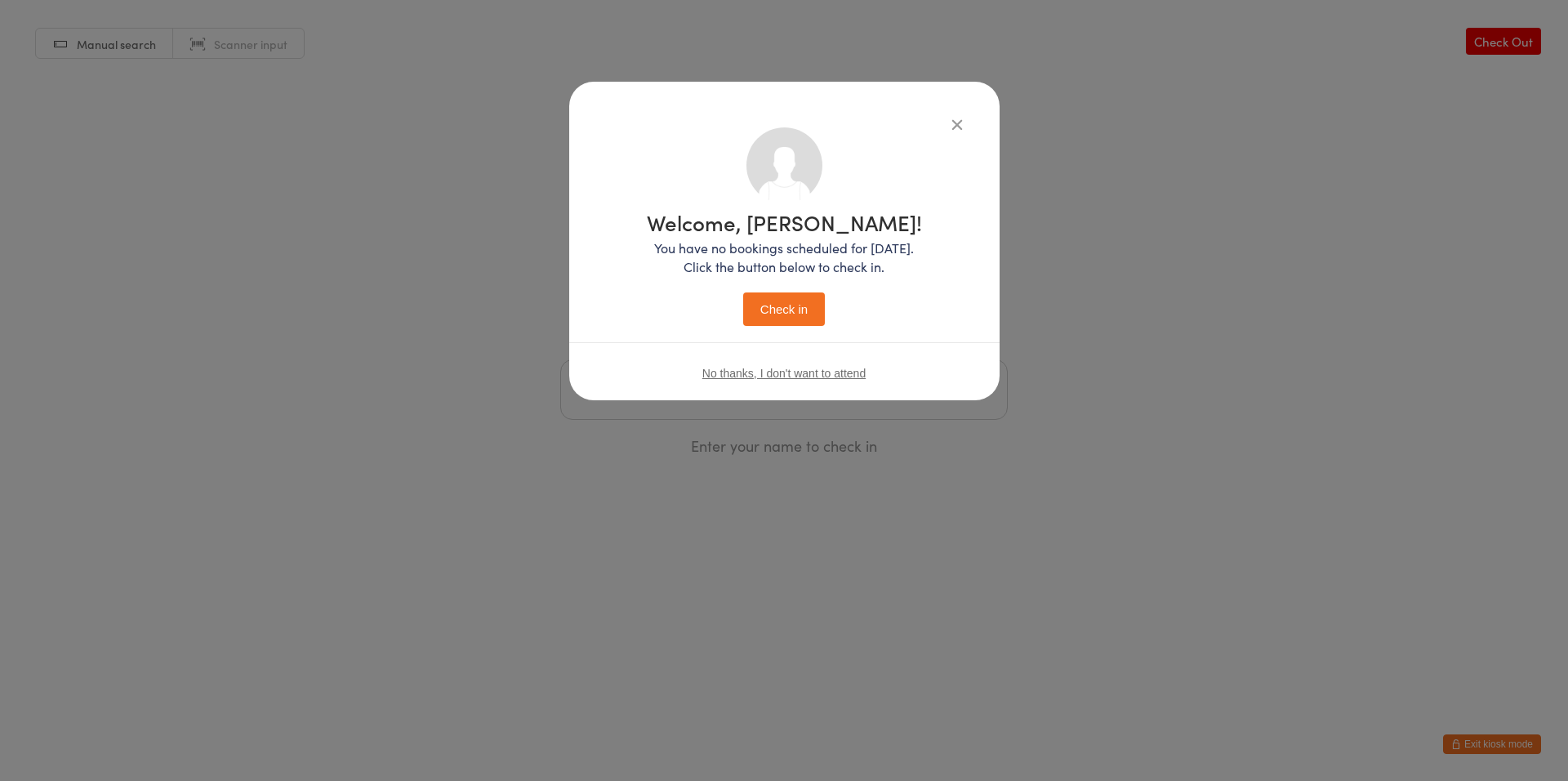
click at [743, 293] on button "Check in" at bounding box center [784, 310] width 81 height 33
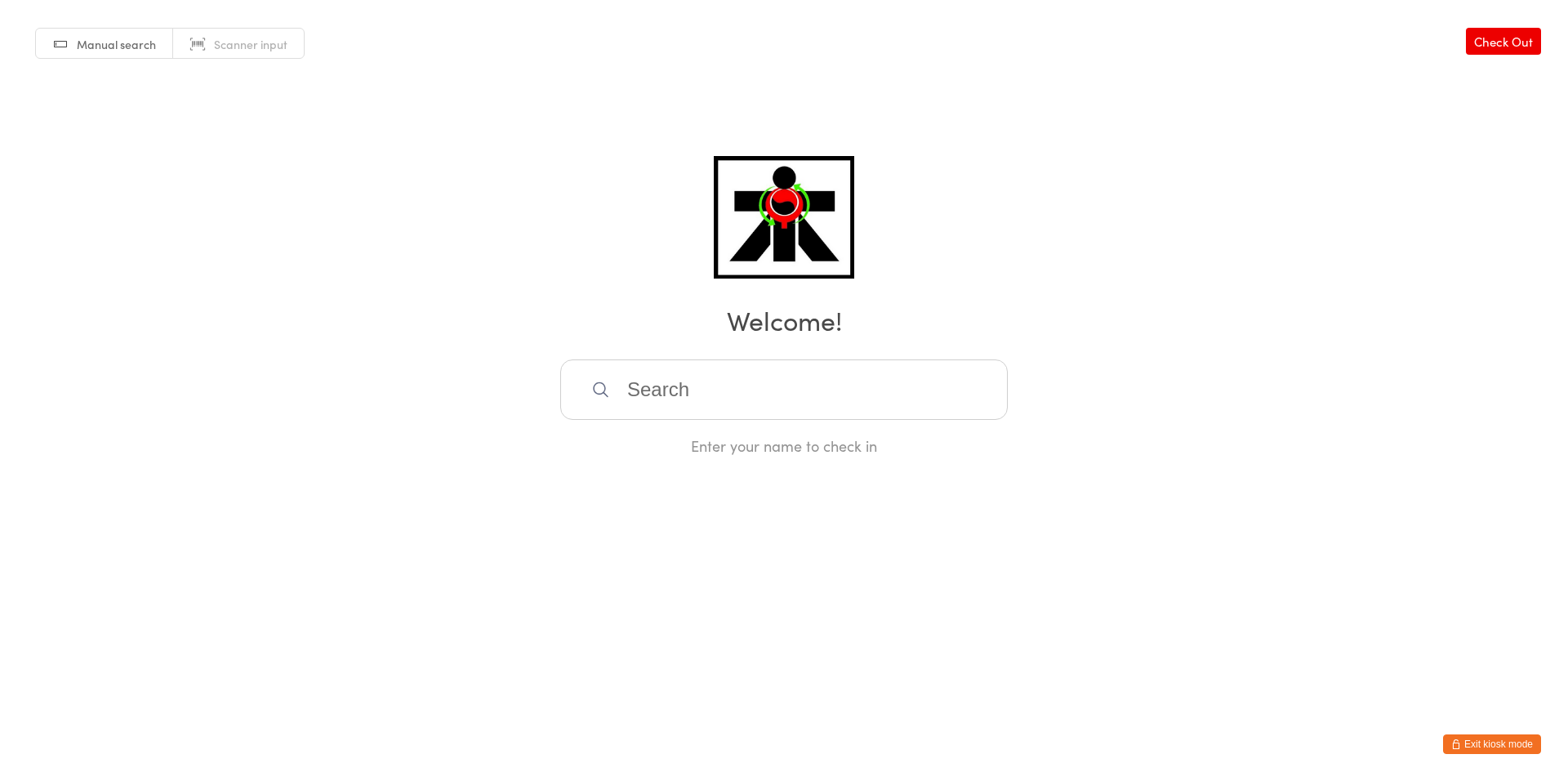
click at [650, 366] on input "search" at bounding box center [784, 390] width 448 height 61
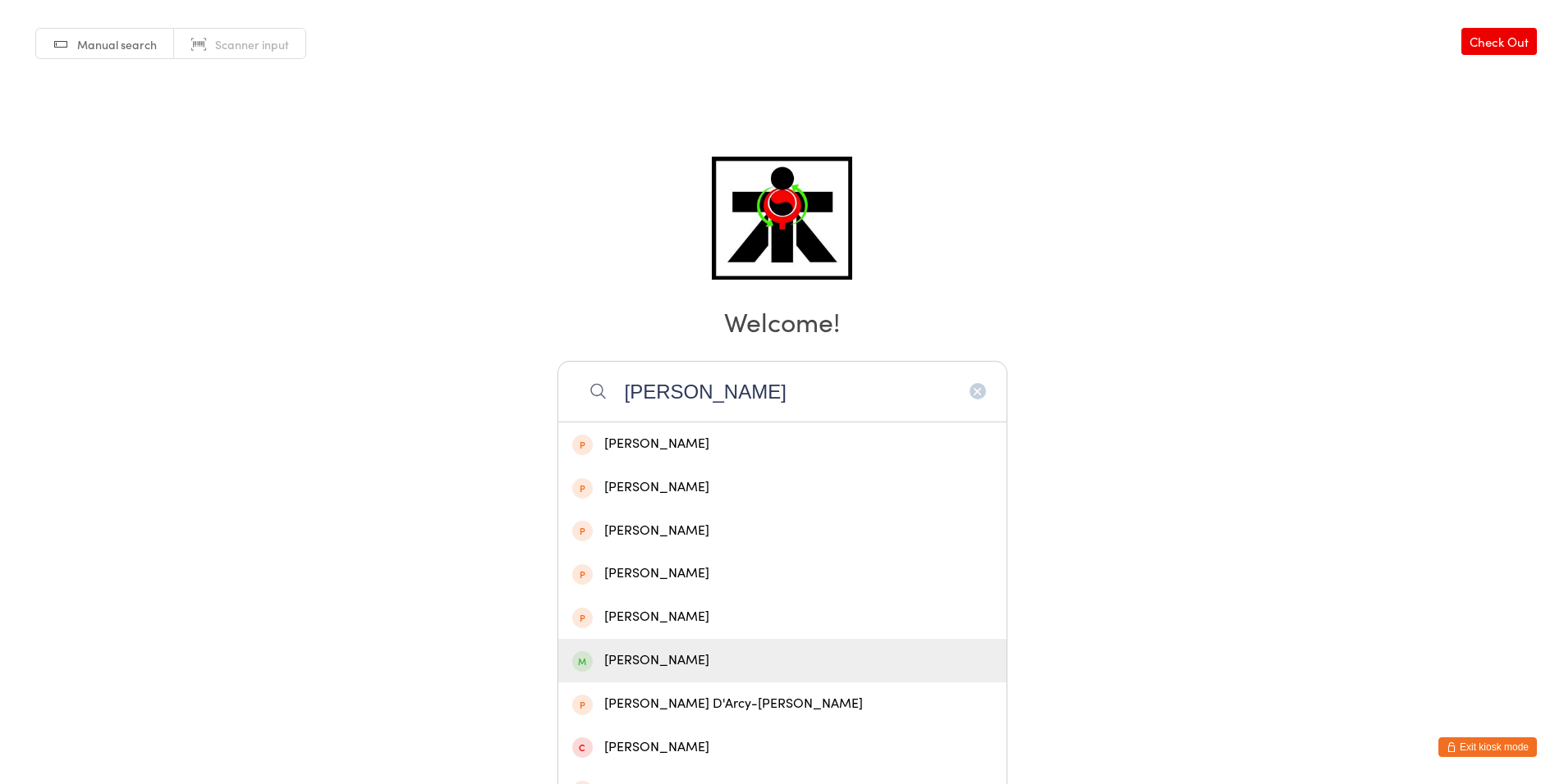
type input "[PERSON_NAME]"
click at [654, 671] on div "[PERSON_NAME]" at bounding box center [782, 661] width 448 height 43
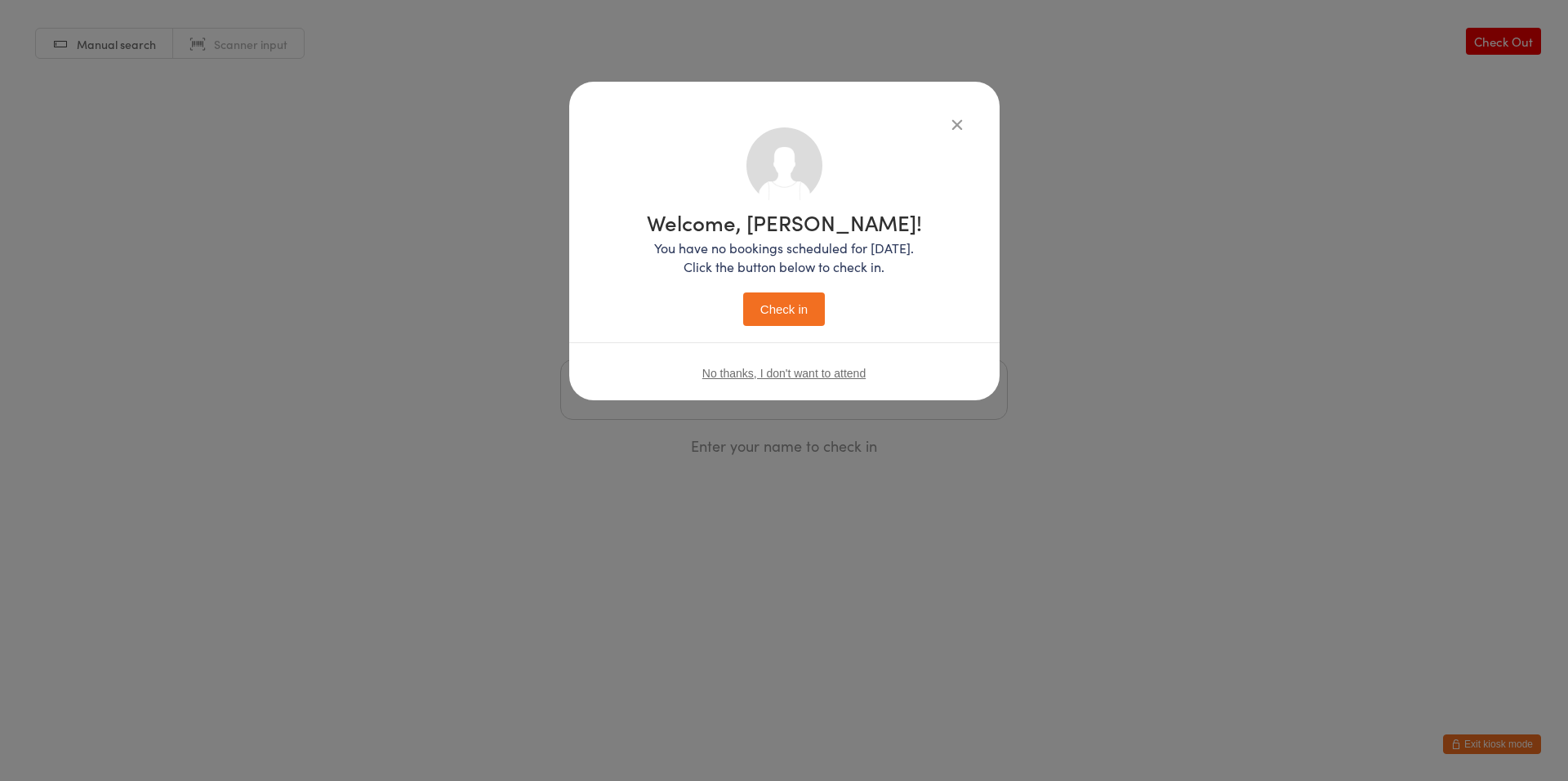
click at [804, 317] on button "Check in" at bounding box center [784, 310] width 81 height 33
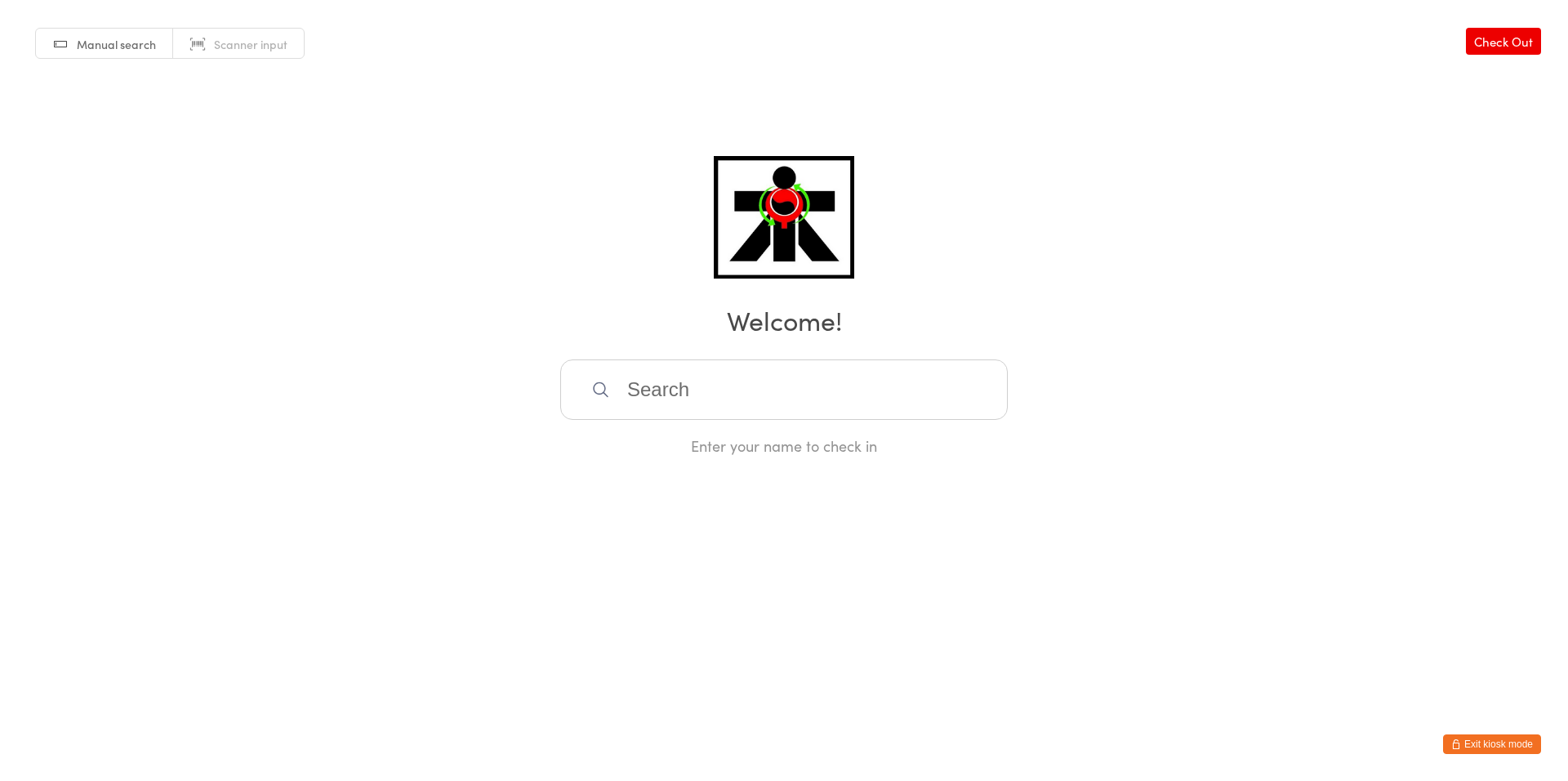
click at [930, 411] on input "search" at bounding box center [784, 390] width 448 height 61
click at [917, 379] on input "search" at bounding box center [784, 390] width 448 height 61
drag, startPoint x: 864, startPoint y: 386, endPoint x: 855, endPoint y: 384, distance: 9.2
click at [858, 386] on input "search" at bounding box center [784, 390] width 448 height 61
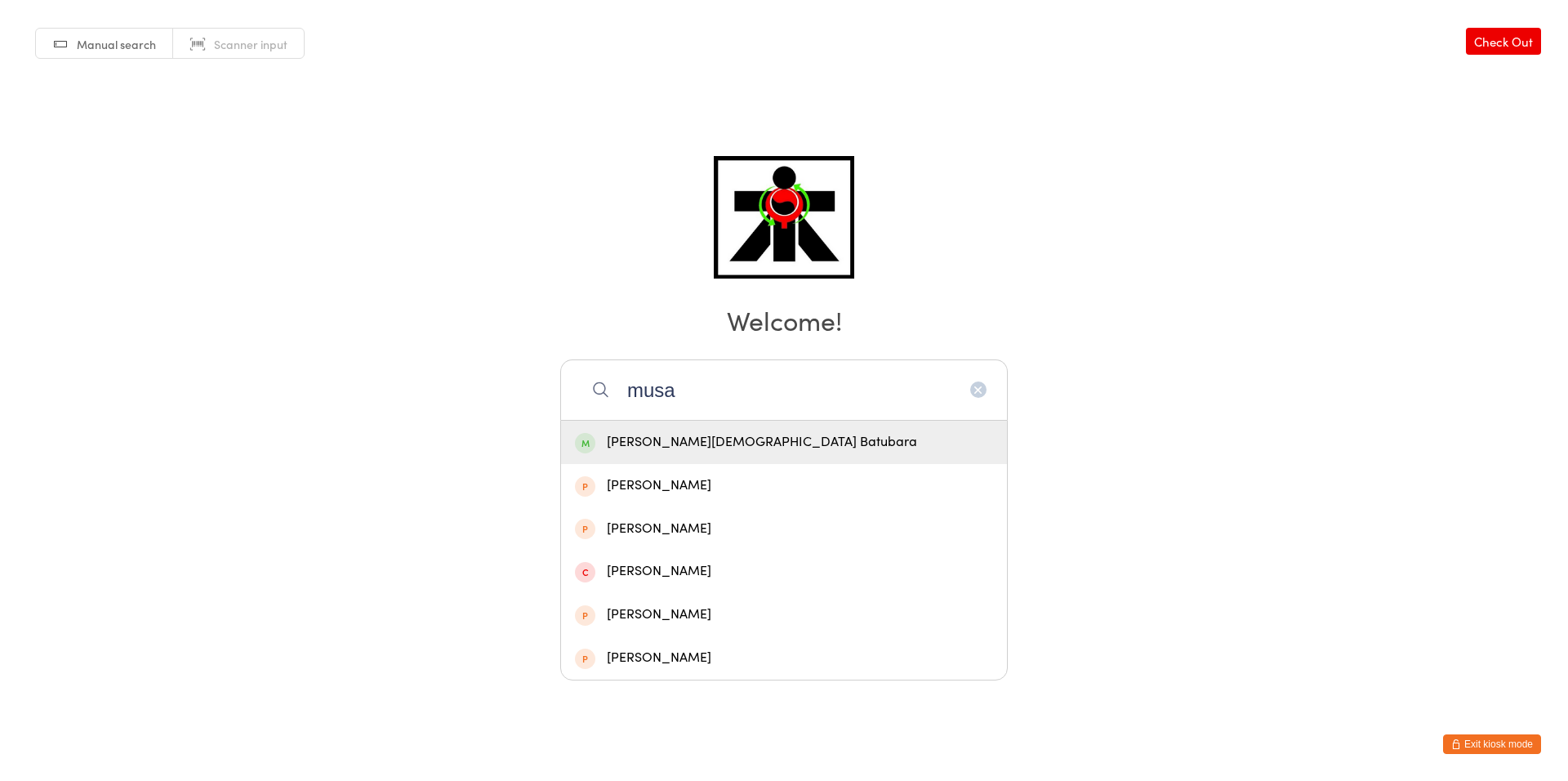
type input "musa"
click at [852, 430] on div "[PERSON_NAME][DEMOGRAPHIC_DATA] Batubara" at bounding box center [784, 442] width 446 height 43
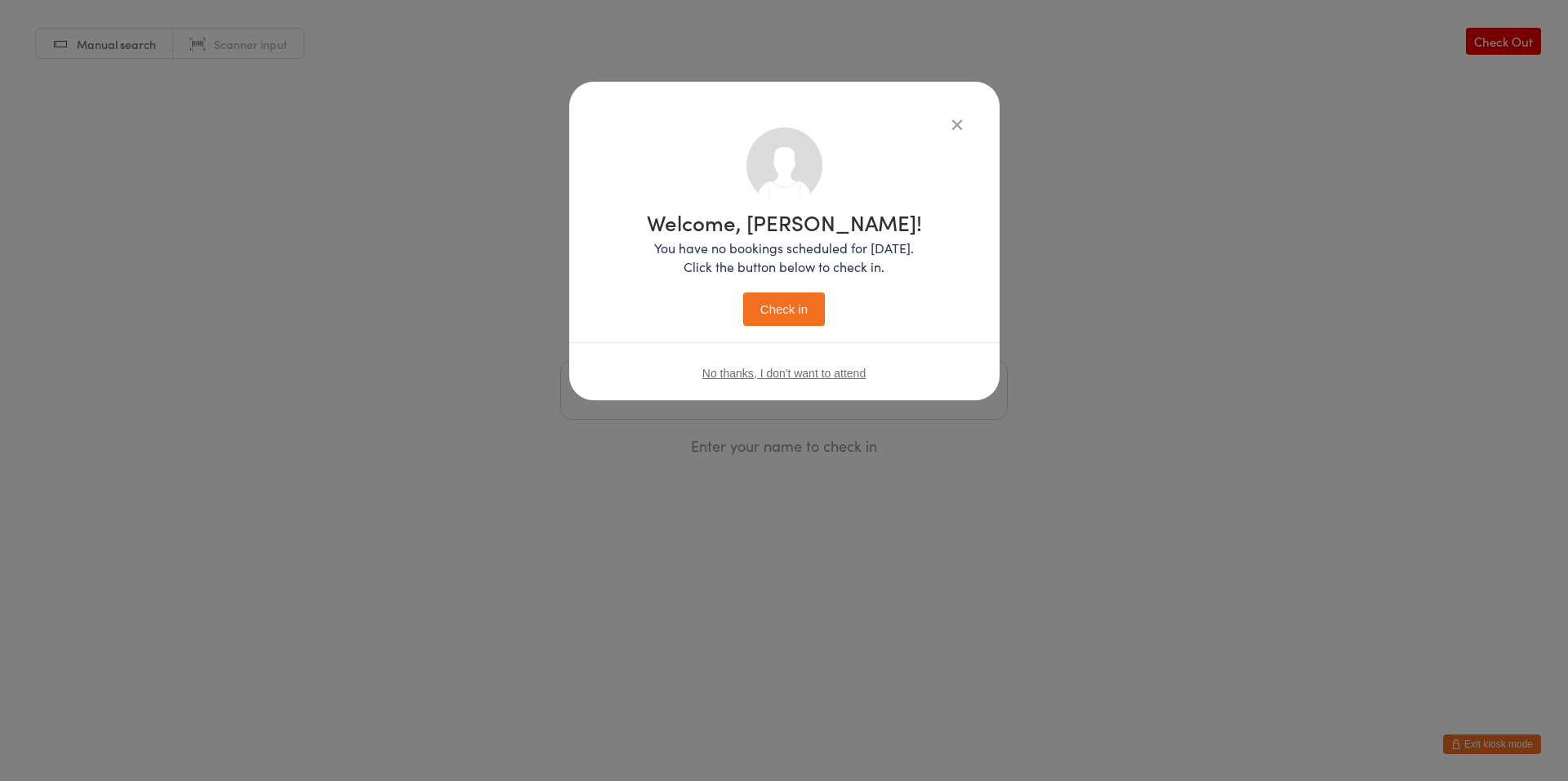
click at [807, 308] on button "Check in" at bounding box center [784, 310] width 81 height 33
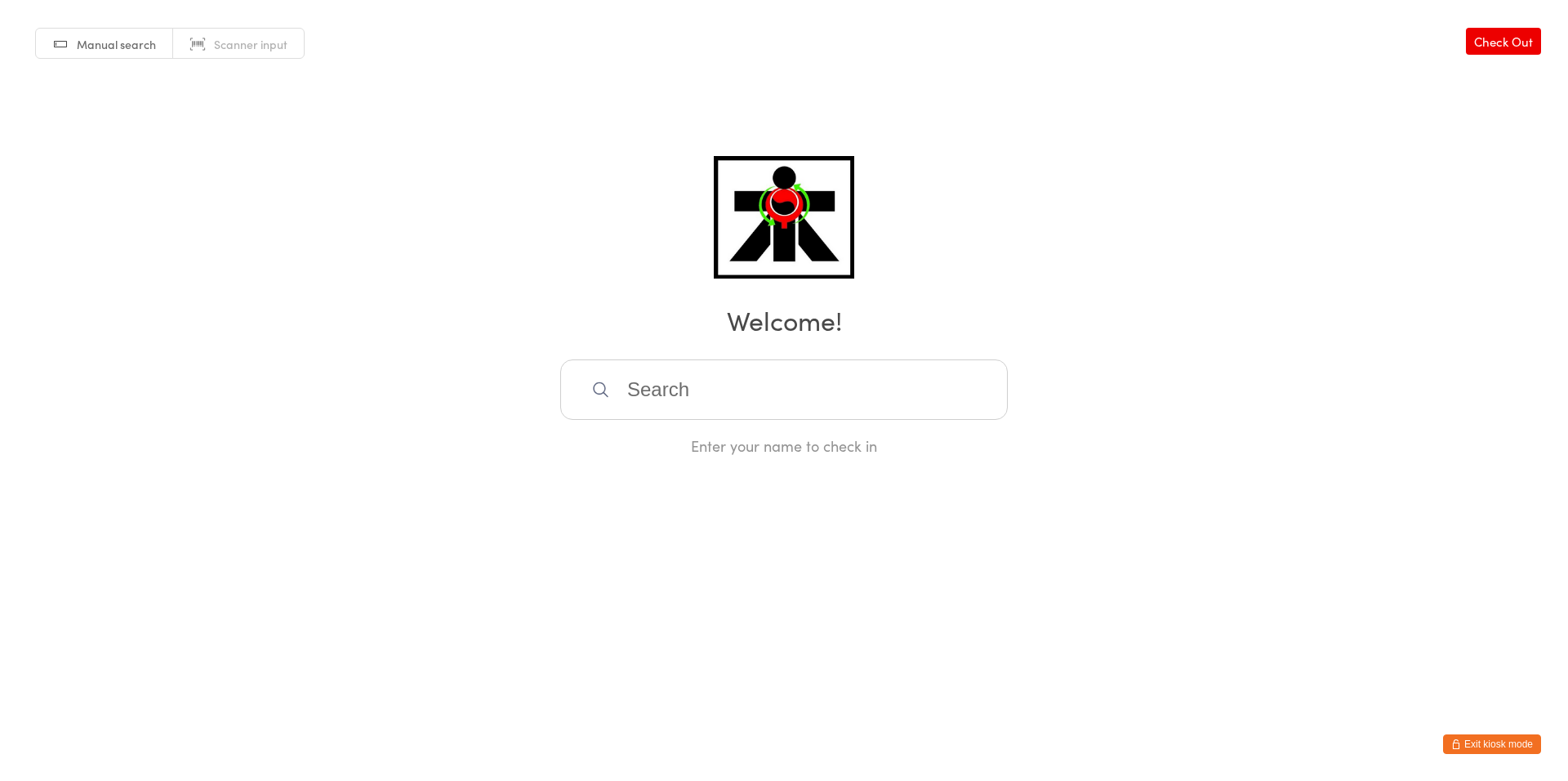
click at [814, 366] on input "search" at bounding box center [784, 390] width 448 height 61
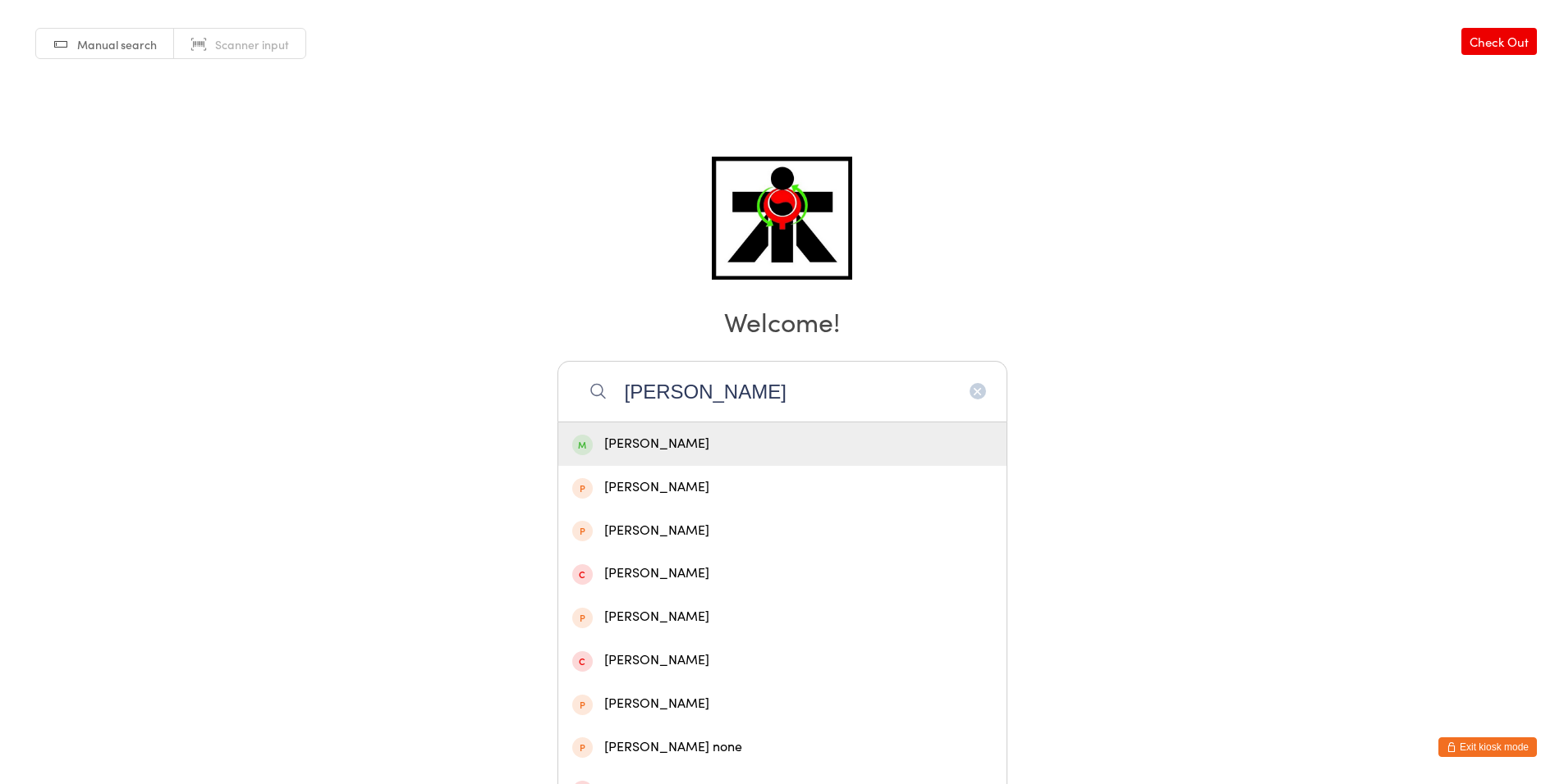
type input "[PERSON_NAME]"
click at [672, 445] on div "[PERSON_NAME]" at bounding box center [782, 444] width 420 height 23
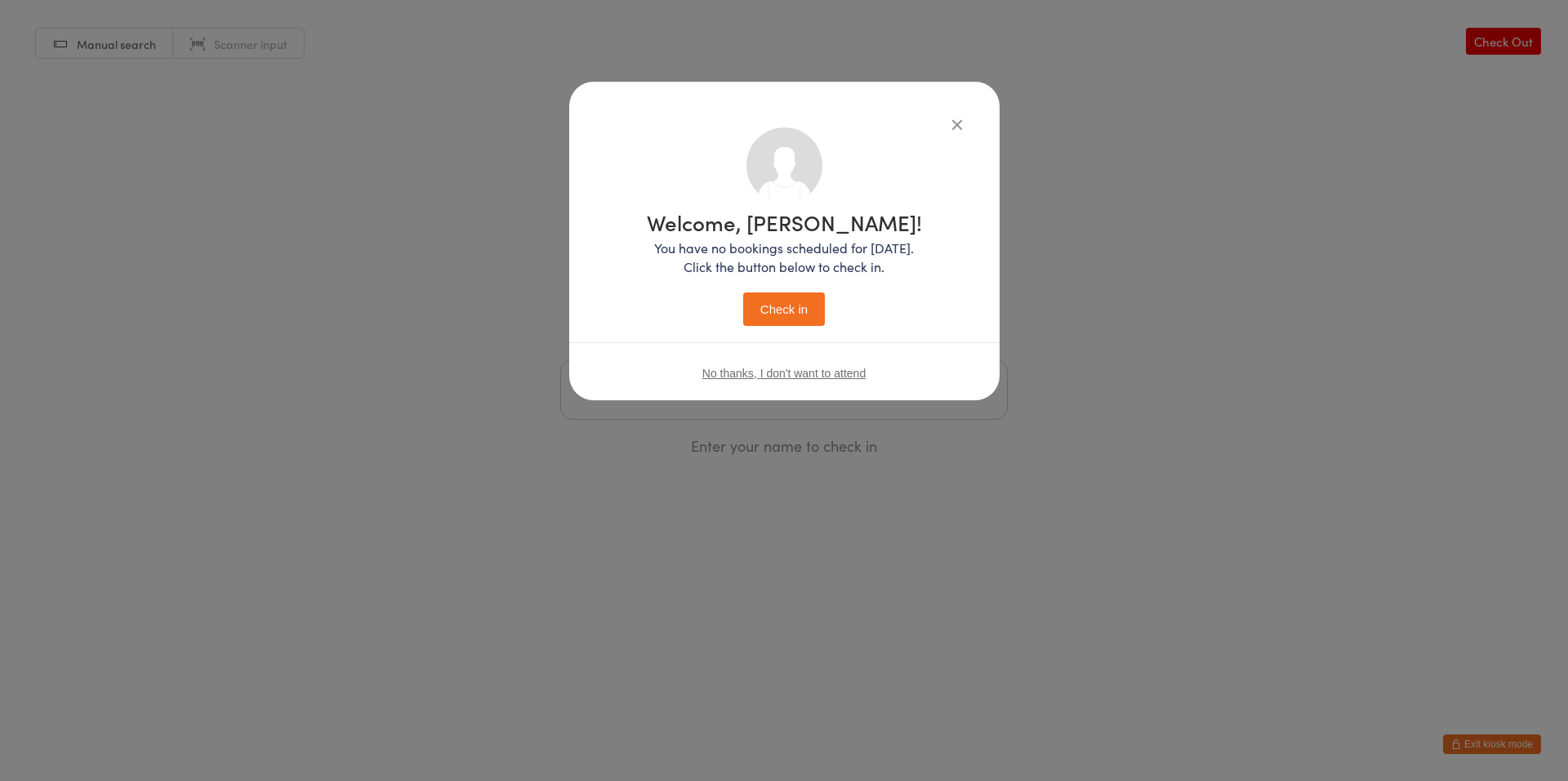
click at [768, 317] on button "Check in" at bounding box center [784, 310] width 81 height 33
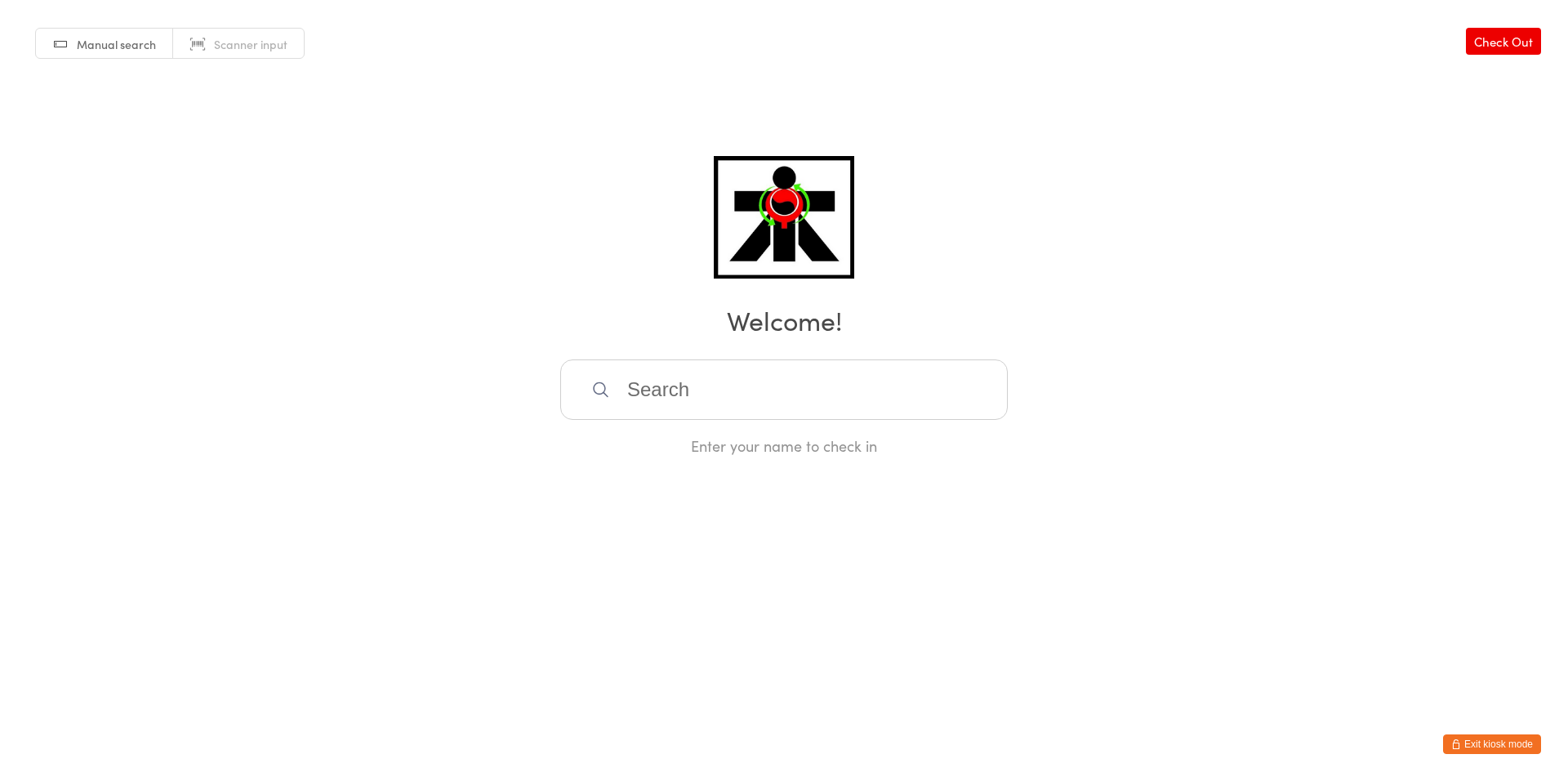
click at [691, 393] on input "search" at bounding box center [784, 390] width 448 height 61
type input "taeg"
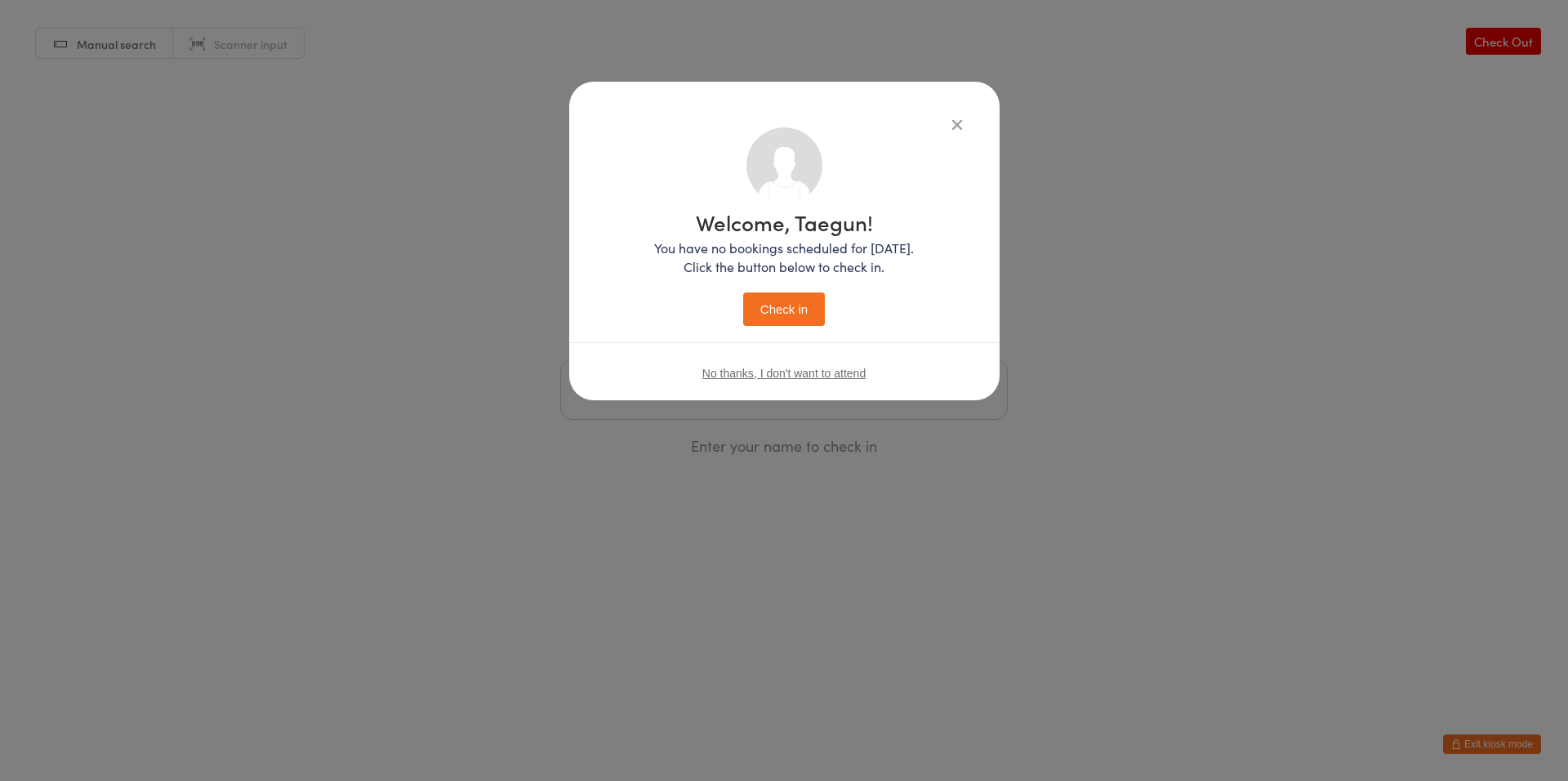
click at [743, 293] on button "Check in" at bounding box center [784, 310] width 81 height 33
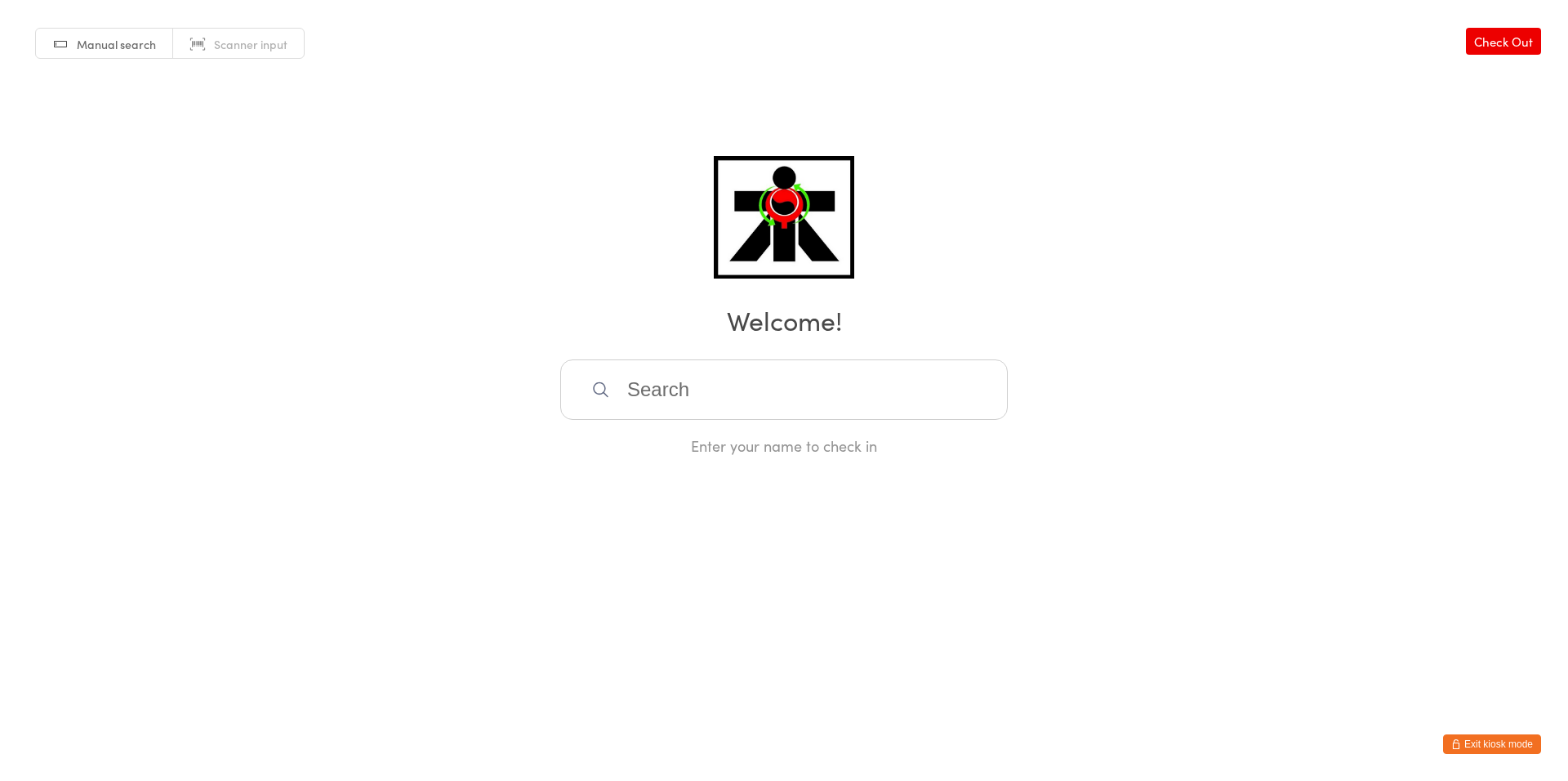
click at [723, 376] on input "search" at bounding box center [784, 390] width 448 height 61
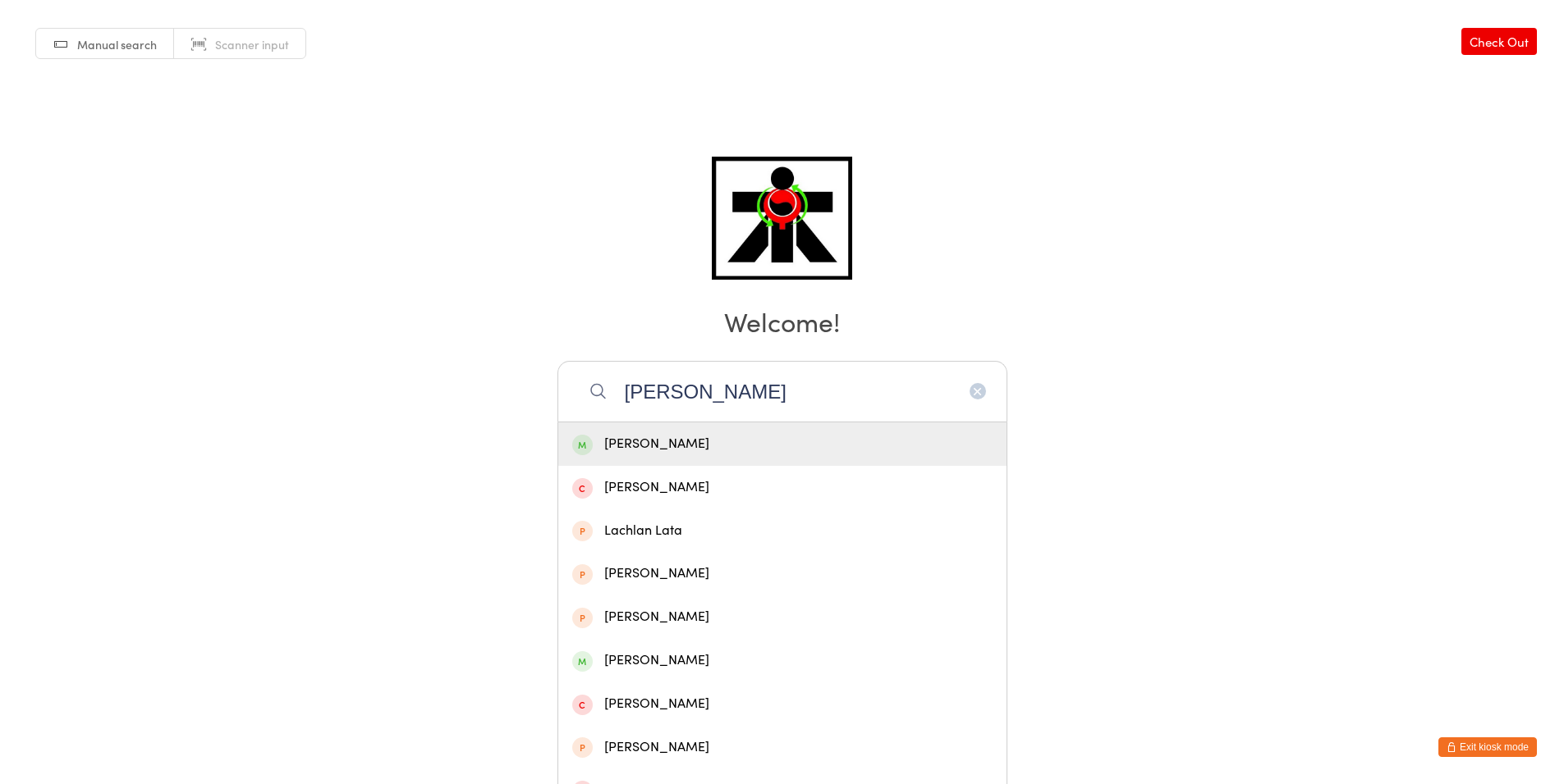
type input "[PERSON_NAME]"
click at [755, 447] on div "[PERSON_NAME]" at bounding box center [782, 444] width 420 height 23
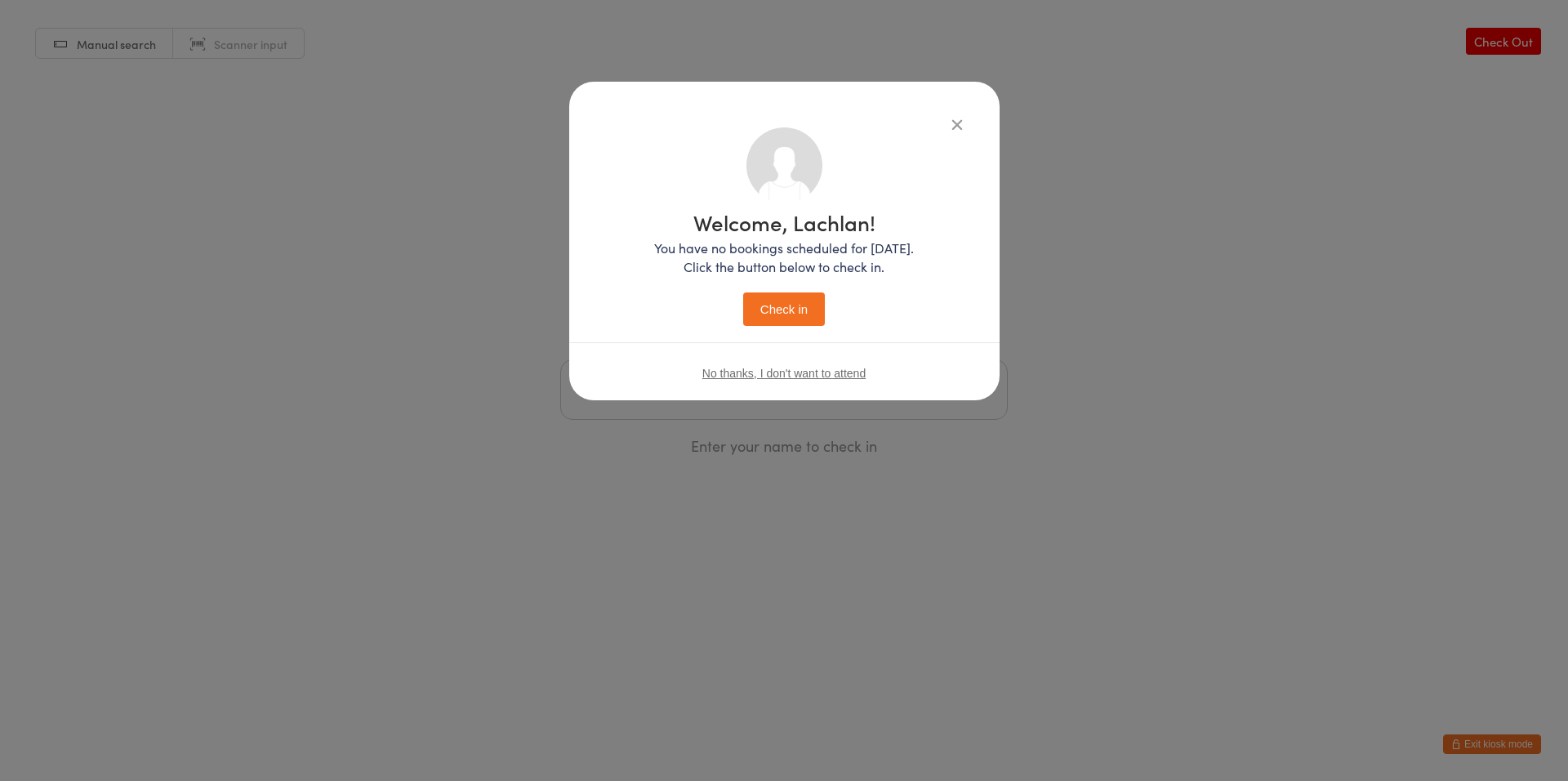
click at [801, 298] on button "Check in" at bounding box center [784, 310] width 81 height 33
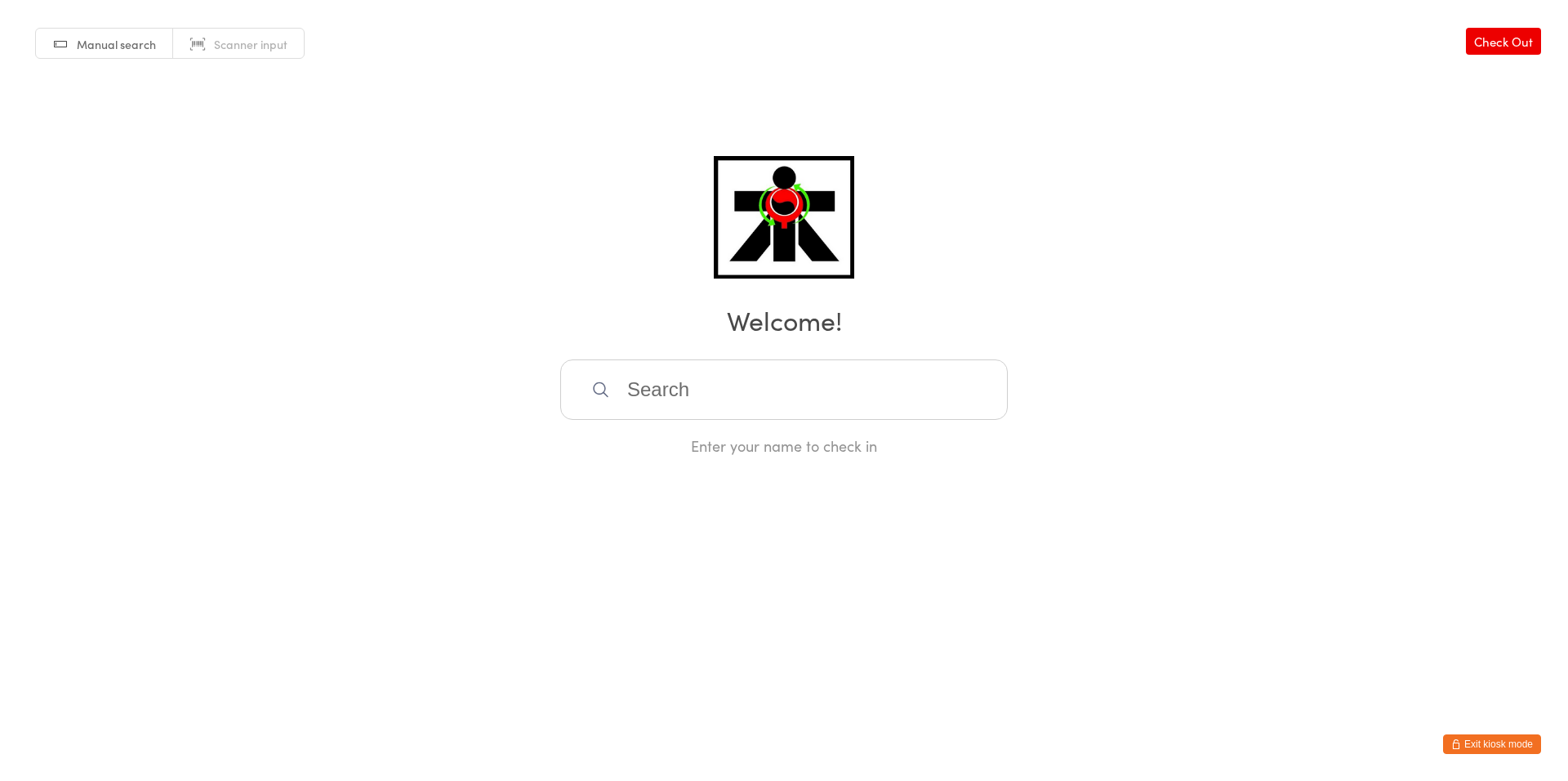
click at [775, 384] on input "search" at bounding box center [784, 390] width 448 height 61
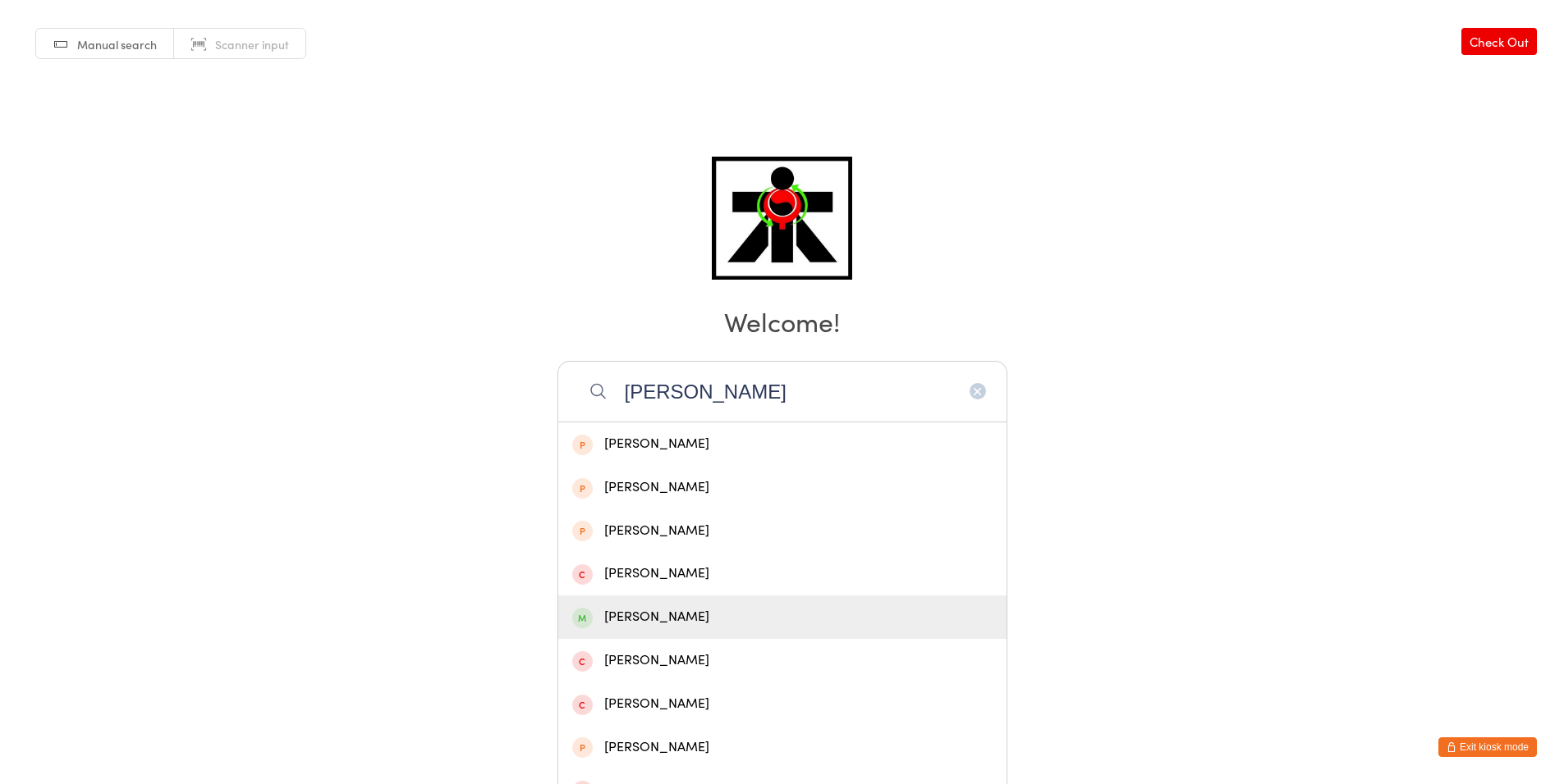
type input "[PERSON_NAME]"
click at [698, 621] on div "[PERSON_NAME]" at bounding box center [782, 617] width 420 height 23
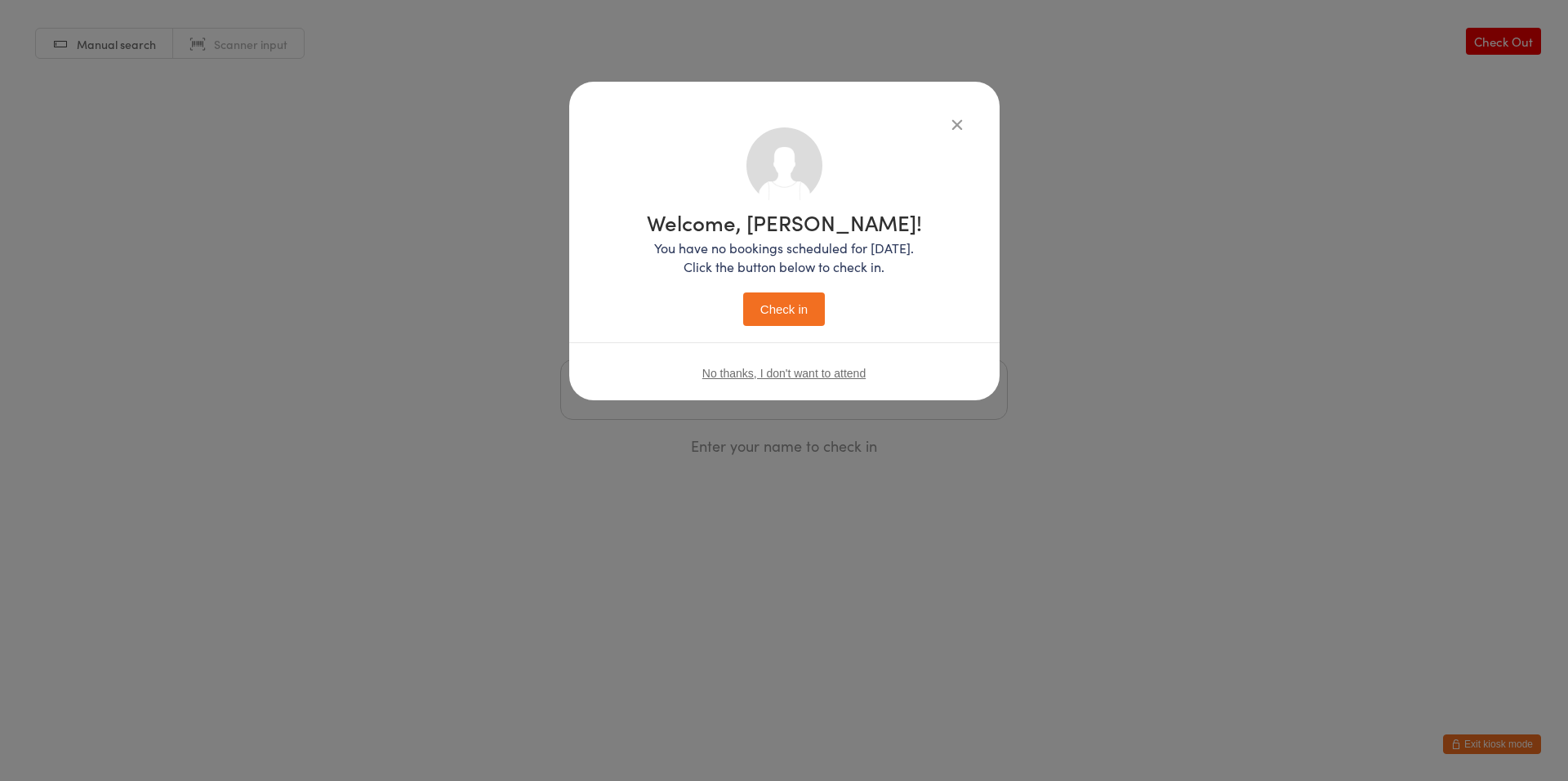
click at [779, 306] on button "Check in" at bounding box center [784, 310] width 81 height 33
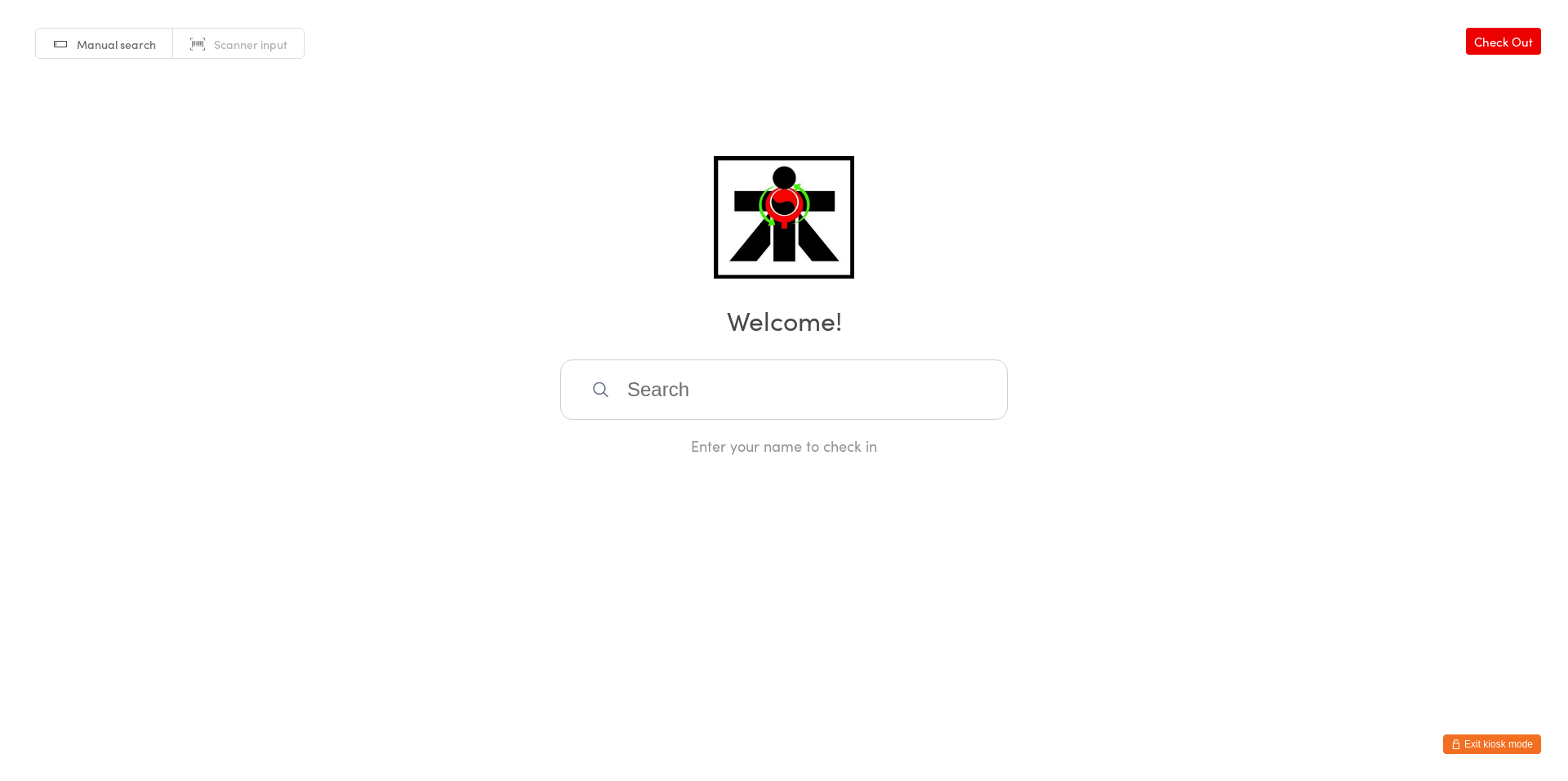
click at [1493, 52] on link "Check Out" at bounding box center [1503, 41] width 75 height 27
